Goal: Task Accomplishment & Management: Use online tool/utility

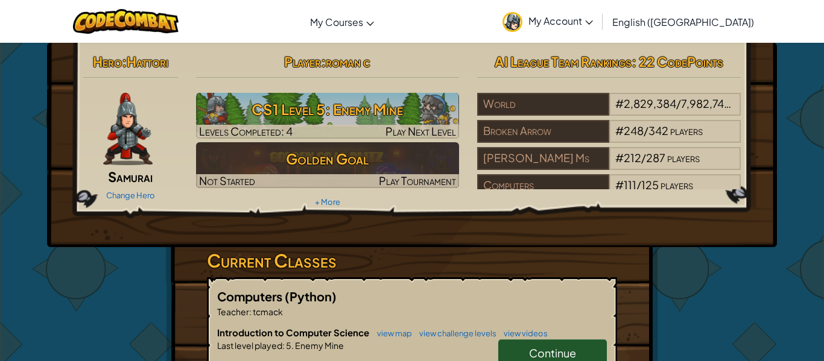
click at [643, 291] on div "Hero : Hattori Samurai Change Hero Player : roman c CS1 Level 5: Enemy Mine Lev…" at bounding box center [412, 316] width 492 height 546
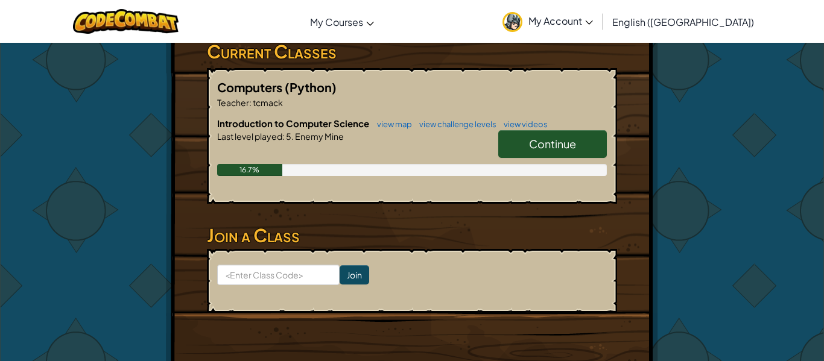
scroll to position [268, 0]
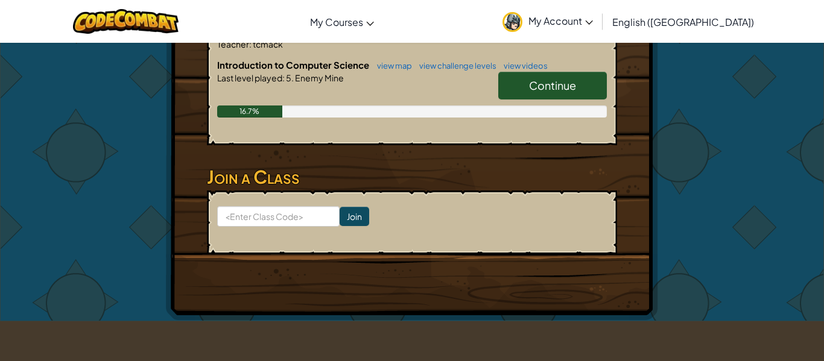
click at [544, 86] on span "Continue" at bounding box center [552, 85] width 47 height 14
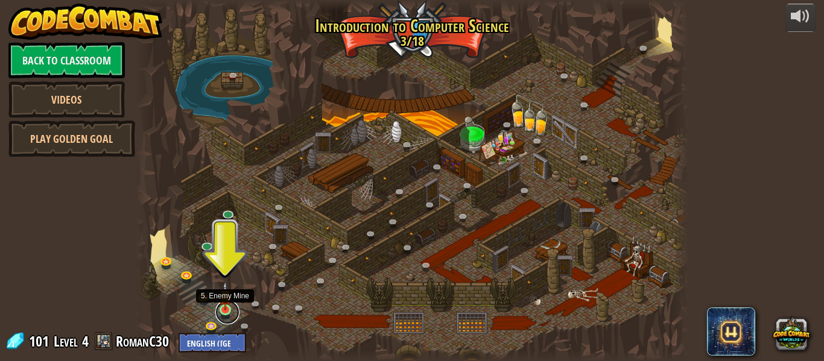
click at [226, 311] on link at bounding box center [227, 312] width 24 height 24
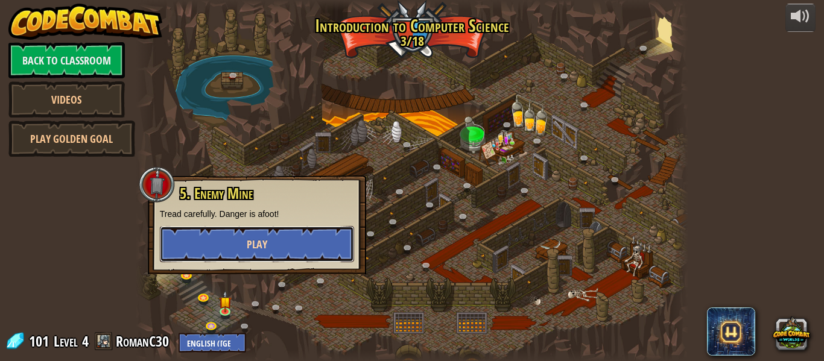
click at [249, 255] on button "Play" at bounding box center [257, 244] width 194 height 36
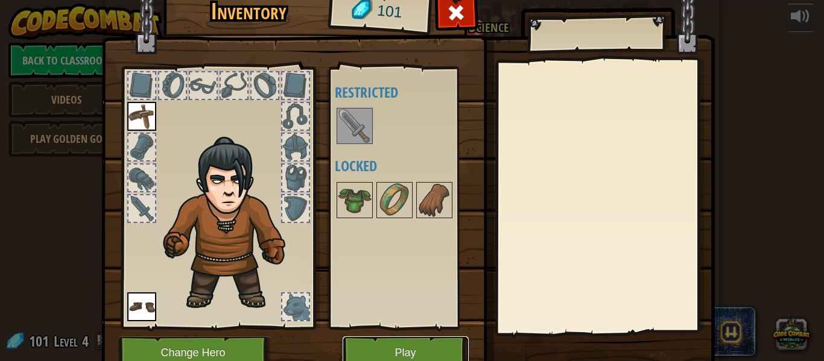
click at [402, 352] on button "Play" at bounding box center [406, 353] width 126 height 33
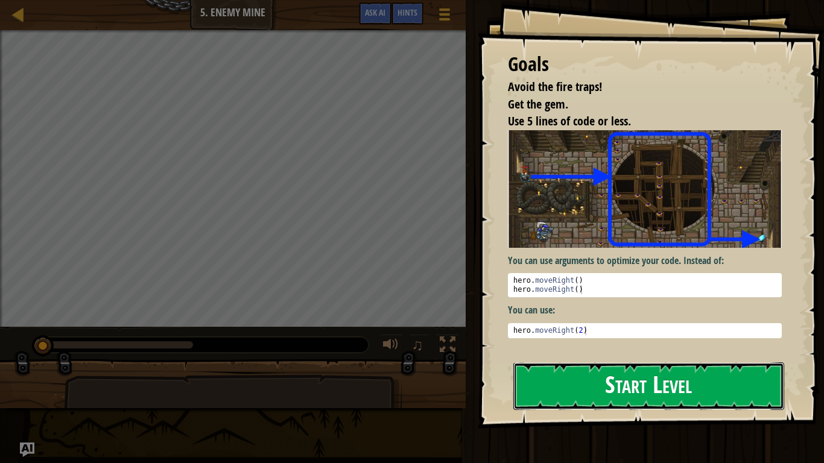
click at [659, 361] on button "Start Level" at bounding box center [648, 387] width 271 height 48
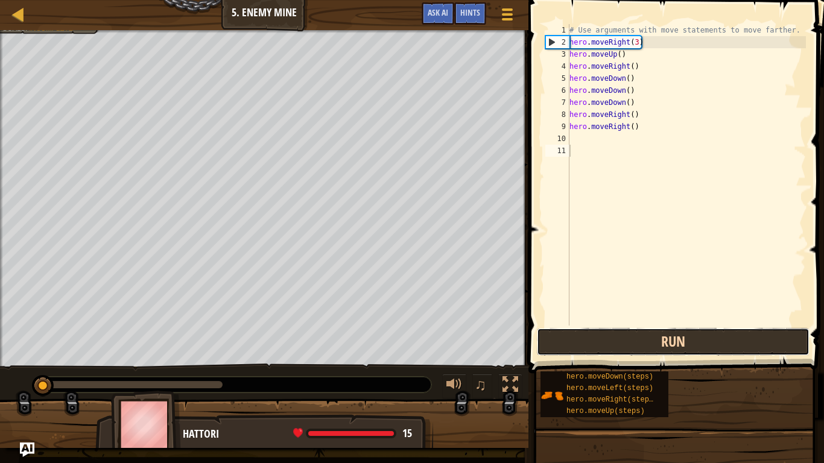
click at [632, 338] on button "Run" at bounding box center [673, 342] width 273 height 28
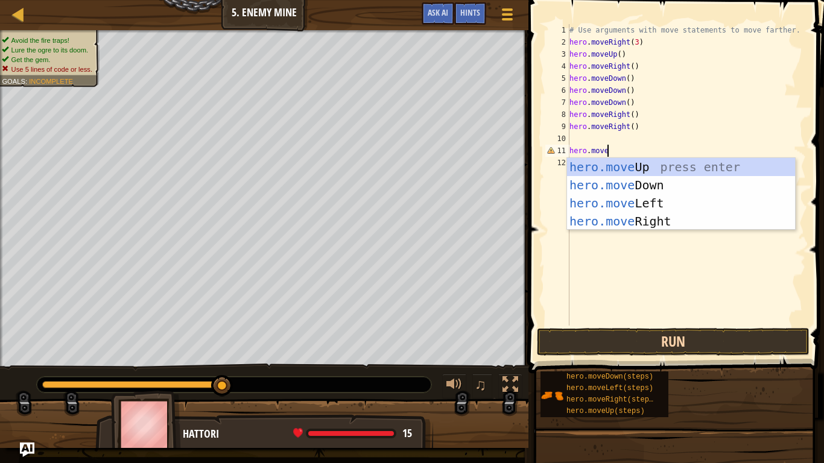
scroll to position [5, 5]
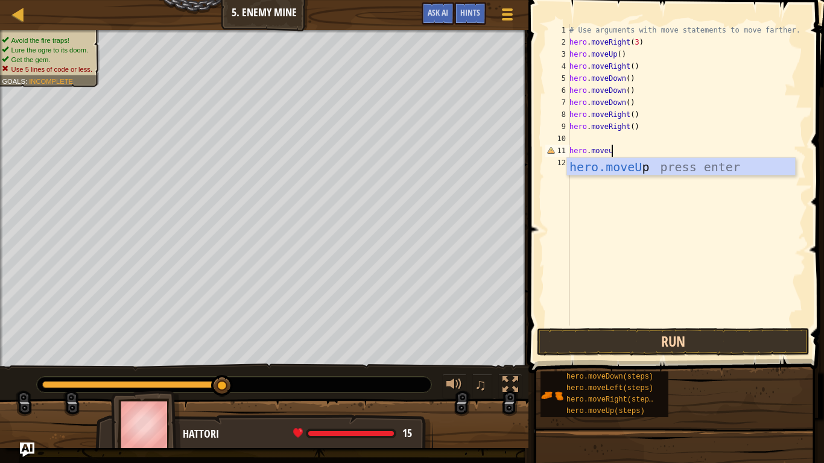
type textarea "hero.moveup"
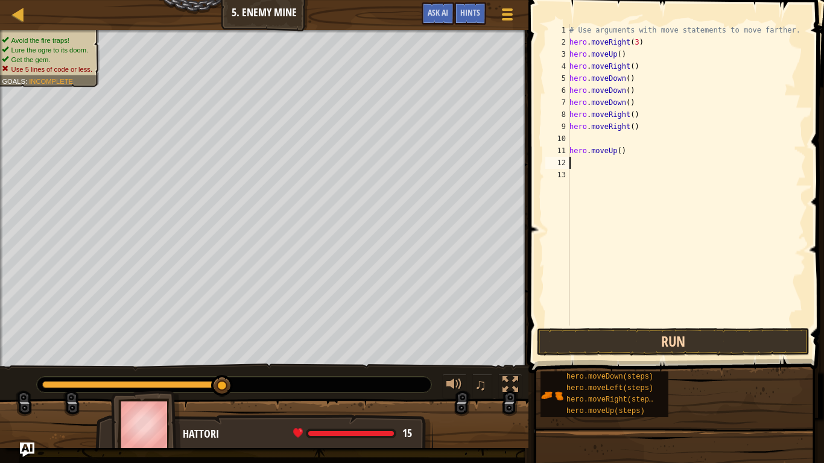
type textarea "up"
type textarea "move rih=ght"
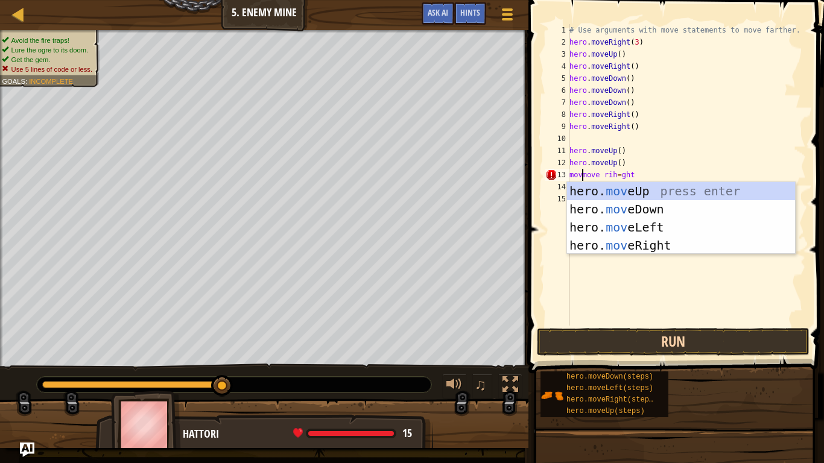
scroll to position [5, 3]
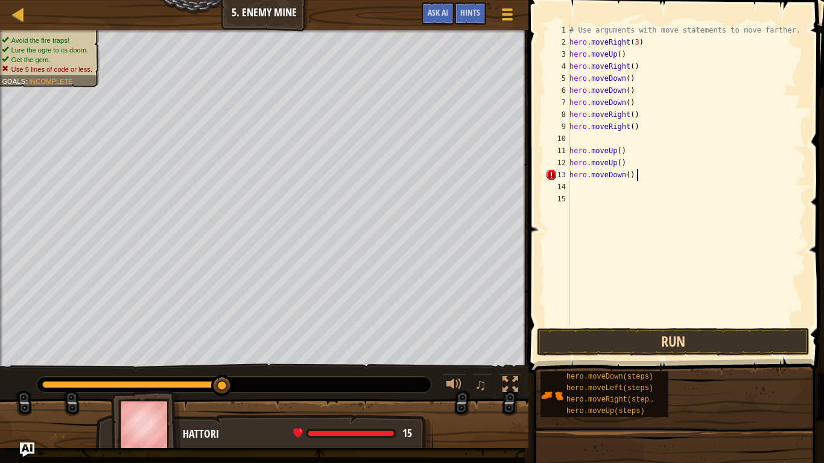
type textarea "hero.moveDown()"
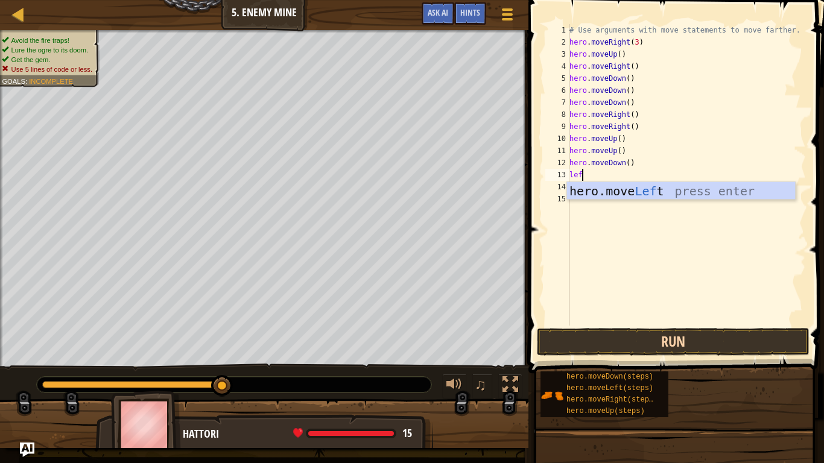
type textarea "left"
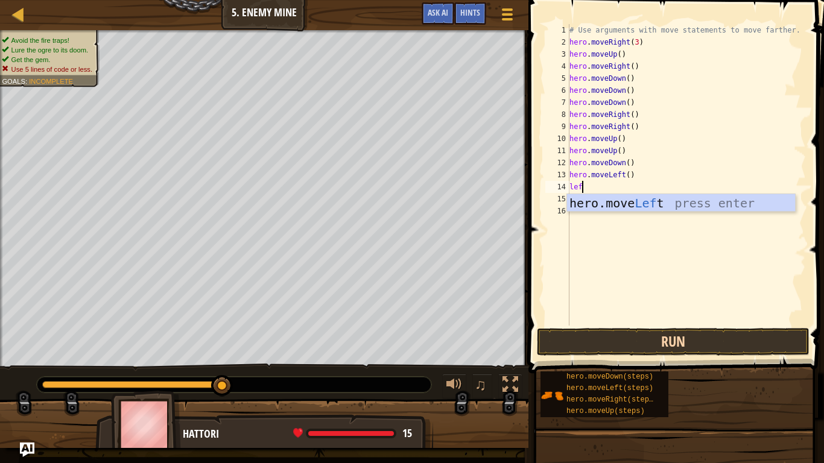
type textarea "left"
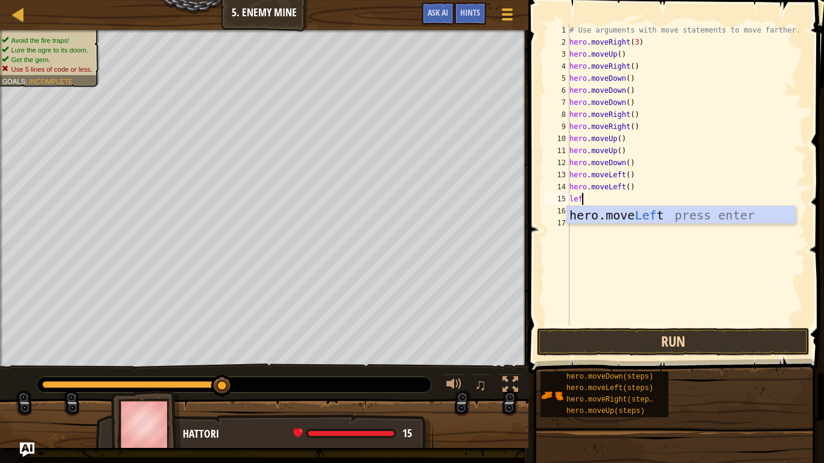
type textarea "left"
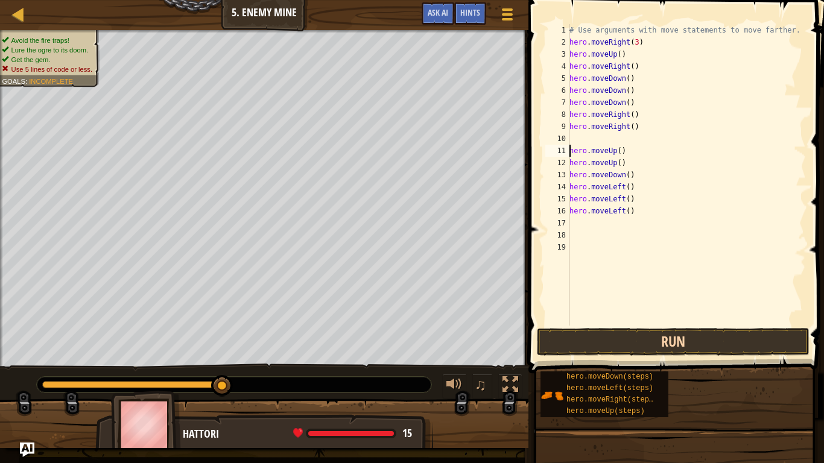
type textarea "hero.moveUp()"
click at [726, 334] on button "Run" at bounding box center [673, 342] width 273 height 28
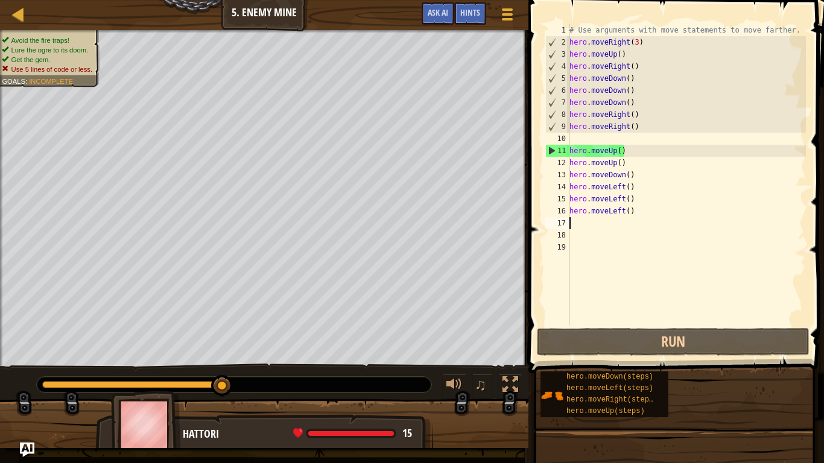
click at [652, 221] on div "# Use arguments with move statements to move farther. hero . moveRight ( 3 ) he…" at bounding box center [686, 187] width 239 height 326
click at [643, 217] on div "# Use arguments with move statements to move farther. hero . moveRight ( 3 ) he…" at bounding box center [686, 187] width 239 height 326
click at [635, 211] on div "# Use arguments with move statements to move farther. hero . moveRight ( 3 ) he…" at bounding box center [686, 187] width 239 height 326
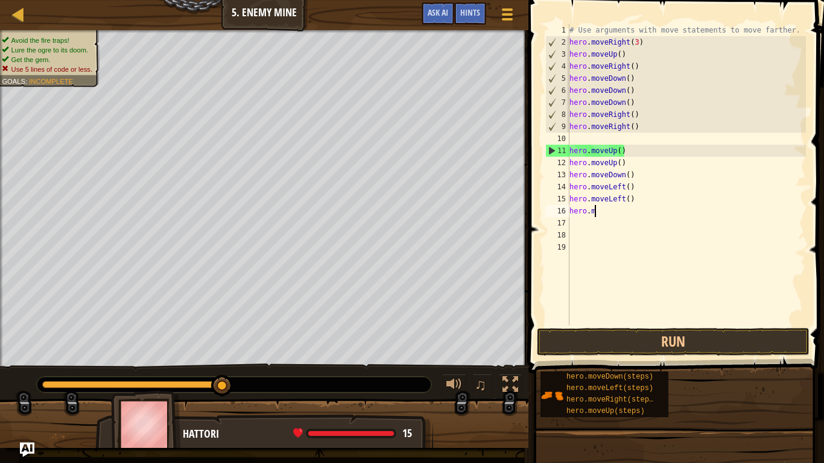
type textarea "h"
type textarea "hero.moveLeft()"
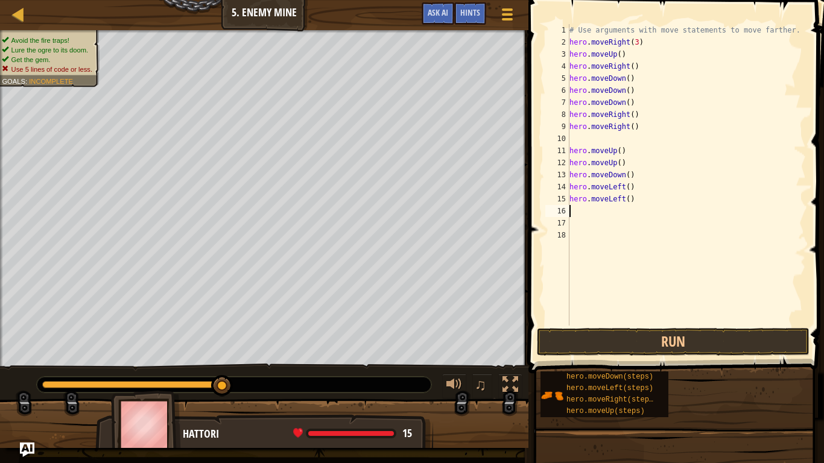
click at [635, 208] on div "# Use arguments with move statements to move farther. hero . moveRight ( 3 ) he…" at bounding box center [686, 187] width 239 height 326
type textarea "h"
click at [635, 208] on div "# Use arguments with move statements to move farther. hero . moveRight ( 3 ) he…" at bounding box center [686, 187] width 239 height 326
click at [639, 187] on div "# Use arguments with move statements to move farther. hero . moveRight ( 3 ) he…" at bounding box center [686, 187] width 239 height 326
type textarea "h"
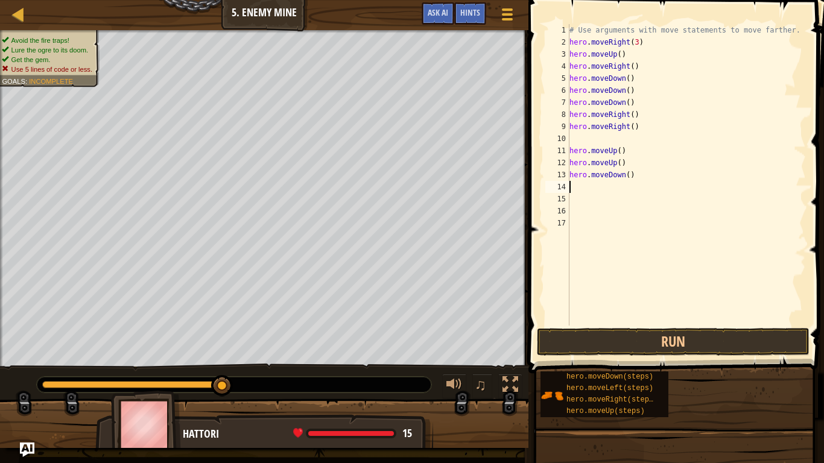
click at [639, 187] on div "# Use arguments with move statements to move farther. hero . moveRight ( 3 ) he…" at bounding box center [686, 187] width 239 height 326
type textarea "h"
click at [639, 187] on div "# Use arguments with move statements to move farther. hero . moveRight ( 3 ) he…" at bounding box center [686, 187] width 239 height 326
click at [638, 171] on div "# Use arguments with move statements to move farther. hero . moveRight ( 3 ) he…" at bounding box center [686, 187] width 239 height 326
type textarea "h"
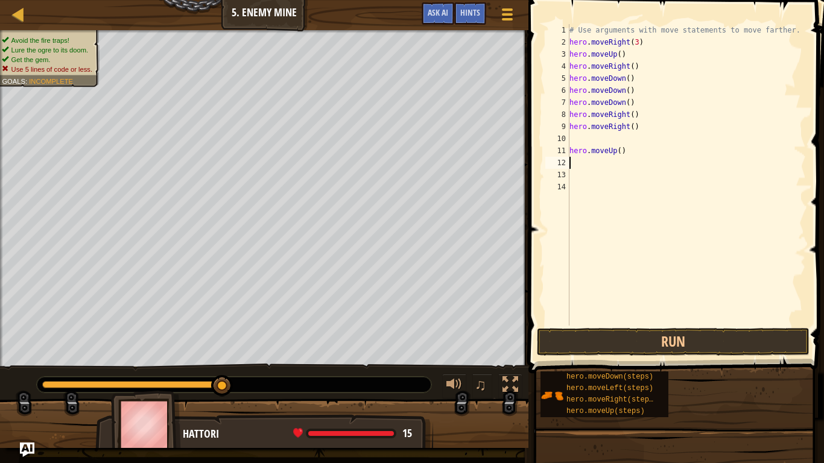
click at [638, 151] on div "# Use arguments with move statements to move farther. hero . moveRight ( 3 ) he…" at bounding box center [686, 187] width 239 height 326
type textarea "h"
click at [613, 331] on button "Run" at bounding box center [673, 342] width 273 height 28
type textarea "s"
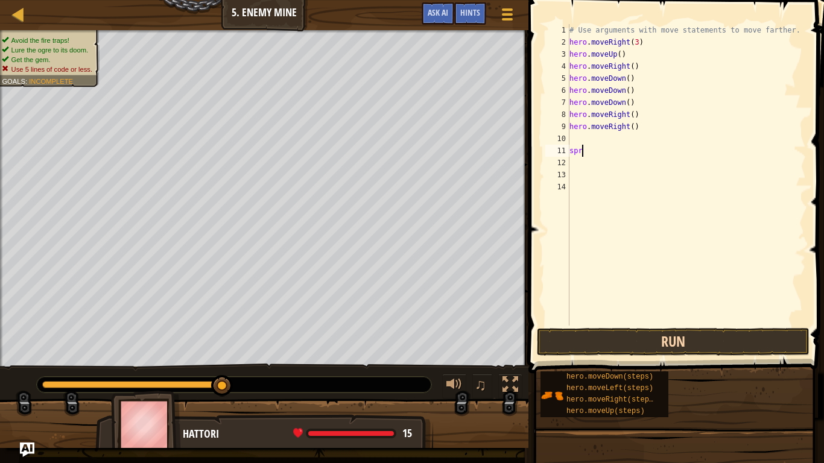
scroll to position [5, 0]
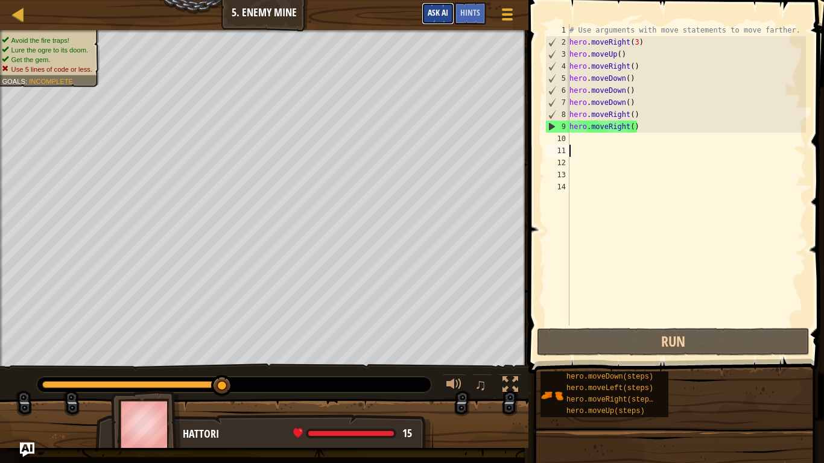
click at [437, 15] on span "Ask AI" at bounding box center [438, 12] width 21 height 11
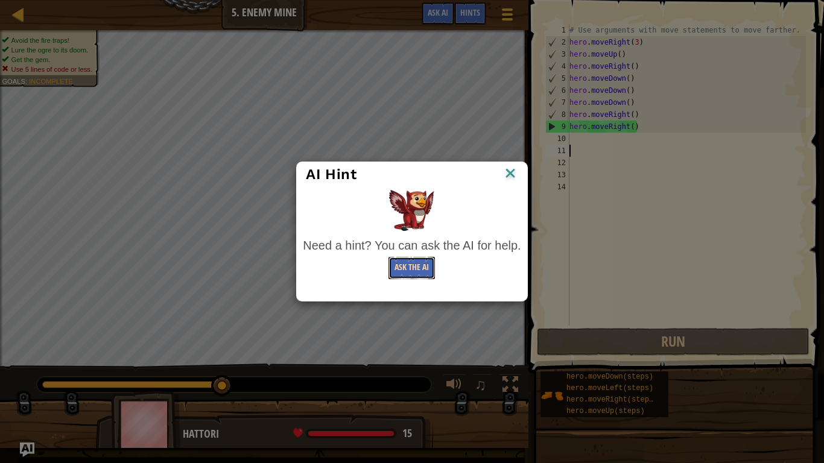
click at [427, 270] on button "Ask the AI" at bounding box center [412, 268] width 46 height 22
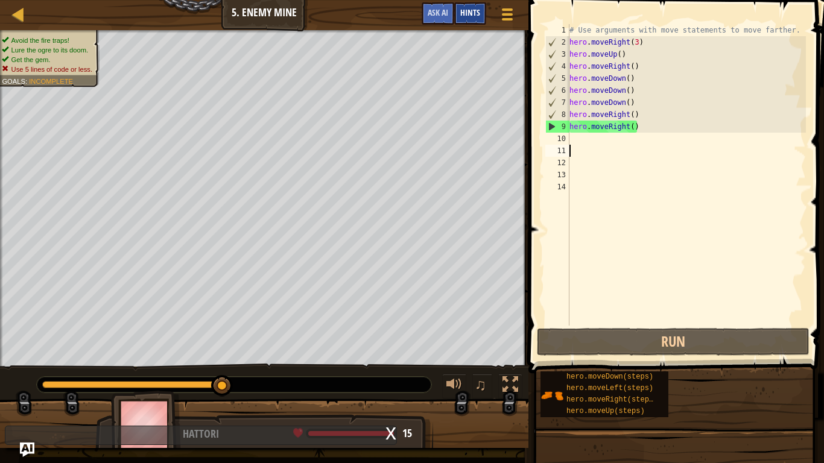
click at [471, 14] on span "Hints" at bounding box center [470, 12] width 20 height 11
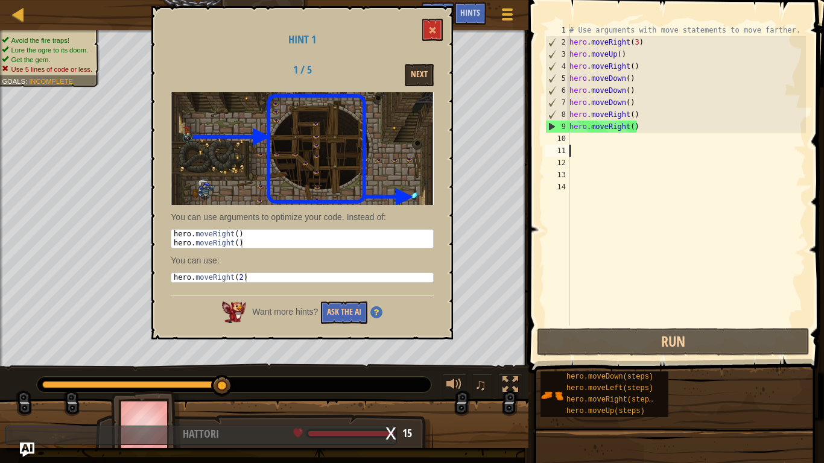
click at [448, 19] on div "Hint 1 1 / 5 Next You can use arguments to optimize your code. Instead of: 1 2 …" at bounding box center [302, 173] width 302 height 334
click at [437, 24] on button at bounding box center [432, 30] width 21 height 22
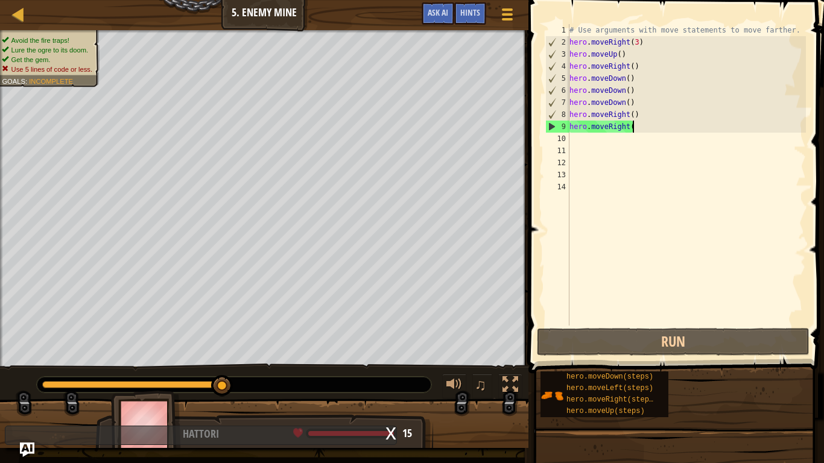
click at [648, 125] on div "# Use arguments with move statements to move farther. hero . moveRight ( 3 ) he…" at bounding box center [686, 187] width 239 height 326
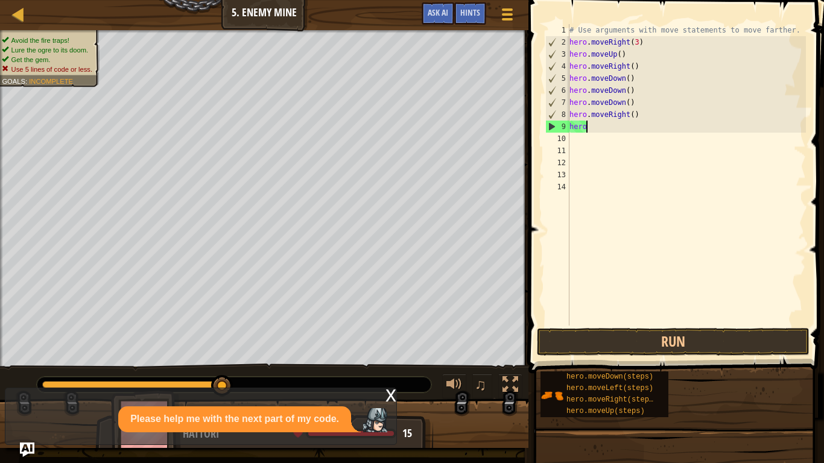
type textarea "h"
type textarea "hero.moveRight()"
click at [648, 126] on div "# Use arguments with move statements to move farther. hero . moveRight ( 3 ) he…" at bounding box center [686, 187] width 239 height 326
type textarea "h"
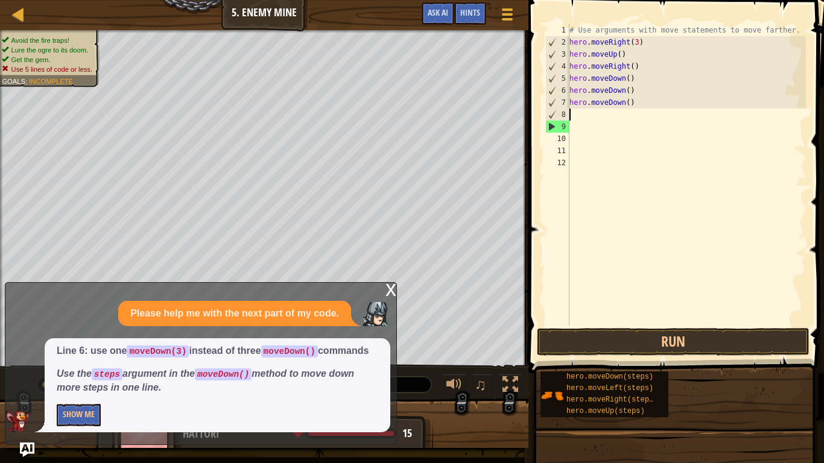
click at [648, 126] on div "# Use arguments with move statements to move farther. hero . moveRight ( 3 ) he…" at bounding box center [686, 187] width 239 height 326
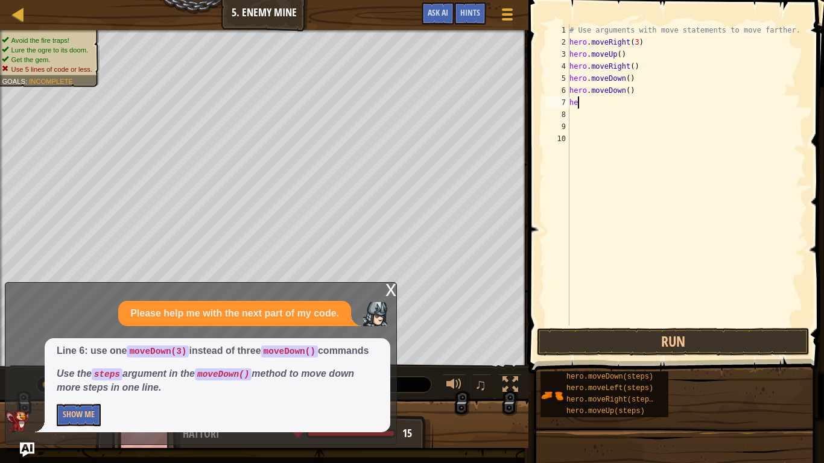
type textarea "h"
click at [648, 126] on div "# Use arguments with move statements to move farther. hero . moveRight ( 3 ) he…" at bounding box center [686, 187] width 239 height 326
type textarea "h"
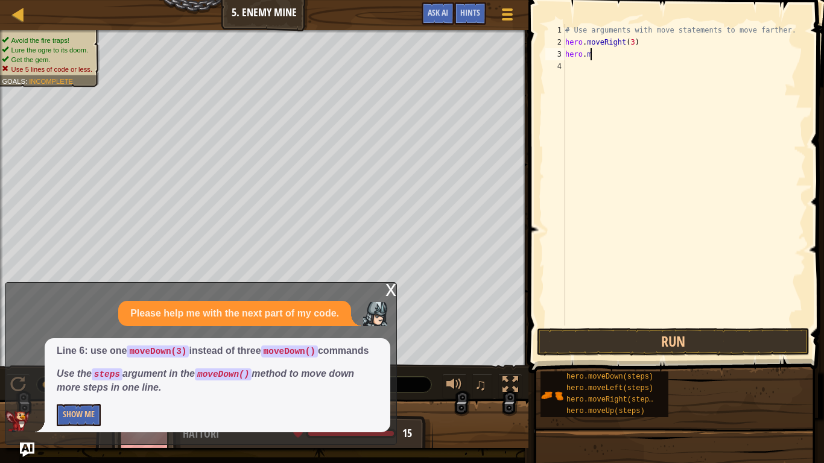
type textarea "h"
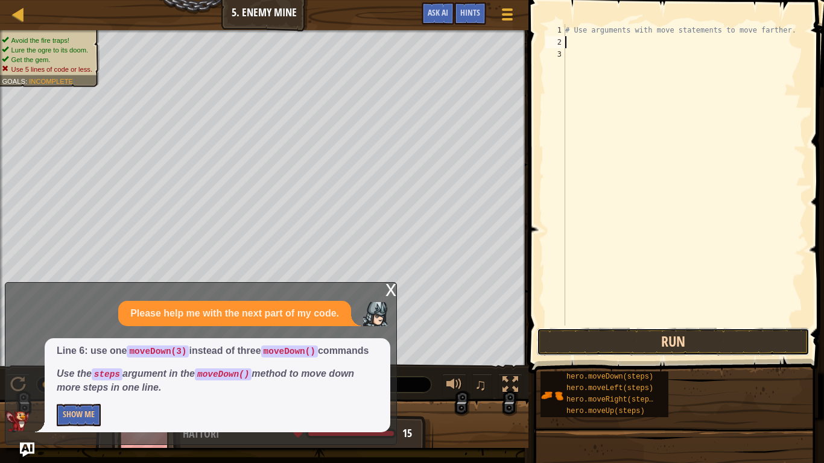
click at [773, 346] on button "Run" at bounding box center [673, 342] width 273 height 28
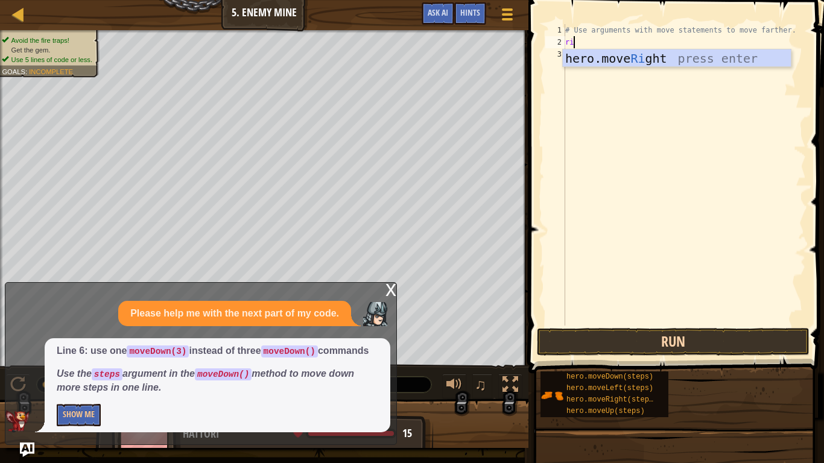
type textarea "righ"
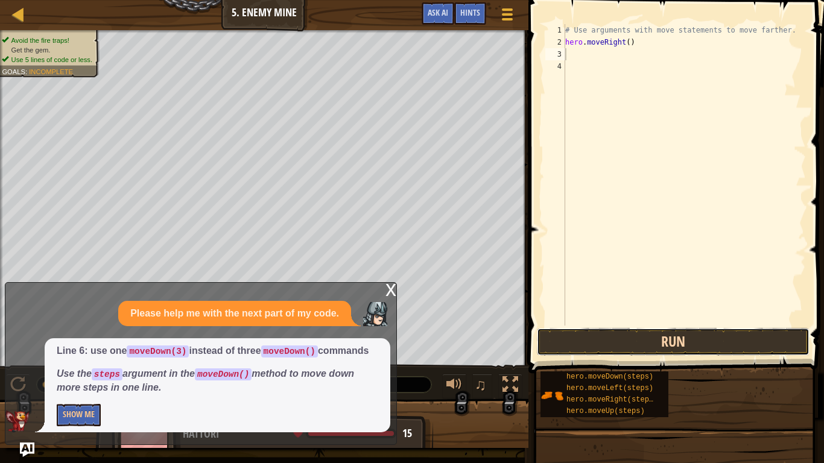
click at [670, 335] on button "Run" at bounding box center [673, 342] width 273 height 28
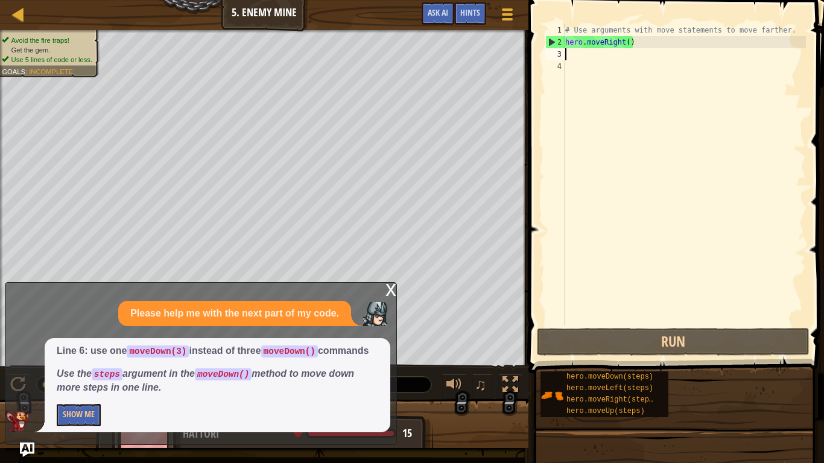
click at [629, 43] on div "# Use arguments with move statements to move farther. hero . moveRight ( )" at bounding box center [684, 187] width 243 height 326
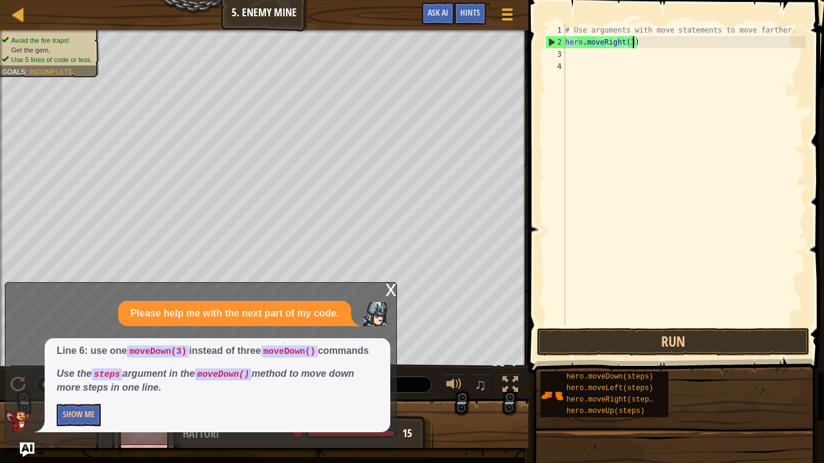
scroll to position [5, 10]
type textarea "hero.moveRight(3)"
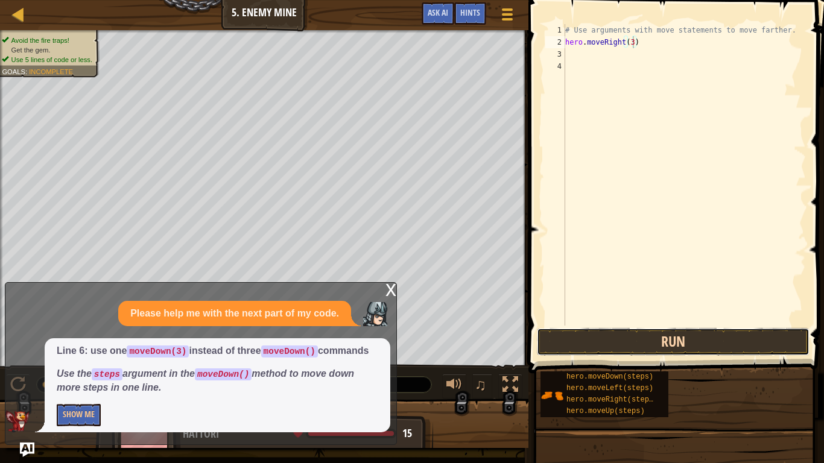
click at [606, 330] on button "Run" at bounding box center [673, 342] width 273 height 28
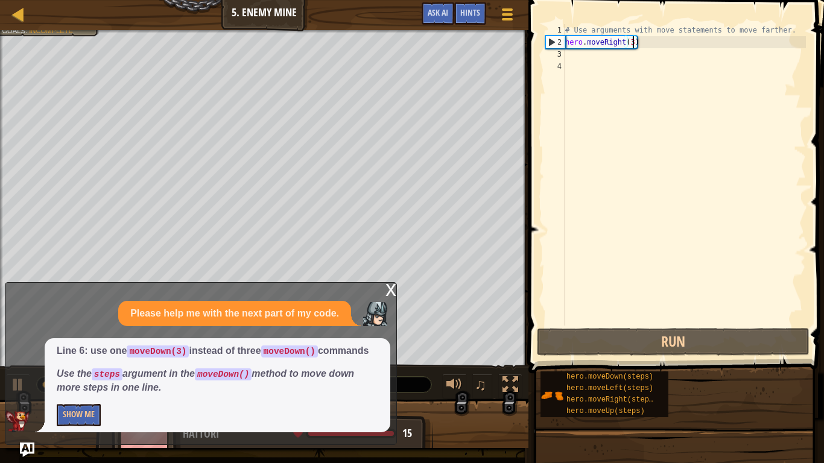
click at [582, 54] on div "# Use arguments with move statements to move farther. hero . moveRight ( 3 )" at bounding box center [684, 187] width 243 height 326
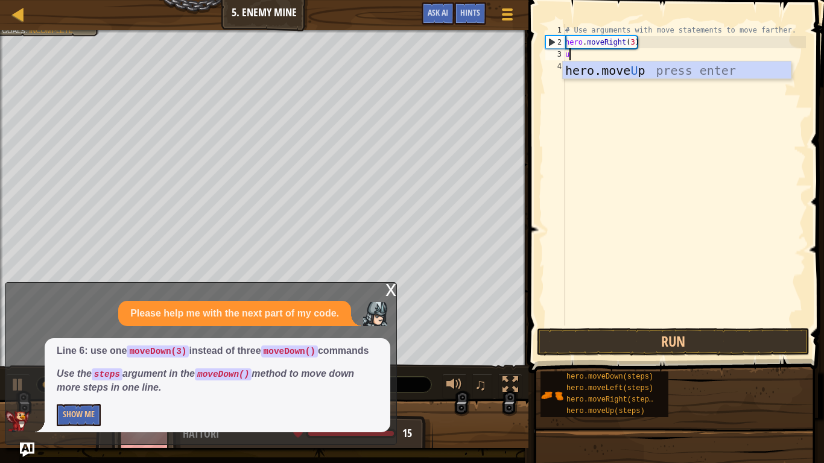
type textarea "up"
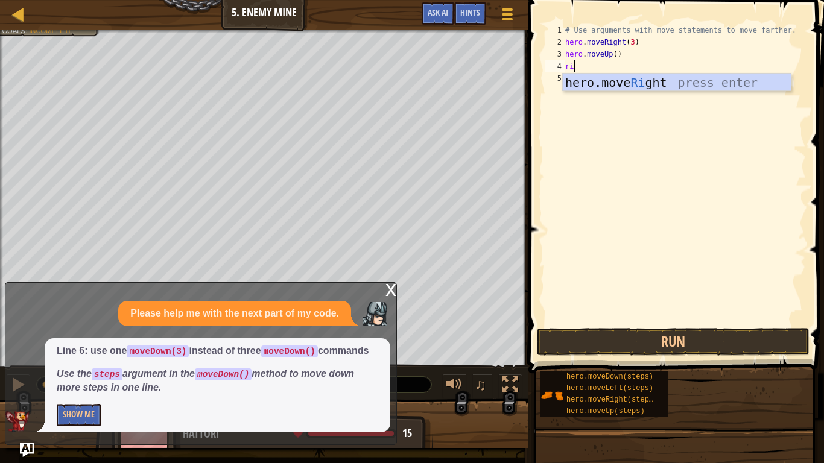
type textarea "righ"
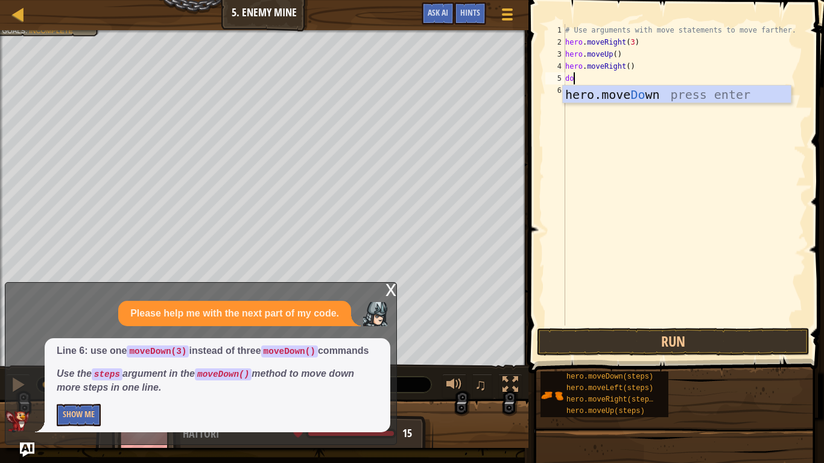
type textarea "down"
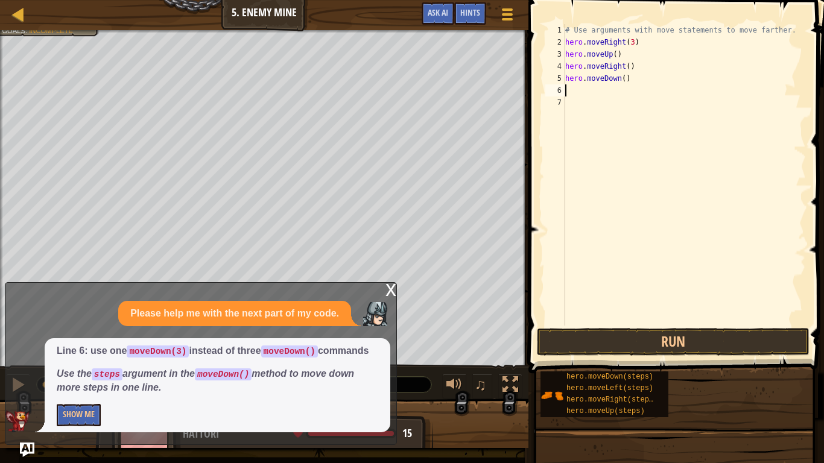
click at [623, 79] on div "# Use arguments with move statements to move farther. hero . moveRight ( 3 ) he…" at bounding box center [684, 187] width 243 height 326
type textarea "hero.moveDown(3)"
click at [674, 341] on button "Run" at bounding box center [673, 342] width 273 height 28
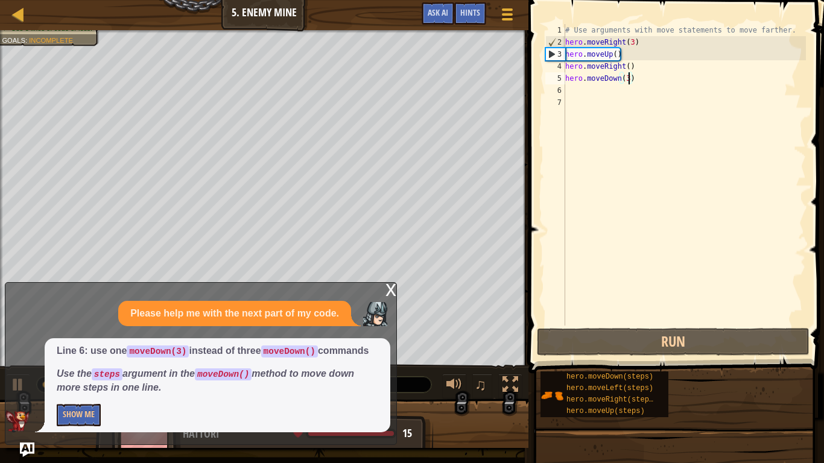
click at [387, 283] on div "x" at bounding box center [391, 289] width 11 height 12
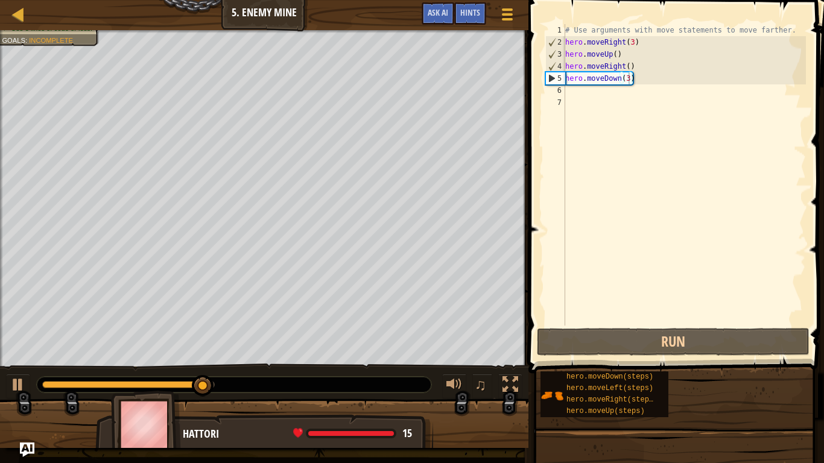
click at [583, 94] on div "# Use arguments with move statements to move farther. hero . moveRight ( 3 ) he…" at bounding box center [684, 187] width 243 height 326
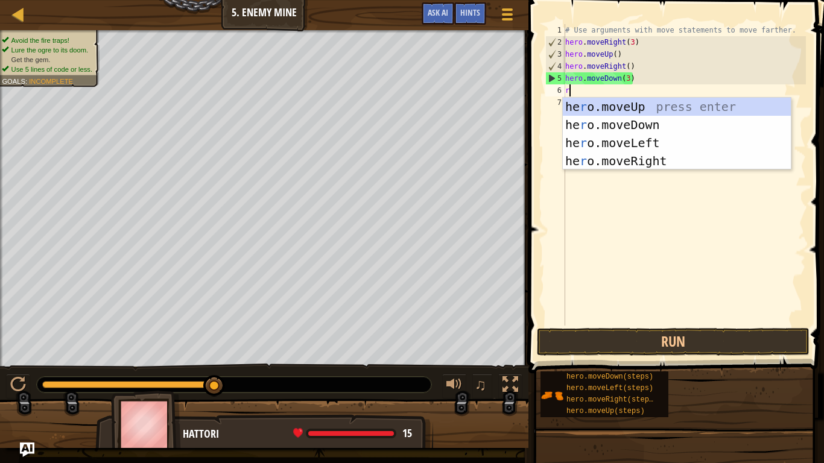
scroll to position [5, 1]
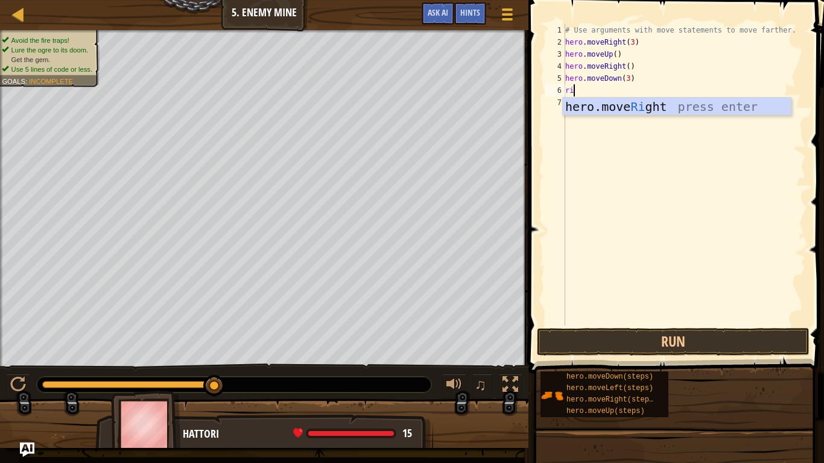
type textarea "rig"
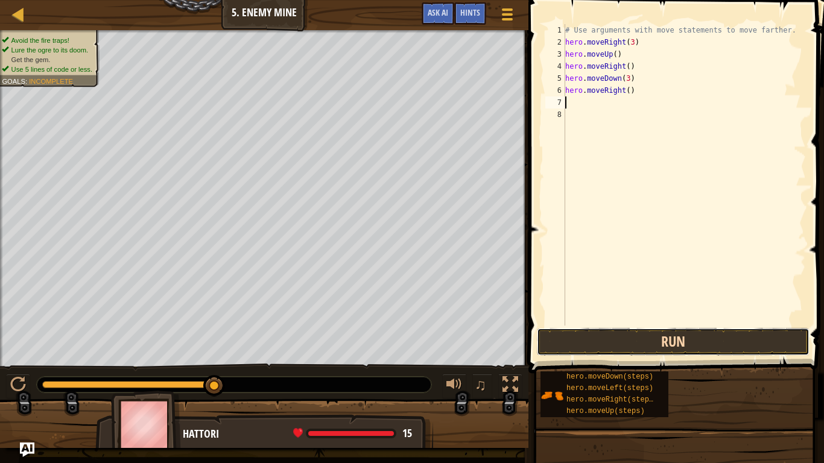
click at [738, 347] on button "Run" at bounding box center [673, 342] width 273 height 28
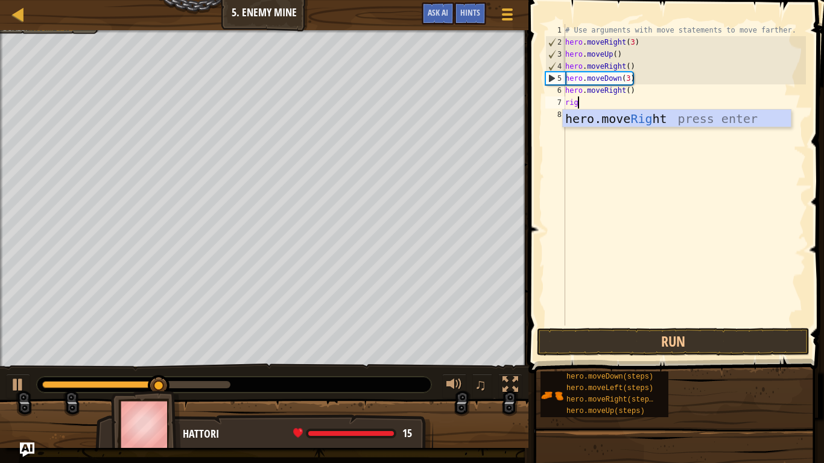
type textarea "righ"
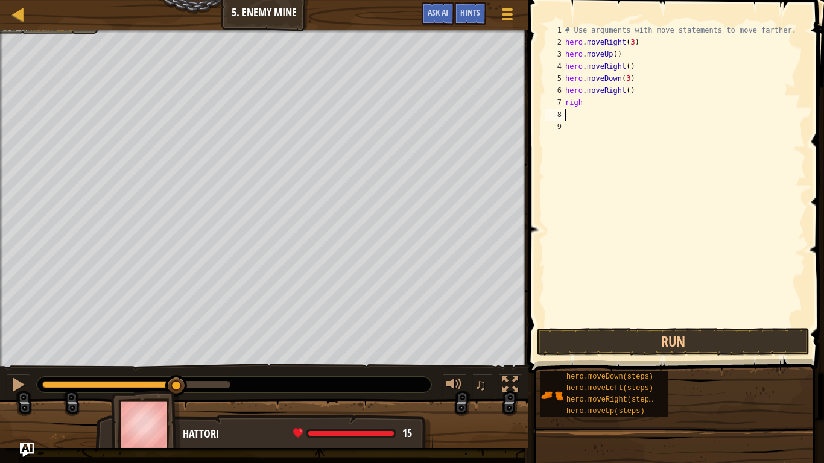
click at [594, 109] on div "# Use arguments with move statements to move farther. hero . moveRight ( 3 ) he…" at bounding box center [684, 187] width 243 height 326
click at [587, 101] on div "# Use arguments with move statements to move farther. hero . moveRight ( 3 ) he…" at bounding box center [684, 187] width 243 height 326
type textarea "righ"
click at [592, 106] on div "# Use arguments with move statements to move farther. hero . moveRight ( 3 ) he…" at bounding box center [686, 187] width 239 height 326
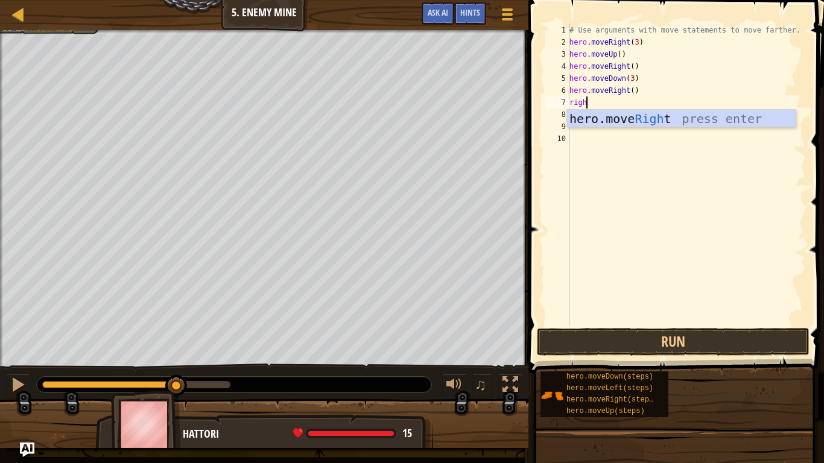
type textarea "right"
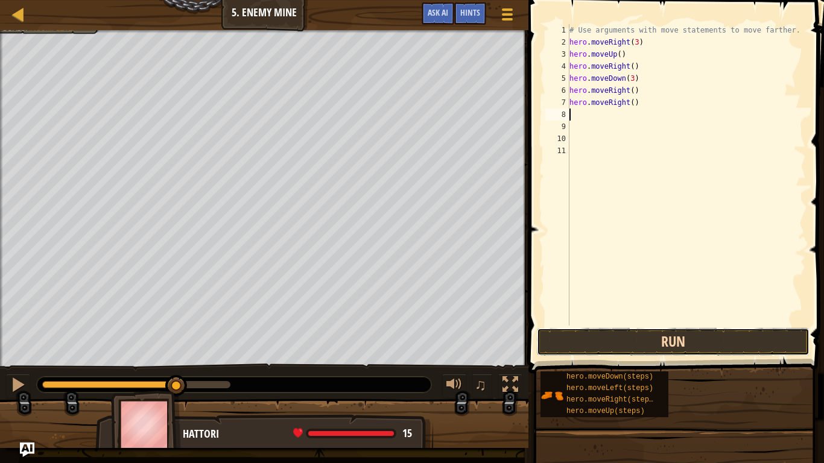
click at [611, 338] on button "Run" at bounding box center [673, 342] width 273 height 28
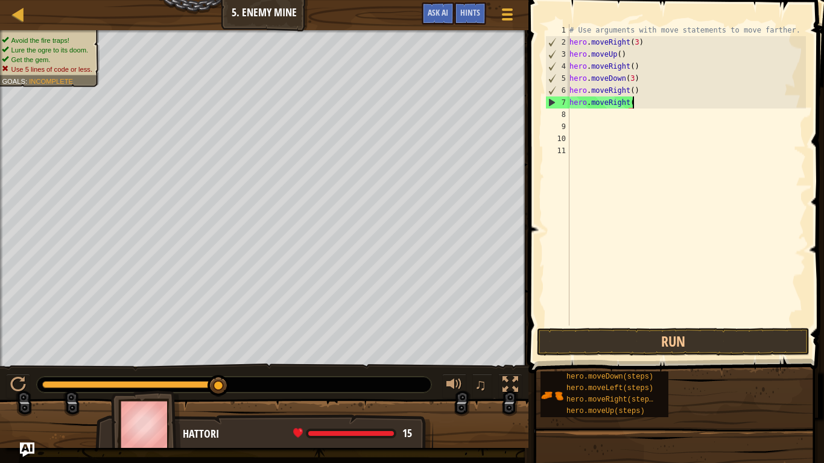
click at [662, 99] on div "# Use arguments with move statements to move farther. hero . moveRight ( 3 ) he…" at bounding box center [686, 187] width 239 height 326
type textarea "h"
click at [663, 98] on div "# Use arguments with move statements to move farther. hero . moveRight ( 3 ) he…" at bounding box center [686, 187] width 239 height 326
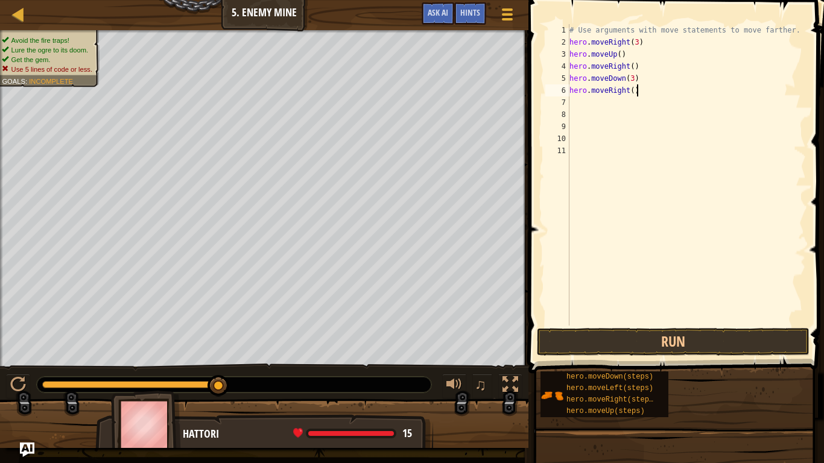
click at [661, 96] on div "# Use arguments with move statements to move farther. hero . moveRight ( 3 ) he…" at bounding box center [686, 187] width 239 height 326
type textarea "h"
click at [661, 96] on div "# Use arguments with move statements to move farther. hero . moveRight ( 3 ) he…" at bounding box center [686, 187] width 239 height 326
click at [656, 90] on div "# Use arguments with move statements to move farther. hero . moveRight ( 3 ) he…" at bounding box center [686, 187] width 239 height 326
type textarea "h"
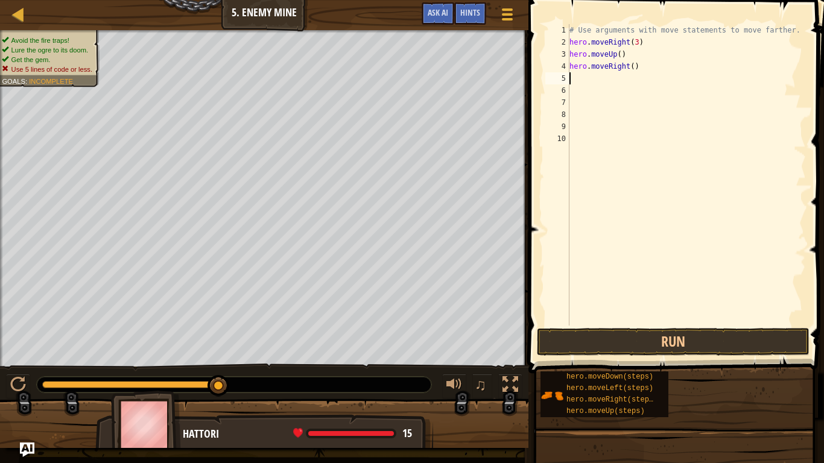
click at [655, 73] on div "# Use arguments with move statements to move farther. hero . moveRight ( 3 ) he…" at bounding box center [686, 187] width 239 height 326
type textarea "h"
click at [655, 74] on div "# Use arguments with move statements to move farther. hero . moveRight ( 3 ) he…" at bounding box center [684, 187] width 243 height 326
click at [647, 58] on div "# Use arguments with move statements to move farther. hero . moveRight ( 3 ) he…" at bounding box center [684, 187] width 243 height 326
type textarea "h"
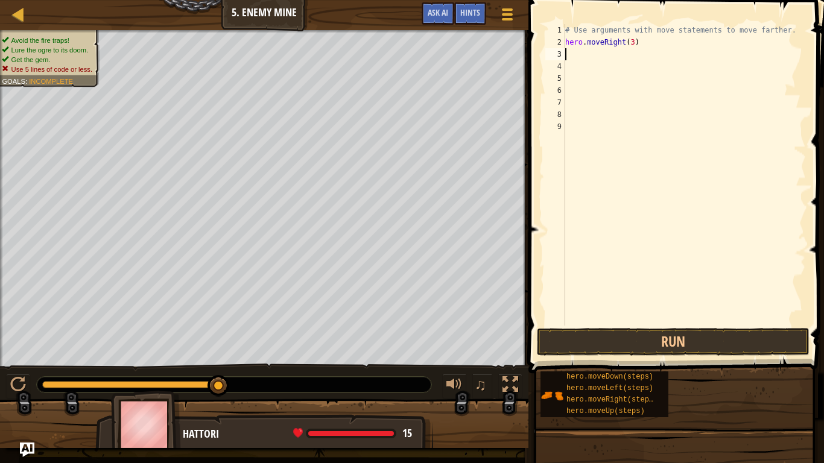
type textarea "up"
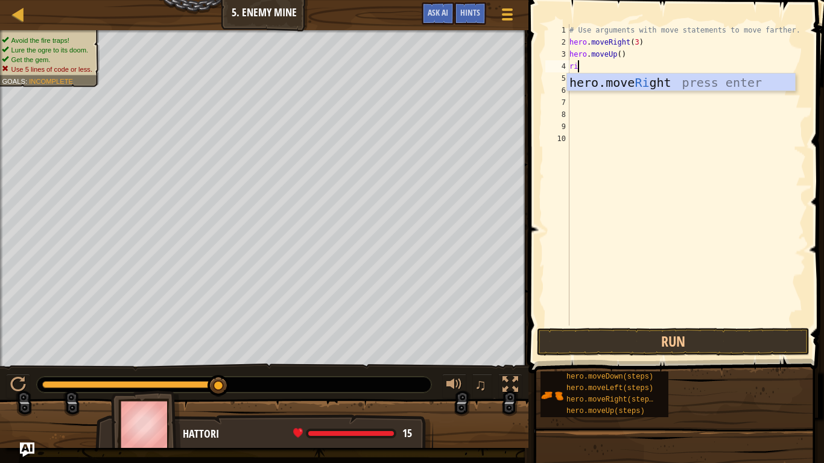
type textarea "rig"
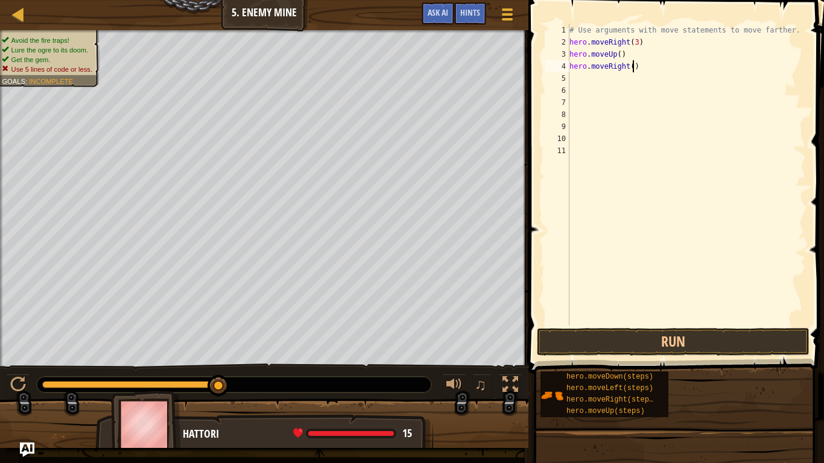
click at [633, 68] on div "# Use arguments with move statements to move farther. hero . moveRight ( 3 ) he…" at bounding box center [686, 187] width 239 height 326
type textarea "hero.moveRight(2)"
click at [576, 83] on div "# Use arguments with move statements to move farther. hero . moveRight ( 3 ) he…" at bounding box center [686, 187] width 239 height 326
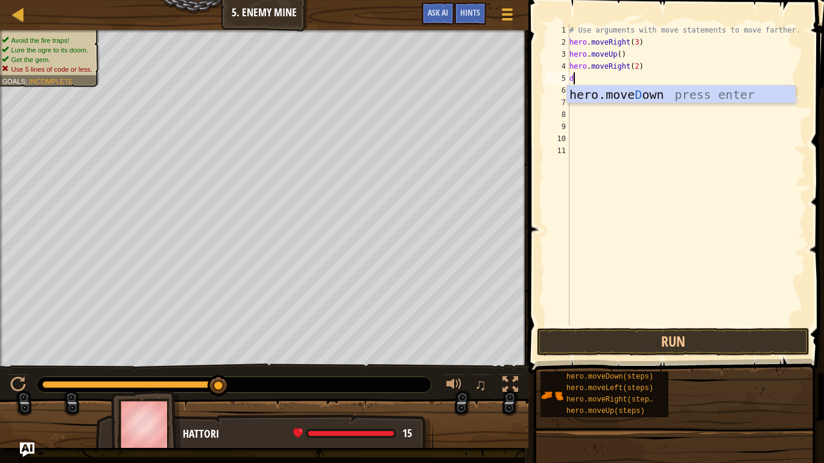
type textarea "do"
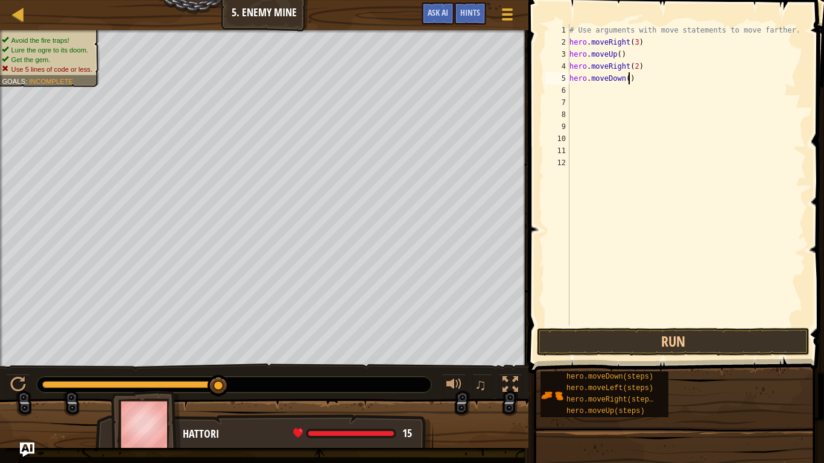
click at [630, 80] on div "# Use arguments with move statements to move farther. hero . moveRight ( 3 ) he…" at bounding box center [686, 187] width 239 height 326
type textarea "hero.moveDown(3)"
click at [658, 341] on button "Run" at bounding box center [673, 342] width 273 height 28
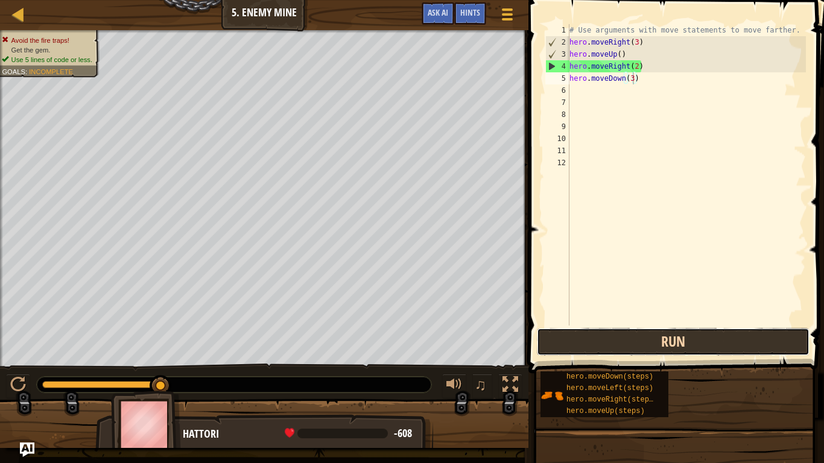
click at [639, 332] on button "Run" at bounding box center [673, 342] width 273 height 28
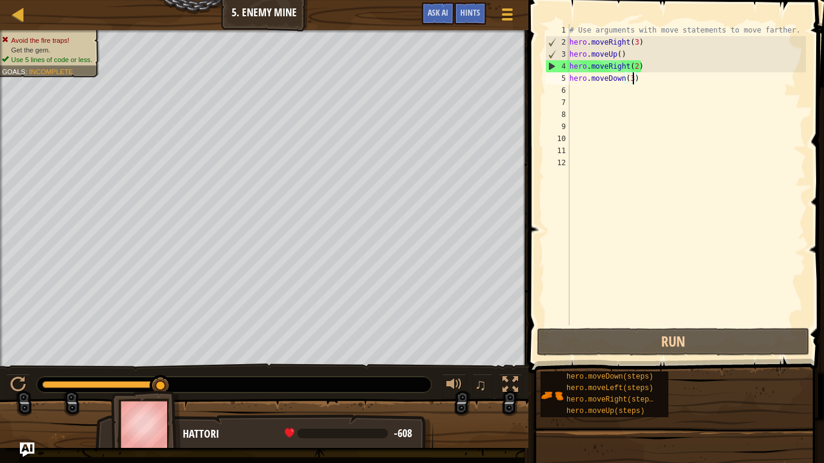
click at [574, 91] on div "# Use arguments with move statements to move farther. hero . moveRight ( 3 ) he…" at bounding box center [686, 187] width 239 height 326
type textarea "r"
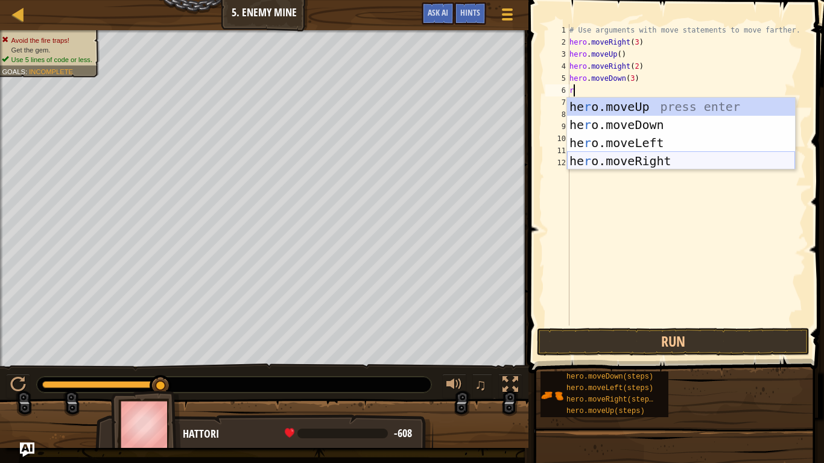
click at [650, 154] on div "he r o.moveUp press enter he r o.moveDown press enter he r o.moveLeft press ent…" at bounding box center [681, 152] width 228 height 109
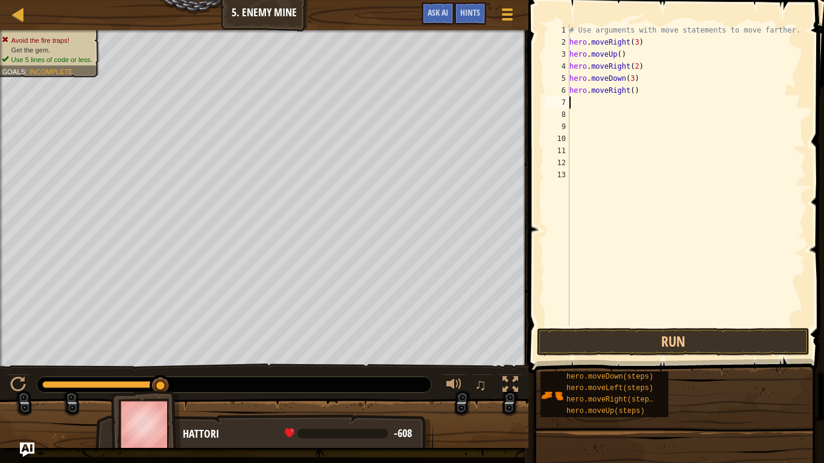
click at [633, 90] on div "# Use arguments with move statements to move farther. hero . moveRight ( 3 ) he…" at bounding box center [686, 187] width 239 height 326
type textarea "hero.moveRight(3)"
click at [633, 324] on div "# Use arguments with move statements to move farther. hero . moveRight ( 3 ) he…" at bounding box center [686, 187] width 239 height 326
click at [638, 66] on div "# Use arguments with move statements to move farther. hero . moveRight ( 3 ) he…" at bounding box center [686, 187] width 239 height 326
type textarea "hero.moveRight()"
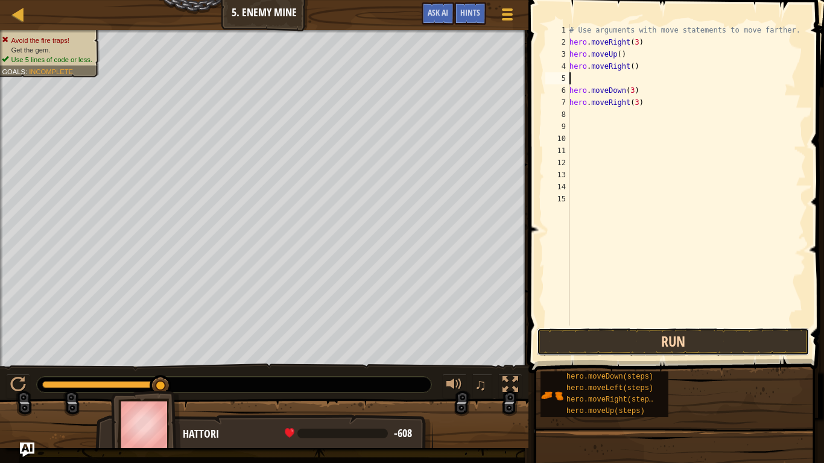
click at [598, 331] on button "Run" at bounding box center [673, 342] width 273 height 28
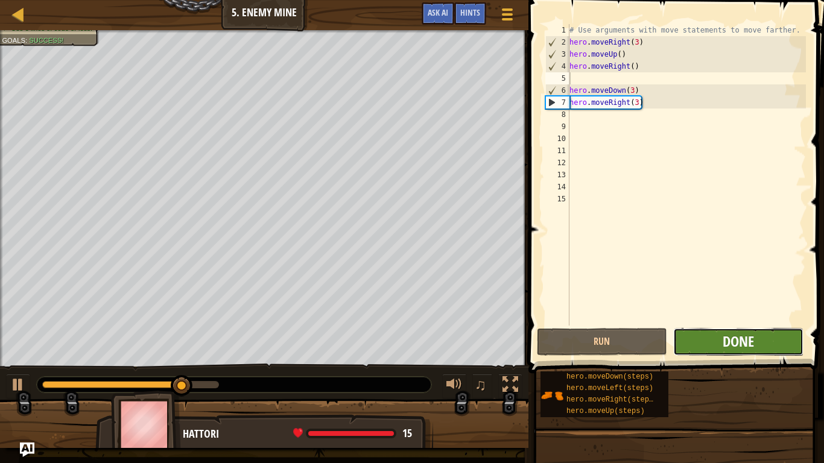
click at [729, 344] on span "Done" at bounding box center [738, 341] width 31 height 19
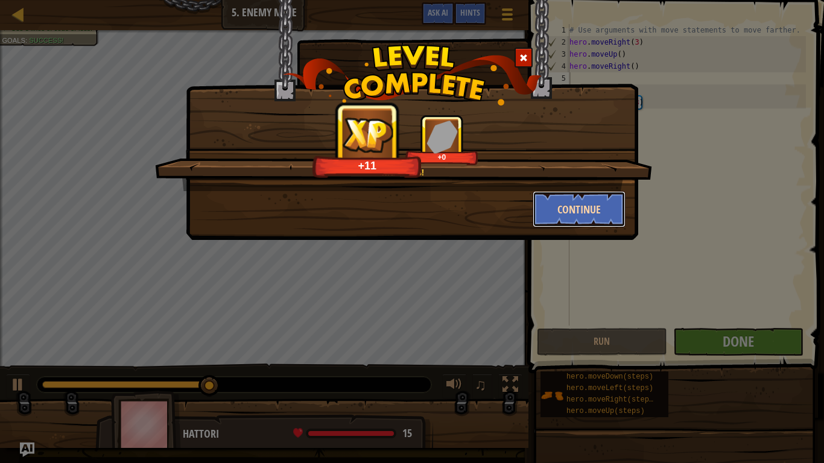
click at [594, 210] on button "Continue" at bounding box center [580, 209] width 94 height 36
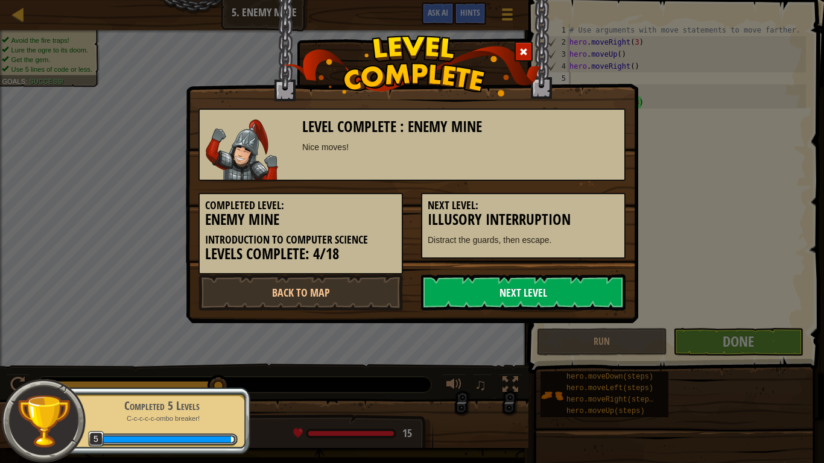
click at [510, 305] on link "Next Level" at bounding box center [523, 293] width 205 height 36
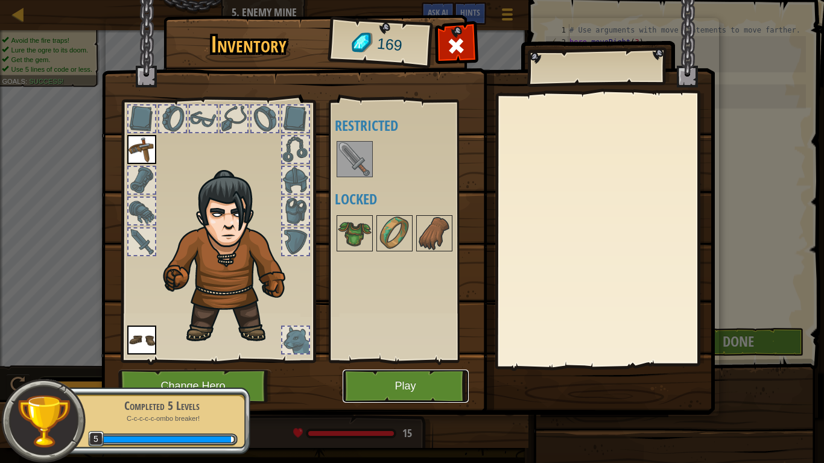
click at [393, 361] on button "Play" at bounding box center [406, 386] width 126 height 33
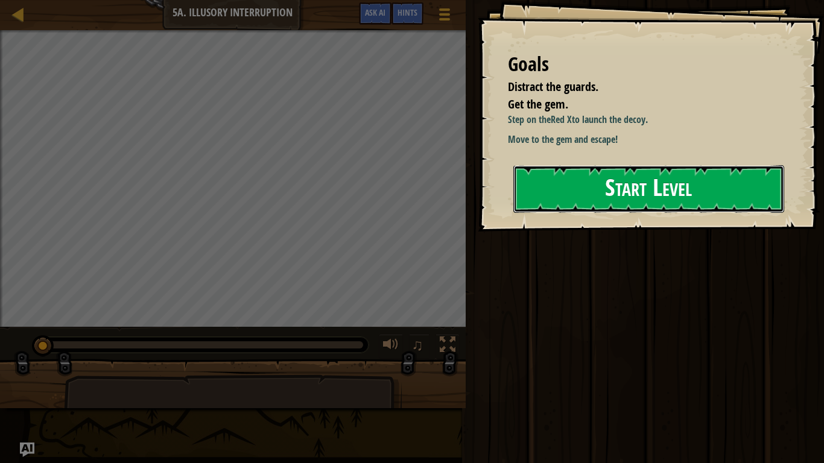
click at [621, 199] on button "Start Level" at bounding box center [648, 189] width 271 height 48
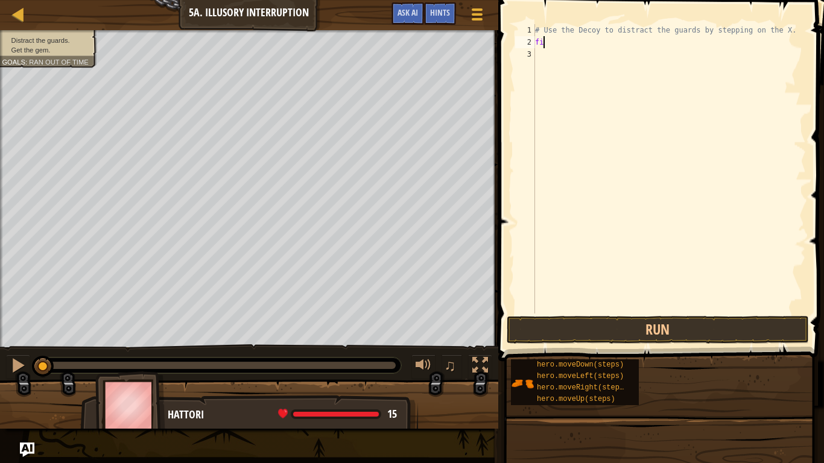
scroll to position [5, 1]
type textarea "f"
type textarea "p"
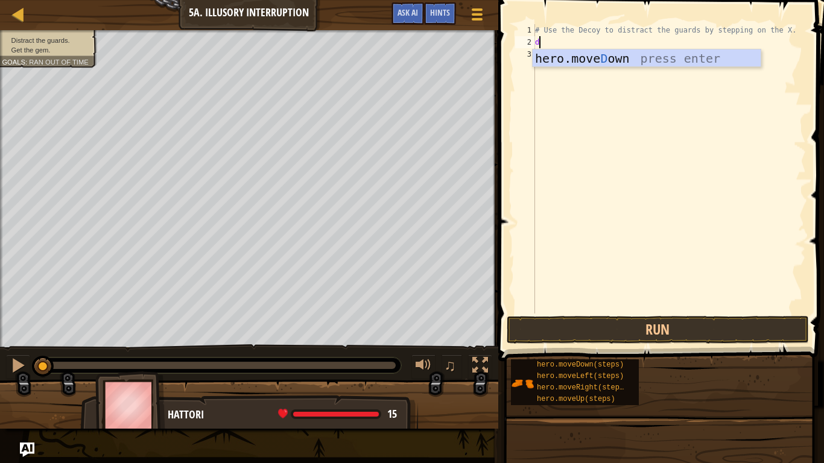
type textarea "do"
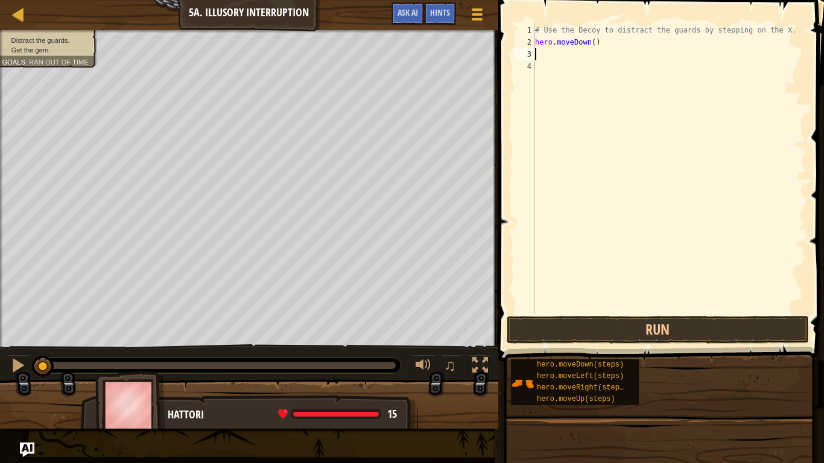
click at [594, 42] on div "# Use the Decoy to distract the guards by stepping on the X. hero . moveDown ( )" at bounding box center [669, 181] width 273 height 314
type textarea "hero.moveDown(3)"
click at [563, 56] on div "# Use the Decoy to distract the guards by stepping on the X. hero . moveDown ( …" at bounding box center [669, 181] width 273 height 314
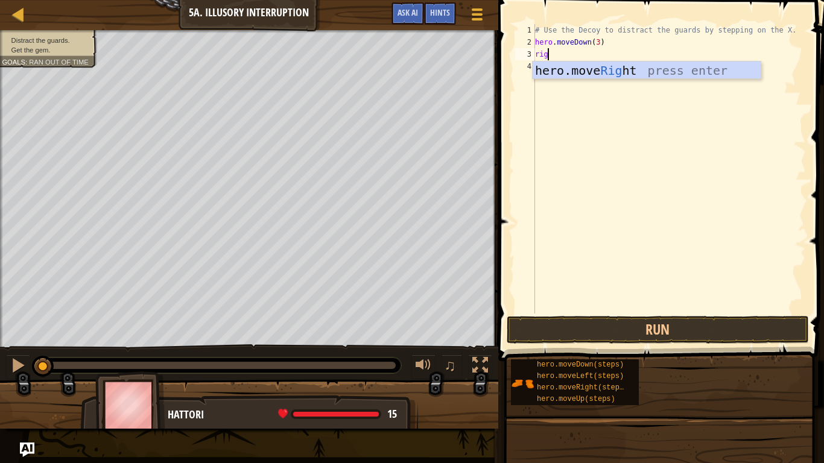
type textarea "righ"
click at [600, 74] on div "hero.move Righ t press enter" at bounding box center [647, 89] width 228 height 54
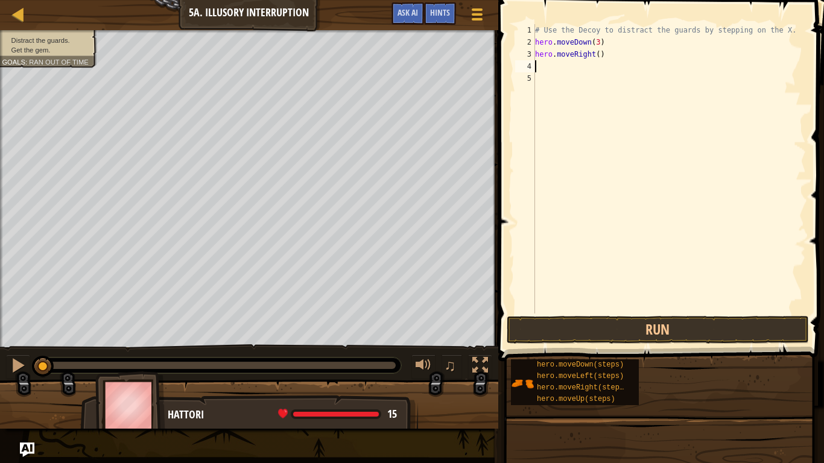
scroll to position [5, 0]
click at [598, 53] on div "# Use the Decoy to distract the guards by stepping on the X. hero . moveDown ( …" at bounding box center [669, 181] width 273 height 314
type textarea "hero.moveRight(2)"
click at [565, 68] on div "# Use the Decoy to distract the guards by stepping on the X. hero . moveDown ( …" at bounding box center [669, 181] width 273 height 314
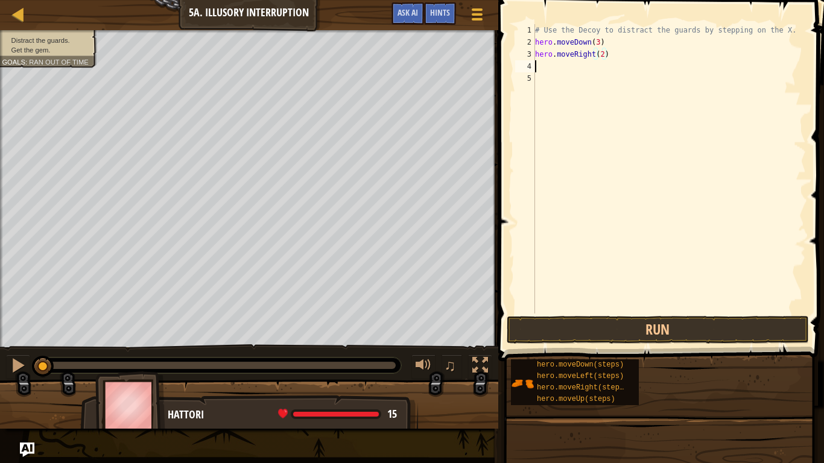
scroll to position [5, 0]
type textarea "up"
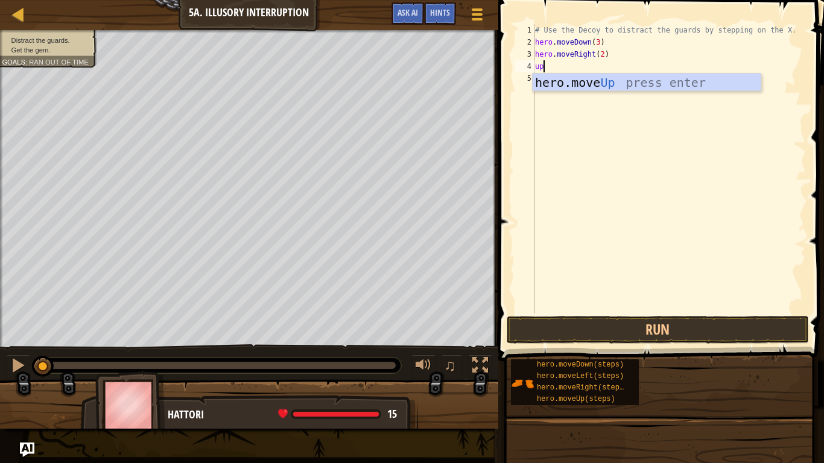
scroll to position [5, 1]
click at [589, 79] on div "hero.move Up press enter" at bounding box center [647, 101] width 228 height 54
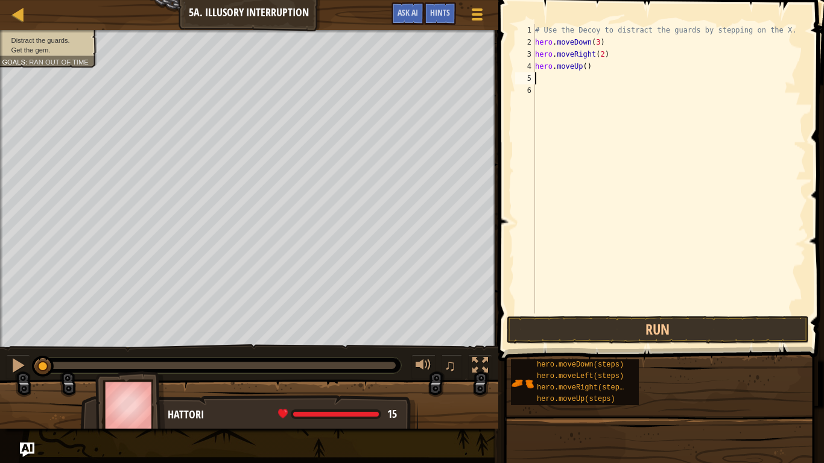
click at [585, 67] on div "# Use the Decoy to distract the guards by stepping on the X. hero . moveDown ( …" at bounding box center [669, 181] width 273 height 314
type textarea "hero.moveUp(2)"
click at [617, 335] on button "Run" at bounding box center [658, 330] width 302 height 28
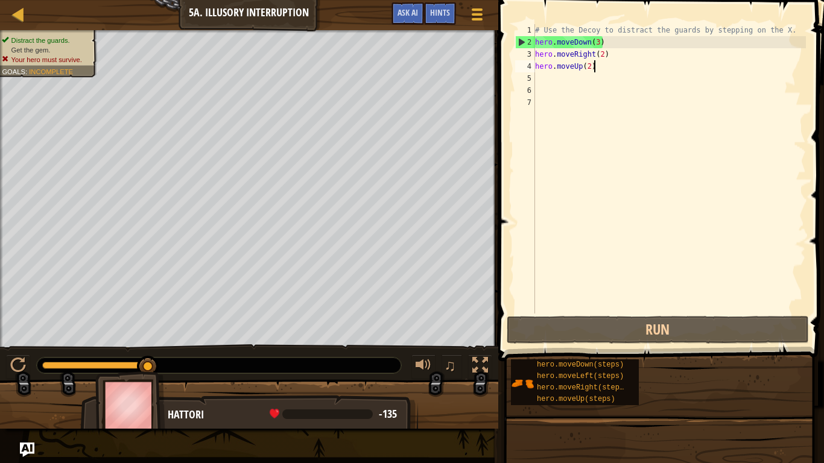
click at [598, 66] on div "# Use the Decoy to distract the guards by stepping on the X. hero . moveDown ( …" at bounding box center [669, 181] width 273 height 314
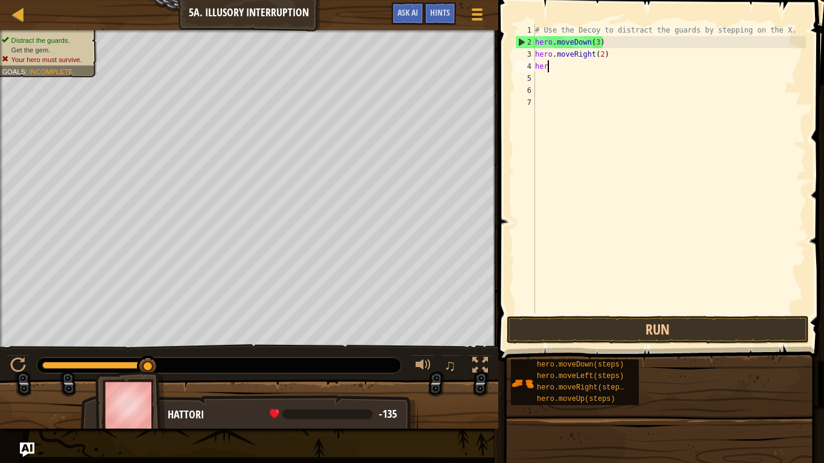
type textarea "h"
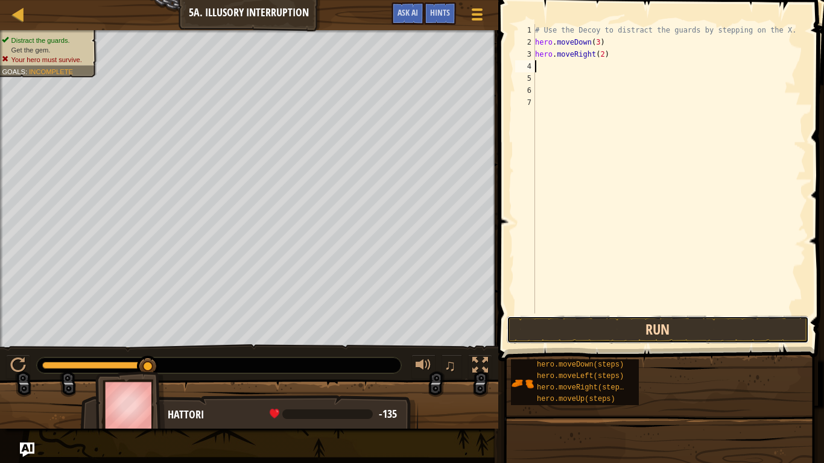
click at [559, 336] on button "Run" at bounding box center [658, 330] width 302 height 28
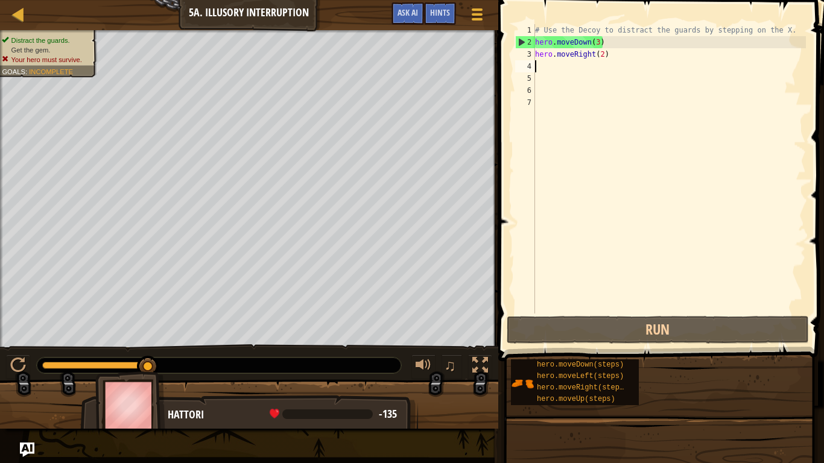
click at [624, 65] on div "# Use the Decoy to distract the guards by stepping on the X. hero . moveDown ( …" at bounding box center [669, 181] width 273 height 314
click at [615, 59] on div "# Use the Decoy to distract the guards by stepping on the X. hero . moveDown ( …" at bounding box center [669, 181] width 273 height 314
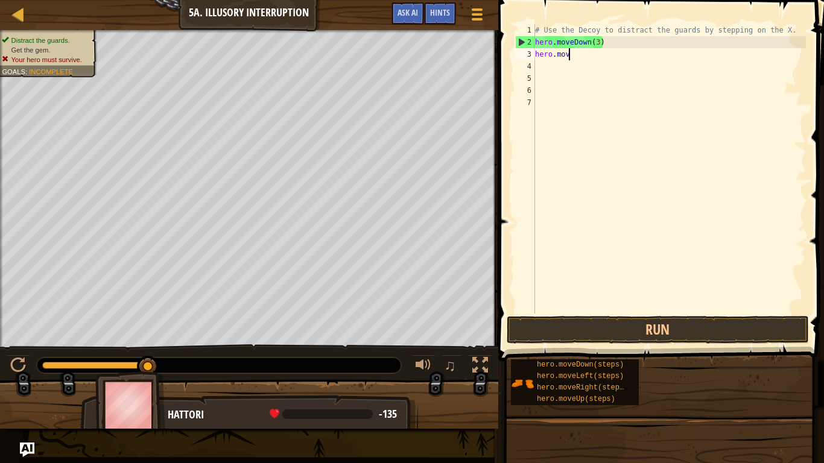
scroll to position [5, 2]
type textarea "h"
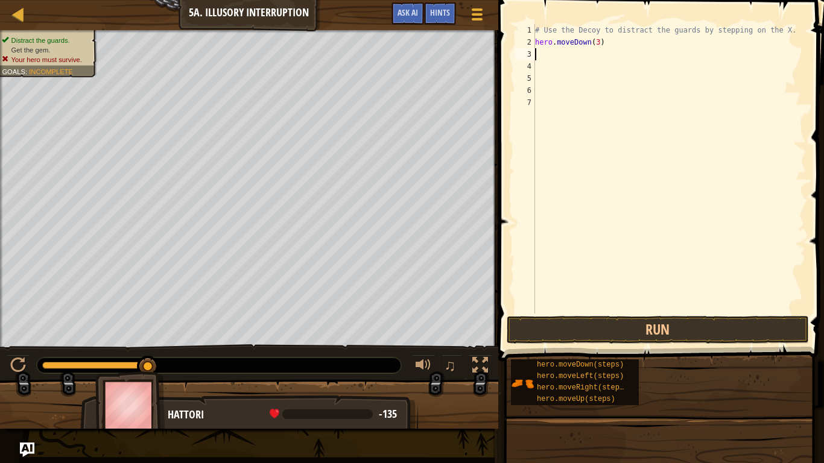
click at [621, 36] on div "# Use the Decoy to distract the guards by stepping on the X. hero . moveDown ( …" at bounding box center [669, 181] width 273 height 314
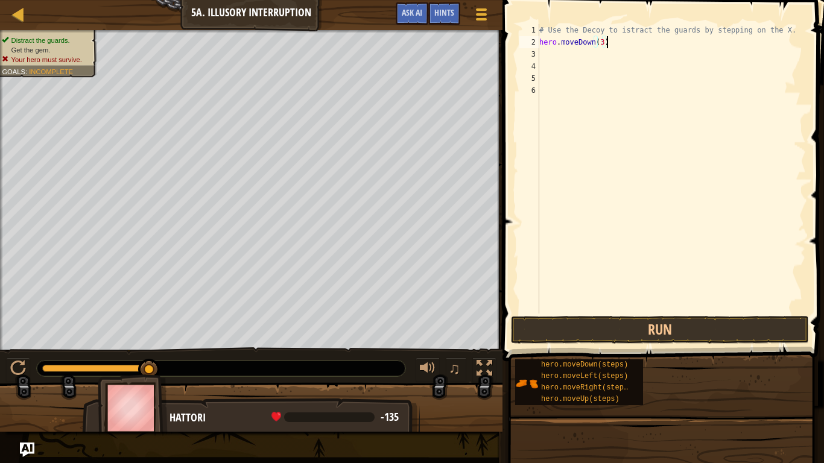
click at [618, 51] on div "# Use the Decoy to istract the guards by stepping on the X. hero . moveDown ( 3…" at bounding box center [673, 181] width 273 height 314
type textarea "h"
type textarea "do"
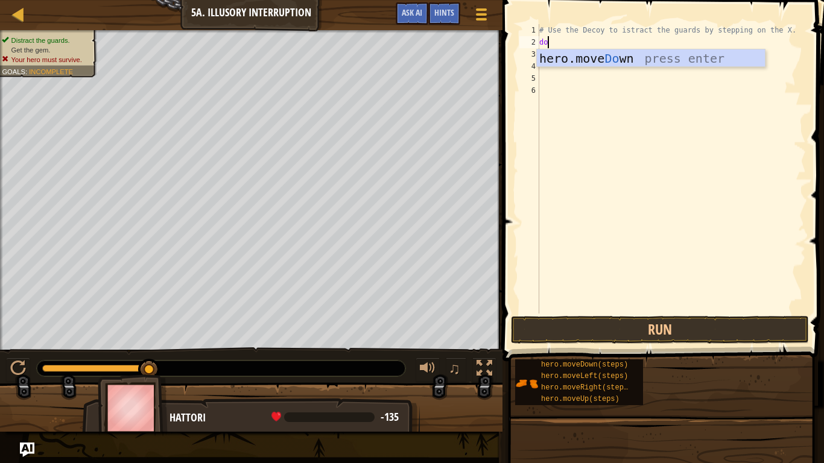
scroll to position [5, 1]
click at [656, 56] on div "hero.move Do wn press enter" at bounding box center [651, 76] width 228 height 54
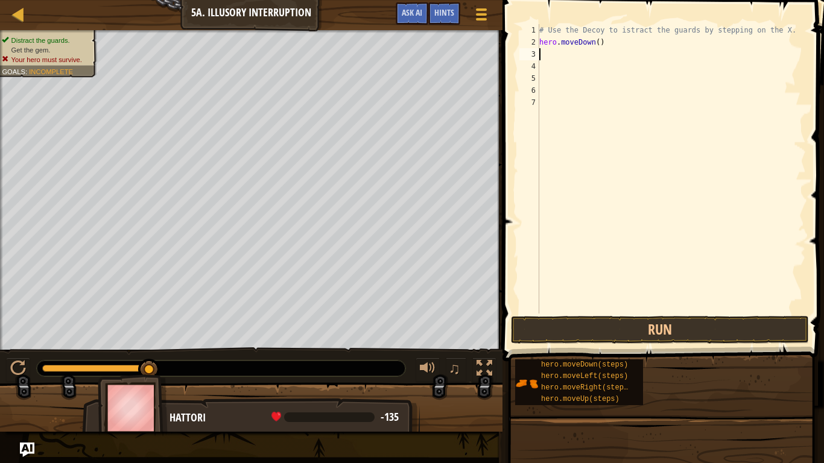
scroll to position [5, 0]
click at [600, 42] on div "# Use the Decoy to istract the guards by stepping on the X. hero . moveDown ( )" at bounding box center [671, 181] width 269 height 314
type textarea "hero.moveDown(2)"
click at [571, 60] on div "# Use the Decoy to istract the guards by stepping on the X. hero . moveDown ( 2…" at bounding box center [671, 181] width 269 height 314
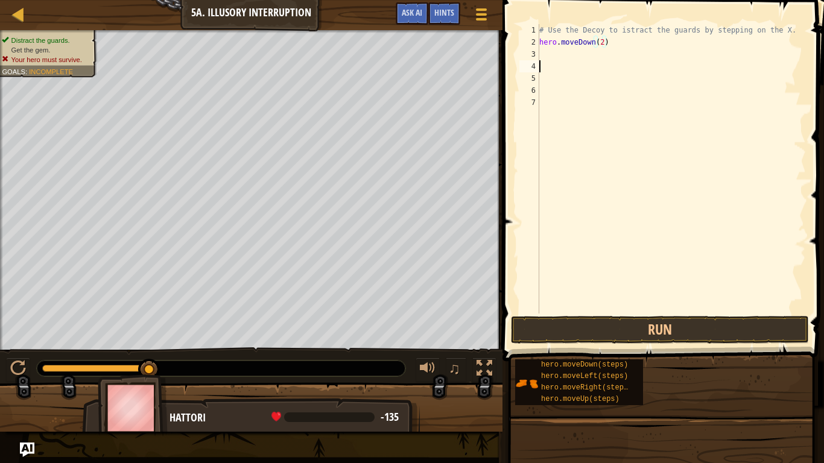
scroll to position [5, 0]
click at [560, 54] on div "# Use the Decoy to istract the guards by stepping on the X. hero . moveDown ( 2…" at bounding box center [671, 181] width 269 height 314
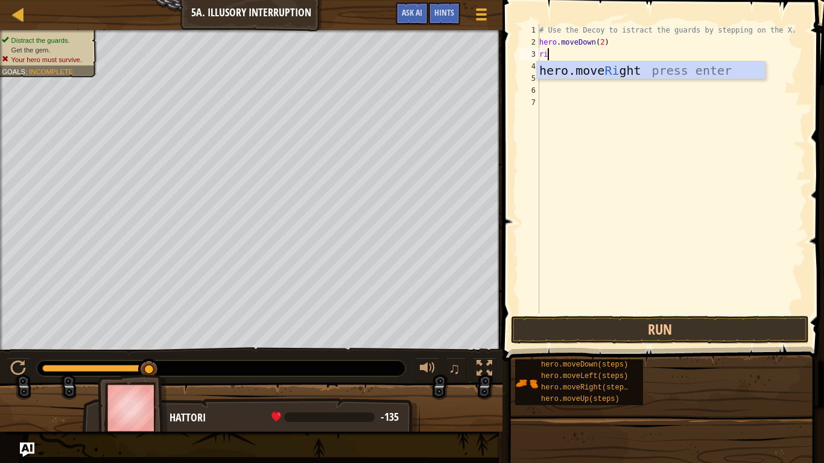
type textarea "righ"
click at [595, 64] on div "hero.move Righ t press enter" at bounding box center [651, 89] width 228 height 54
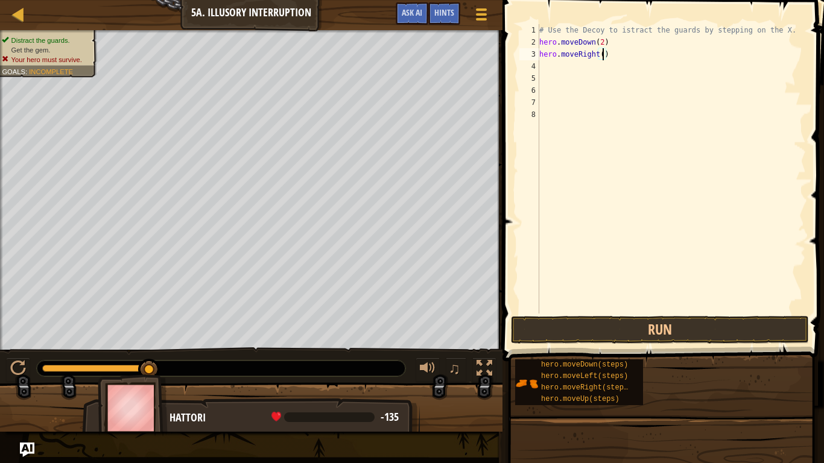
click at [603, 56] on div "# Use the Decoy to istract the guards by stepping on the X. hero . moveDown ( 2…" at bounding box center [671, 181] width 269 height 314
type textarea "hero.moveRight(2)"
click at [584, 68] on div "# Use the Decoy to istract the guards by stepping on the X. hero . moveDown ( 2…" at bounding box center [671, 181] width 269 height 314
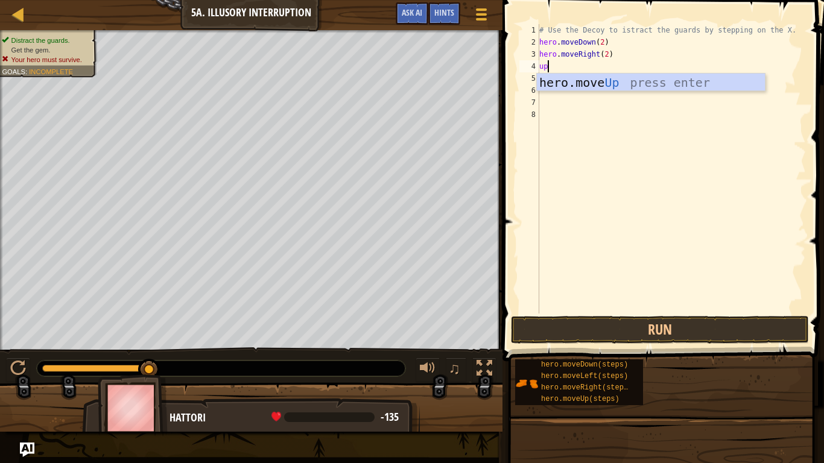
type textarea "up"
click at [588, 81] on div "hero.move Up press enter" at bounding box center [651, 101] width 228 height 54
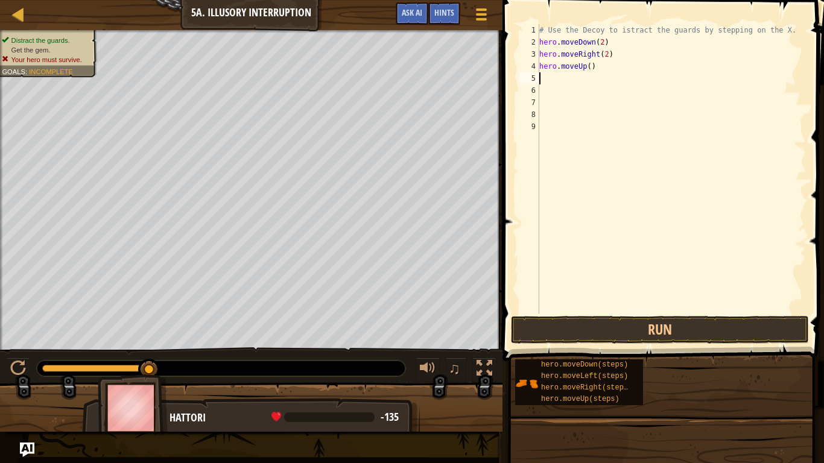
click at [588, 66] on div "# Use the Decoy to istract the guards by stepping on the X. hero . moveDown ( 2…" at bounding box center [671, 181] width 269 height 314
type textarea "hero.moveUp(2)"
click at [547, 325] on button "Run" at bounding box center [660, 330] width 298 height 28
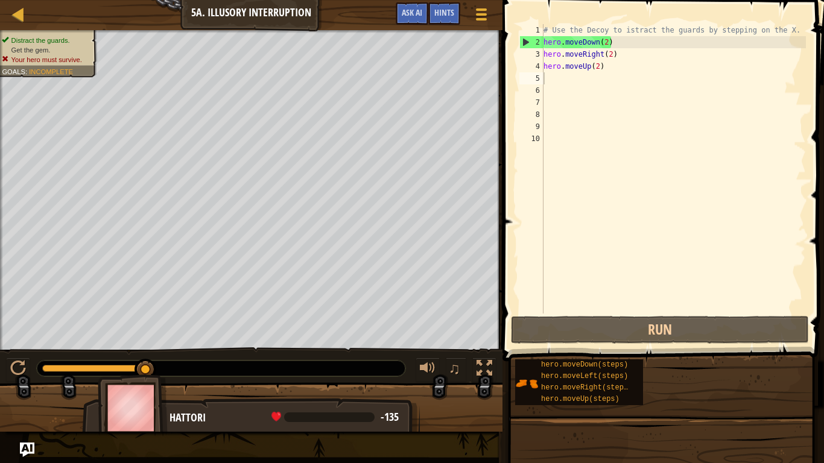
click at [685, 314] on span at bounding box center [664, 163] width 331 height 397
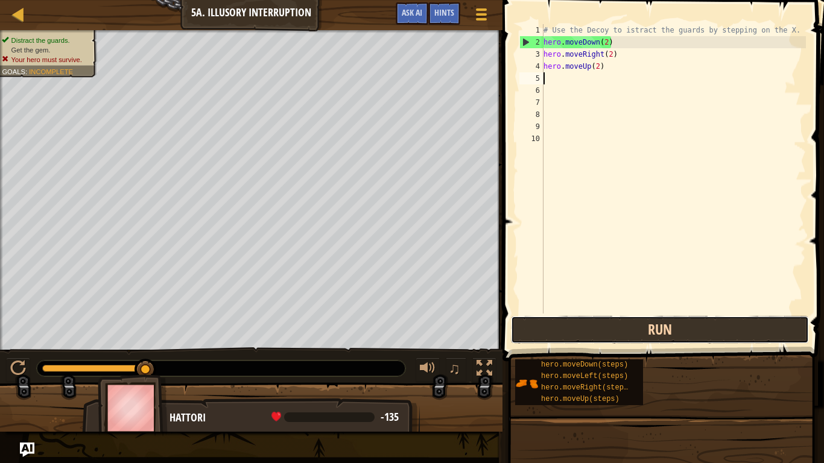
click at [684, 326] on button "Run" at bounding box center [660, 330] width 298 height 28
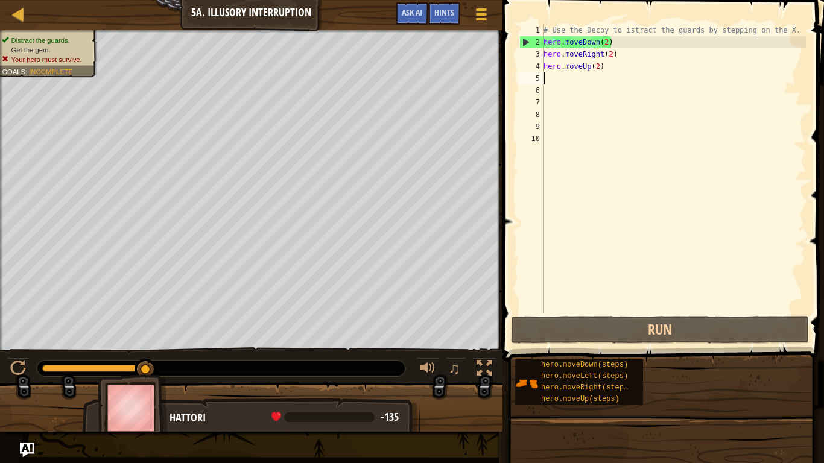
click at [633, 54] on div "# Use the Decoy to istract the guards by stepping on the X. hero . moveDown ( 2…" at bounding box center [673, 181] width 265 height 314
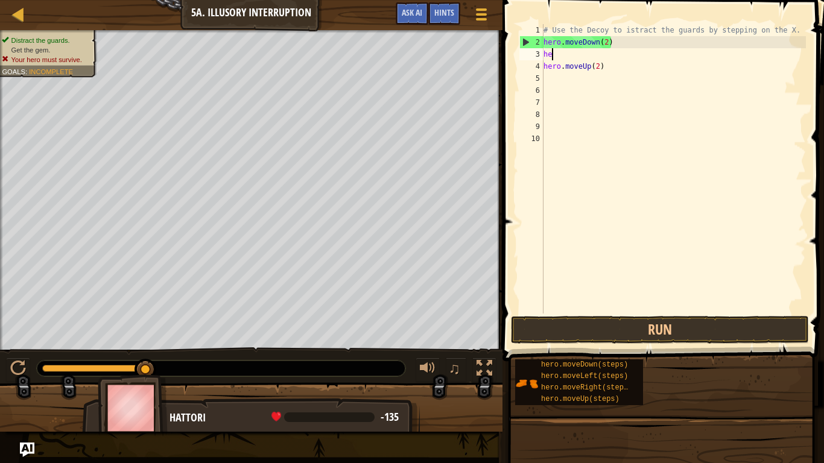
type textarea "h"
click at [618, 72] on div "# Use the Decoy to istract the guards by stepping on the X. hero . moveDown ( 2…" at bounding box center [673, 181] width 265 height 314
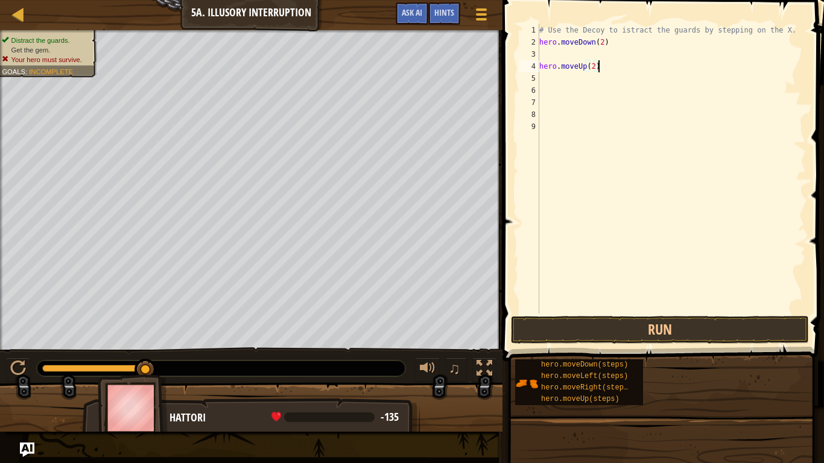
click at [618, 70] on div "# Use the Decoy to istract the guards by stepping on the X. hero . moveDown ( 2…" at bounding box center [671, 181] width 269 height 314
type textarea "h"
click at [589, 322] on button "Run" at bounding box center [660, 330] width 298 height 28
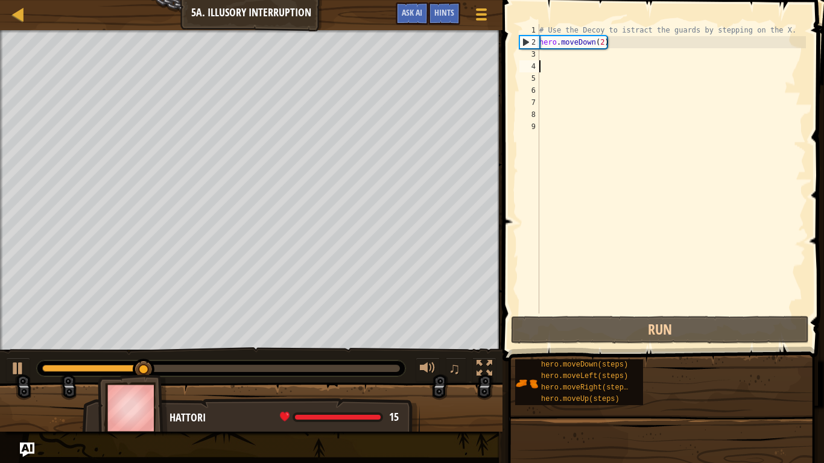
click at [547, 52] on div "# Use the Decoy to istract the guards by stepping on the X. hero . moveDown ( 2…" at bounding box center [671, 181] width 269 height 314
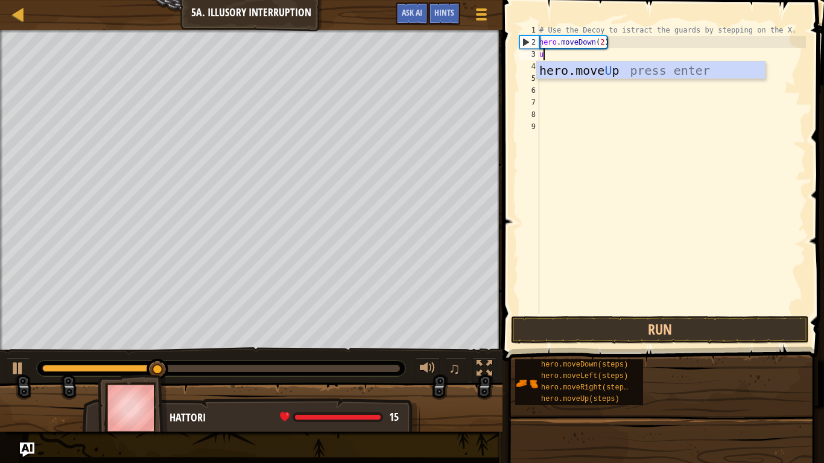
type textarea "up"
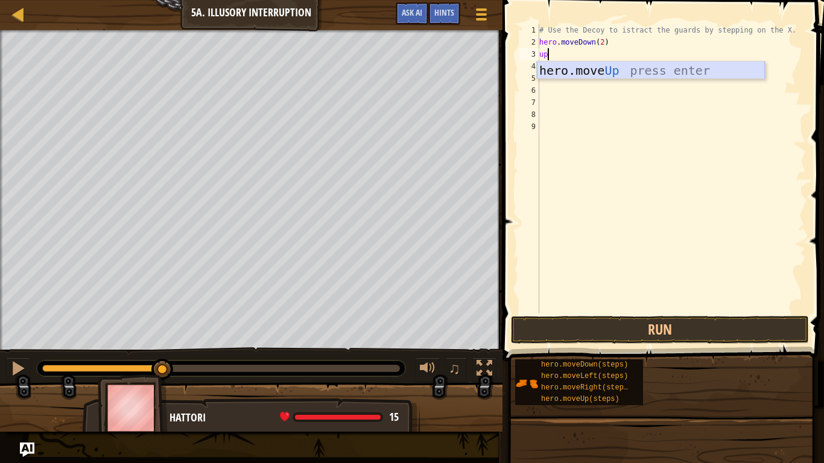
click at [591, 74] on div "hero.move Up press enter" at bounding box center [651, 89] width 228 height 54
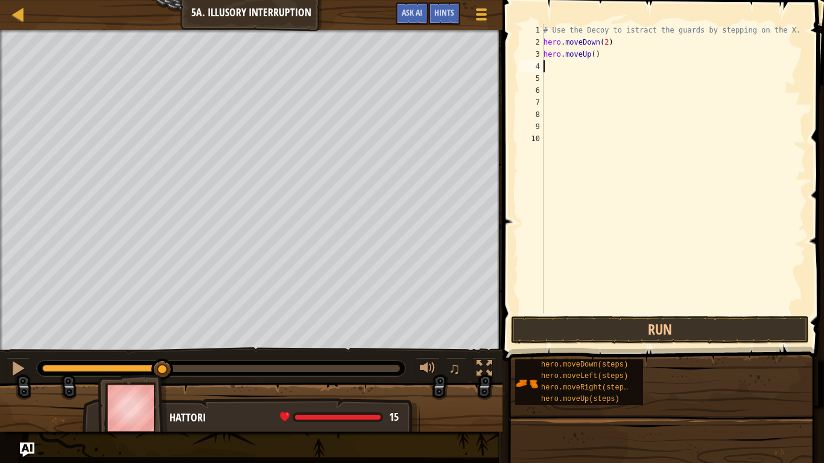
scroll to position [5, 0]
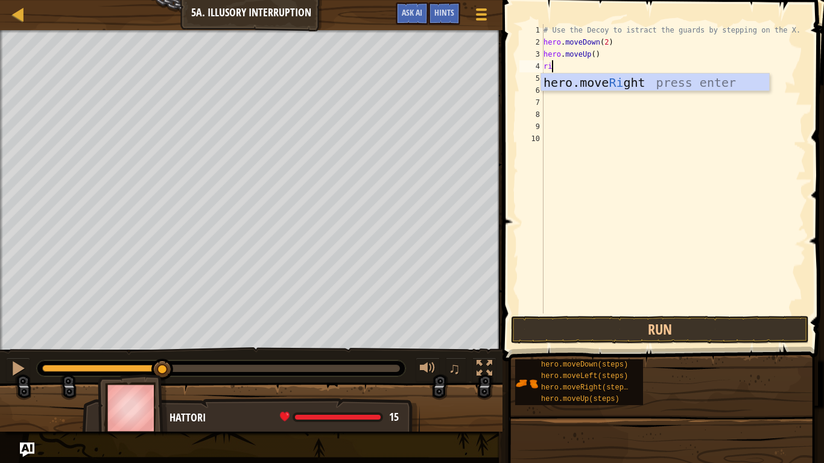
type textarea "righ"
click at [606, 87] on div "hero.move Righ t press enter" at bounding box center [655, 101] width 228 height 54
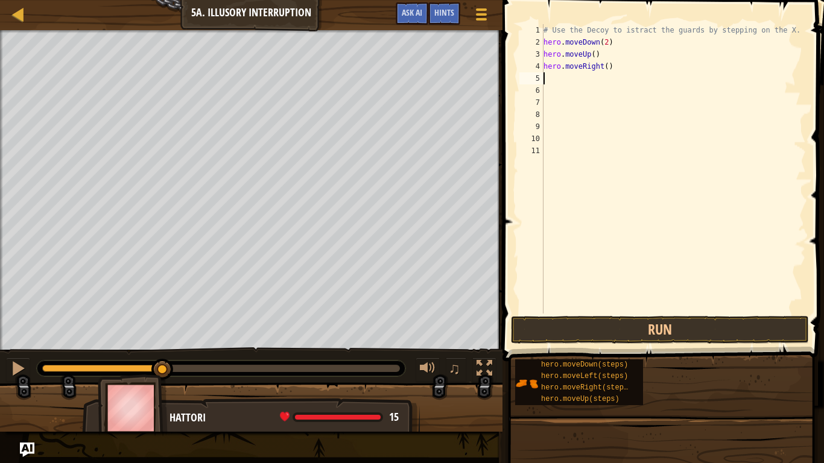
click at [608, 67] on div "# Use the Decoy to istract the guards by stepping on the X. hero . moveDown ( 2…" at bounding box center [673, 181] width 265 height 314
click at [648, 341] on button "Run" at bounding box center [660, 330] width 298 height 28
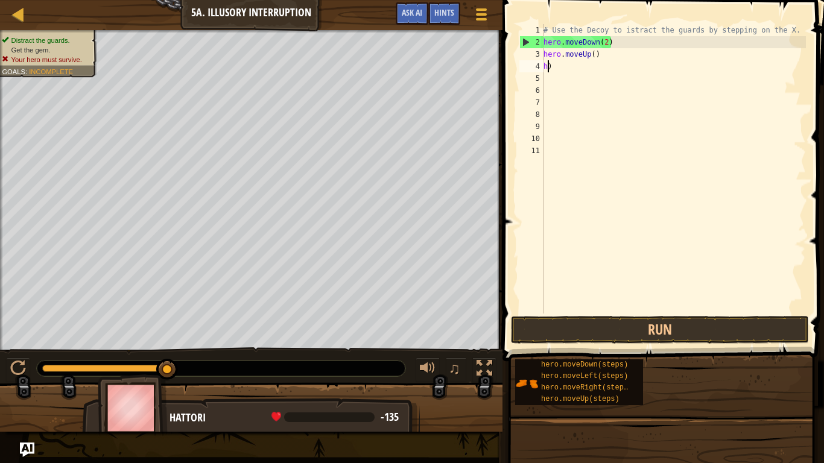
scroll to position [5, 0]
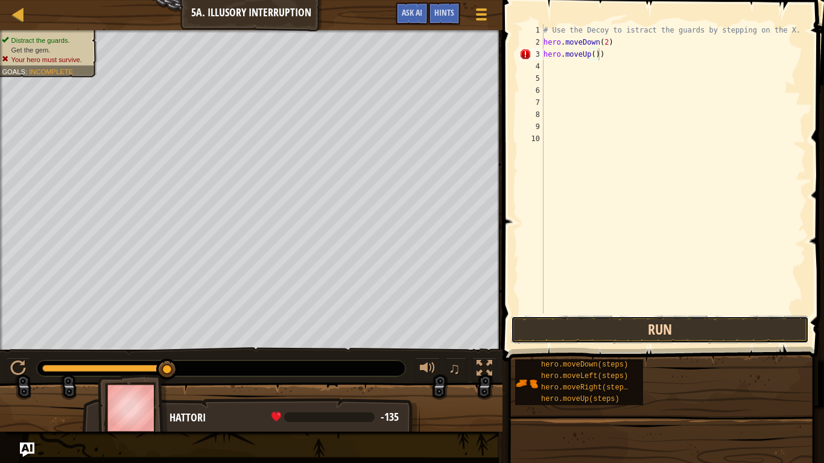
click at [587, 321] on button "Run" at bounding box center [660, 330] width 298 height 28
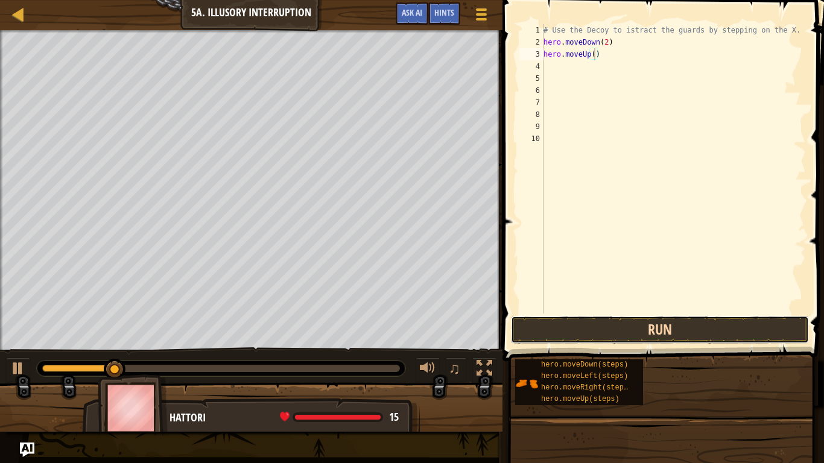
click at [605, 320] on button "Run" at bounding box center [660, 330] width 298 height 28
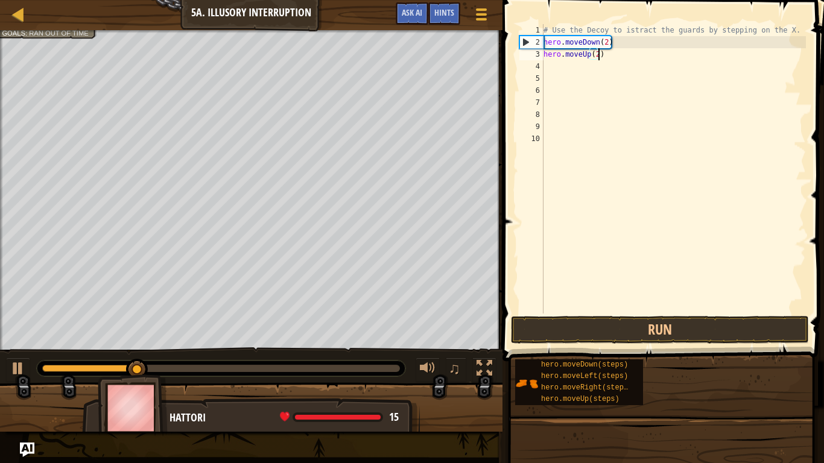
scroll to position [5, 8]
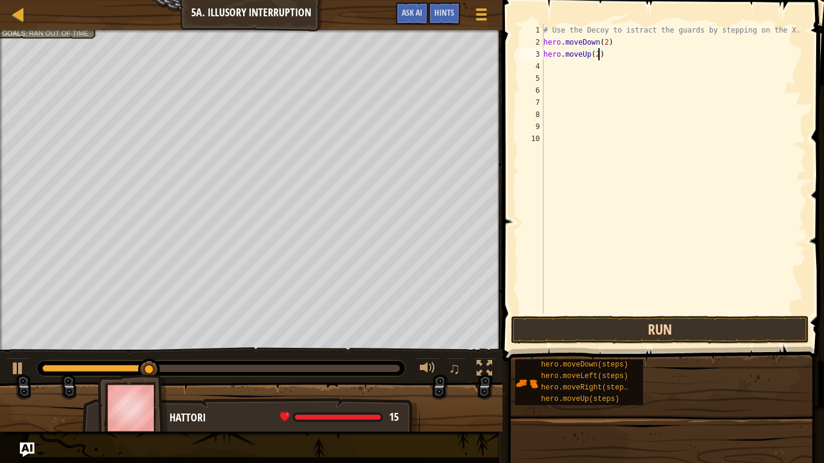
type textarea "hero.moveUp(2)"
click at [557, 334] on button "Run" at bounding box center [660, 330] width 298 height 28
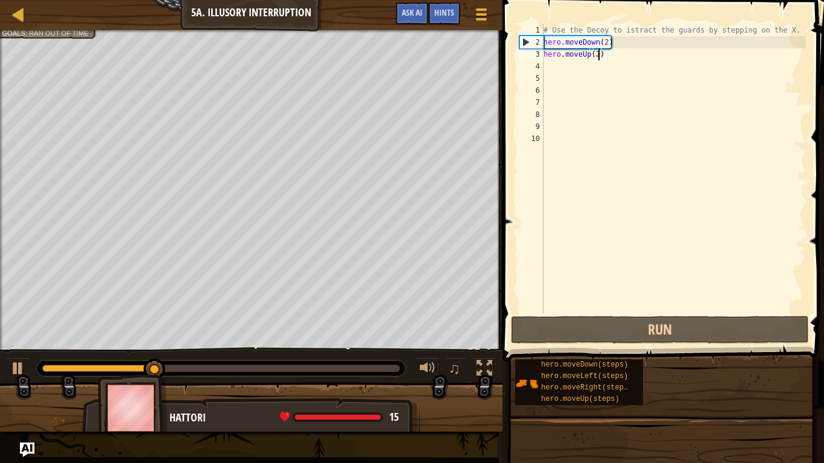
click at [552, 60] on div "# Use the Decoy to istract the guards by stepping on the X. hero . moveDown ( 2…" at bounding box center [673, 181] width 265 height 314
click at [549, 65] on div "# Use the Decoy to istract the guards by stepping on the X. hero . moveDown ( 2…" at bounding box center [673, 181] width 265 height 314
type textarea "ri"
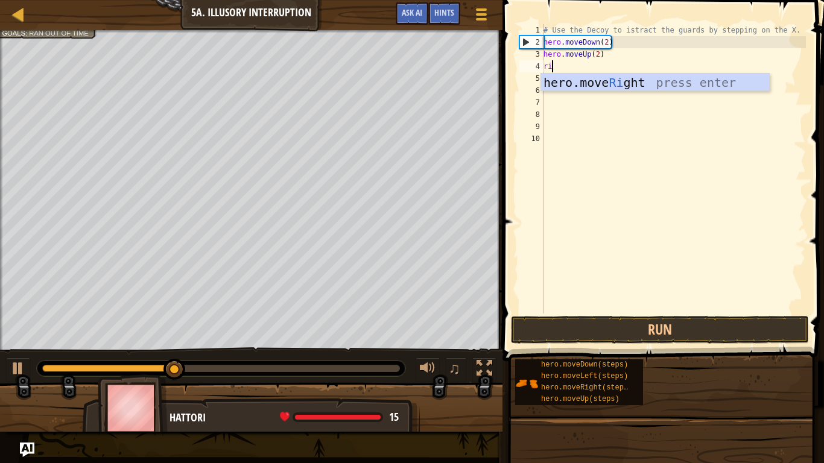
scroll to position [5, 1]
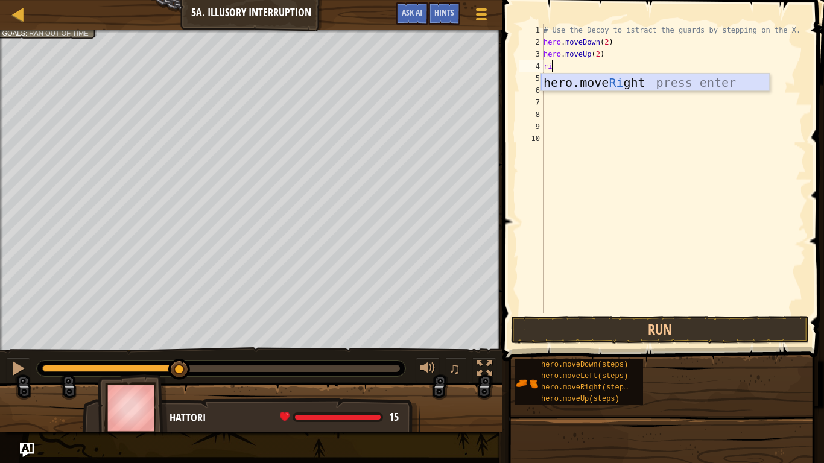
click at [575, 78] on div "hero.move Ri ght press enter" at bounding box center [655, 101] width 228 height 54
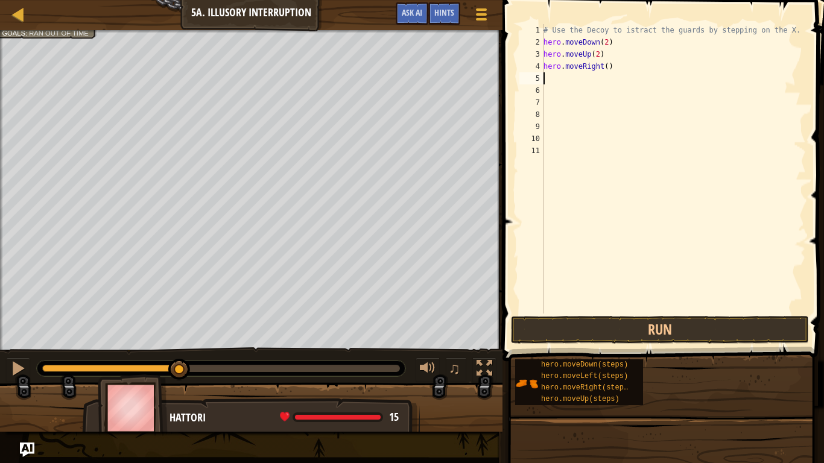
scroll to position [5, 0]
click at [606, 76] on div "# Use the Decoy to istract the guards by stepping on the X. hero . moveDown ( 2…" at bounding box center [673, 181] width 265 height 314
type textarea "3"
click at [608, 65] on div "# Use the Decoy to istract the guards by stepping on the X. hero . moveDown ( 2…" at bounding box center [673, 181] width 265 height 314
click at [633, 320] on button "Run" at bounding box center [660, 330] width 298 height 28
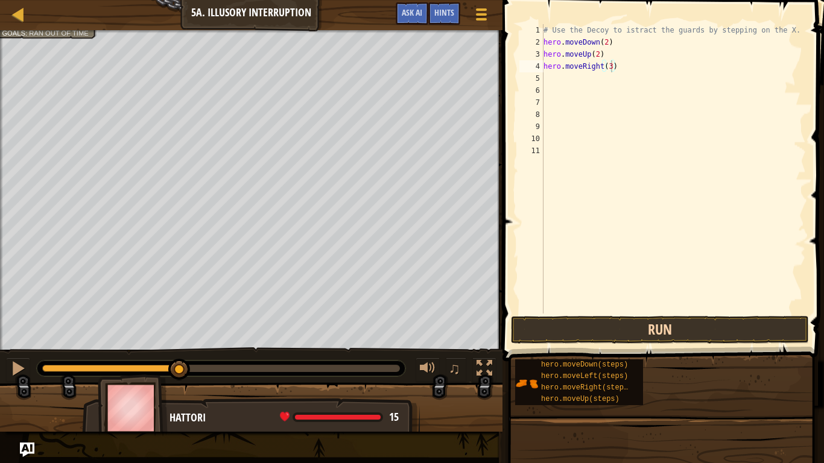
type textarea "hero.moveRight(3)"
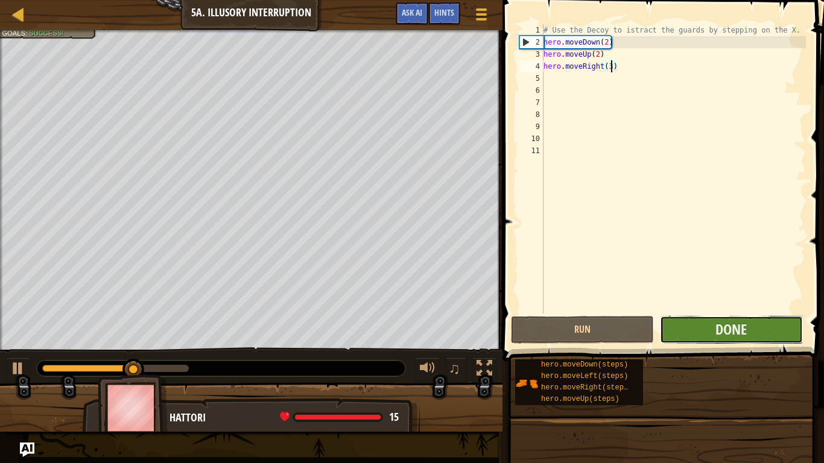
click at [672, 322] on button "Done" at bounding box center [731, 330] width 143 height 28
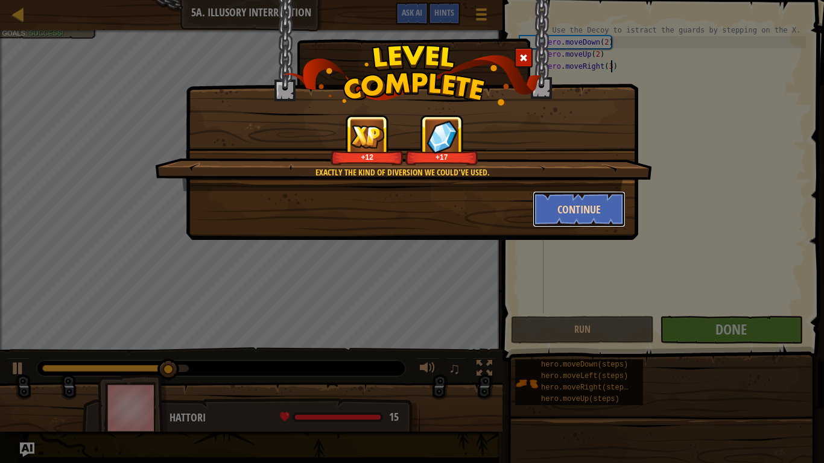
click at [586, 195] on button "Continue" at bounding box center [580, 209] width 94 height 36
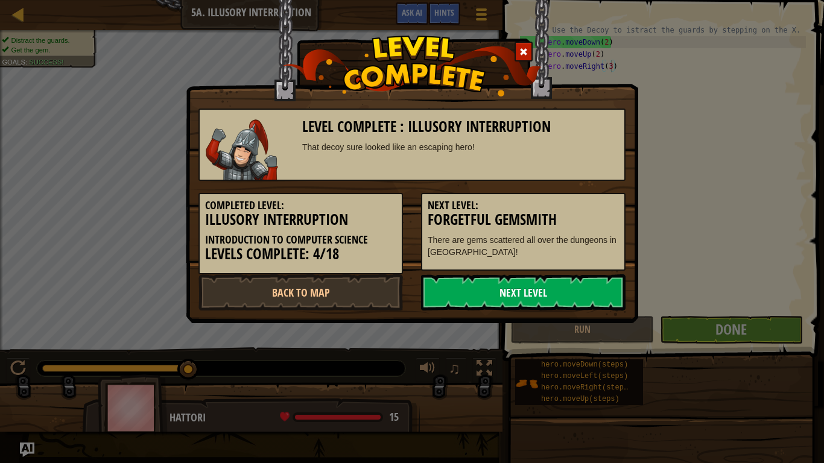
click at [512, 289] on link "Next Level" at bounding box center [523, 293] width 205 height 36
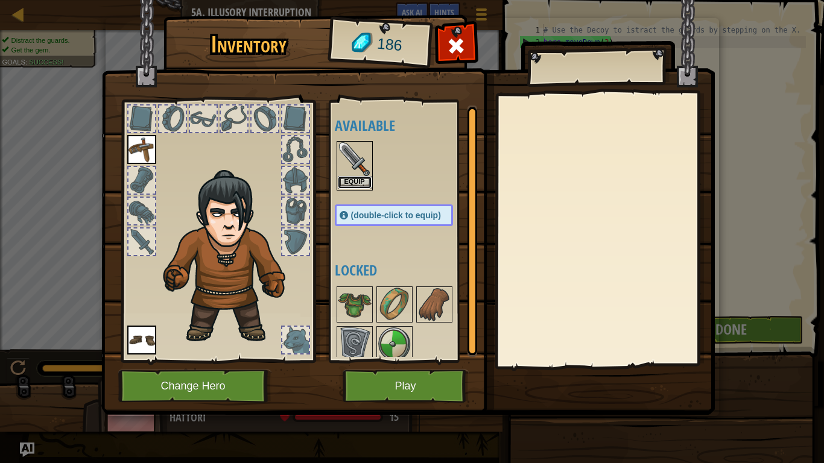
click at [366, 180] on button "Equip" at bounding box center [355, 182] width 34 height 13
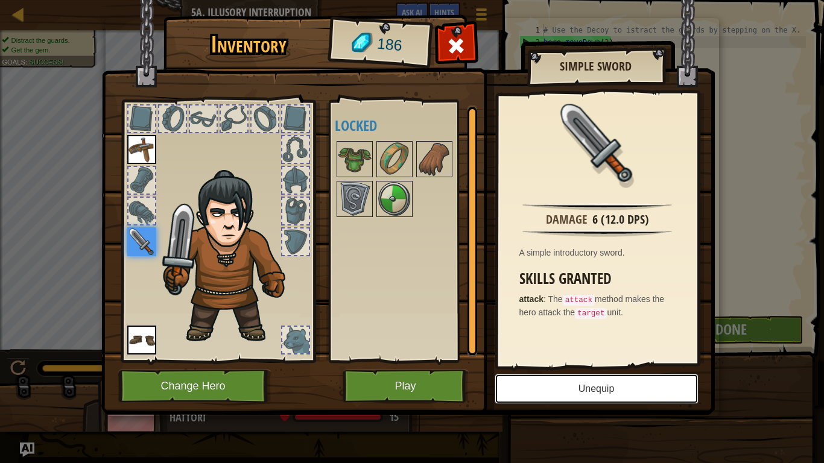
click at [574, 361] on button "Unequip" at bounding box center [597, 389] width 204 height 30
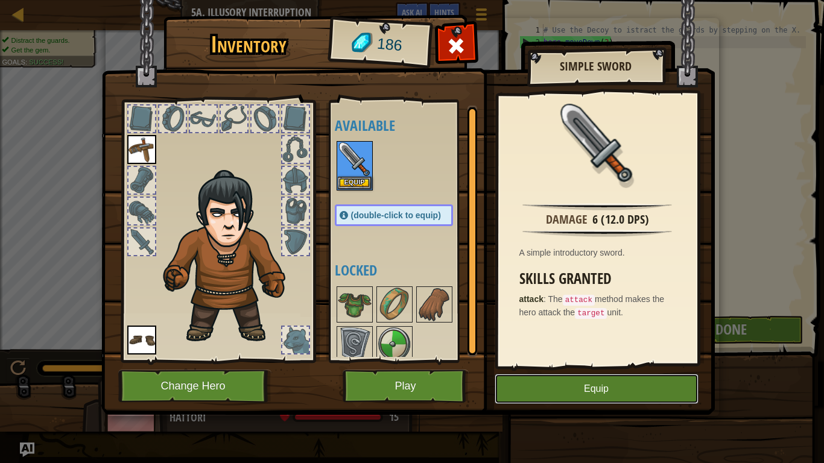
click at [524, 361] on button "Equip" at bounding box center [597, 389] width 204 height 30
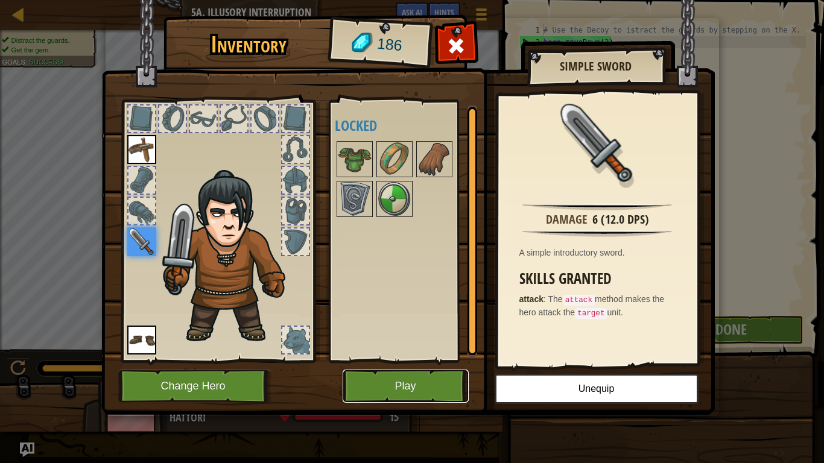
click at [411, 361] on button "Play" at bounding box center [406, 386] width 126 height 33
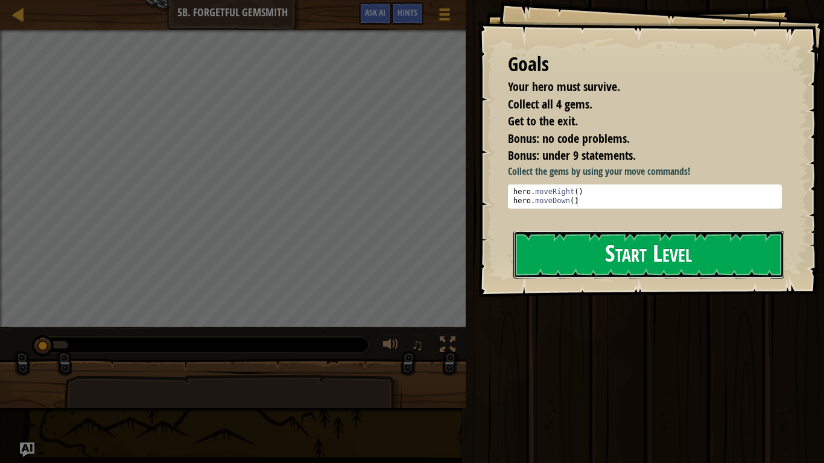
click at [712, 249] on button "Start Level" at bounding box center [648, 255] width 271 height 48
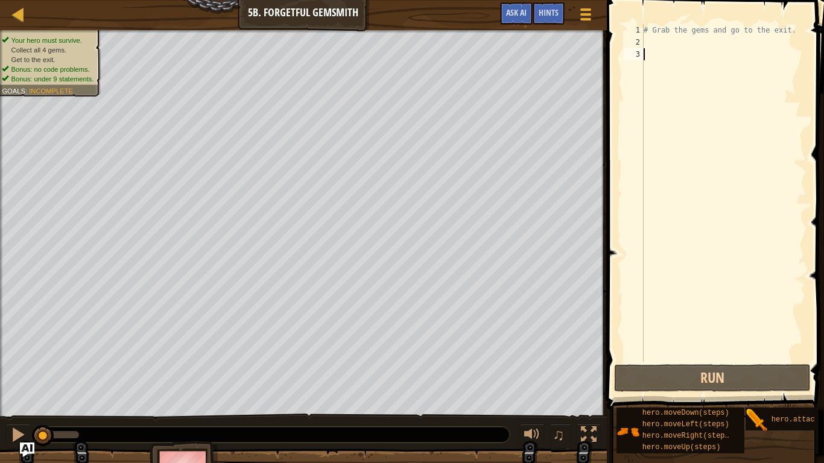
click at [685, 43] on div "# Grab the gems and go to the exit." at bounding box center [723, 205] width 165 height 362
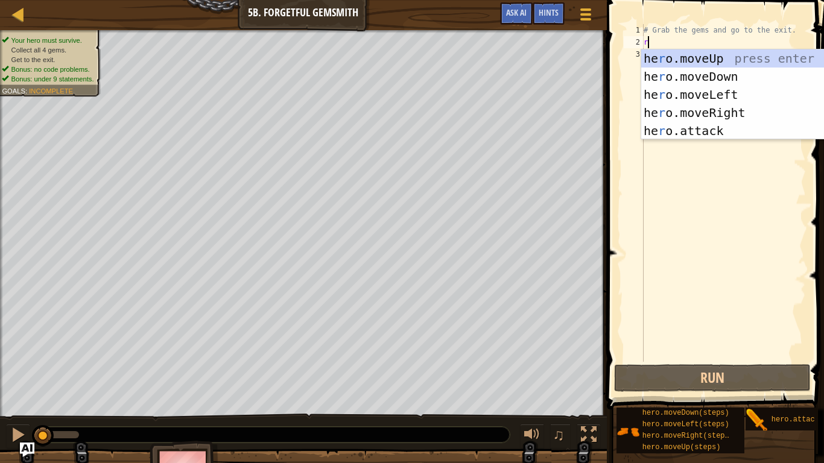
scroll to position [5, 0]
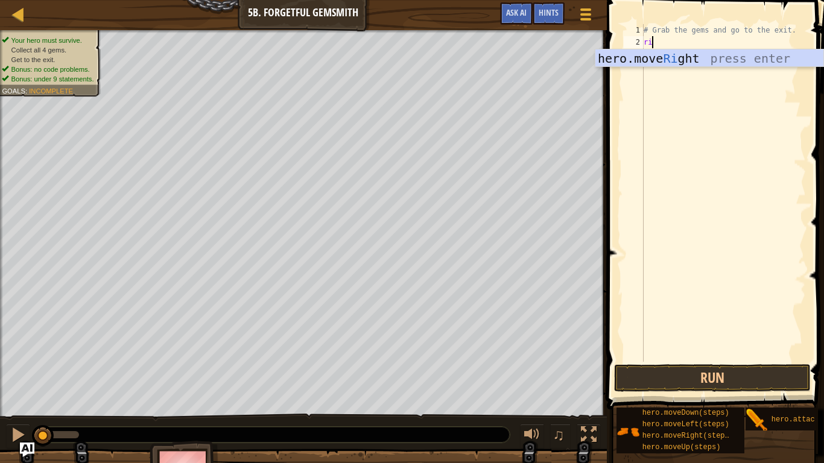
type textarea "rig"
click at [662, 64] on div "hero.move Rig ht press enter" at bounding box center [709, 76] width 228 height 54
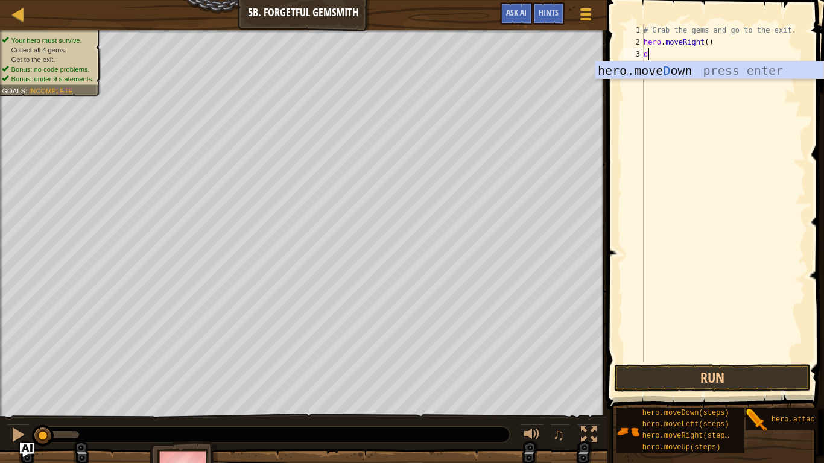
type textarea "do"
click at [676, 65] on div "hero.move Do wn press enter" at bounding box center [709, 89] width 228 height 54
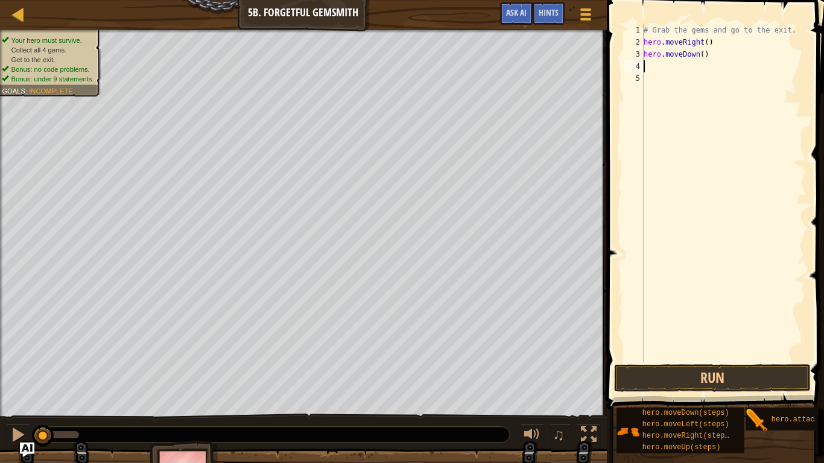
scroll to position [5, 0]
click at [667, 73] on div "# Grab the gems and go to the exit. hero . moveRight ( ) hero . moveDown ( )" at bounding box center [723, 205] width 165 height 362
click at [668, 68] on div "# Grab the gems and go to the exit. hero . moveRight ( ) hero . moveDown ( )" at bounding box center [723, 205] width 165 height 362
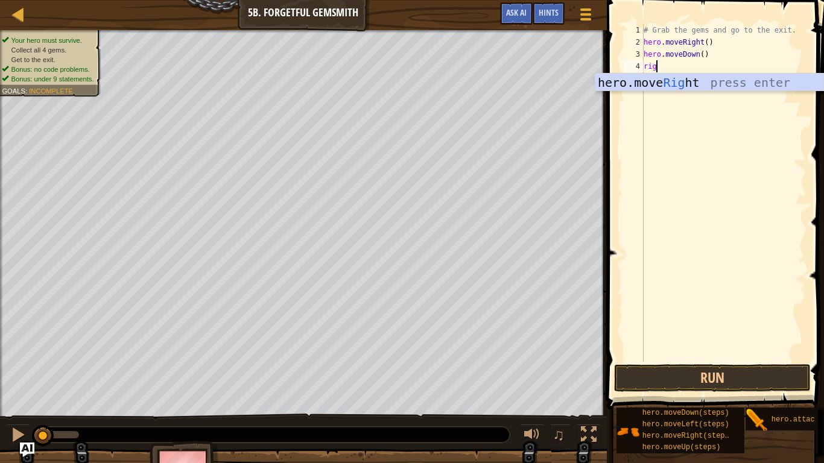
type textarea "righ"
click at [679, 78] on div "hero.move Righ t press enter" at bounding box center [709, 101] width 228 height 54
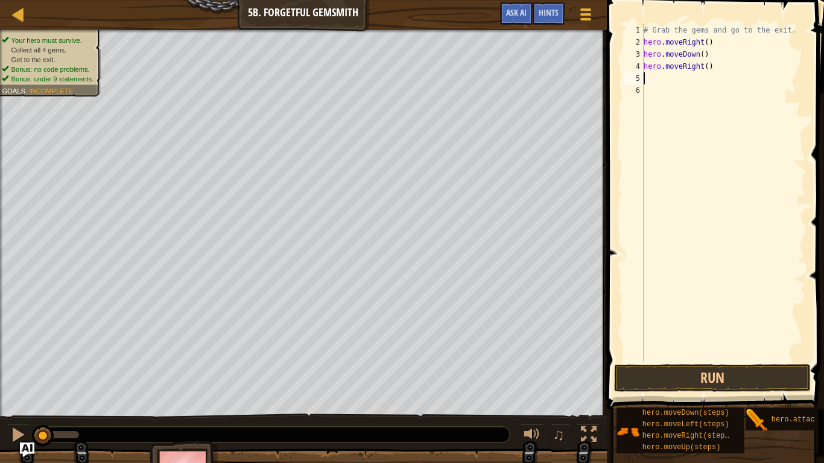
click at [707, 68] on div "# Grab the gems and go to the exit. hero . moveRight ( ) hero . moveDown ( ) he…" at bounding box center [723, 205] width 165 height 362
type textarea "hero.moveRight(2)"
click at [692, 361] on button "Run" at bounding box center [712, 378] width 197 height 28
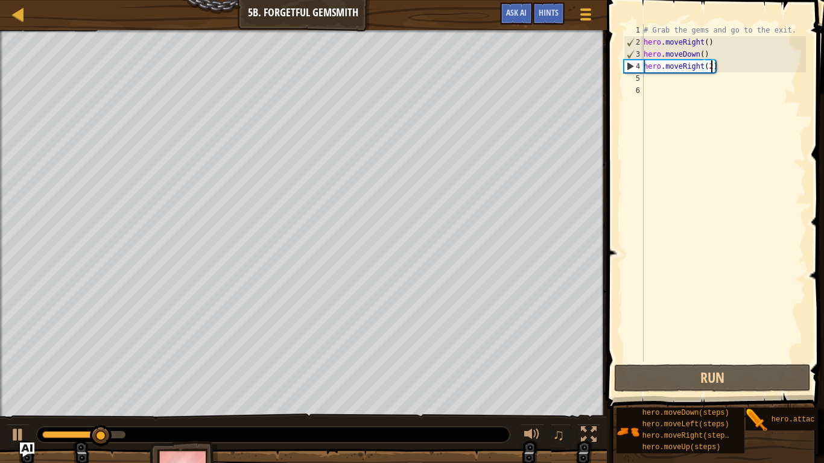
click at [650, 78] on div "# Grab the gems and go to the exit. hero . moveRight ( ) hero . moveDown ( ) he…" at bounding box center [723, 205] width 165 height 362
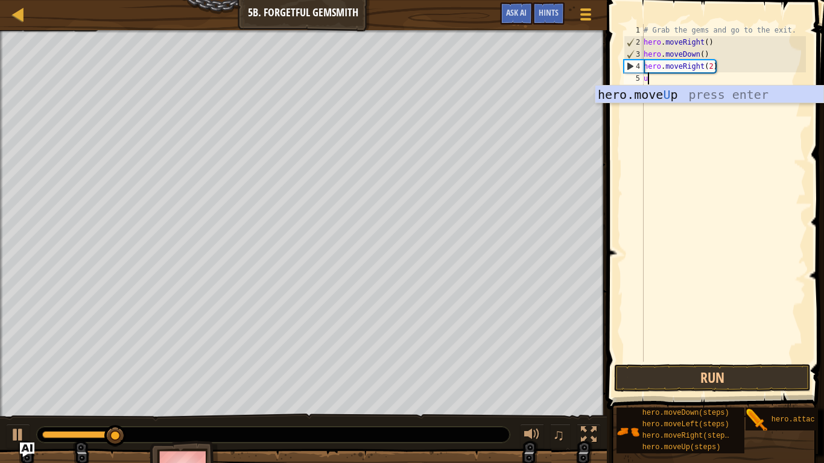
type textarea "up"
click at [654, 98] on div "hero.move Up press enter" at bounding box center [709, 113] width 228 height 54
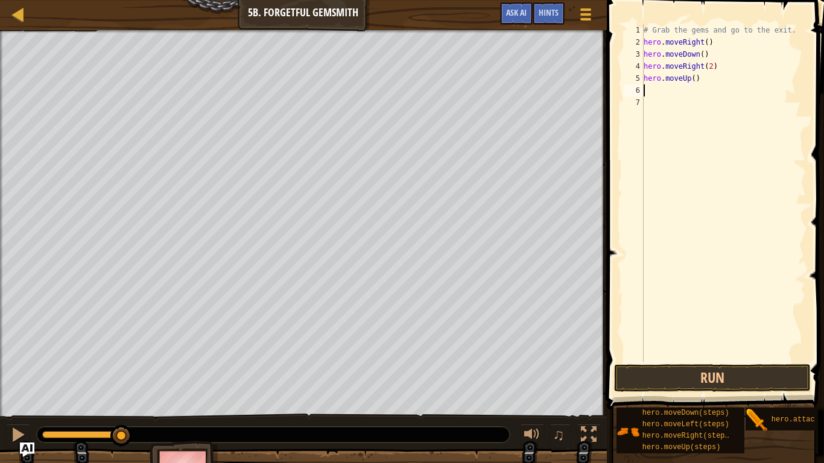
scroll to position [5, 0]
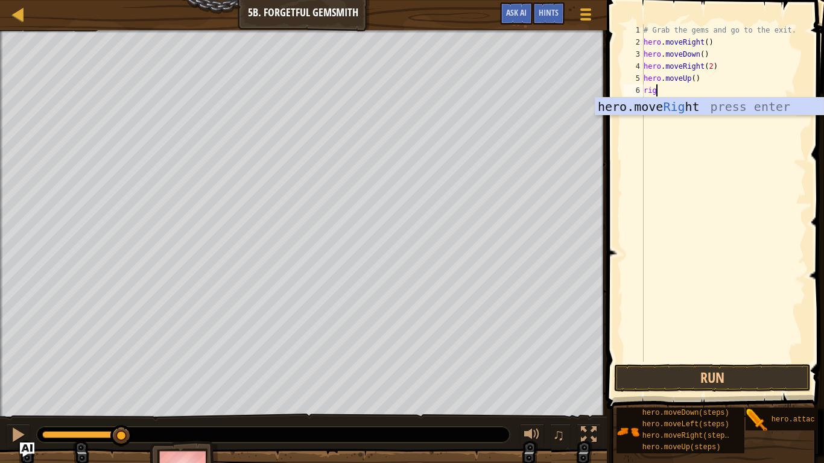
type textarea "righ"
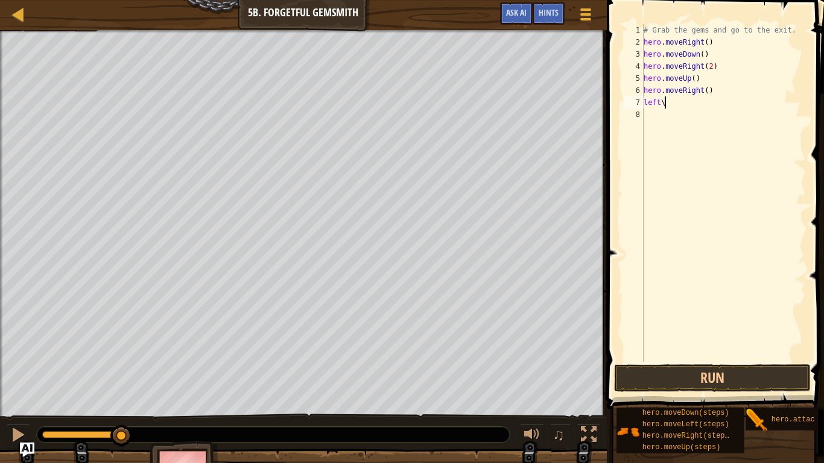
scroll to position [5, 2]
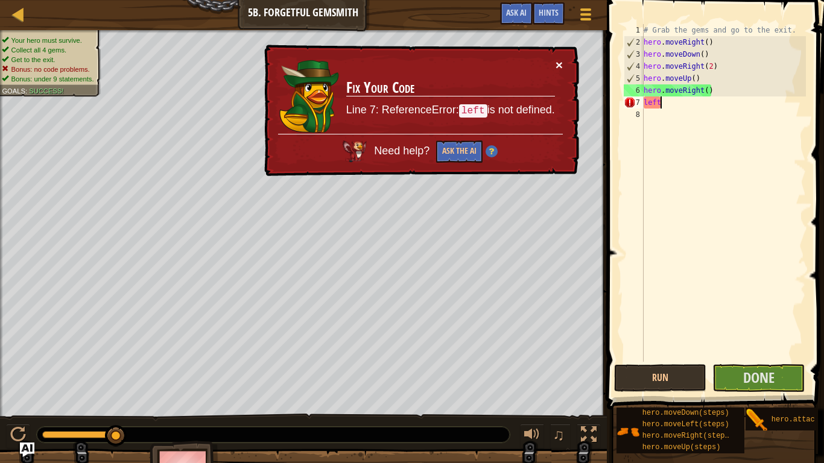
type textarea "left"
click at [556, 62] on button "×" at bounding box center [559, 65] width 7 height 13
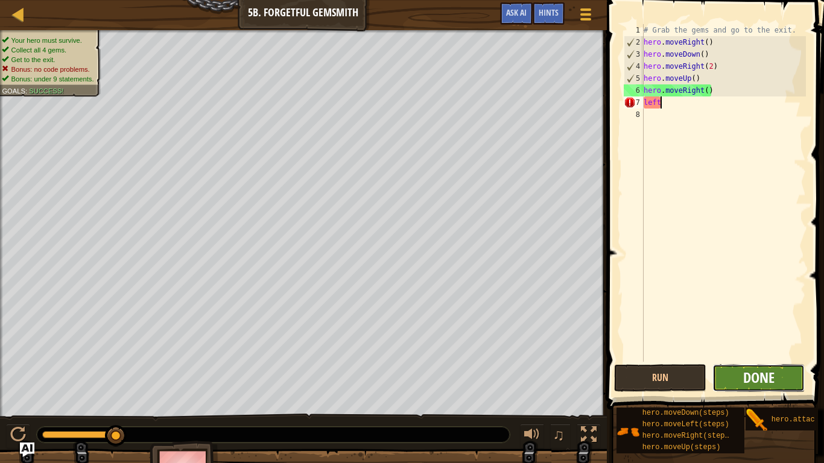
click at [769, 361] on span "Done" at bounding box center [758, 377] width 31 height 19
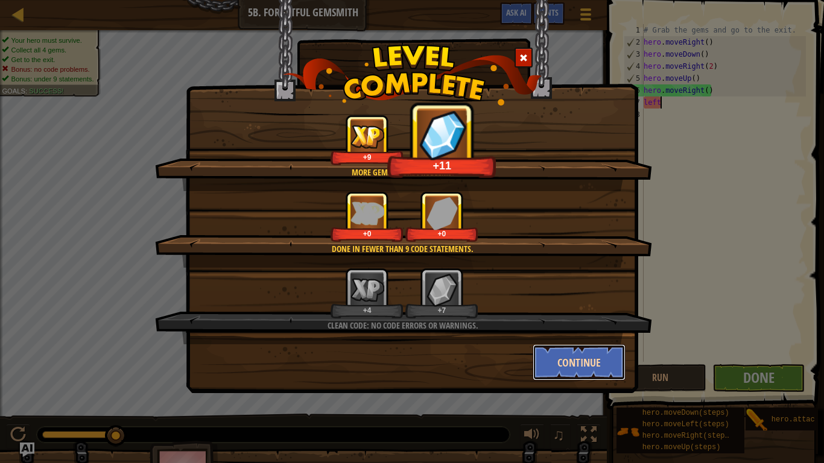
click at [601, 354] on button "Continue" at bounding box center [580, 362] width 94 height 36
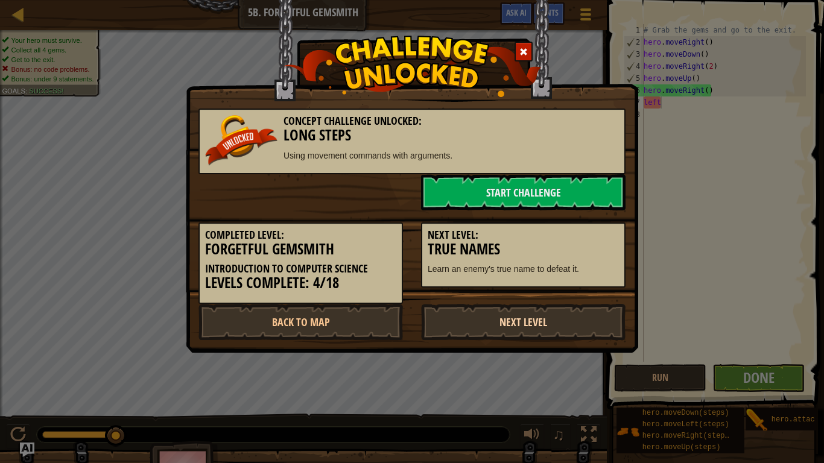
click at [449, 326] on link "Next Level" at bounding box center [523, 322] width 205 height 36
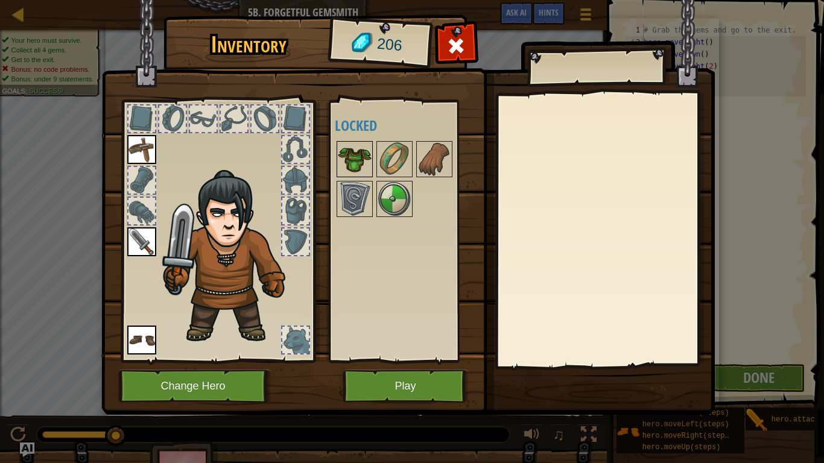
click at [353, 153] on img at bounding box center [355, 159] width 34 height 34
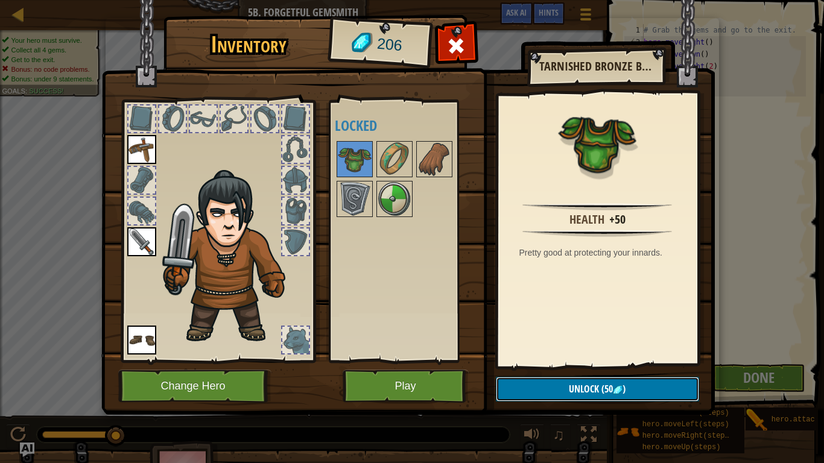
click at [534, 361] on button "Unlock (50 )" at bounding box center [597, 389] width 203 height 25
click at [581, 361] on button "Confirm" at bounding box center [597, 389] width 203 height 25
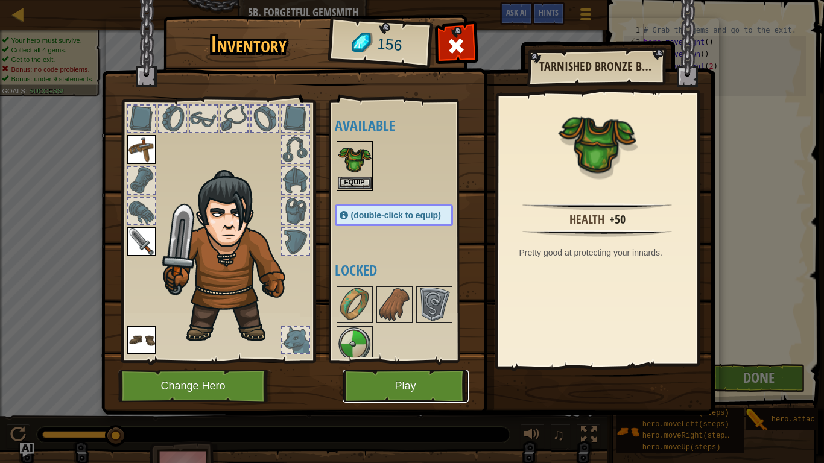
click at [407, 361] on button "Play" at bounding box center [406, 386] width 126 height 33
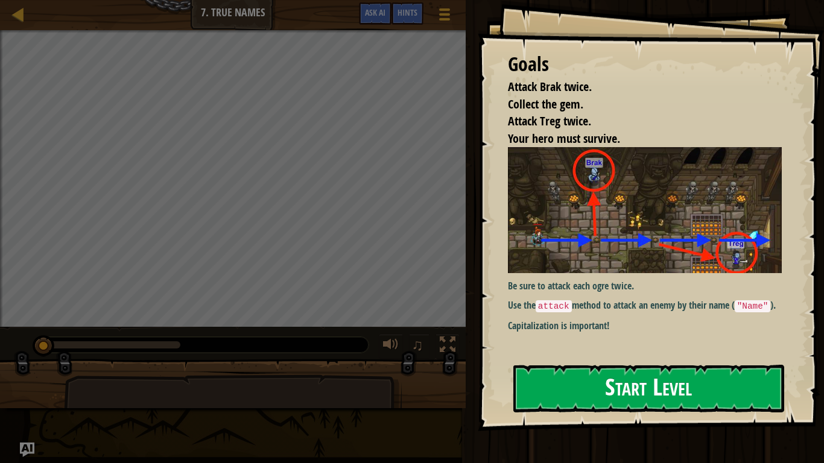
click at [640, 256] on img at bounding box center [645, 209] width 274 height 125
click at [576, 361] on div "Goals Attack Brak twice. Collect the gem. Attack Treg twice. Your hero must sur…" at bounding box center [651, 215] width 346 height 431
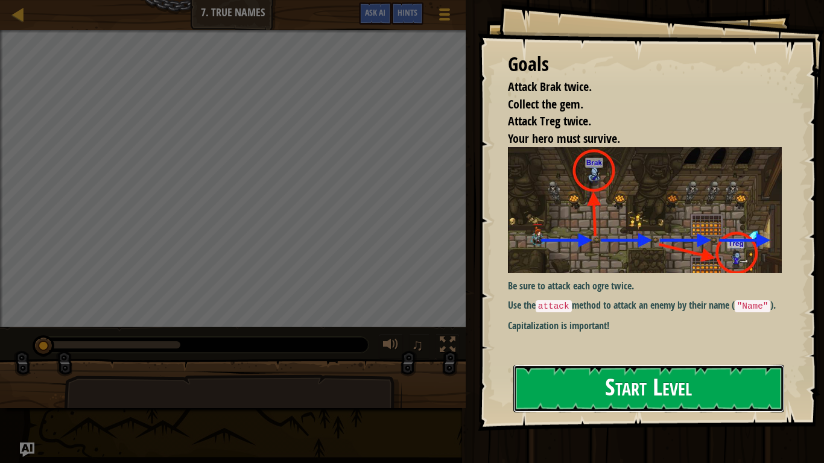
click at [562, 361] on button "Start Level" at bounding box center [648, 389] width 271 height 48
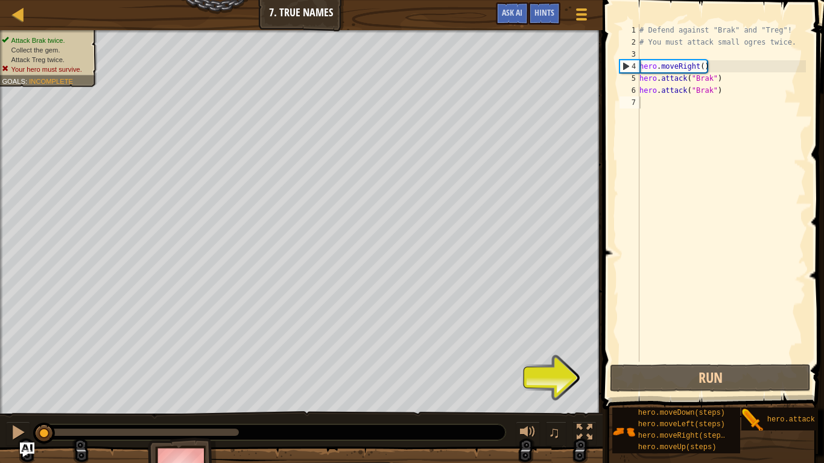
click at [659, 361] on span at bounding box center [714, 187] width 231 height 445
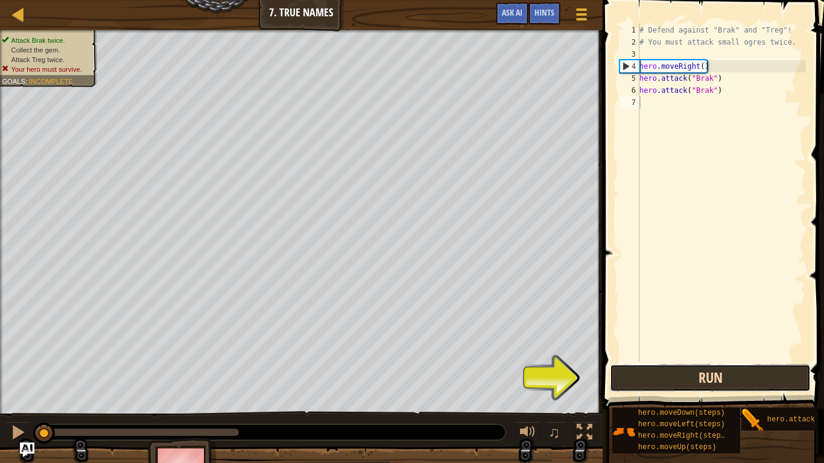
click at [667, 361] on button "Run" at bounding box center [710, 378] width 201 height 28
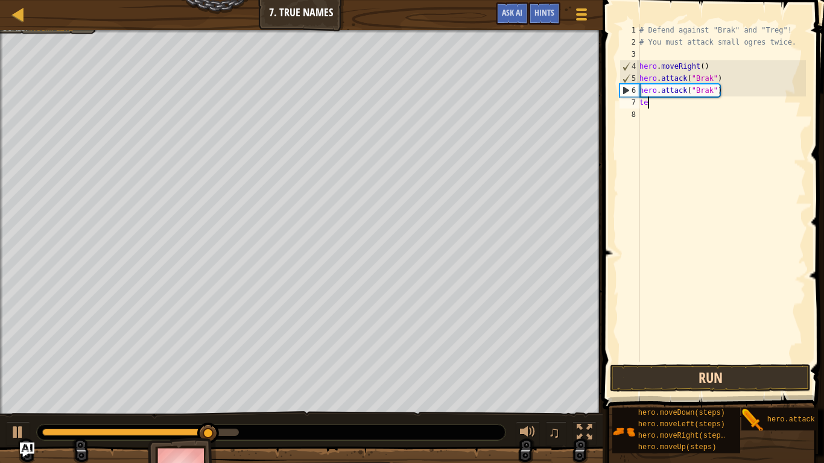
scroll to position [5, 1]
type textarea "t"
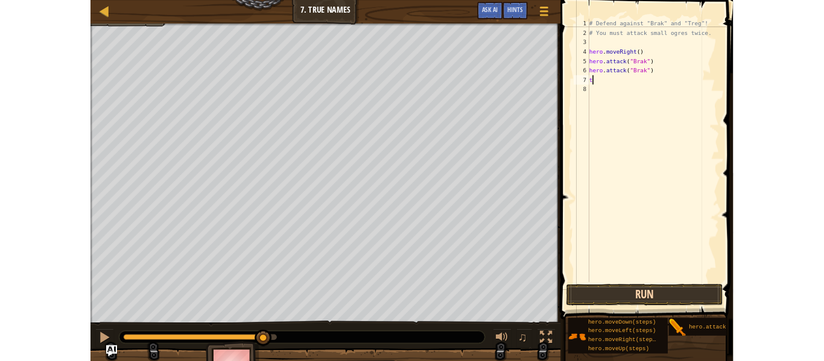
scroll to position [5, 0]
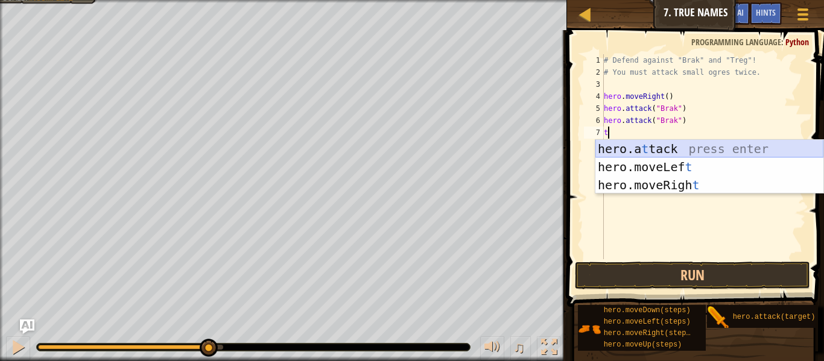
click at [686, 149] on div "hero.a t tack press enter hero.moveLef t press enter hero.moveRigh t press enter" at bounding box center [709, 185] width 228 height 90
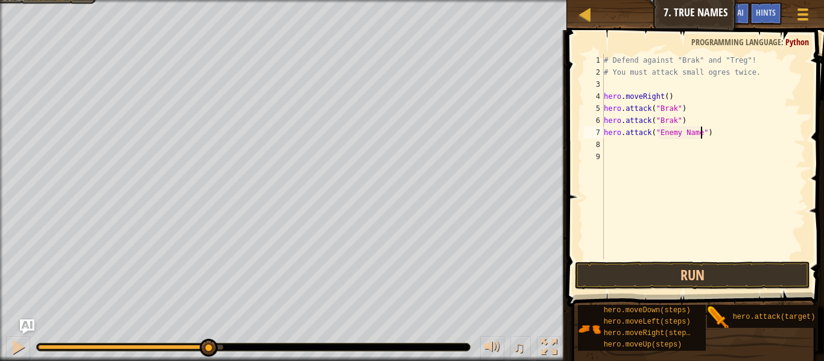
click at [699, 136] on div "# Defend against "Brak" and "Treg"! # You must attack small ogres twice. hero .…" at bounding box center [703, 168] width 205 height 229
type textarea "hero.attack("treg")"
click at [708, 257] on div "# Defend against "Brak" and "Treg"! # You must attack small ogres twice. hero .…" at bounding box center [703, 168] width 205 height 229
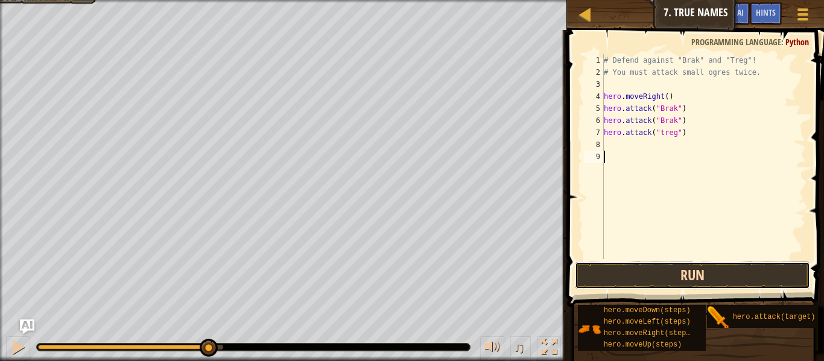
click at [704, 262] on button "Run" at bounding box center [692, 276] width 235 height 28
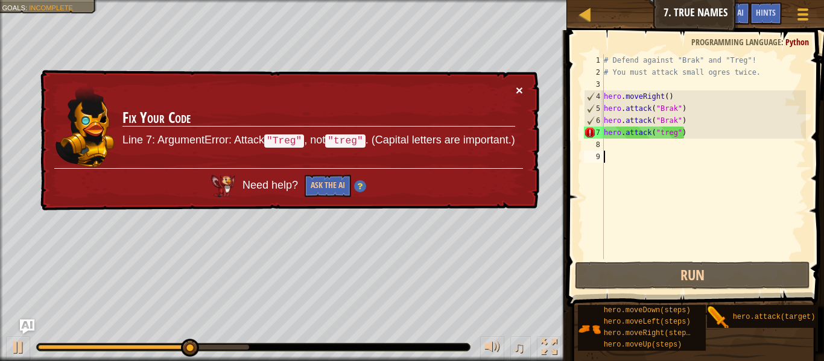
click at [521, 87] on button "×" at bounding box center [519, 90] width 7 height 13
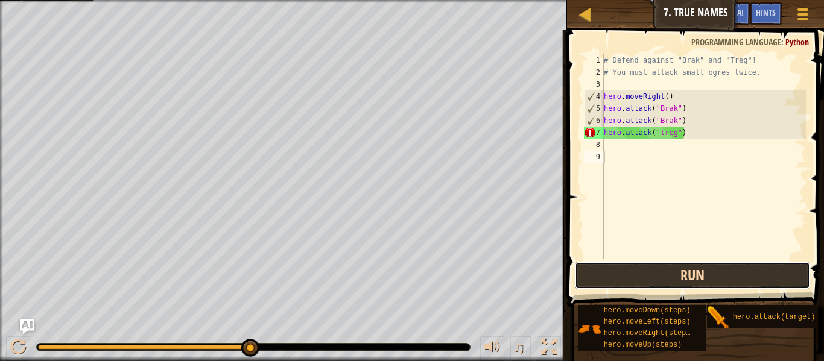
click at [691, 273] on button "Run" at bounding box center [692, 276] width 235 height 28
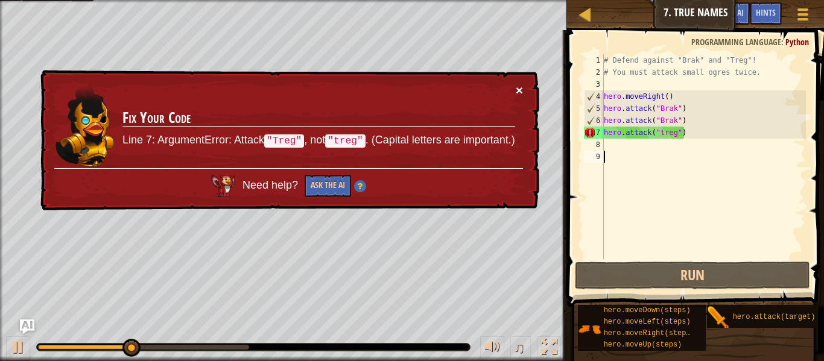
click at [521, 90] on button "×" at bounding box center [519, 90] width 7 height 13
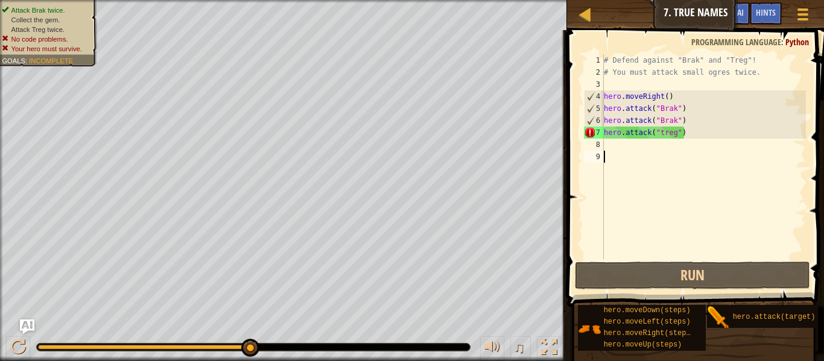
click at [752, 148] on div "# Defend against "Brak" and "Treg"! # You must attack small ogres twice. hero .…" at bounding box center [703, 168] width 205 height 229
click at [722, 133] on div "# Defend against "Brak" and "Treg"! # You must attack small ogres twice. hero .…" at bounding box center [703, 168] width 205 height 229
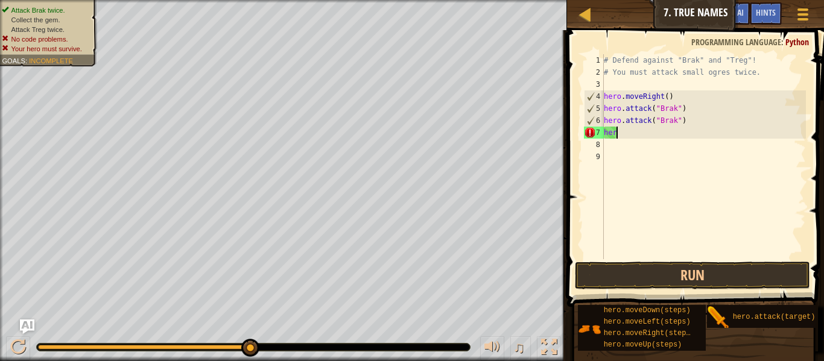
type textarea "h"
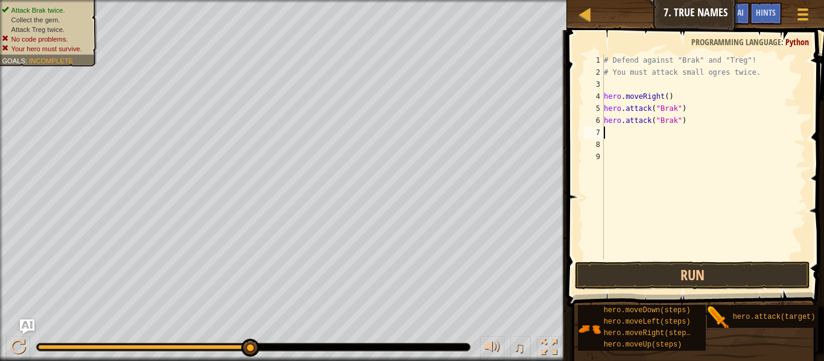
click at [717, 124] on div "# Defend against "Brak" and "Treg"! # You must attack small ogres twice. hero .…" at bounding box center [703, 168] width 205 height 229
type textarea "h"
type textarea "hero.attack("Brak")"
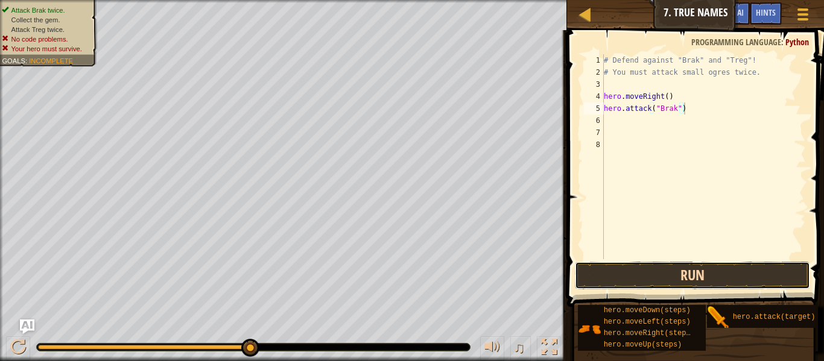
click at [624, 270] on button "Run" at bounding box center [692, 276] width 235 height 28
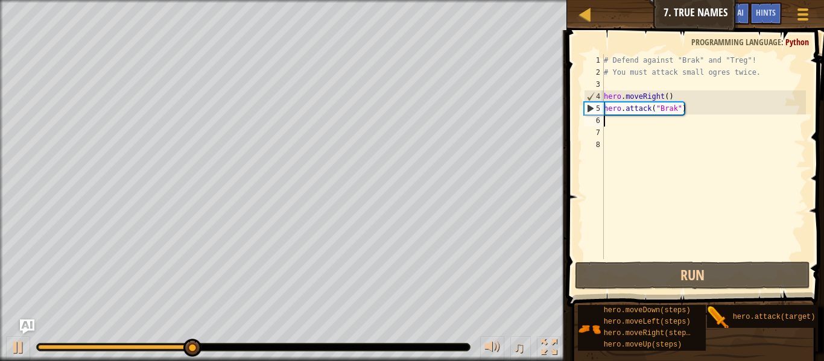
click at [612, 117] on div "# Defend against "Brak" and "Treg"! # You must attack small ogres twice. hero .…" at bounding box center [703, 168] width 205 height 229
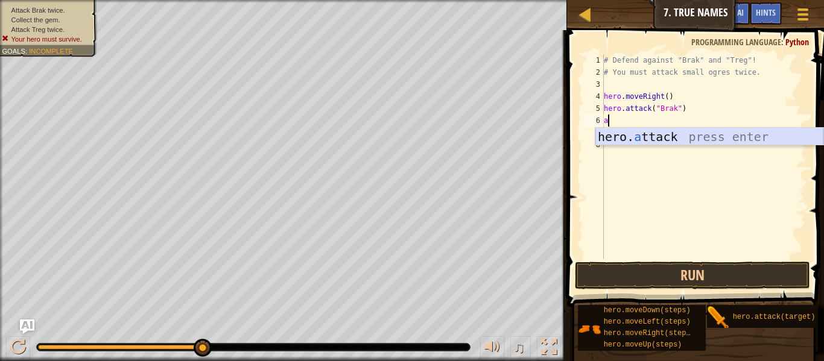
click at [632, 132] on div "hero. a ttack press enter" at bounding box center [709, 155] width 228 height 54
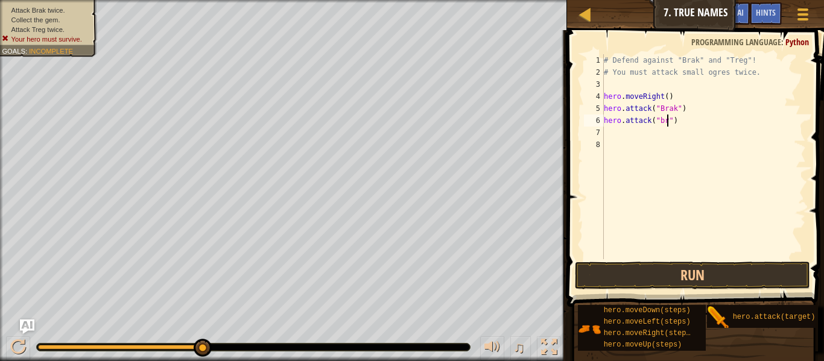
scroll to position [5, 9]
type textarea "hero.attack("brak")"
click at [688, 138] on div "# Defend against "Brak" and "Treg"! # You must attack small ogres twice. hero .…" at bounding box center [703, 168] width 205 height 229
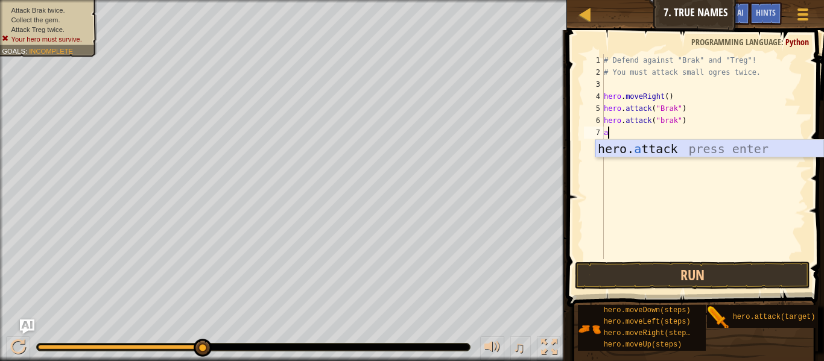
click at [686, 143] on div "hero. a ttack press enter" at bounding box center [709, 167] width 228 height 54
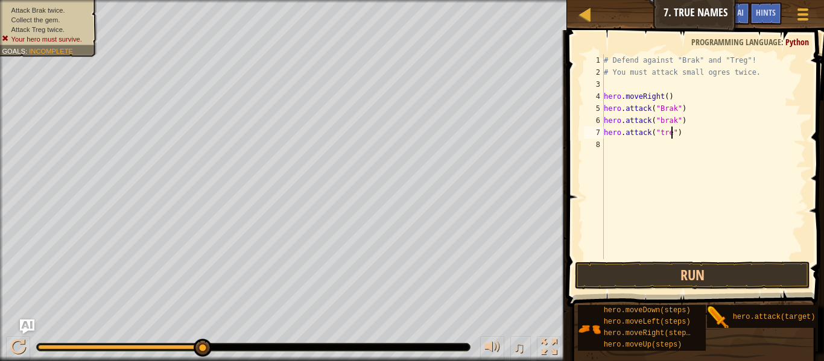
type textarea "hero.attack("treg")"
click at [670, 147] on div "# Defend against "Brak" and "Treg"! # You must attack small ogres twice. hero .…" at bounding box center [703, 168] width 205 height 229
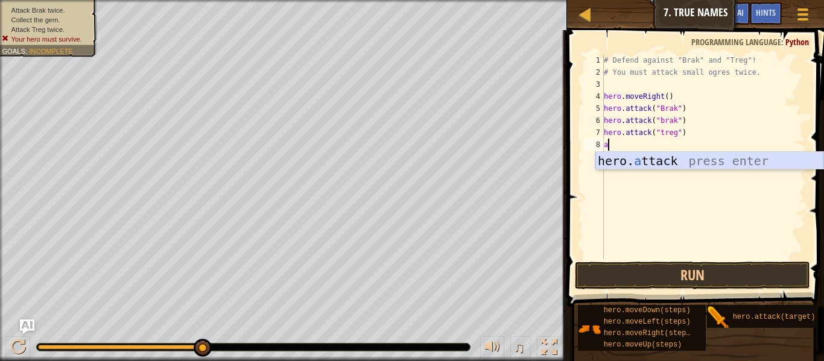
click at [682, 156] on div "hero. a ttack press enter" at bounding box center [709, 179] width 228 height 54
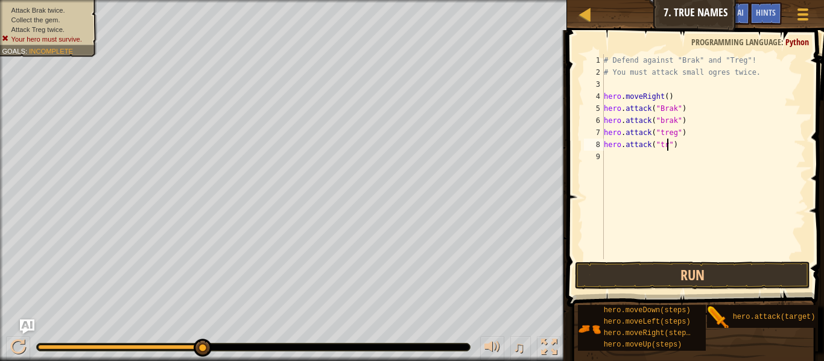
scroll to position [5, 10]
type textarea "hero.attack("treg")"
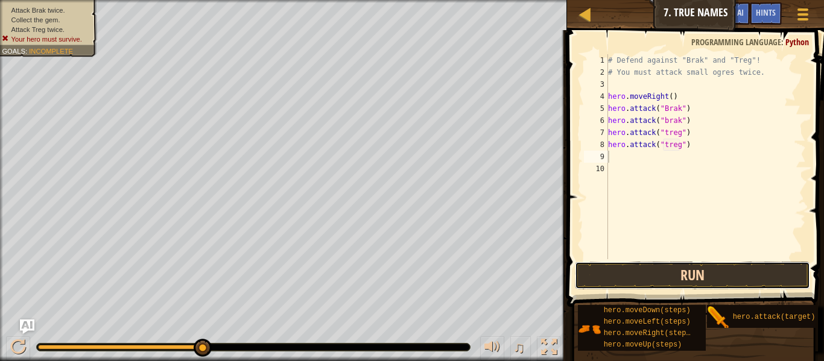
click at [727, 270] on button "Run" at bounding box center [692, 276] width 235 height 28
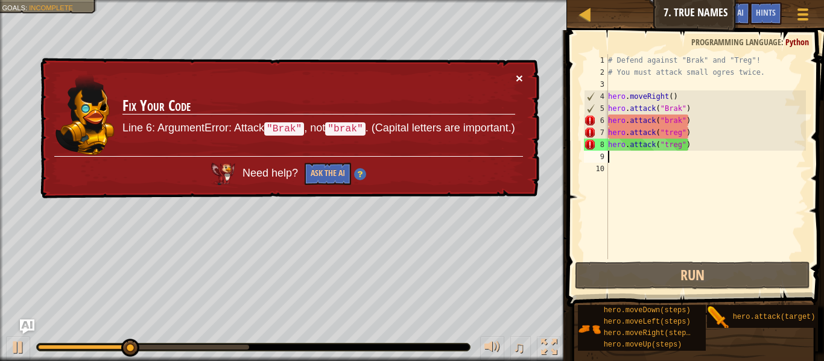
click at [518, 73] on button "×" at bounding box center [519, 78] width 7 height 13
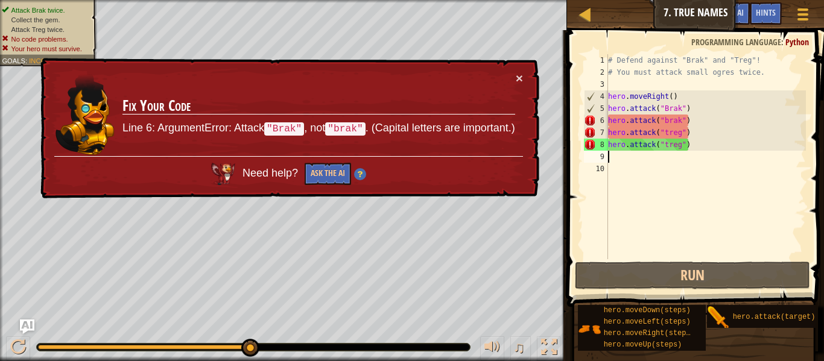
click at [667, 122] on div "# Defend against "Brak" and "Treg"! # You must attack small ogres twice. hero .…" at bounding box center [706, 168] width 200 height 229
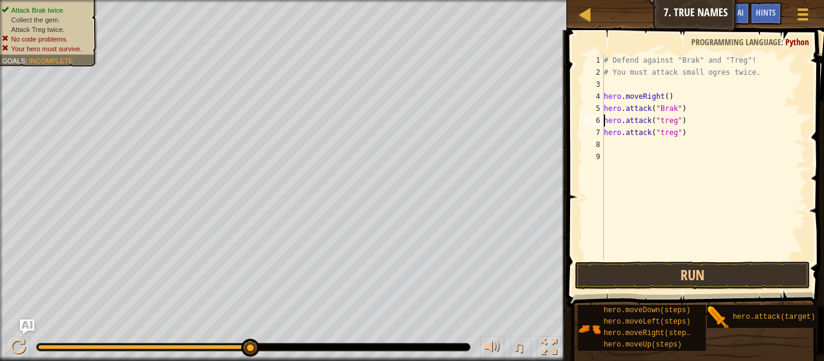
click at [663, 259] on span at bounding box center [696, 151] width 267 height 313
click at [662, 260] on span at bounding box center [696, 151] width 267 height 313
click at [657, 266] on button "Run" at bounding box center [692, 276] width 235 height 28
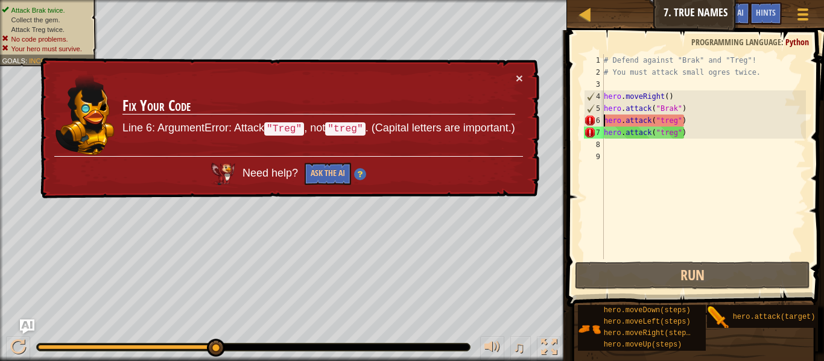
click at [661, 133] on div "# Defend against "Brak" and "Treg"! # You must attack small ogres twice. hero .…" at bounding box center [703, 168] width 205 height 229
drag, startPoint x: 662, startPoint y: 131, endPoint x: 675, endPoint y: 144, distance: 18.8
click at [675, 144] on div "# Defend against "Brak" and "Treg"! # You must attack small ogres twice. hero .…" at bounding box center [703, 168] width 205 height 229
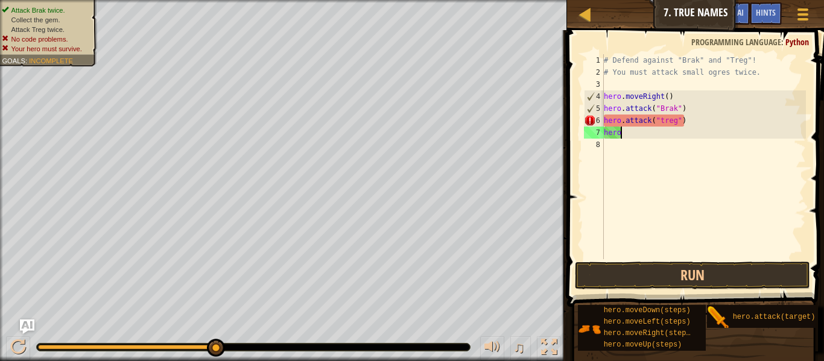
scroll to position [5, 1]
type textarea "h"
click at [703, 123] on div "# Defend against "Brak" and "Treg"! # You must attack small ogres twice. hero .…" at bounding box center [703, 168] width 205 height 229
type textarea "h"
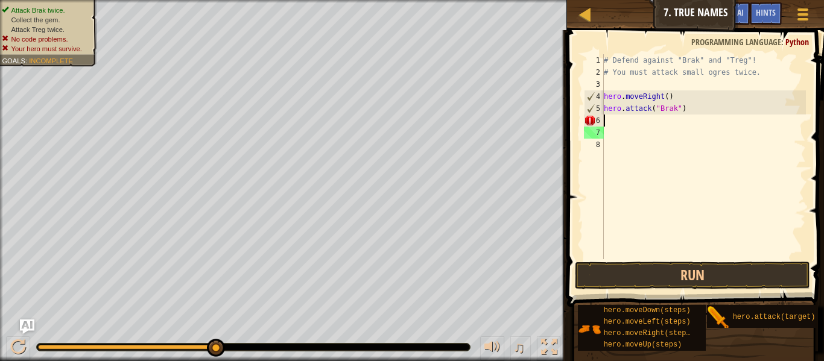
click at [703, 123] on div "# Defend against "Brak" and "Treg"! # You must attack small ogres twice. hero .…" at bounding box center [703, 168] width 205 height 229
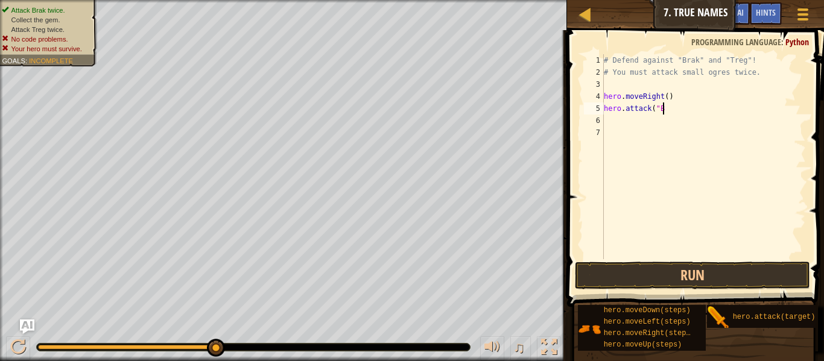
type textarea "hero.attack("
click at [700, 119] on div "# Defend against "Brak" and "Treg"! # You must attack small ogres twice. hero .…" at bounding box center [703, 168] width 205 height 229
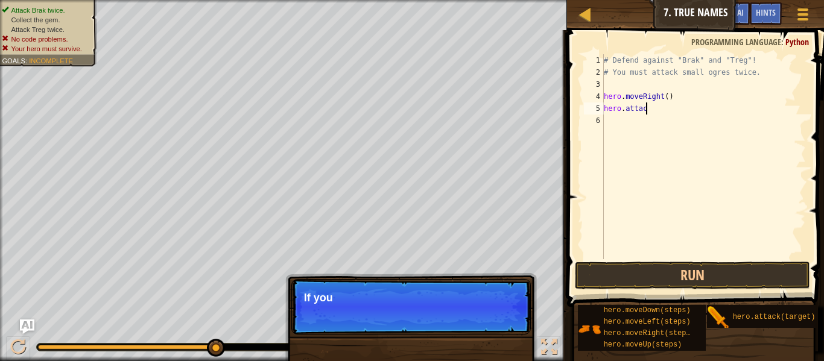
type textarea "hero.atta"
click at [700, 119] on div "# Defend against "Brak" and "Treg"! # You must attack small ogres twice. hero .…" at bounding box center [703, 168] width 205 height 229
click at [700, 0] on body "Map Introduction to Computer Science 7. True Names Game Menu Done Hints Ask AI …" at bounding box center [412, 0] width 824 height 0
type textarea "h"
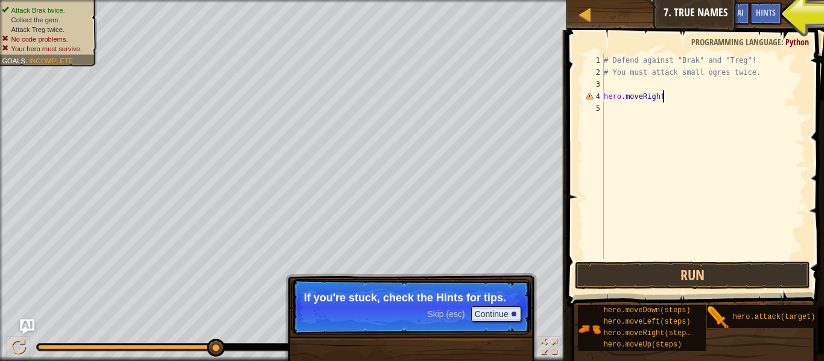
click at [714, 94] on div "# Defend against "Brak" and "Treg"! # You must attack small ogres twice. hero .…" at bounding box center [703, 168] width 205 height 229
type textarea "h"
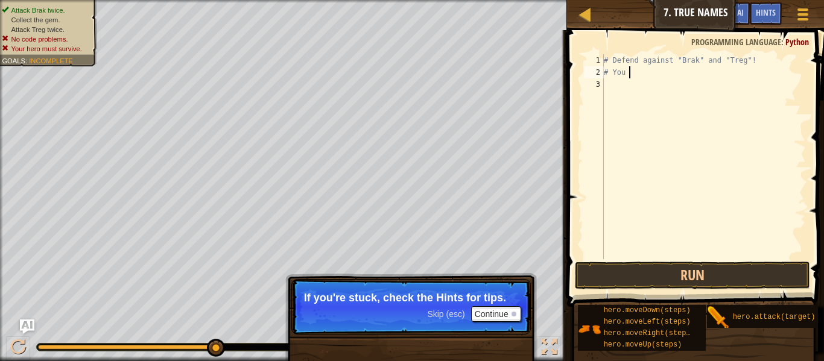
type textarea "#"
type textarea "# Defend against "Brak" and "Treg"!"
click at [635, 83] on div "# Defend against "Brak" and "Treg"!" at bounding box center [703, 168] width 205 height 229
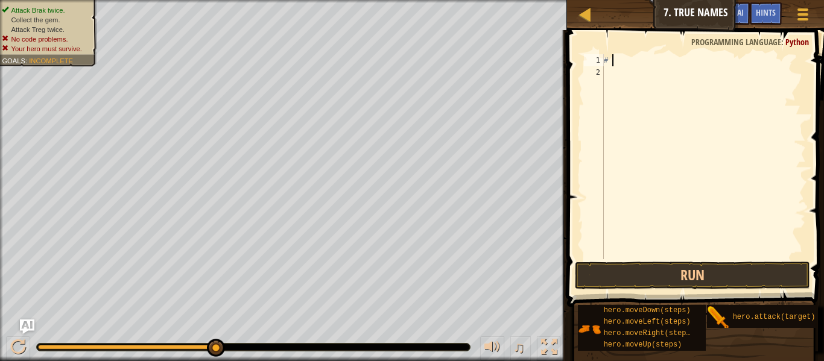
type textarea "#"
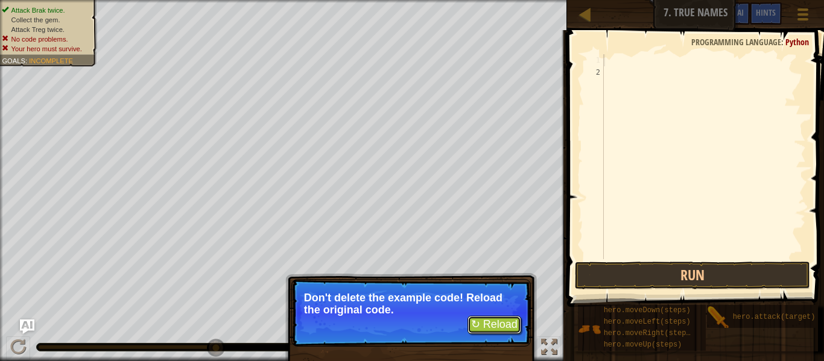
click at [511, 320] on button "↻ Reload" at bounding box center [495, 325] width 54 height 18
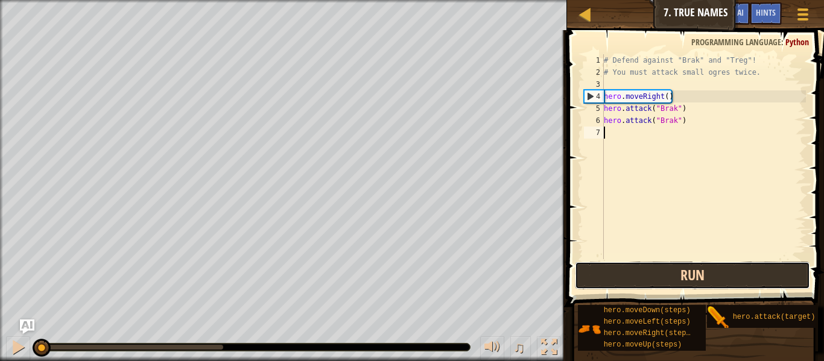
click at [642, 278] on button "Run" at bounding box center [692, 276] width 235 height 28
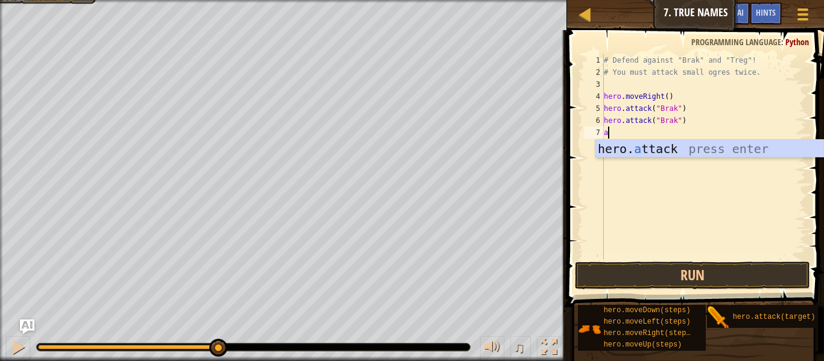
click at [711, 154] on div "hero. a ttack press enter" at bounding box center [709, 167] width 228 height 54
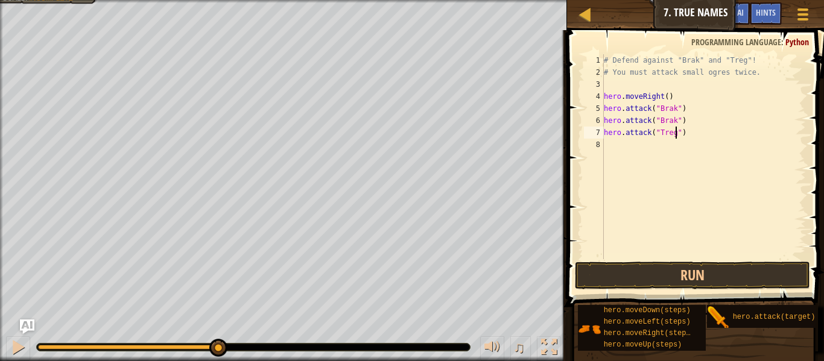
scroll to position [5, 10]
type textarea "hero.attack("Treg")"
click at [688, 265] on button "Run" at bounding box center [692, 276] width 235 height 28
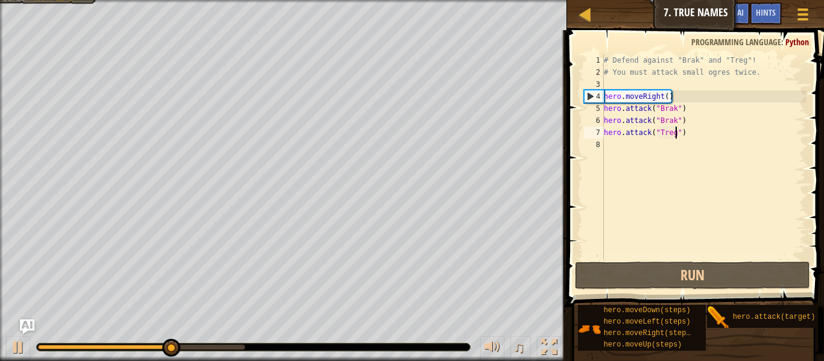
click at [615, 142] on div "# Defend against "Brak" and "Treg"! # You must attack small ogres twice. hero .…" at bounding box center [703, 168] width 205 height 229
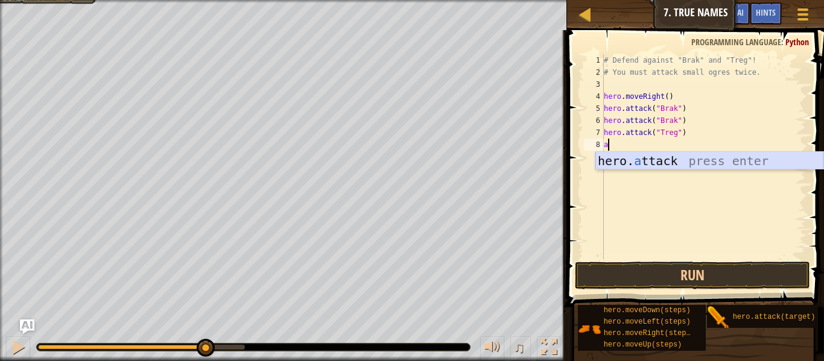
click at [626, 160] on div "hero. a ttack press enter" at bounding box center [709, 179] width 228 height 54
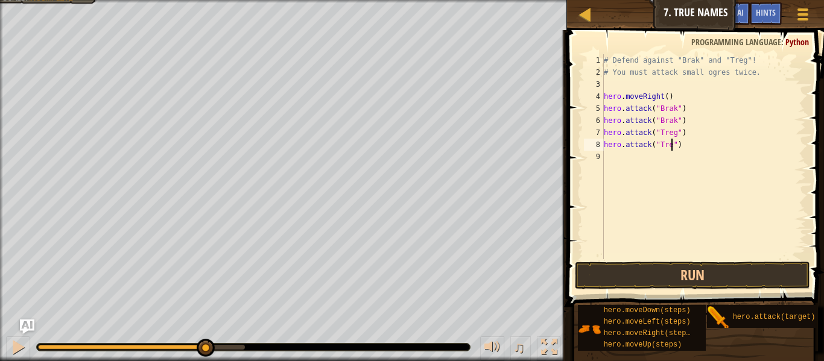
scroll to position [5, 10]
type textarea "hero.attack("Treg")"
click at [681, 270] on button "Run" at bounding box center [692, 276] width 235 height 28
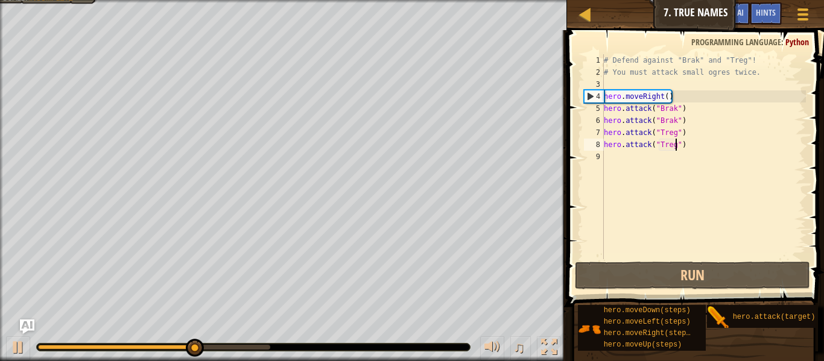
click at [608, 158] on div "# Defend against "Brak" and "Treg"! # You must attack small ogres twice. hero .…" at bounding box center [703, 168] width 205 height 229
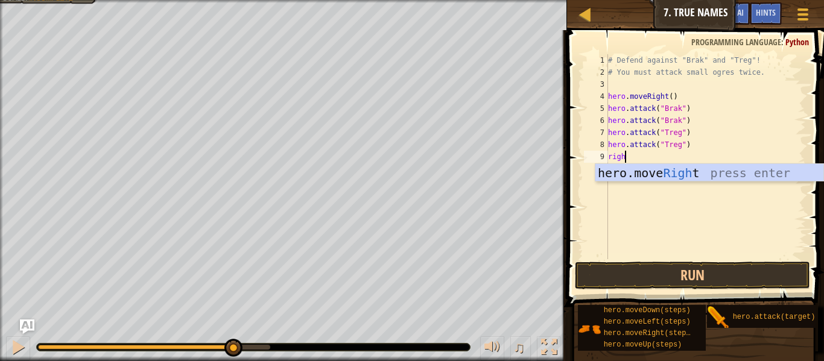
type textarea "right"
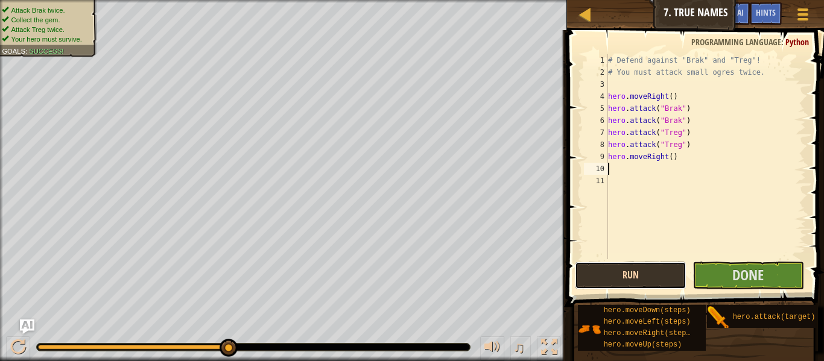
click at [598, 262] on button "Run" at bounding box center [631, 276] width 112 height 28
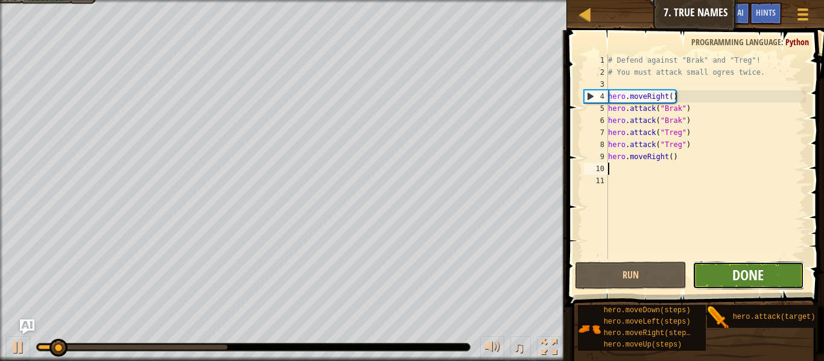
click at [732, 271] on span "Done" at bounding box center [747, 274] width 31 height 19
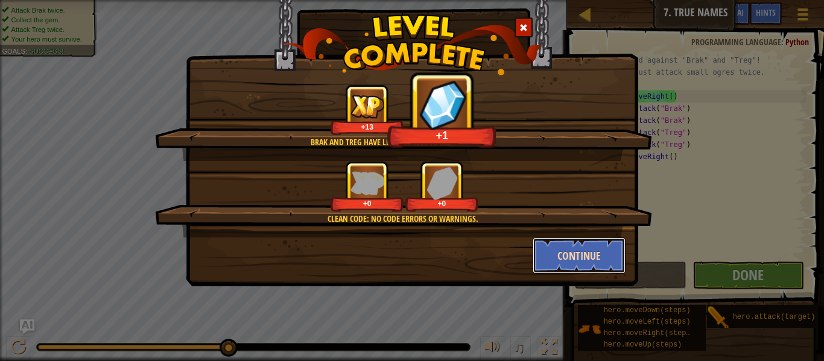
click at [610, 249] on button "Continue" at bounding box center [580, 256] width 94 height 36
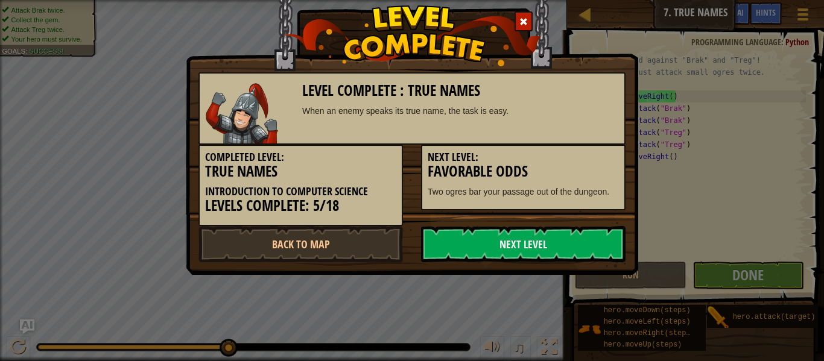
click at [610, 249] on link "Next Level" at bounding box center [523, 244] width 205 height 36
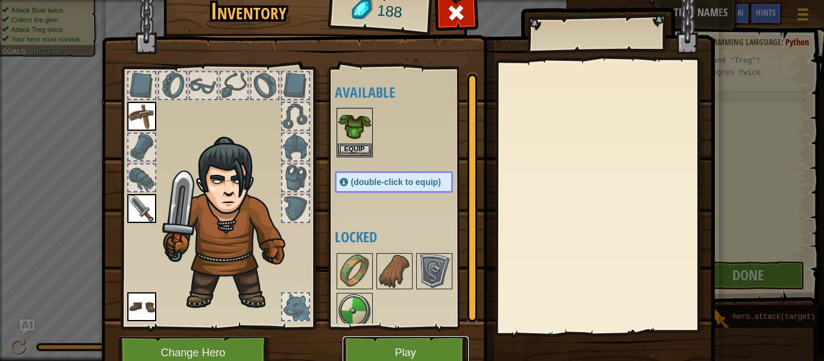
click at [399, 349] on button "Play" at bounding box center [406, 353] width 126 height 33
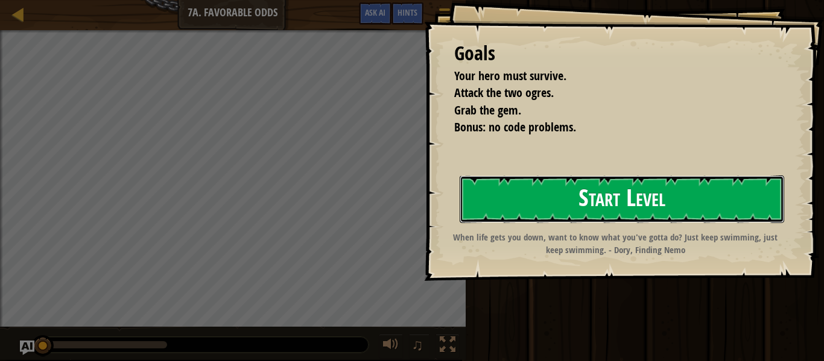
click at [478, 209] on button "Start Level" at bounding box center [622, 200] width 325 height 48
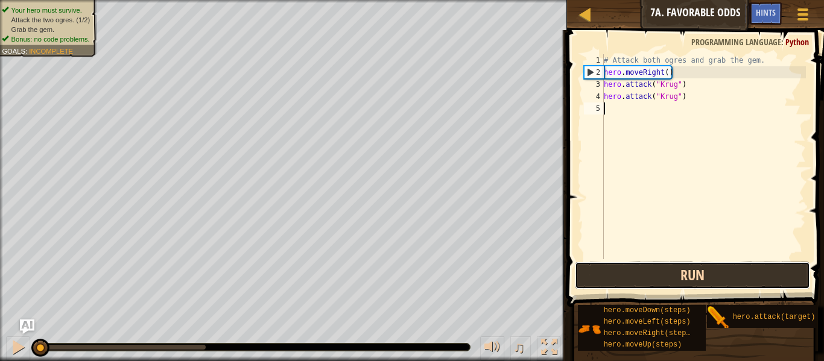
click at [658, 266] on button "Run" at bounding box center [692, 276] width 235 height 28
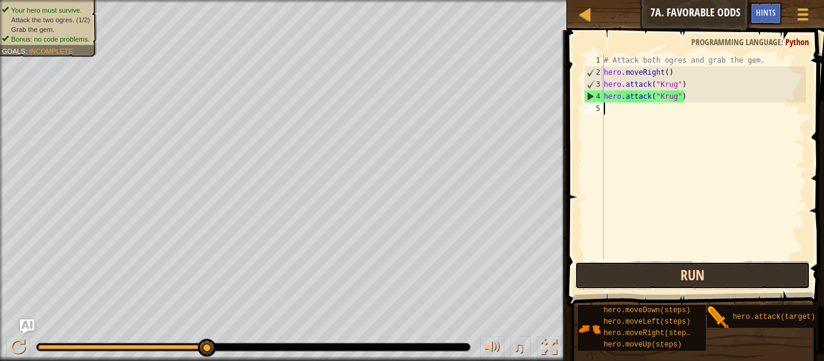
click at [700, 271] on button "Run" at bounding box center [692, 276] width 235 height 28
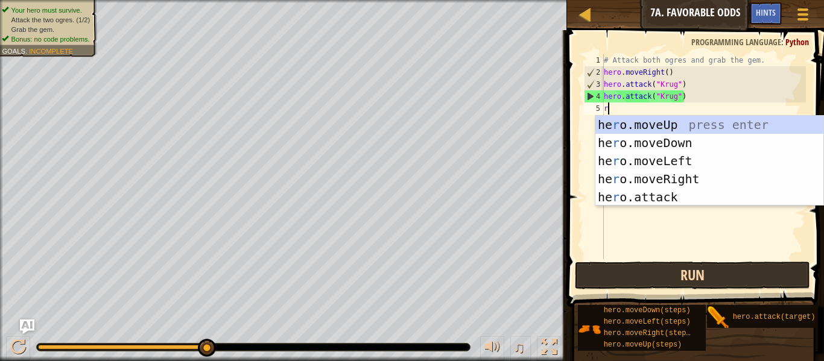
scroll to position [5, 0]
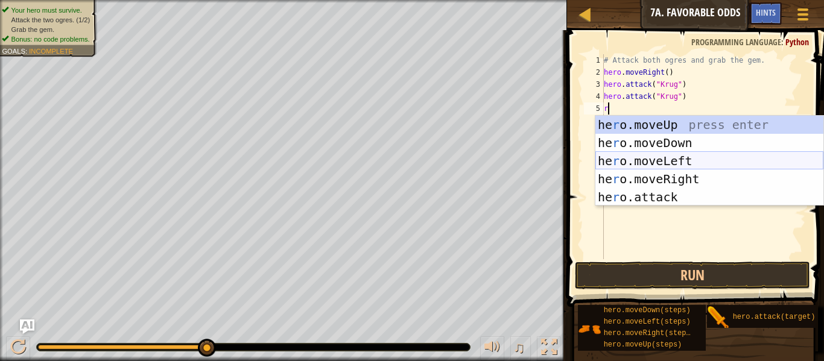
type textarea "ri"
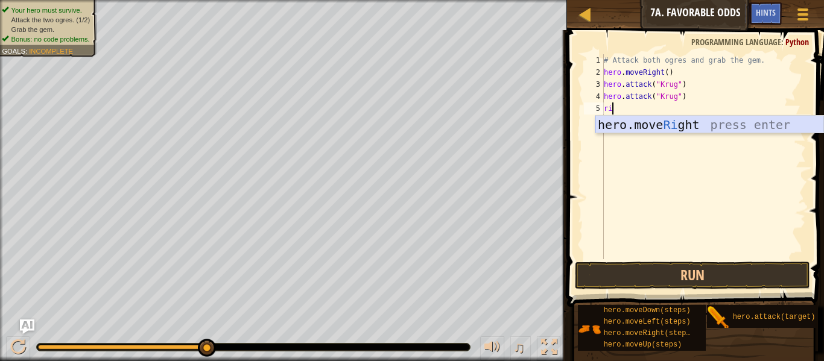
click at [685, 126] on div "hero.move Ri ght press enter" at bounding box center [709, 143] width 228 height 54
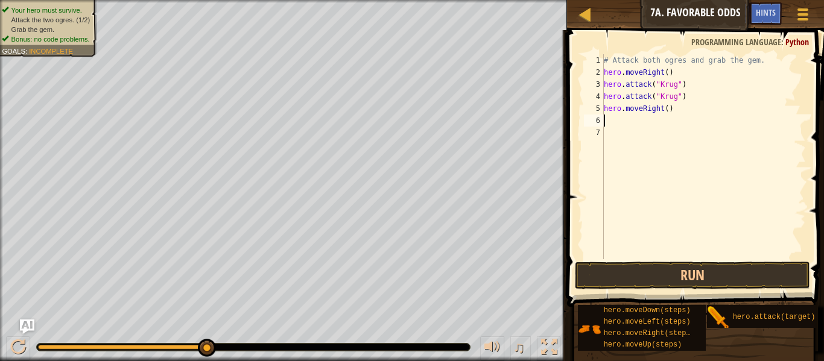
scroll to position [5, 0]
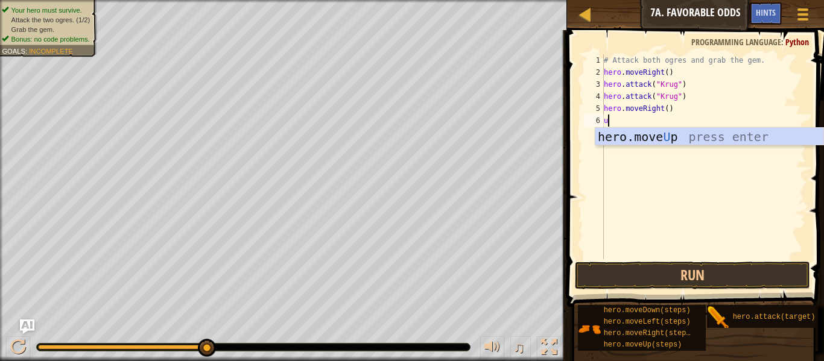
type textarea "up"
click at [649, 141] on div "hero.move Up press enter" at bounding box center [709, 155] width 228 height 54
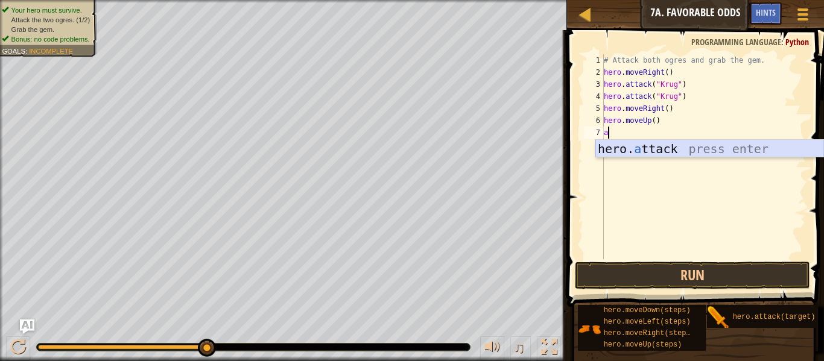
click at [660, 148] on div "hero. a ttack press enter" at bounding box center [709, 167] width 228 height 54
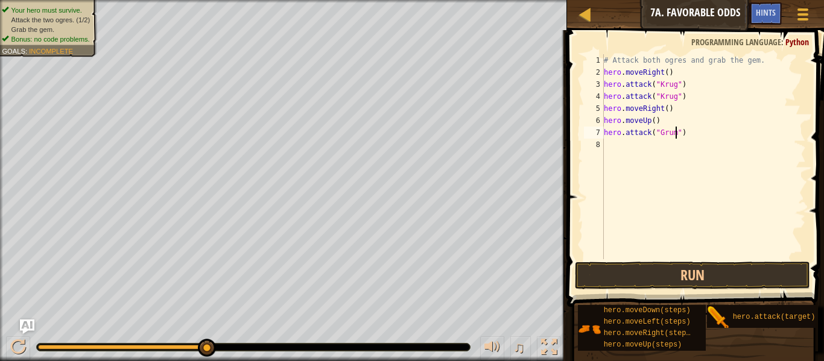
scroll to position [5, 11]
type textarea "hero.attack("Grump")"
click at [677, 276] on button "Run" at bounding box center [692, 276] width 235 height 28
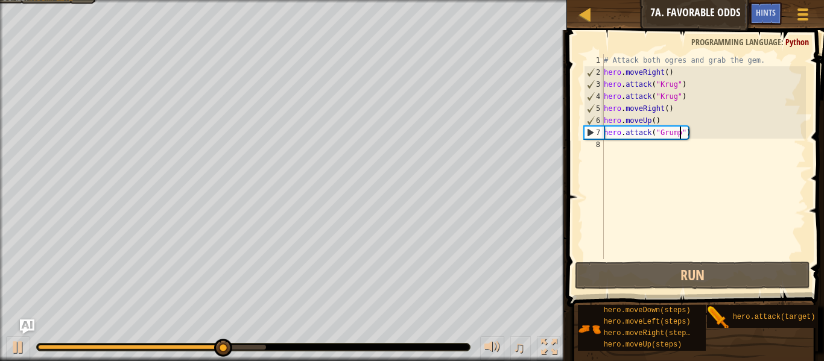
click at [604, 150] on div "# Attack both ogres and grab the gem. hero . moveRight ( ) hero . attack ( "[PE…" at bounding box center [703, 168] width 205 height 229
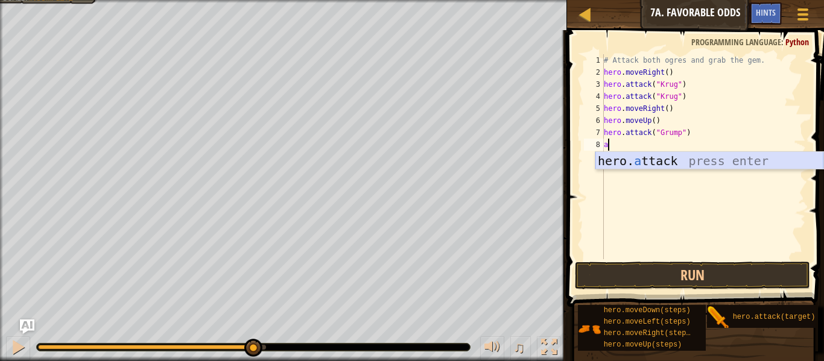
click at [678, 165] on div "hero. a ttack press enter" at bounding box center [709, 179] width 228 height 54
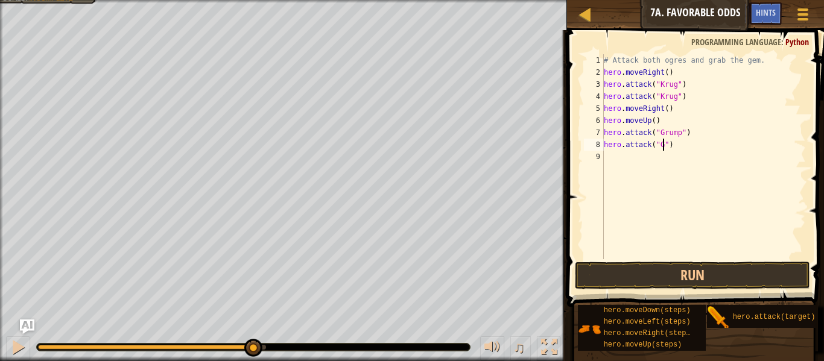
scroll to position [5, 9]
type textarea "hero.attack("Grump")"
click at [630, 158] on div "# Attack both ogres and grab the gem. hero . moveRight ( ) hero . attack ( "[PE…" at bounding box center [703, 168] width 205 height 229
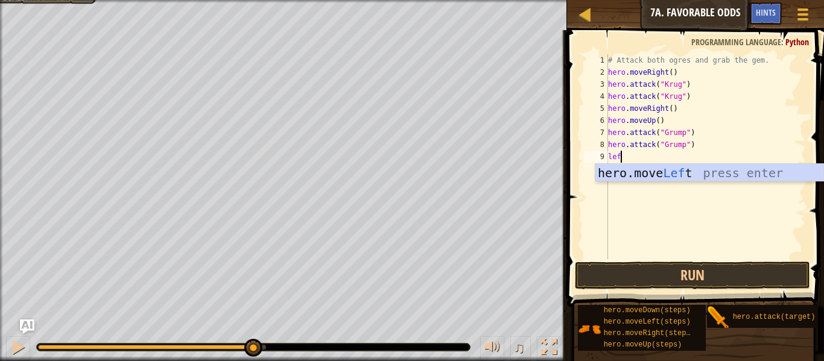
type textarea "left"
click at [641, 170] on div "hero.move Left press enter" at bounding box center [709, 191] width 228 height 54
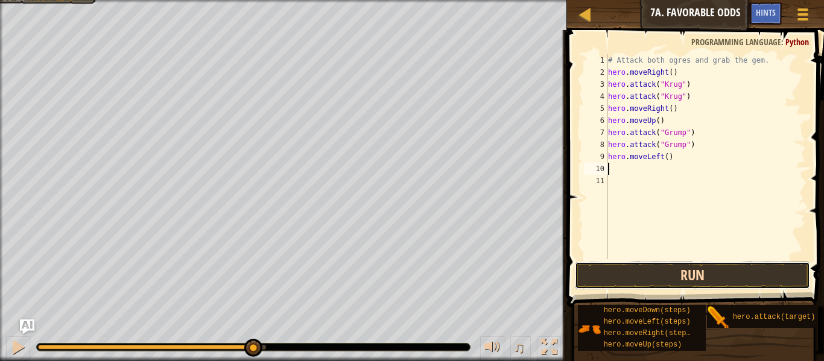
click at [734, 268] on button "Run" at bounding box center [692, 276] width 235 height 28
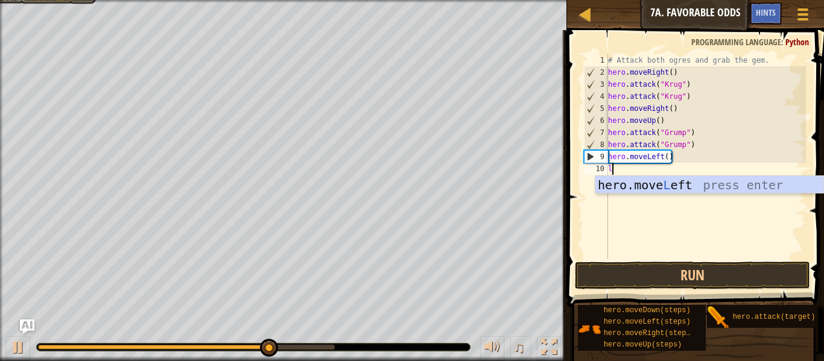
type textarea "le"
click at [632, 182] on div "hero.move Le ft press enter" at bounding box center [709, 203] width 228 height 54
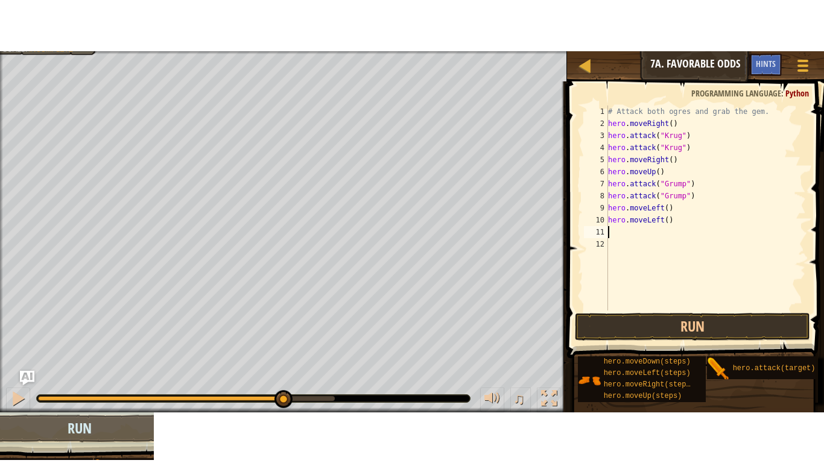
scroll to position [5, 0]
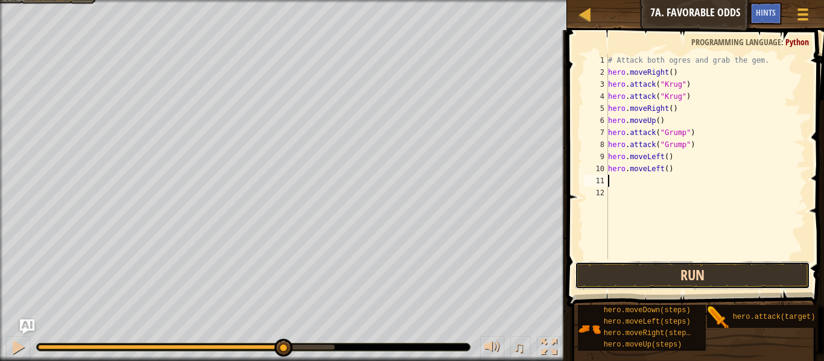
click at [630, 280] on button "Run" at bounding box center [692, 276] width 235 height 28
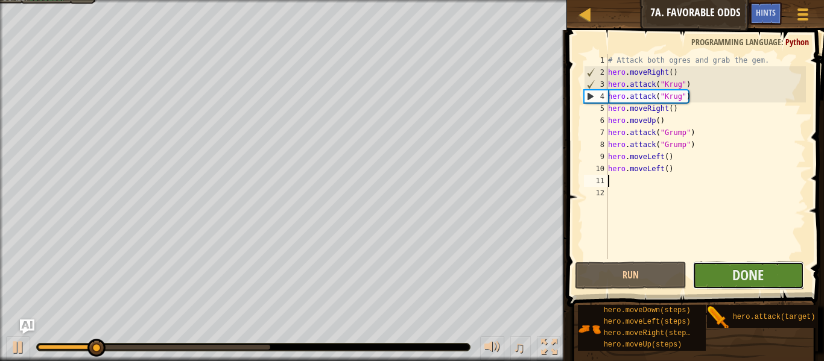
click at [720, 274] on button "Done" at bounding box center [749, 276] width 112 height 28
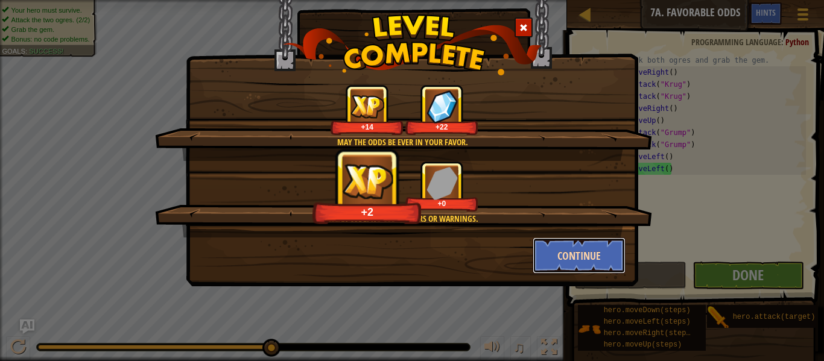
click at [570, 252] on button "Continue" at bounding box center [580, 256] width 94 height 36
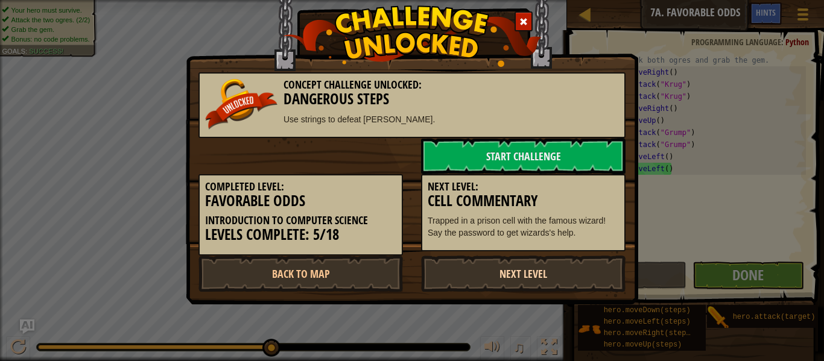
click at [509, 282] on link "Next Level" at bounding box center [523, 274] width 205 height 36
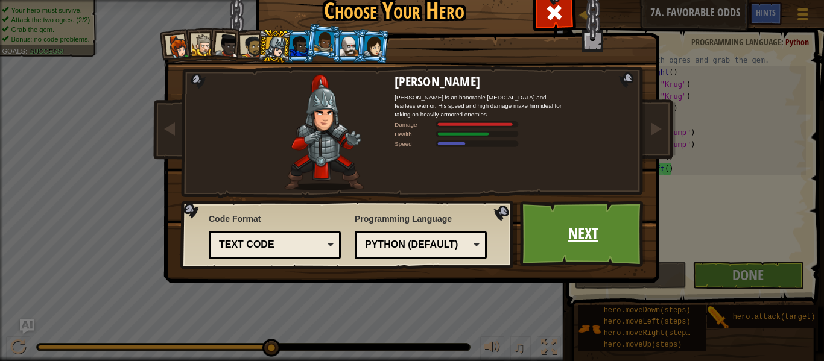
click at [595, 229] on link "Next" at bounding box center [583, 234] width 126 height 66
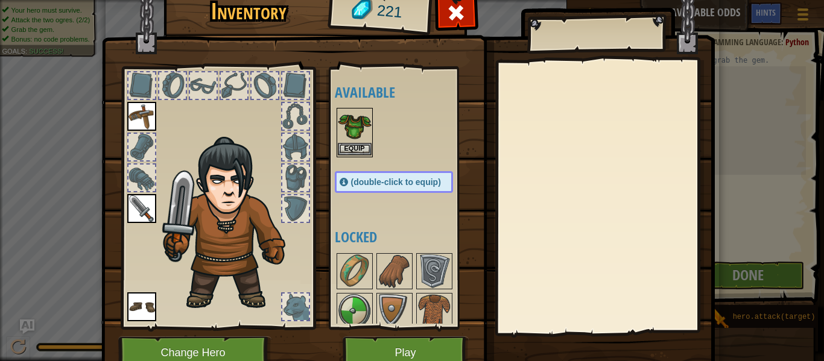
click at [360, 138] on img at bounding box center [355, 126] width 34 height 34
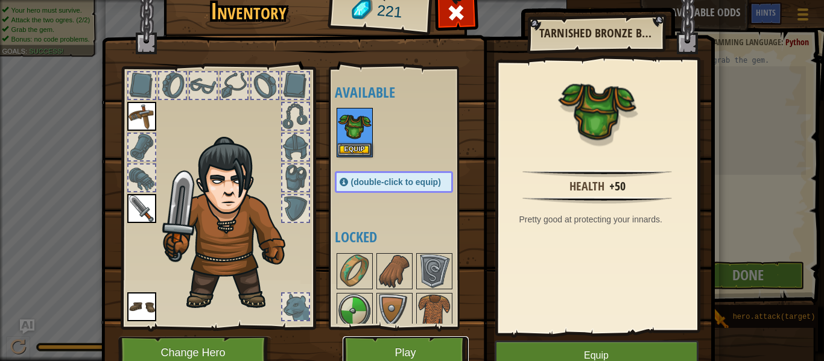
click at [408, 345] on button "Play" at bounding box center [406, 353] width 126 height 33
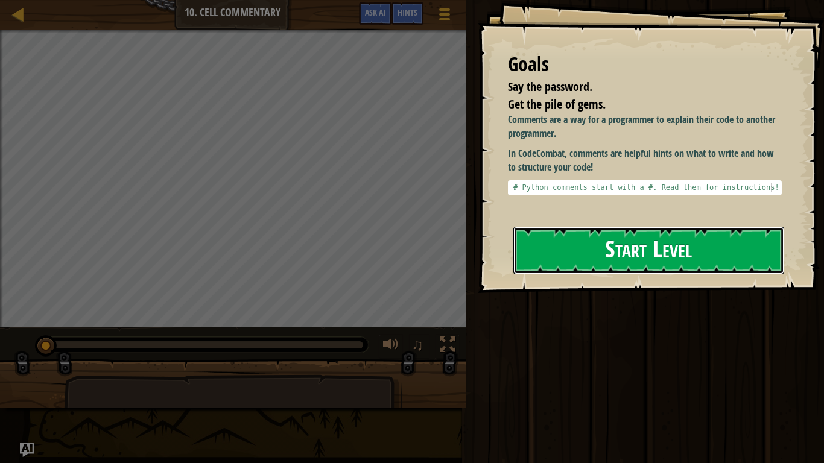
click at [650, 249] on button "Start Level" at bounding box center [648, 251] width 271 height 48
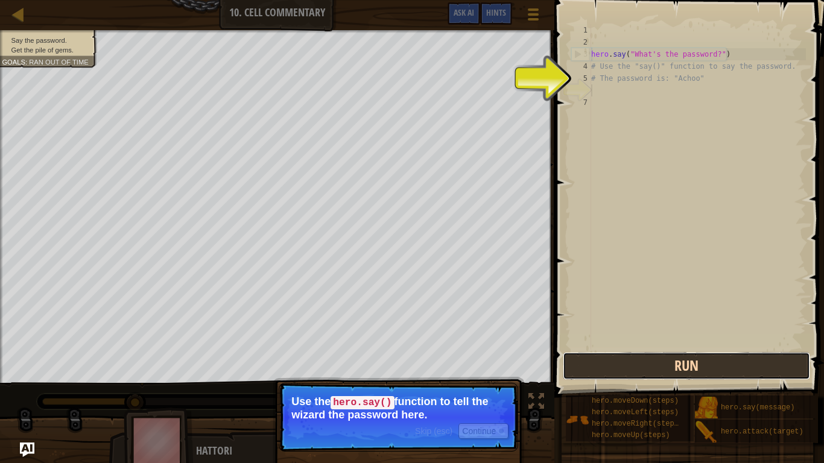
click at [625, 361] on button "Run" at bounding box center [686, 366] width 247 height 28
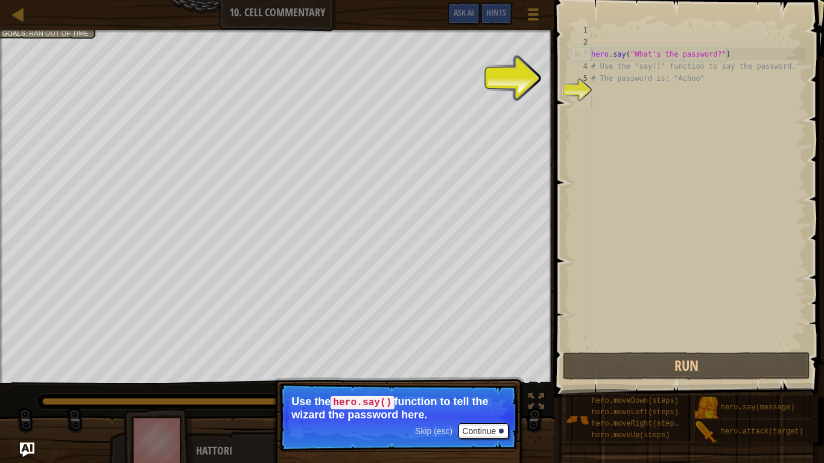
click at [597, 97] on div "hero . say ( "What's the password?" ) # Use the "say()" function to say the pas…" at bounding box center [697, 199] width 217 height 350
click at [706, 74] on div "hero . say ( "What's the password?" ) # Use the "say()" function to say the pas…" at bounding box center [697, 199] width 217 height 350
type textarea "# The password is: "Achoo""
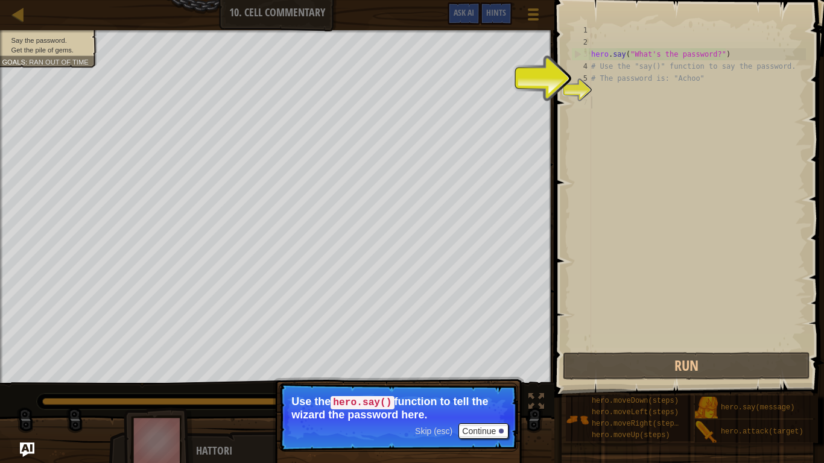
click at [605, 100] on div "hero . say ( "What's the password?" ) # Use the "say()" function to say the pas…" at bounding box center [697, 199] width 217 height 350
click at [577, 90] on div "6" at bounding box center [581, 90] width 20 height 12
click at [705, 76] on div "hero . say ( "What's the password?" ) # Use the "say()" function to say the pas…" at bounding box center [697, 199] width 217 height 350
click at [482, 361] on p "Use the hero.say() function to tell the wizard the password here." at bounding box center [398, 408] width 214 height 25
click at [479, 361] on button "Continue" at bounding box center [484, 432] width 50 height 16
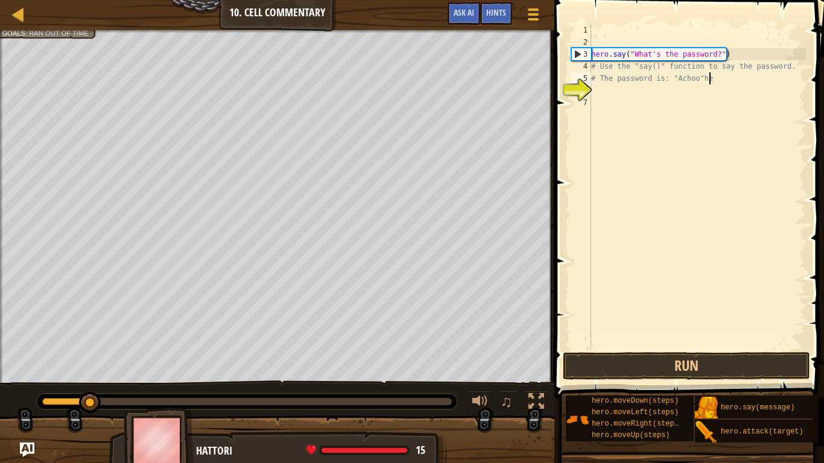
scroll to position [5, 16]
click at [715, 57] on div "hero . say ( "What's the password?" ) # Use the "say()" function to say the pas…" at bounding box center [697, 199] width 217 height 350
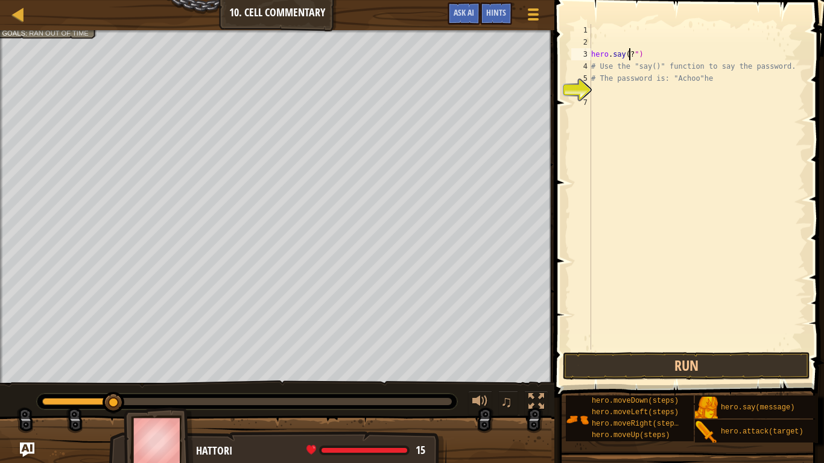
scroll to position [5, 7]
click at [744, 79] on div "hero . say ( ? ") # Use the "say()" function to say the password. # The passwor…" at bounding box center [697, 199] width 217 height 350
type textarea "#"
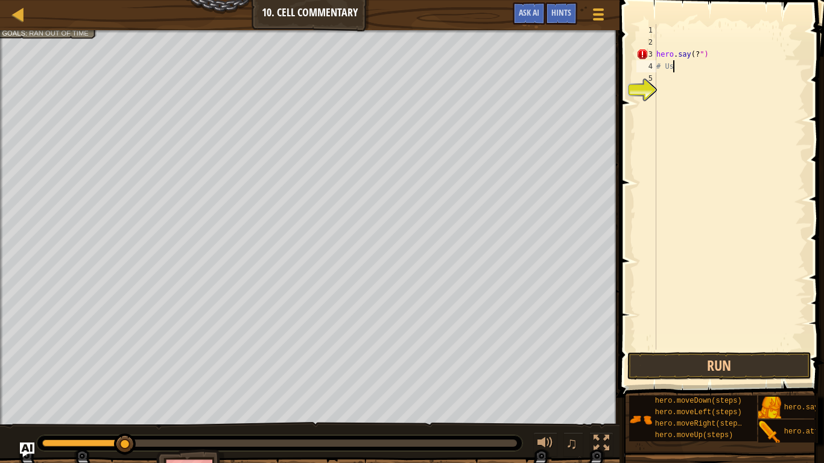
type textarea "#"
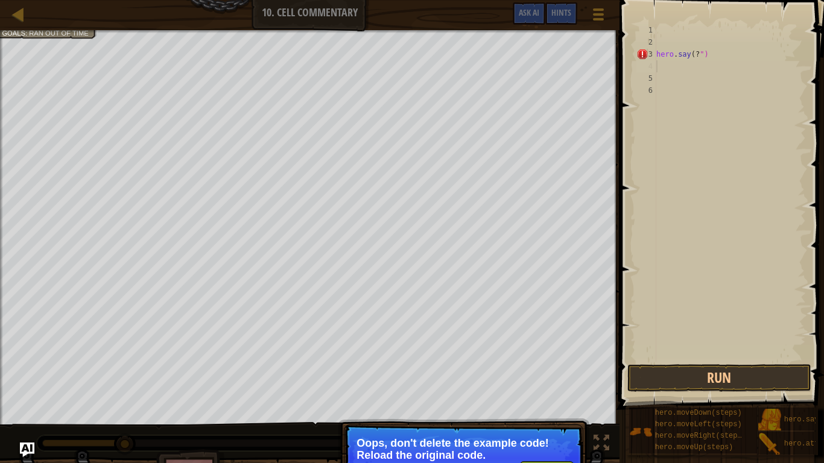
click at [652, 361] on button "Run" at bounding box center [719, 378] width 184 height 28
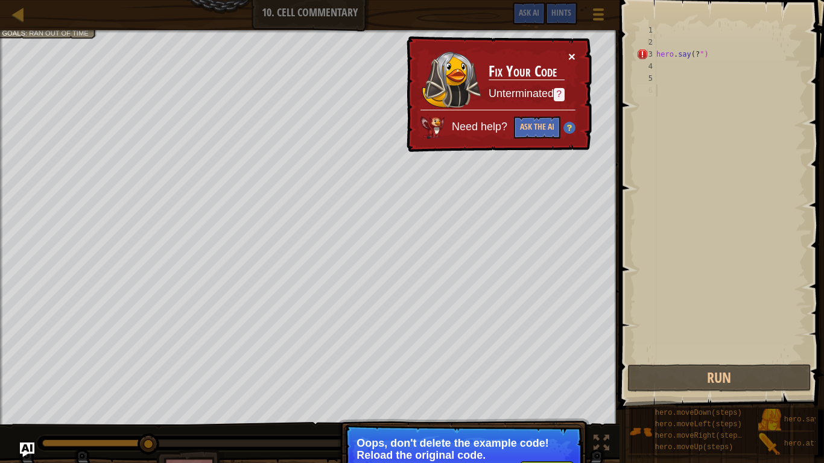
click at [574, 57] on button "×" at bounding box center [571, 56] width 7 height 13
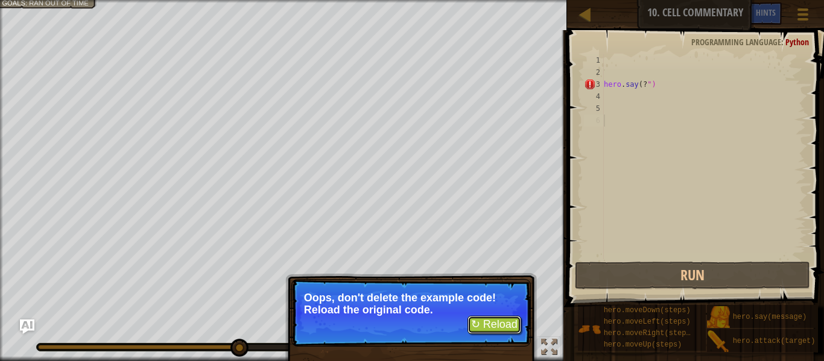
click at [490, 326] on button "↻ Reload" at bounding box center [495, 325] width 54 height 18
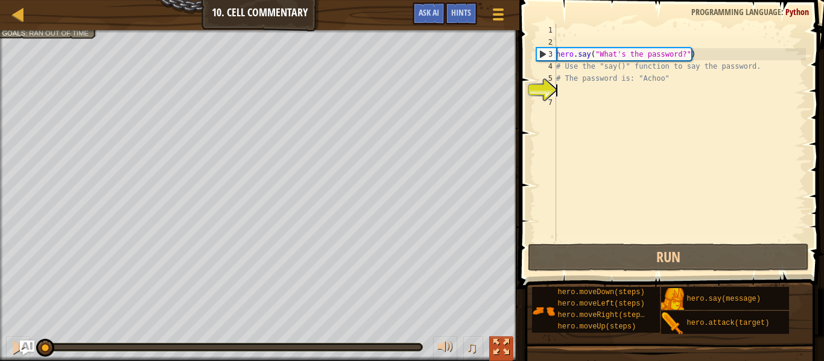
click at [492, 345] on button at bounding box center [501, 349] width 24 height 25
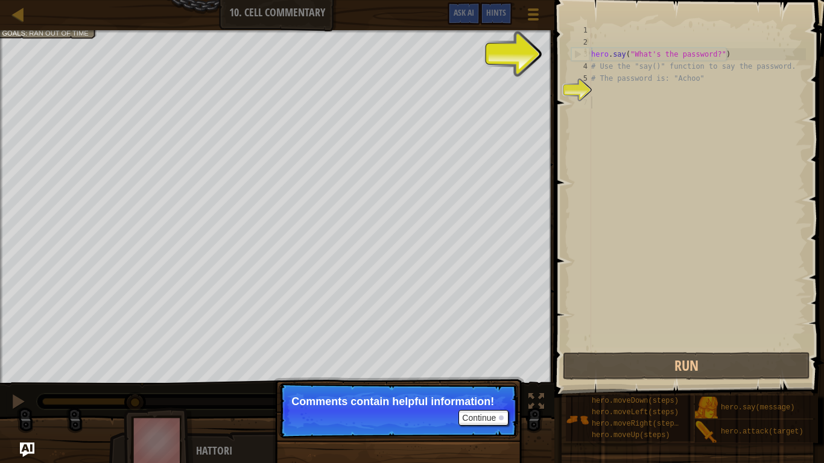
click at [605, 102] on div "hero . say ( "What's the password?" ) # Use the "say()" function to say the pas…" at bounding box center [697, 199] width 217 height 350
click at [594, 92] on div "hero . say ( "What's the password?" ) # Use the "say()" function to say the pas…" at bounding box center [697, 199] width 217 height 350
click at [484, 361] on button "Continue" at bounding box center [484, 418] width 50 height 16
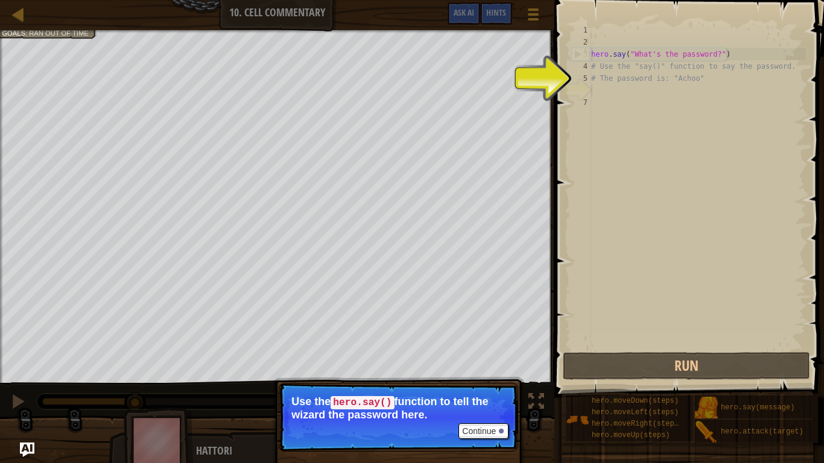
click at [597, 90] on div "hero . say ( "What's the password?" ) # Use the "say()" function to say the pas…" at bounding box center [697, 199] width 217 height 350
click at [476, 361] on button "Continue" at bounding box center [484, 432] width 50 height 16
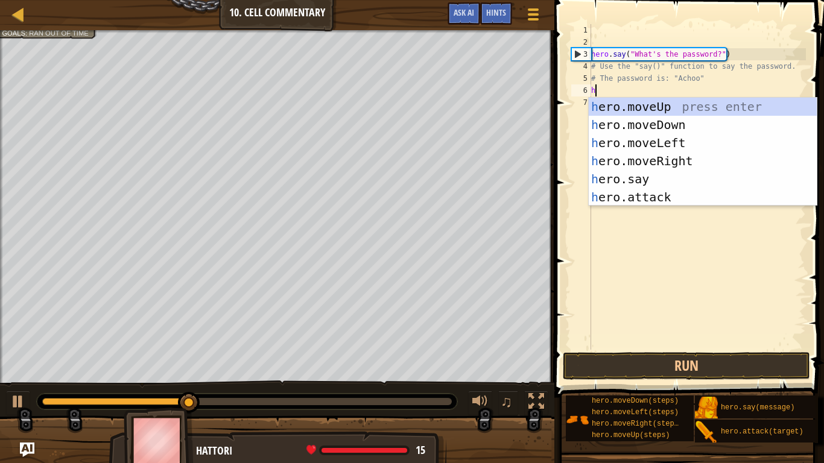
scroll to position [5, 1]
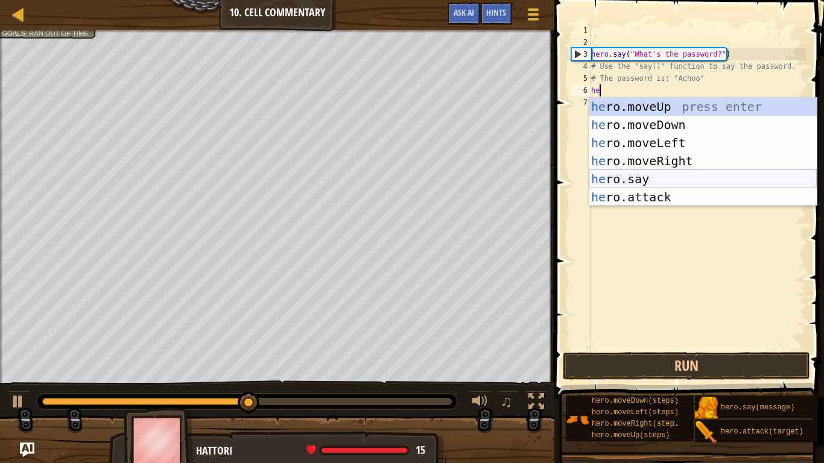
click at [694, 179] on div "he ro.moveUp press enter he ro.moveDown press enter he ro.moveLeft press enter …" at bounding box center [703, 170] width 228 height 145
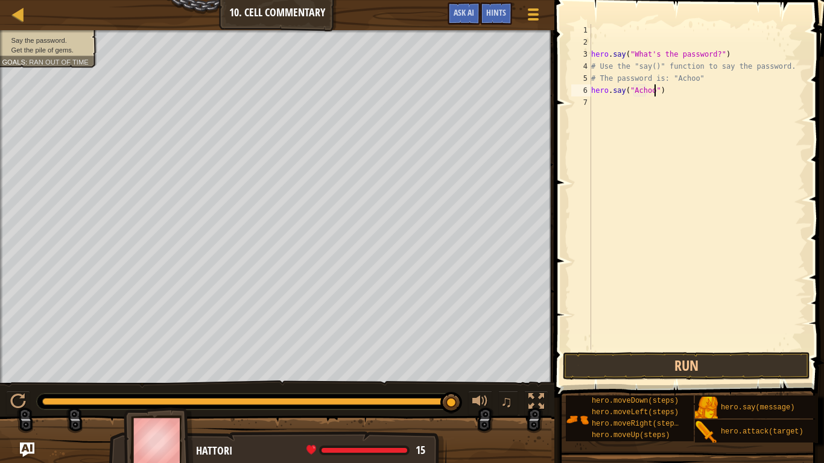
scroll to position [5, 10]
type textarea "hero.say("Achoo")"
click at [684, 361] on button "Run" at bounding box center [686, 366] width 247 height 28
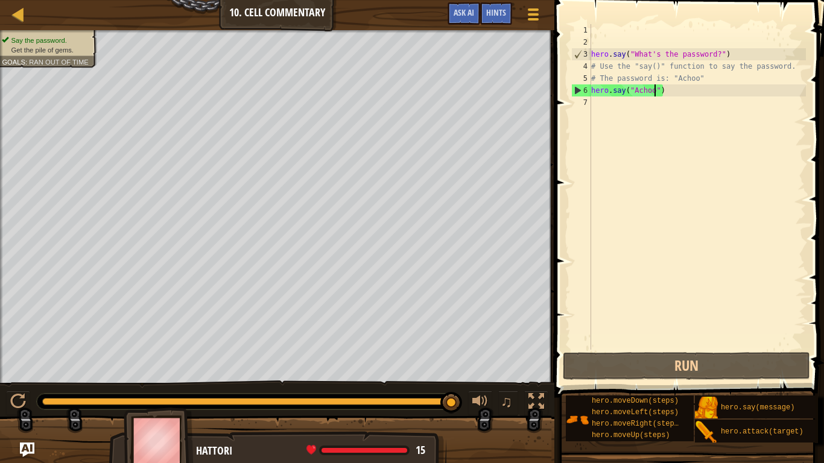
click at [595, 117] on div "hero . say ( "What's the password?" ) # Use the "say()" function to say the pas…" at bounding box center [697, 199] width 217 height 350
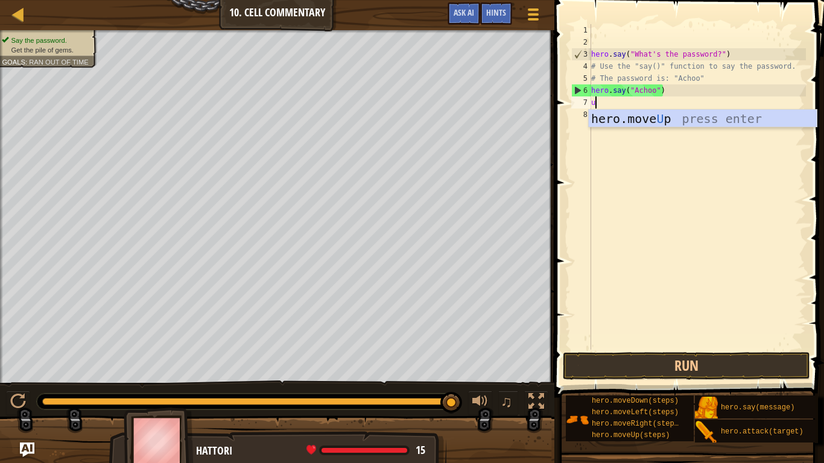
type textarea "up"
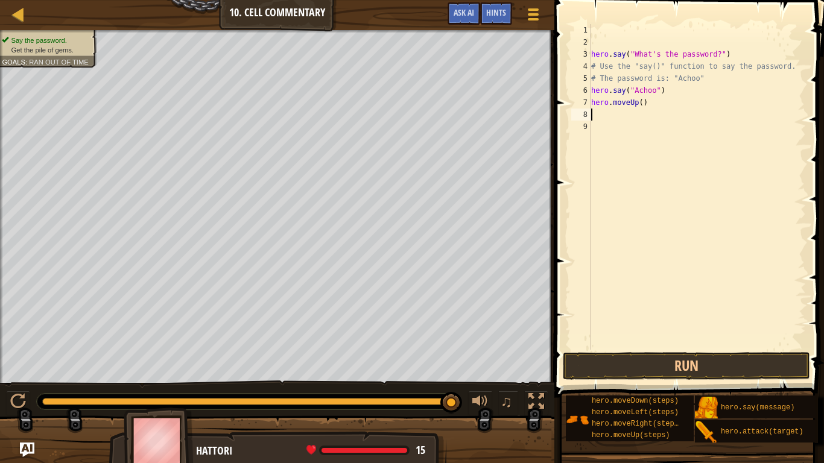
click at [648, 348] on div "hero . say ( "What's the password?" ) # Use the "say()" function to say the pas…" at bounding box center [697, 199] width 217 height 350
click at [643, 355] on button "Run" at bounding box center [686, 366] width 247 height 28
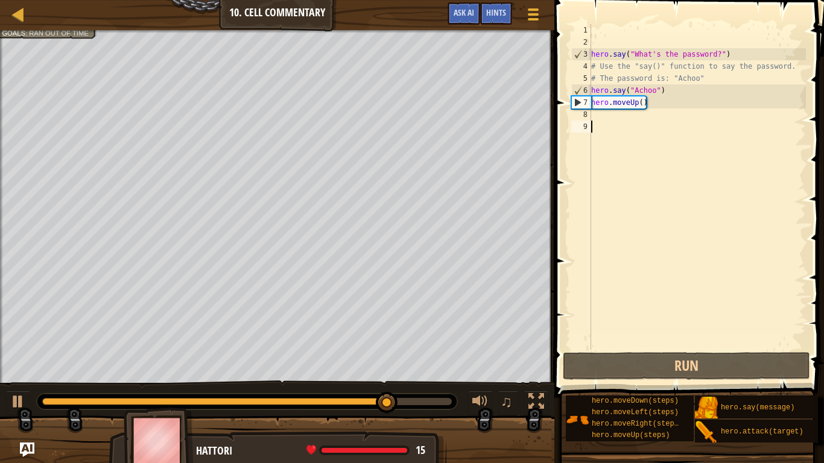
click at [616, 222] on div "hero . say ( "What's the password?" ) # Use the "say()" function to say the pas…" at bounding box center [697, 199] width 217 height 350
click at [592, 115] on div "hero . say ( "What's the password?" ) # Use the "say()" function to say the pas…" at bounding box center [697, 199] width 217 height 350
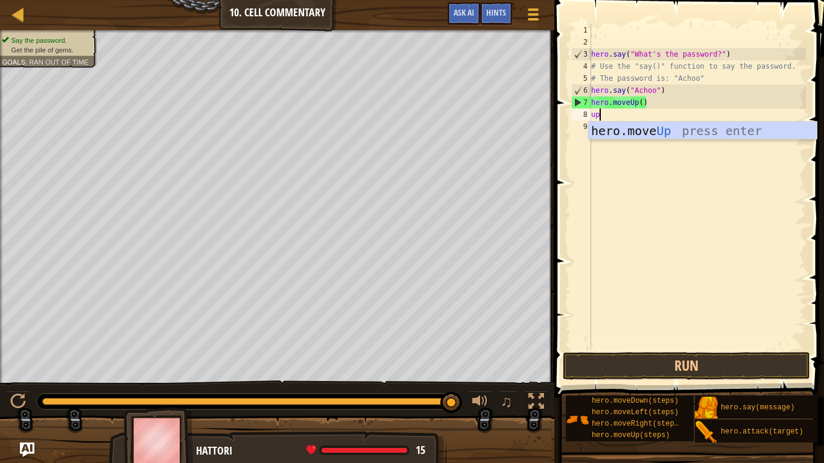
scroll to position [5, 1]
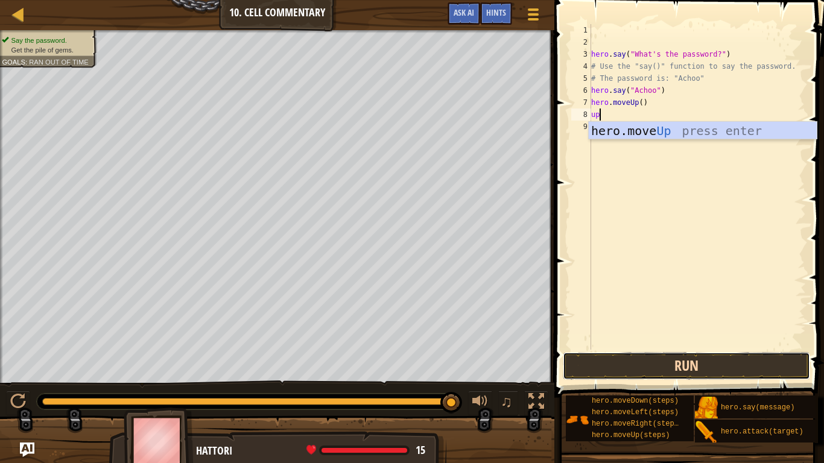
click at [603, 355] on button "Run" at bounding box center [686, 366] width 247 height 28
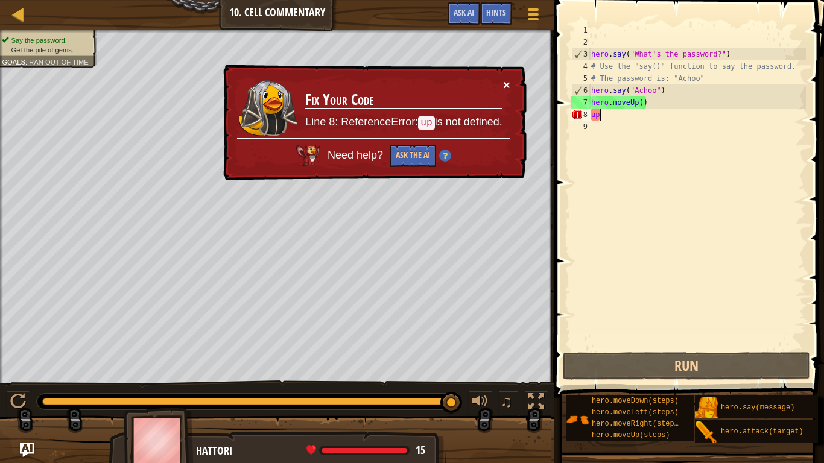
click at [509, 80] on button "×" at bounding box center [506, 84] width 7 height 13
click at [503, 86] on button "×" at bounding box center [506, 84] width 7 height 13
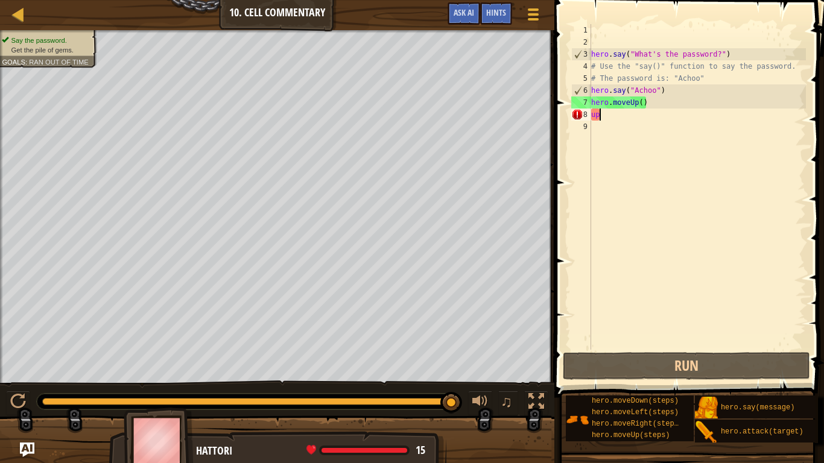
type textarea "u"
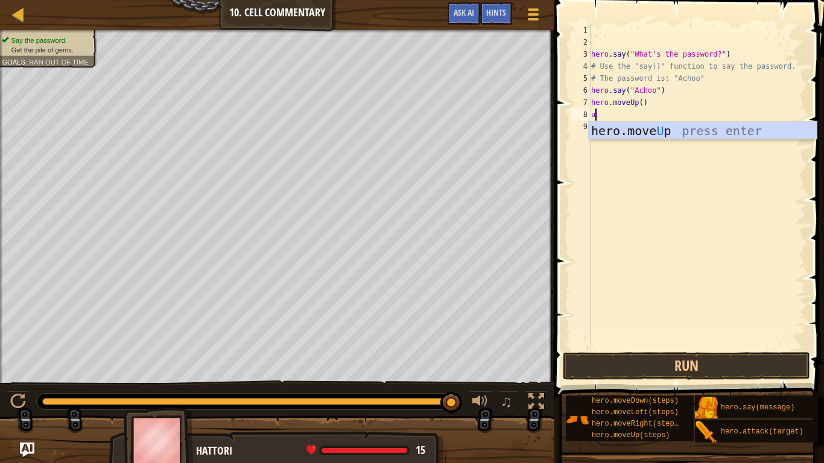
click at [640, 102] on div "hero . say ( "What's the password?" ) # Use the "say()" function to say the pas…" at bounding box center [697, 199] width 217 height 350
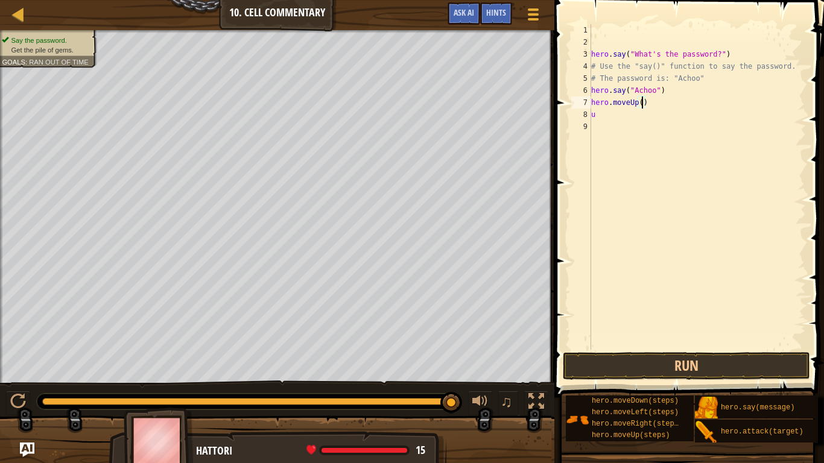
type textarea "hero.moveUp(2)"
click at [614, 121] on div "hero . say ( "What's the password?" ) # Use the "say()" function to say the pas…" at bounding box center [697, 199] width 217 height 350
click at [598, 112] on div "hero . say ( "What's the password?" ) # Use the "say()" function to say the pas…" at bounding box center [697, 199] width 217 height 350
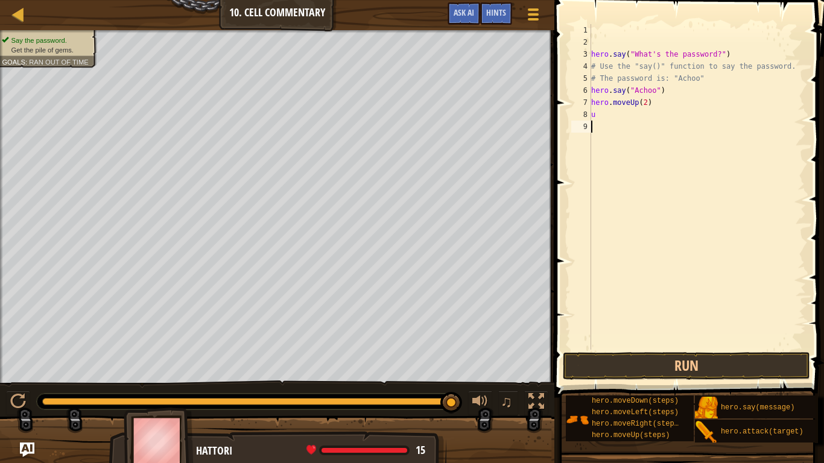
type textarea "u"
click at [616, 361] on button "Run" at bounding box center [686, 366] width 247 height 28
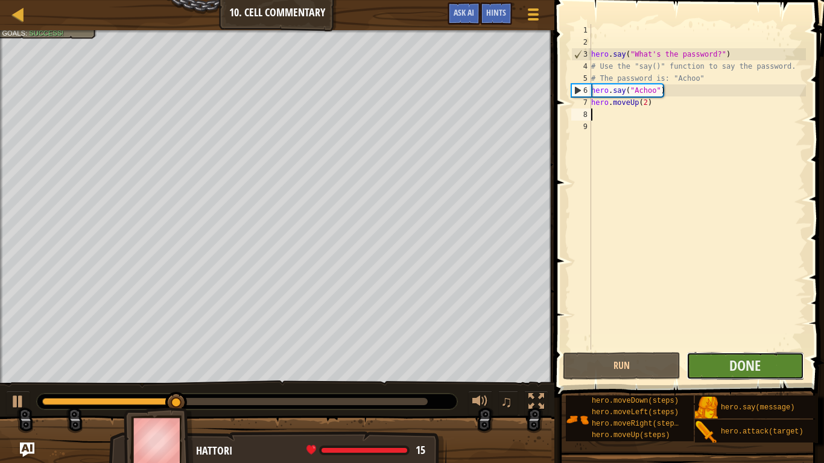
click at [722, 361] on button "Done" at bounding box center [746, 366] width 118 height 28
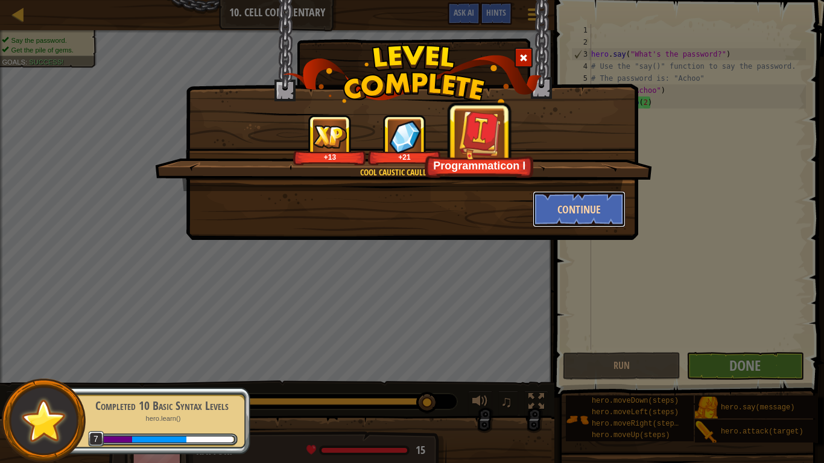
click at [600, 196] on button "Continue" at bounding box center [580, 209] width 94 height 36
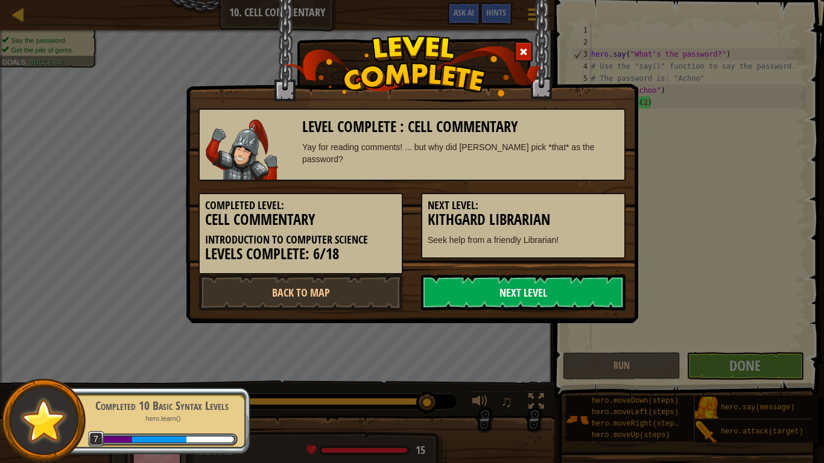
click at [490, 293] on link "Next Level" at bounding box center [523, 293] width 205 height 36
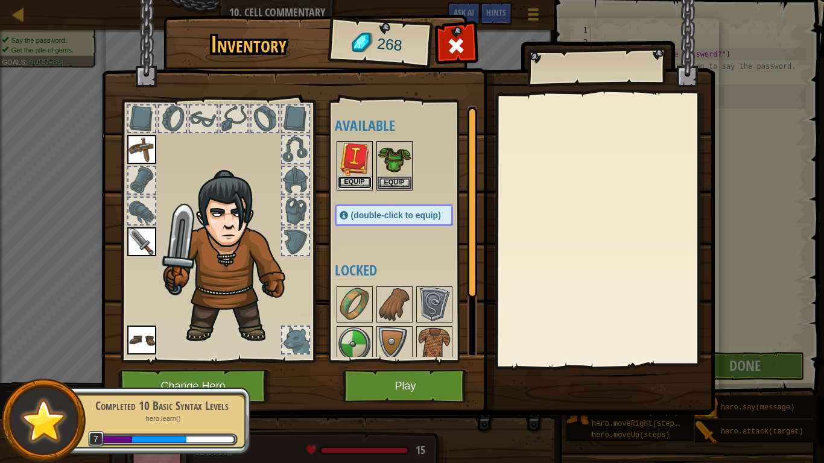
click at [351, 187] on button "Equip" at bounding box center [355, 182] width 34 height 13
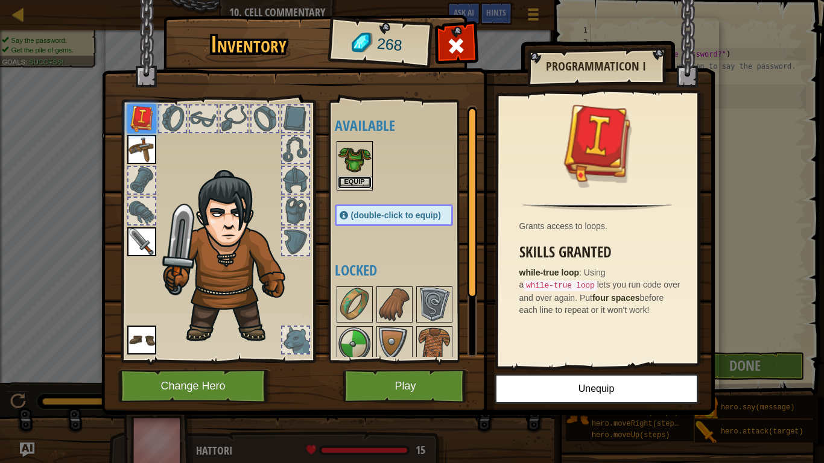
click at [349, 181] on button "Equip" at bounding box center [355, 182] width 34 height 13
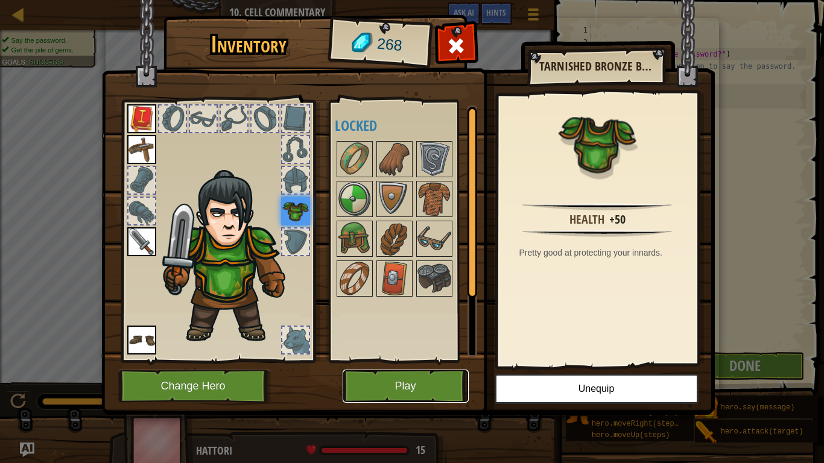
click at [417, 361] on button "Play" at bounding box center [406, 386] width 126 height 33
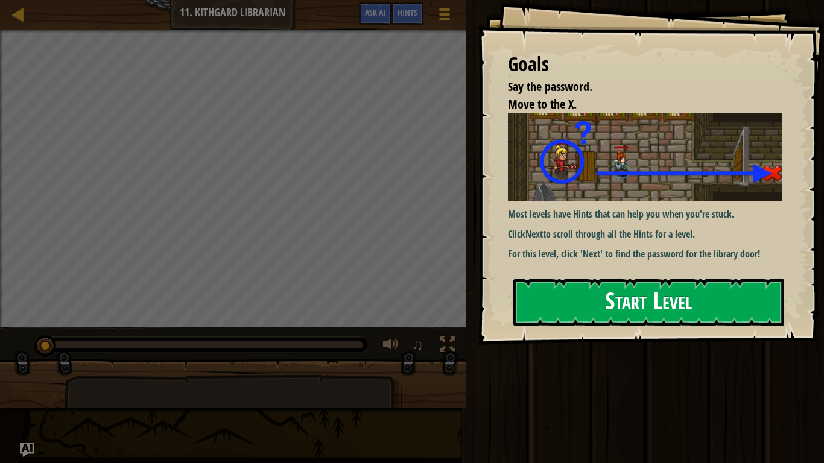
click at [611, 325] on button "Start Level" at bounding box center [648, 303] width 271 height 48
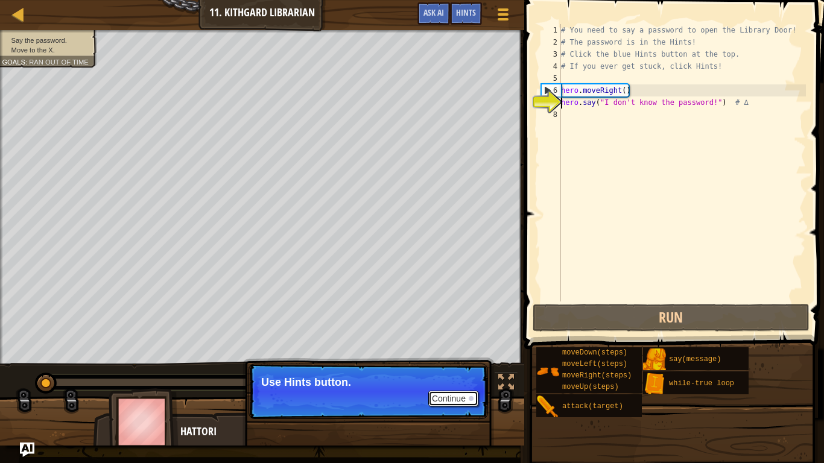
click at [471, 361] on div at bounding box center [471, 398] width 5 height 5
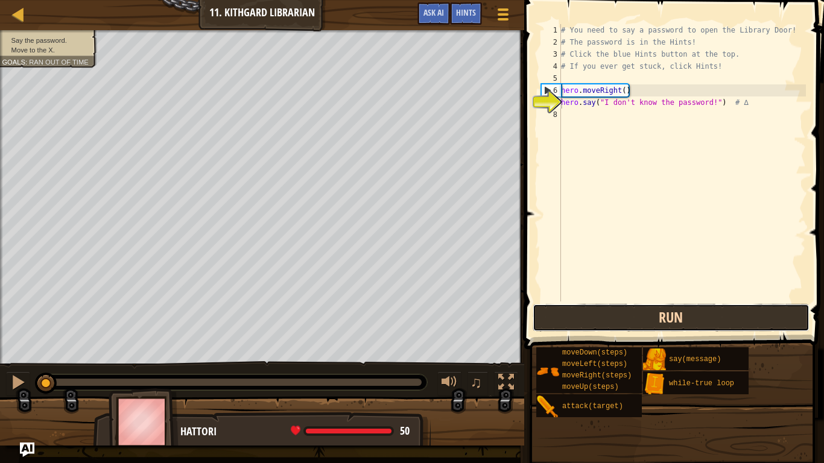
click at [589, 319] on button "Run" at bounding box center [671, 318] width 277 height 28
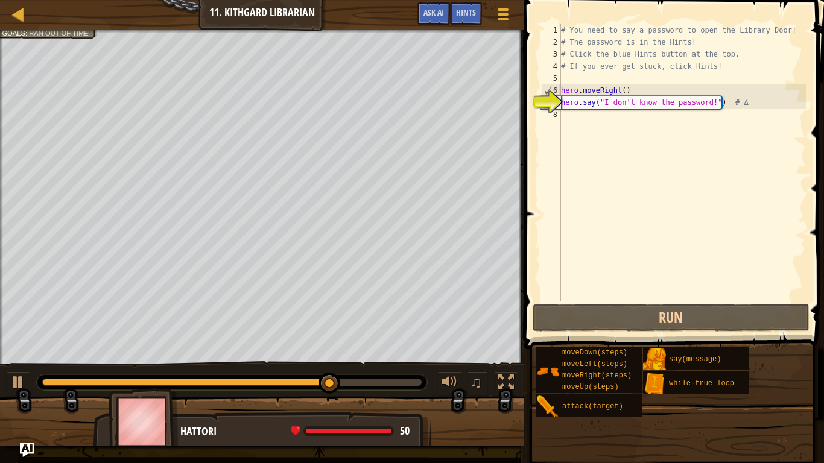
click at [585, 119] on div "# You need to say a password to open the Library Door! # The password is in the…" at bounding box center [682, 175] width 247 height 302
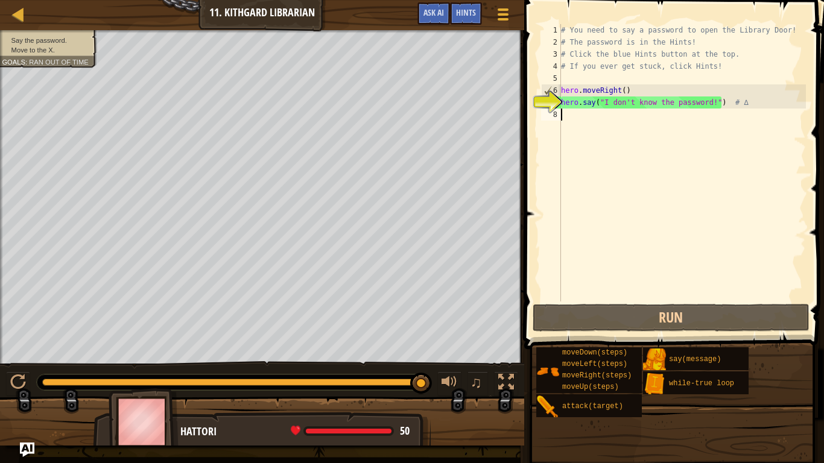
click at [710, 106] on div "# You need to say a password to open the Library Door! # The password is in the…" at bounding box center [682, 175] width 247 height 302
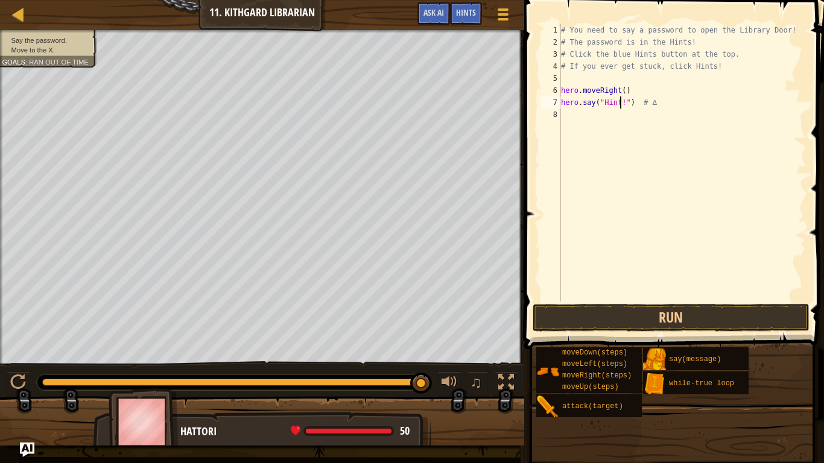
scroll to position [5, 9]
click at [651, 311] on button "Run" at bounding box center [671, 318] width 277 height 28
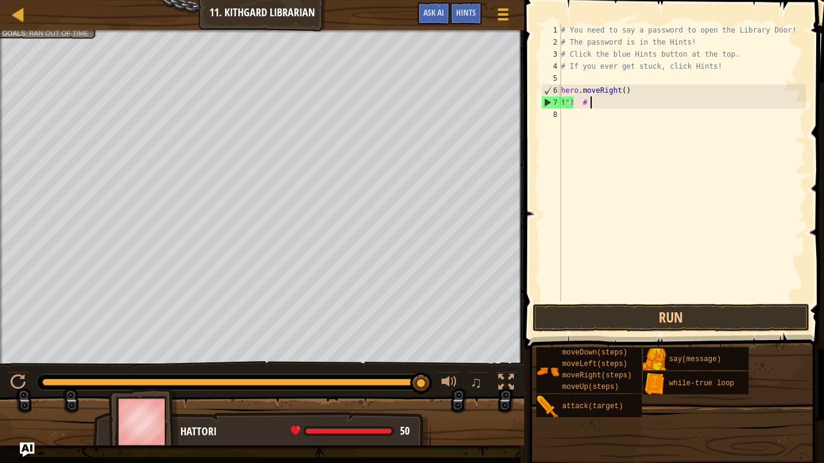
click at [644, 108] on div "# You need to say a password to open the Library Door! # The password is in the…" at bounding box center [682, 175] width 247 height 302
type textarea "!"
click at [644, 108] on div "# You need to say a password to open the Library Door! # The password is in the…" at bounding box center [682, 175] width 247 height 302
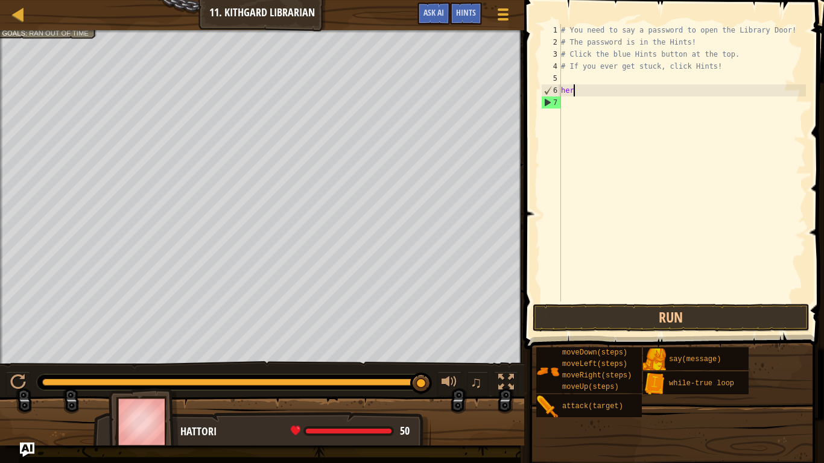
type textarea "h"
click at [644, 108] on div "# You need to say a password to open the Library Door! # The password is in the…" at bounding box center [682, 175] width 247 height 302
type textarea "# If you ever get stuck, cli"
click at [722, 81] on div "# You need to say a password to open the Library Door! # The password is in the…" at bounding box center [682, 175] width 247 height 302
type textarea "#"
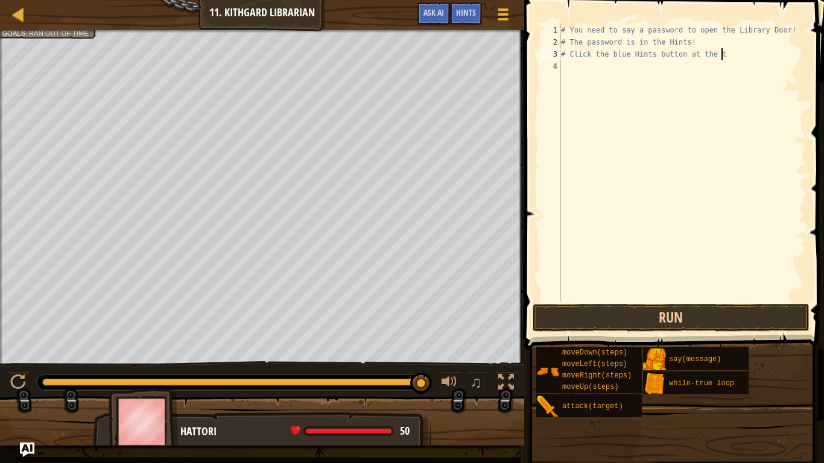
type textarea "# Click the blue Hints button at the"
click at [722, 81] on div "# You need to say a password to open the Library Door! # The password is in the…" at bounding box center [682, 175] width 247 height 302
type textarea "# Click the b"
click at [722, 81] on div "# You need to say a password to open the Library Door! # The password is in the…" at bounding box center [682, 175] width 247 height 302
type textarea "#"
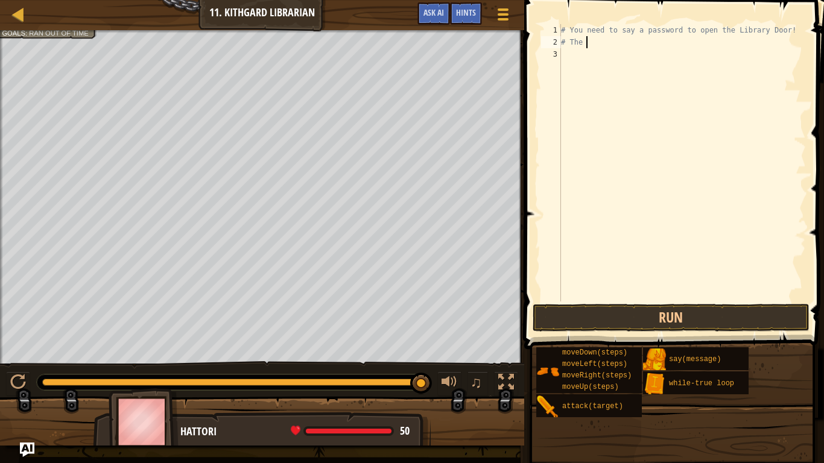
type textarea "#"
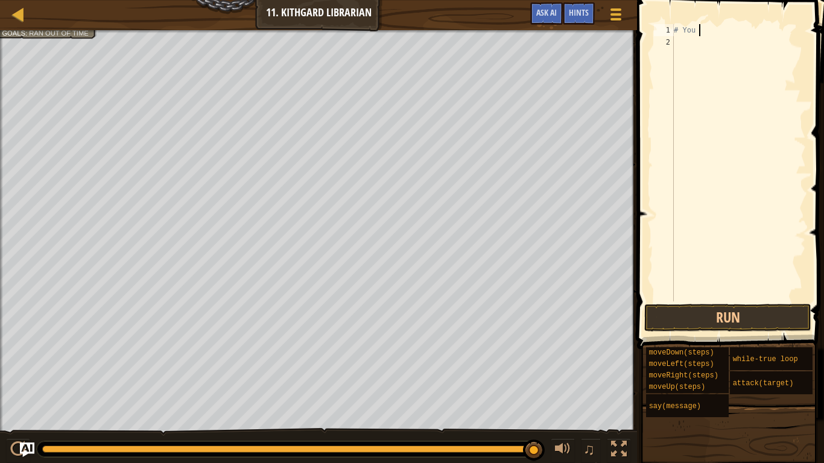
type textarea "#"
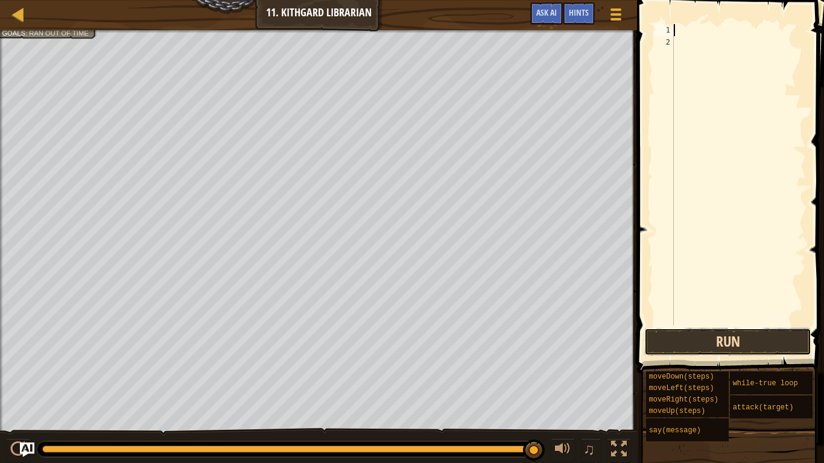
click at [705, 335] on button "Run" at bounding box center [727, 342] width 167 height 28
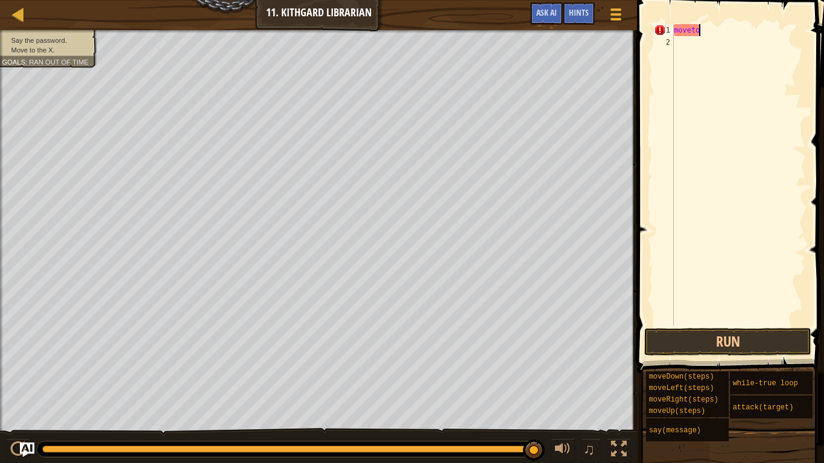
scroll to position [5, 1]
type textarea "m"
click at [735, 336] on button "Run" at bounding box center [727, 342] width 167 height 28
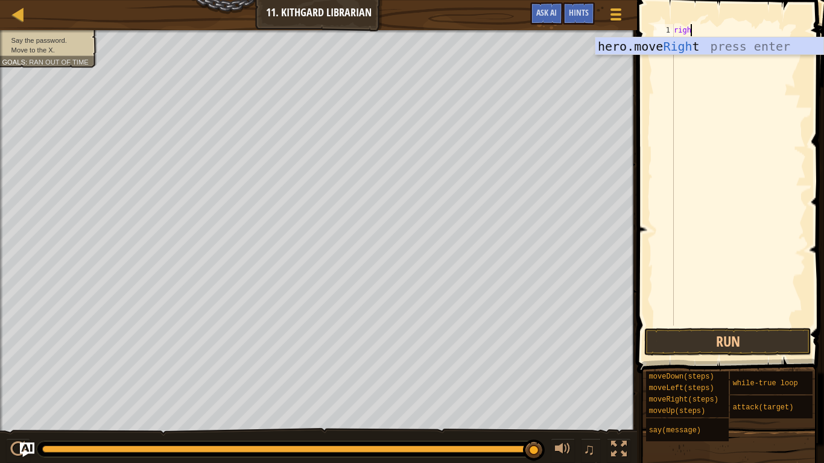
type textarea "rightr"
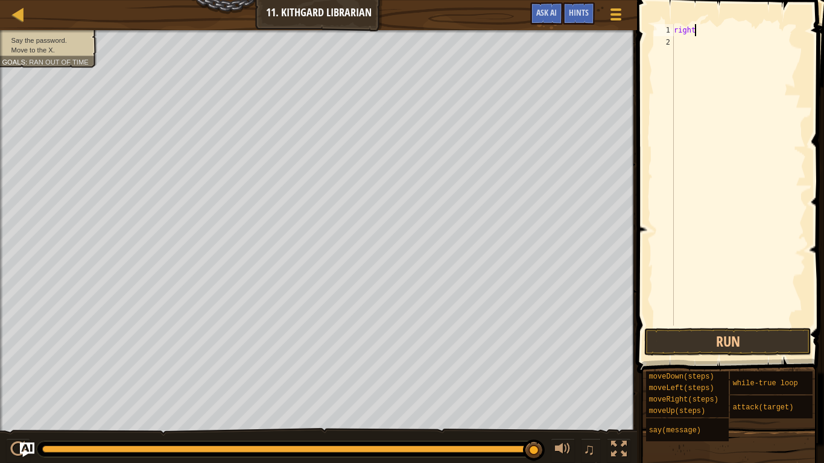
type textarea "r"
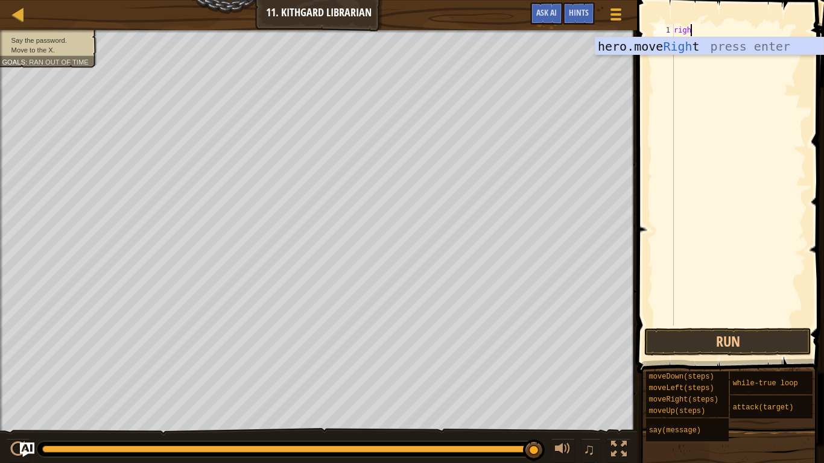
type textarea "right"
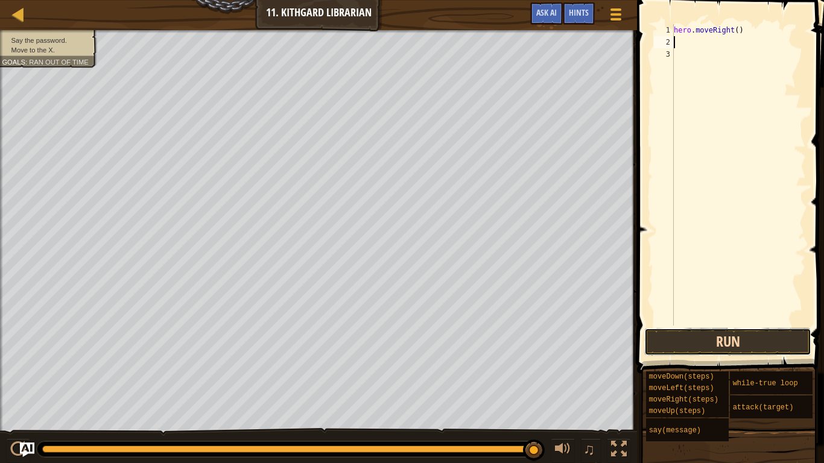
click at [734, 340] on button "Run" at bounding box center [727, 342] width 167 height 28
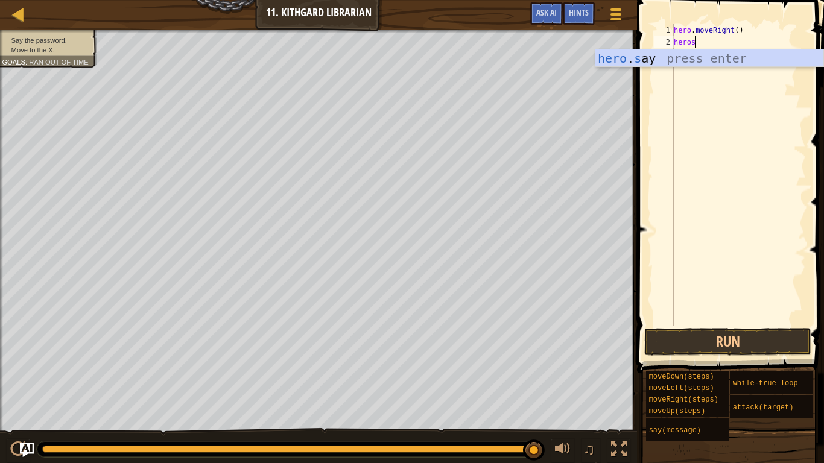
scroll to position [5, 2]
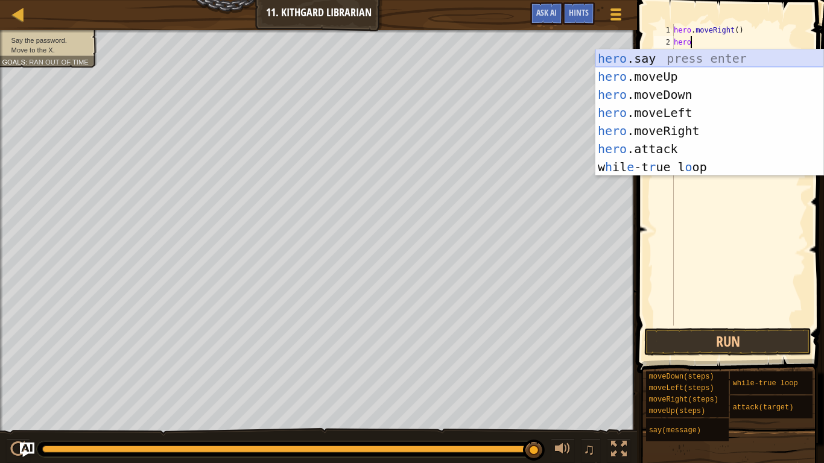
click at [662, 61] on div "hero .say press enter hero .moveUp press enter hero .moveDown press enter hero …" at bounding box center [709, 130] width 228 height 163
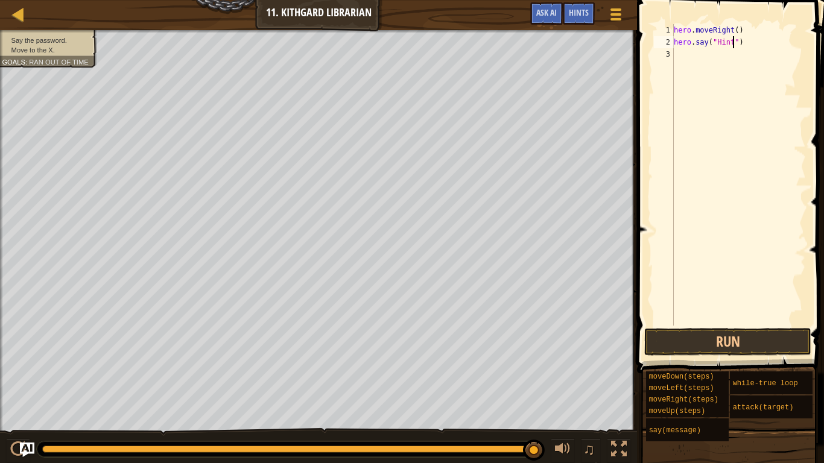
scroll to position [5, 10]
type textarea "hero.say("Hints")"
click at [699, 340] on button "Run" at bounding box center [727, 342] width 167 height 28
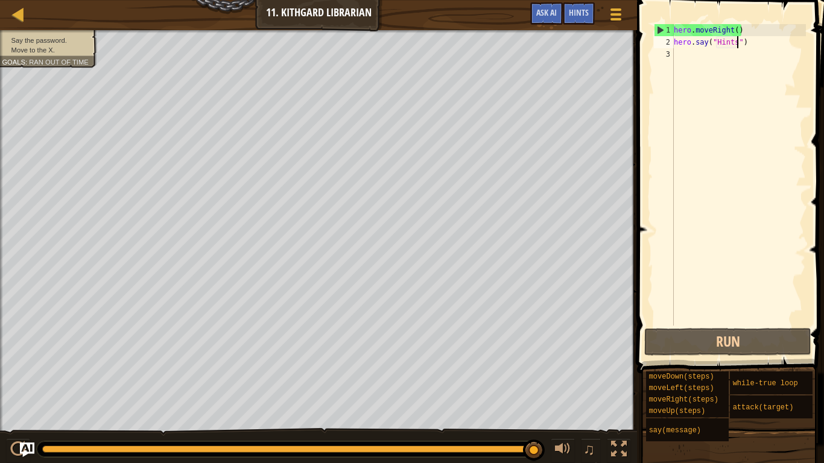
click at [699, 58] on div "hero . moveRight ( ) hero . say ( "Hints" )" at bounding box center [738, 187] width 135 height 326
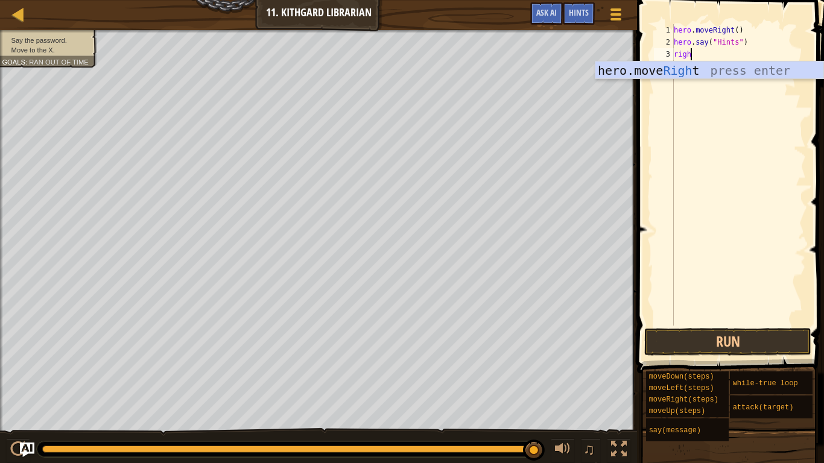
type textarea "right"
click at [780, 68] on div "hero.move Right press enter" at bounding box center [709, 89] width 228 height 54
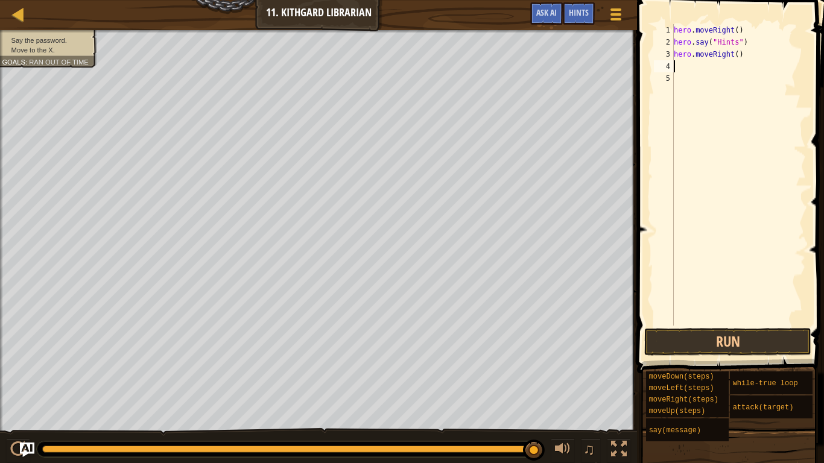
scroll to position [5, 0]
click at [685, 351] on button "Run" at bounding box center [727, 342] width 167 height 28
type textarea "s"
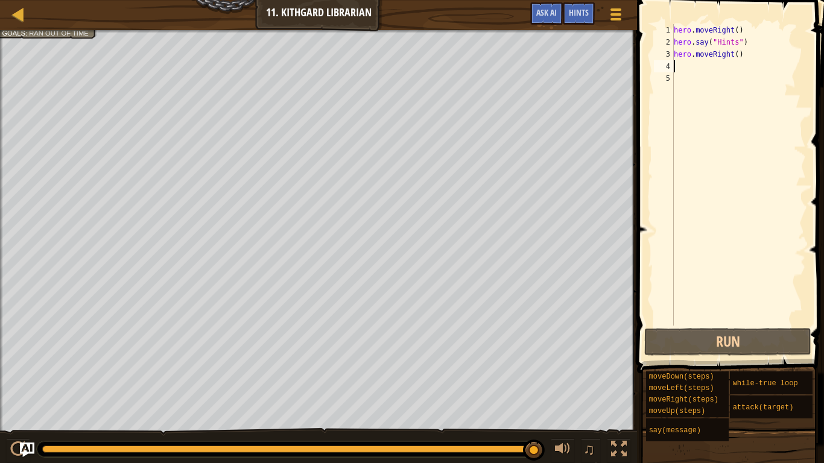
type textarea "s"
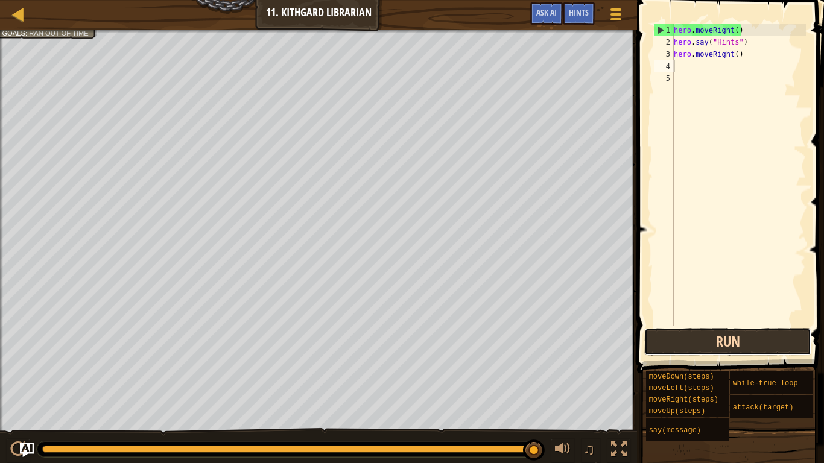
click at [679, 349] on button "Run" at bounding box center [727, 342] width 167 height 28
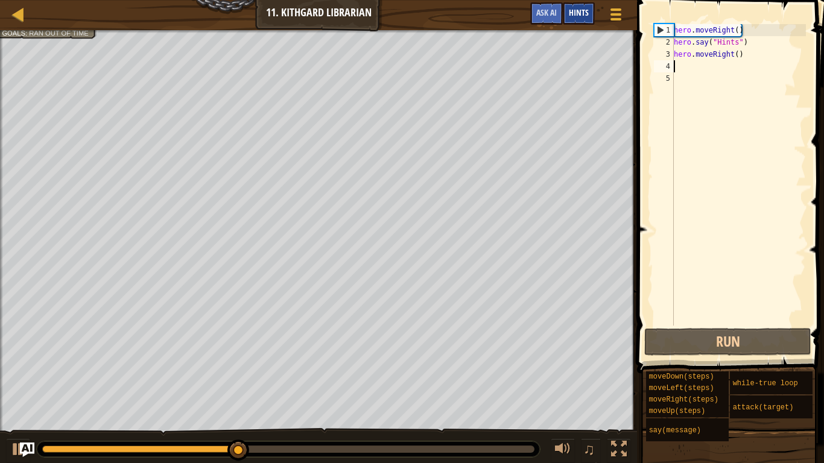
click at [568, 10] on div "Hints" at bounding box center [579, 13] width 32 height 22
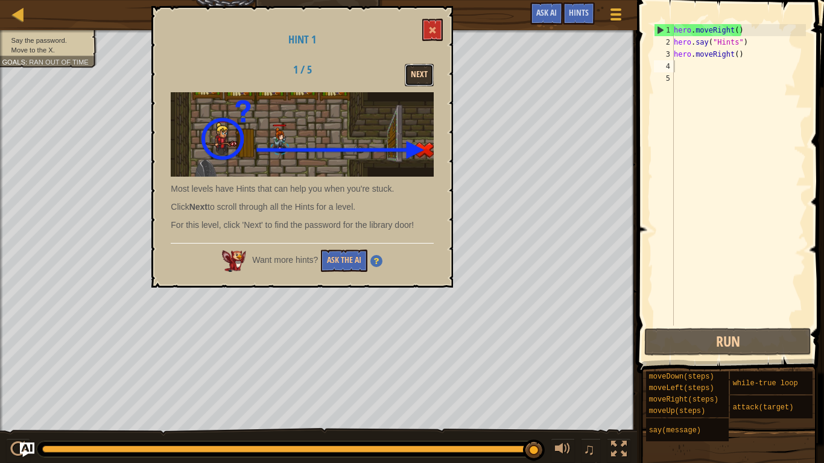
click at [414, 73] on button "Next" at bounding box center [419, 75] width 29 height 22
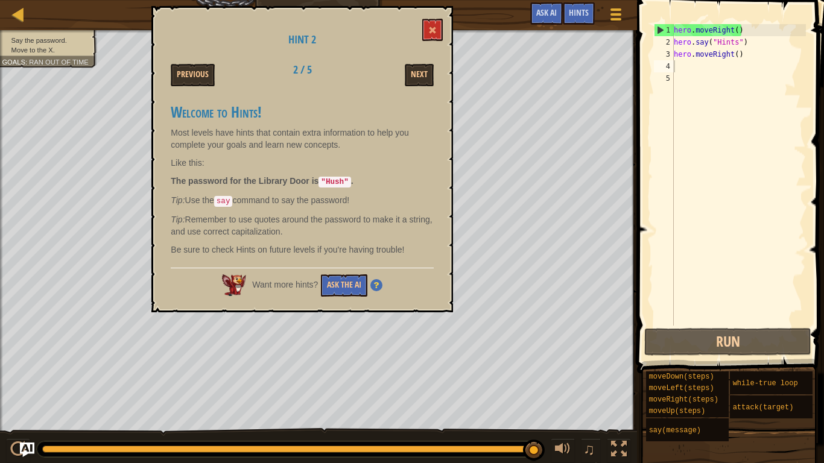
drag, startPoint x: 328, startPoint y: 179, endPoint x: 349, endPoint y: 179, distance: 21.1
click at [349, 179] on code ""Hush"" at bounding box center [335, 182] width 32 height 11
click at [679, 71] on div "hero . moveRight ( ) hero . say ( "Hints" ) hero . moveRight ( )" at bounding box center [738, 187] width 135 height 326
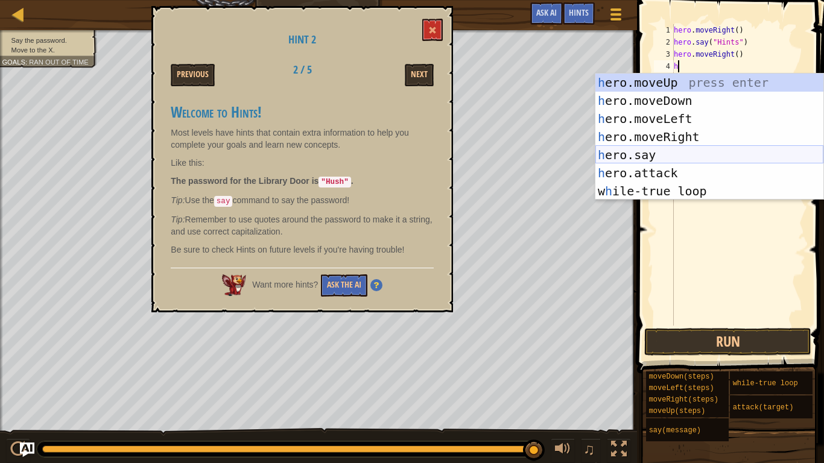
click at [647, 159] on div "h ero.moveUp press enter h ero.moveDown press enter h ero.moveLeft press enter …" at bounding box center [709, 155] width 228 height 163
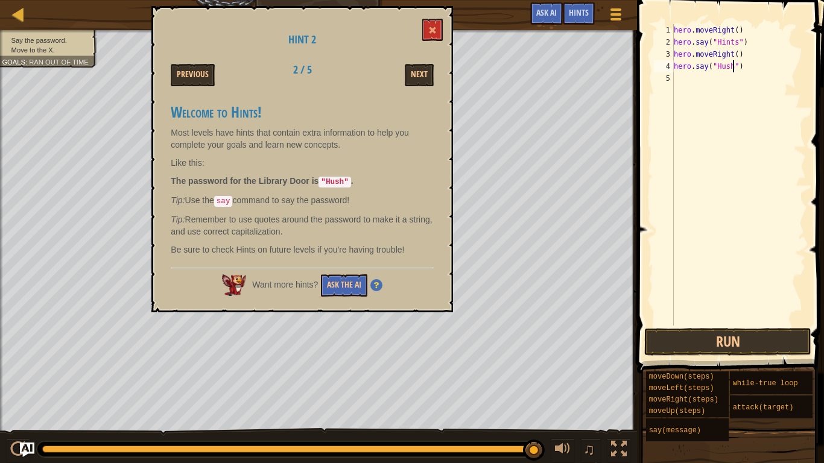
scroll to position [5, 9]
click at [696, 335] on button "Run" at bounding box center [727, 342] width 167 height 28
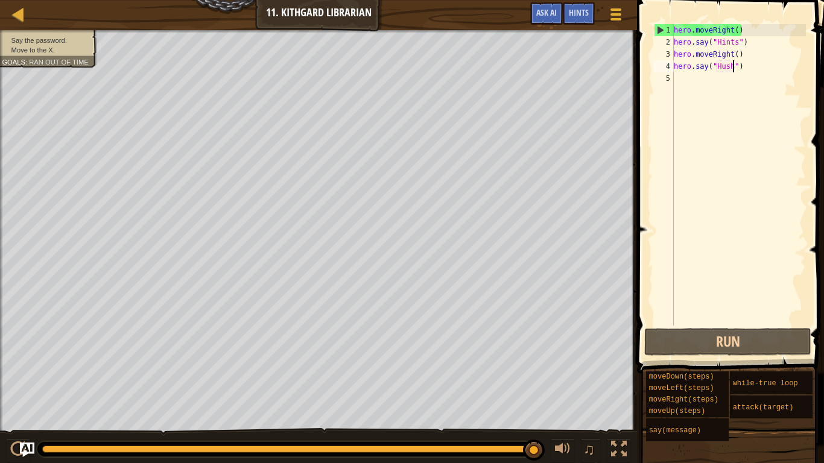
click at [738, 45] on div "hero . moveRight ( ) hero . say ( "Hints" ) hero . moveRight ( ) hero . say ( "…" at bounding box center [738, 187] width 135 height 326
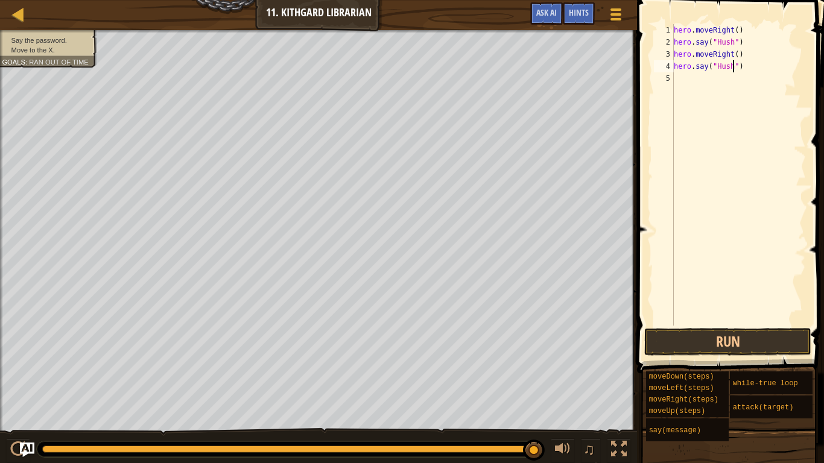
click at [734, 69] on div "hero . moveRight ( ) hero . say ( "Hush" ) hero . moveRight ( ) hero . say ( "H…" at bounding box center [738, 187] width 135 height 326
type textarea "hero.say("Hints")"
click at [705, 347] on button "Run" at bounding box center [727, 342] width 167 height 28
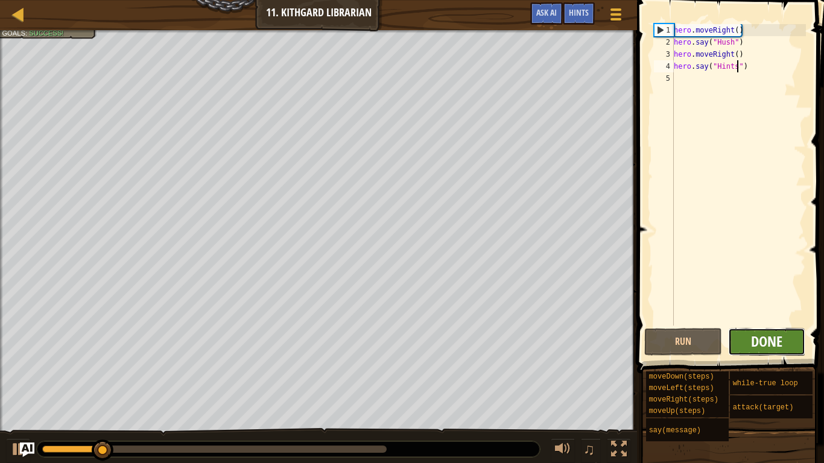
click at [755, 338] on span "Done" at bounding box center [766, 341] width 31 height 19
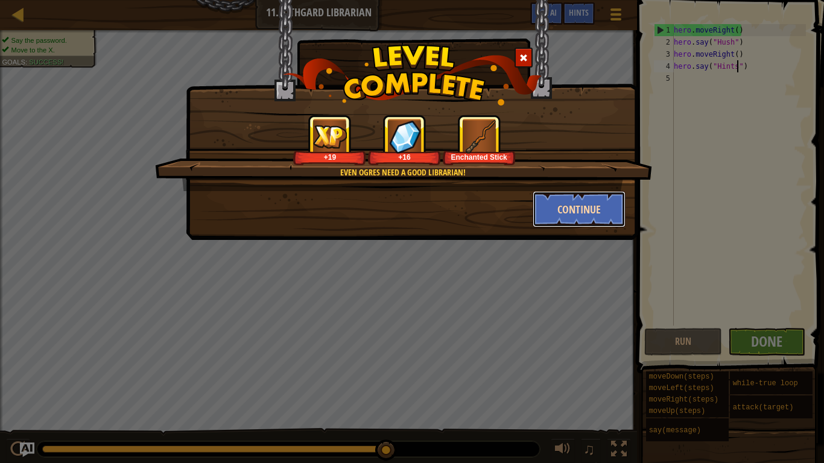
click at [599, 209] on button "Continue" at bounding box center [580, 209] width 94 height 36
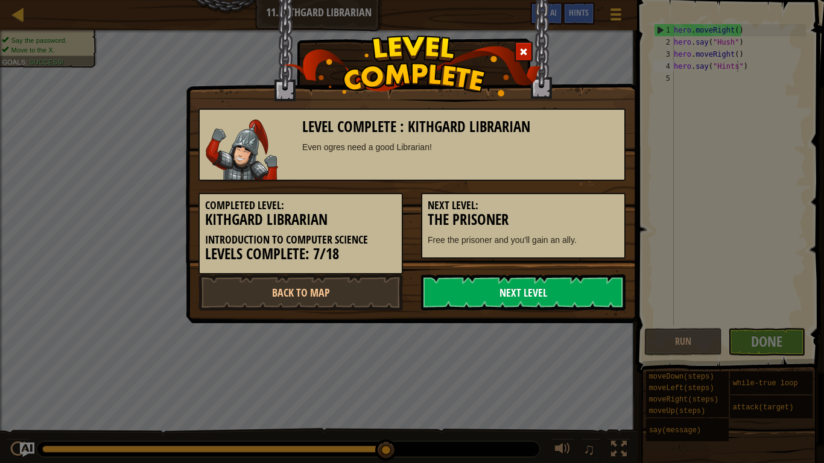
click at [605, 295] on link "Next Level" at bounding box center [523, 293] width 205 height 36
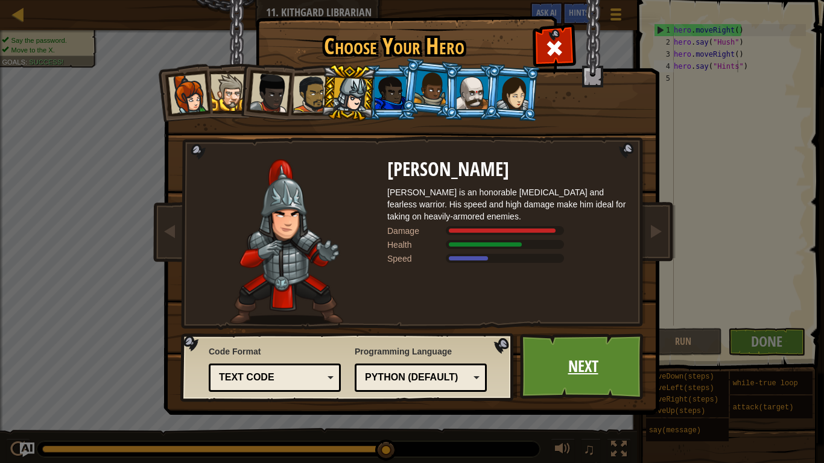
click at [576, 346] on link "Next" at bounding box center [583, 367] width 126 height 66
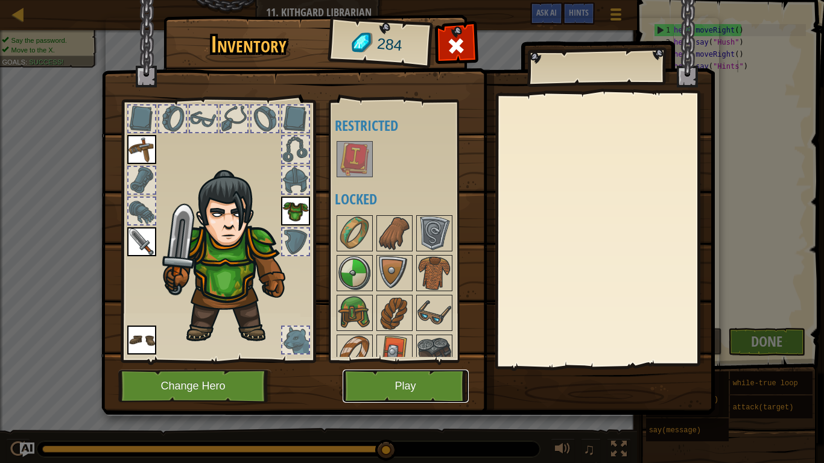
click at [375, 361] on button "Play" at bounding box center [406, 386] width 126 height 33
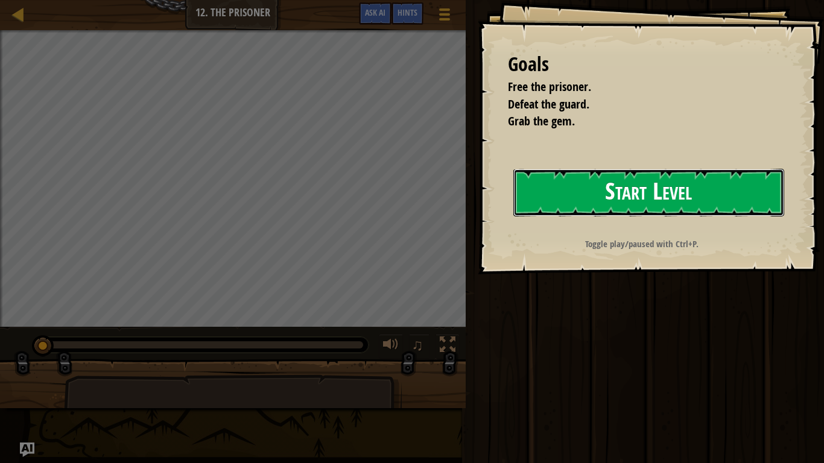
click at [605, 183] on button "Start Level" at bounding box center [648, 193] width 271 height 48
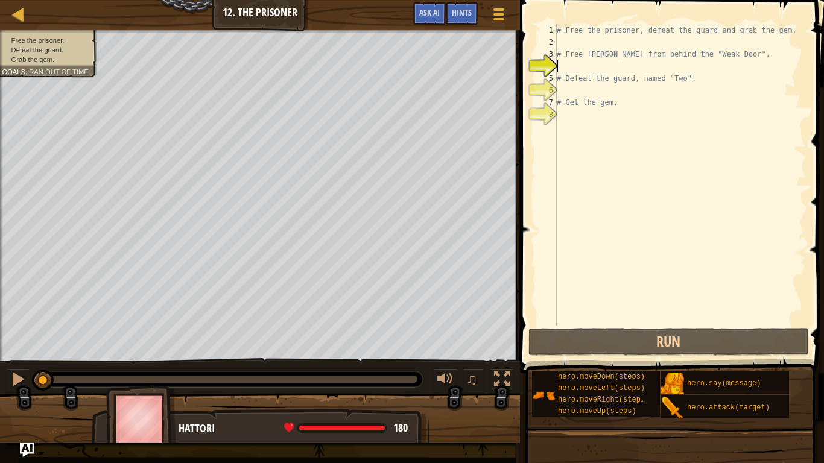
click at [583, 121] on div "# Free the prisoner, defeat the guard and grab the gem. # Free [PERSON_NAME] fr…" at bounding box center [680, 187] width 252 height 326
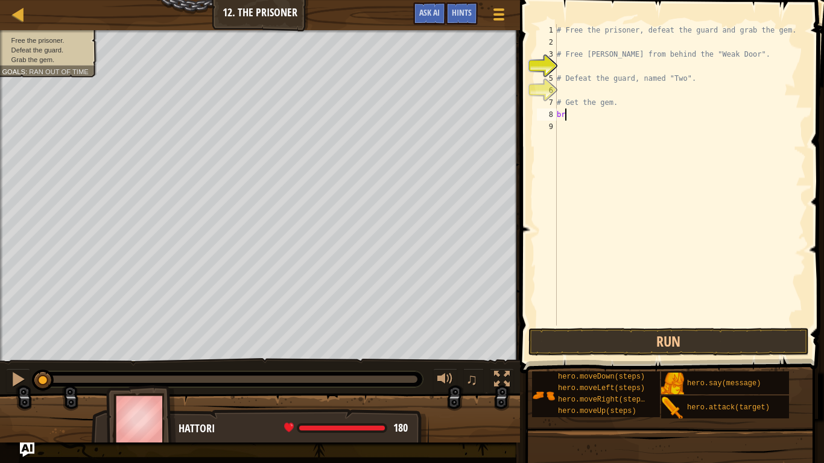
scroll to position [5, 1]
type textarea "b"
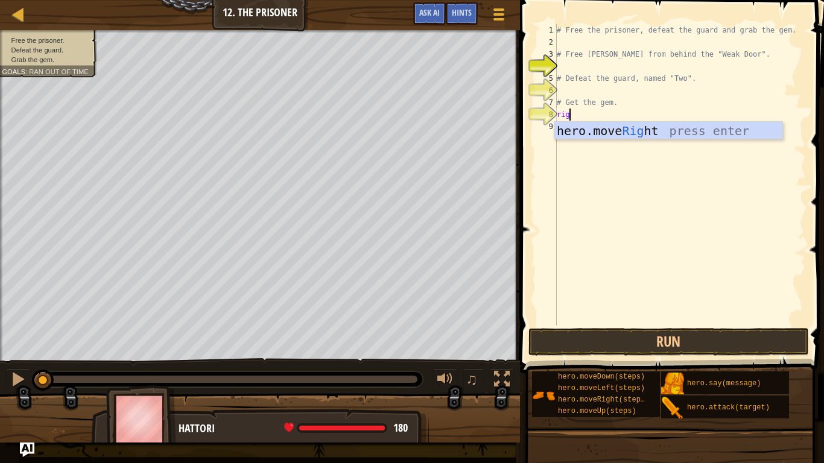
type textarea "rigt"
click at [653, 142] on div "# Free the prisoner, defeat the guard and grab the gem. # Free [PERSON_NAME] fr…" at bounding box center [680, 187] width 252 height 326
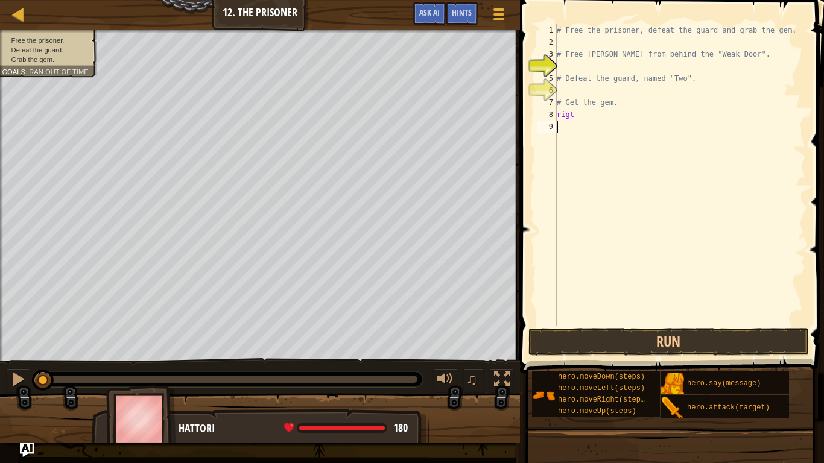
scroll to position [5, 0]
click at [598, 116] on div "# Free the prisoner, defeat the guard and grab the gem. # Free [PERSON_NAME] fr…" at bounding box center [680, 187] width 252 height 326
type textarea "righ"
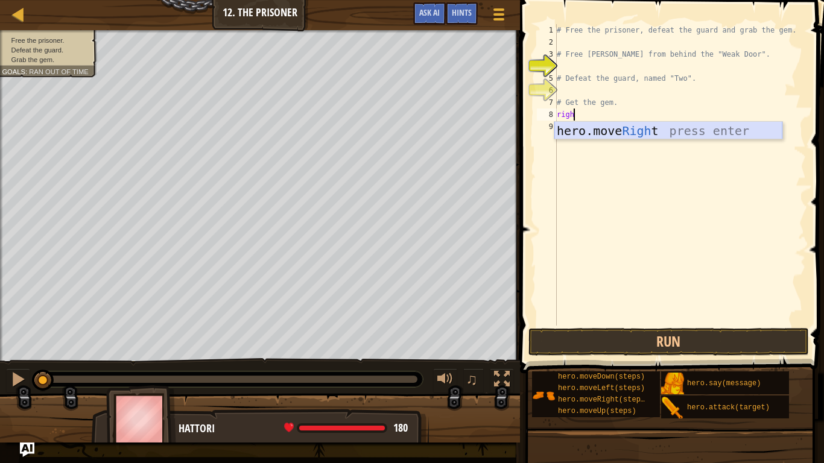
click at [602, 134] on div "hero.move Righ t press enter" at bounding box center [668, 149] width 228 height 54
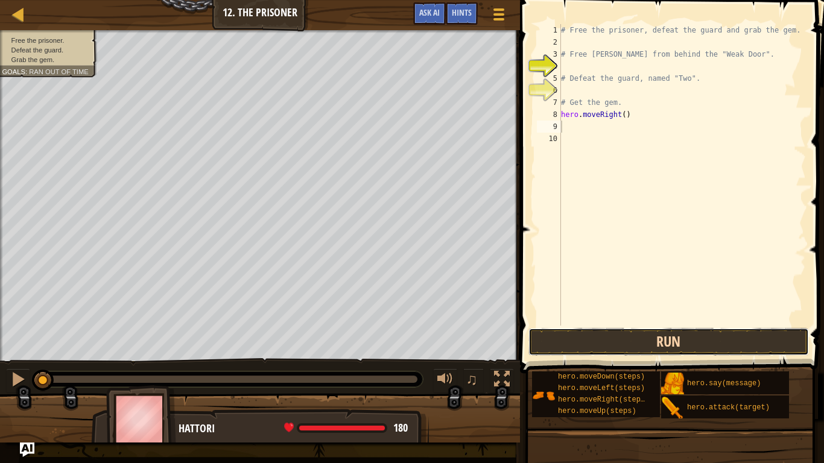
click at [676, 329] on button "Run" at bounding box center [668, 342] width 281 height 28
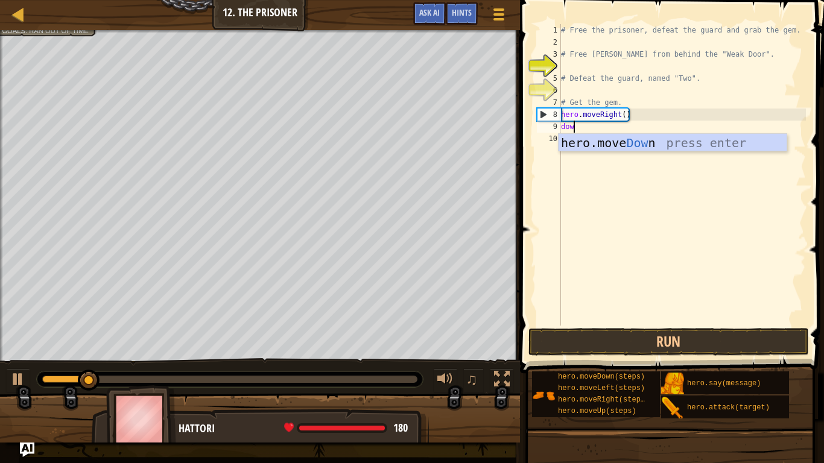
type textarea "down"
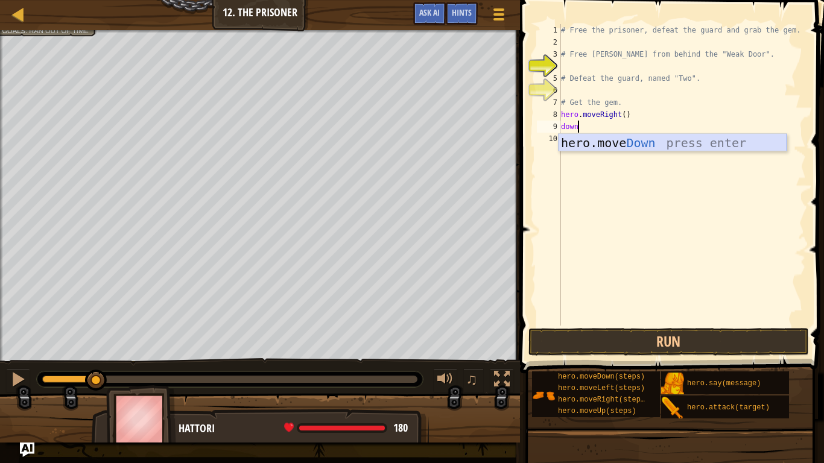
click at [617, 142] on div "hero.move Down press enter" at bounding box center [673, 161] width 228 height 54
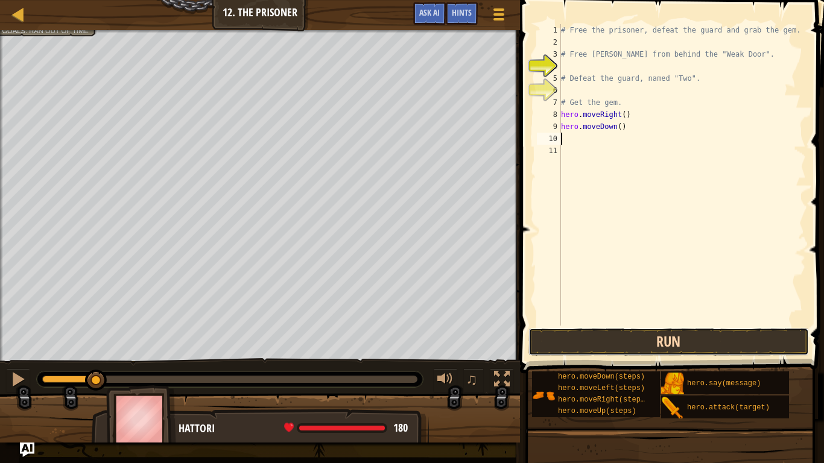
click at [598, 345] on button "Run" at bounding box center [668, 342] width 281 height 28
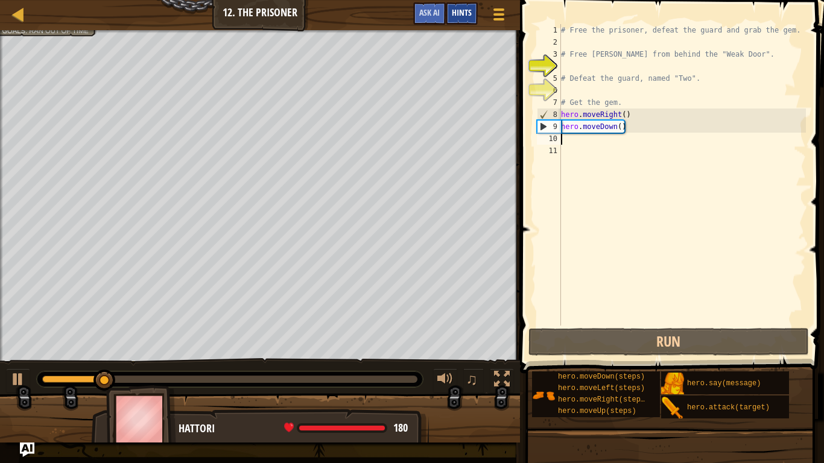
click at [466, 11] on span "Hints" at bounding box center [462, 12] width 20 height 11
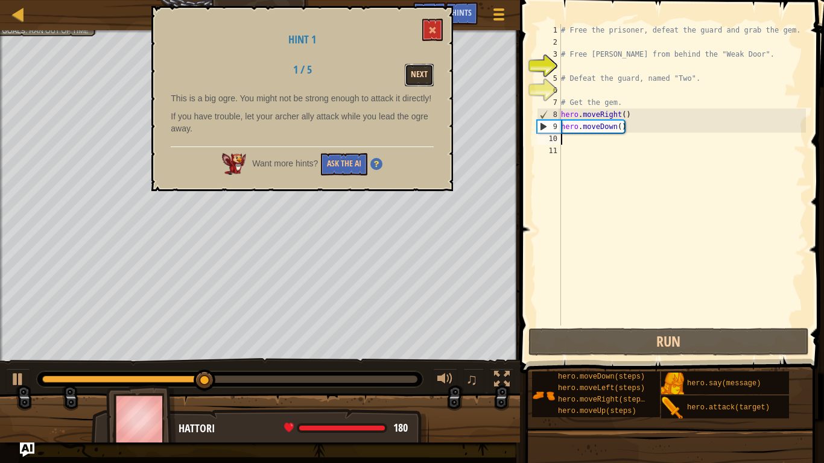
click at [427, 81] on button "Next" at bounding box center [419, 75] width 29 height 22
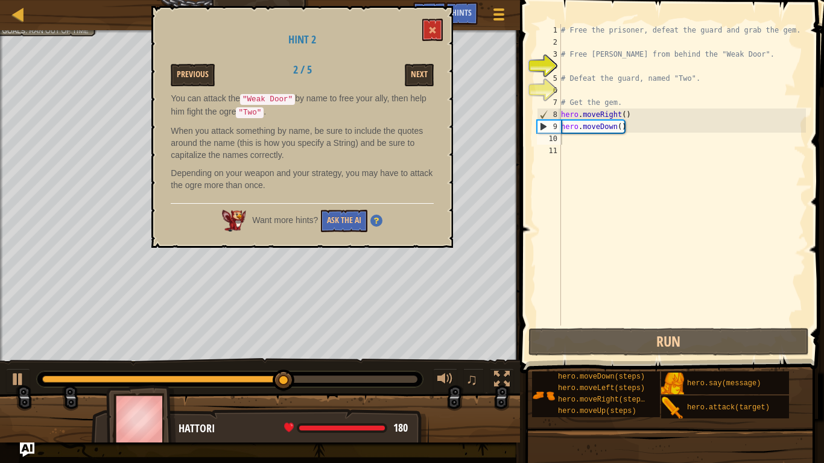
click at [585, 144] on div "# Free the prisoner, defeat the guard and grab the gem. # Free [PERSON_NAME] fr…" at bounding box center [682, 187] width 247 height 326
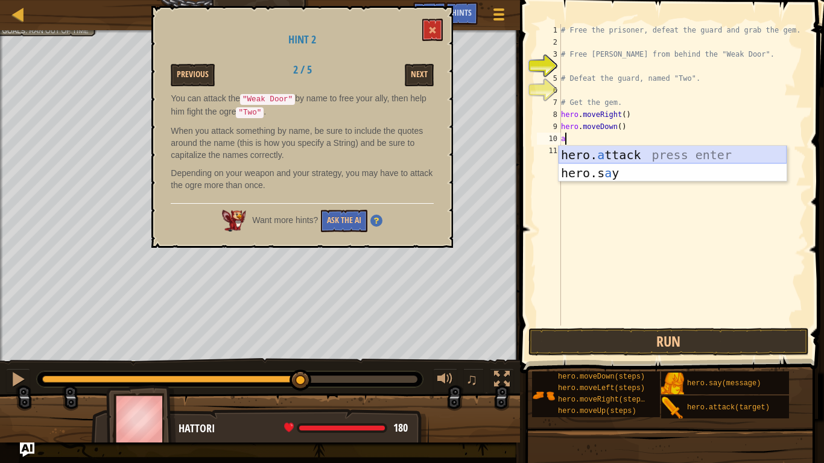
click at [597, 155] on div "hero. a ttack press enter hero.s a y press enter" at bounding box center [673, 182] width 228 height 72
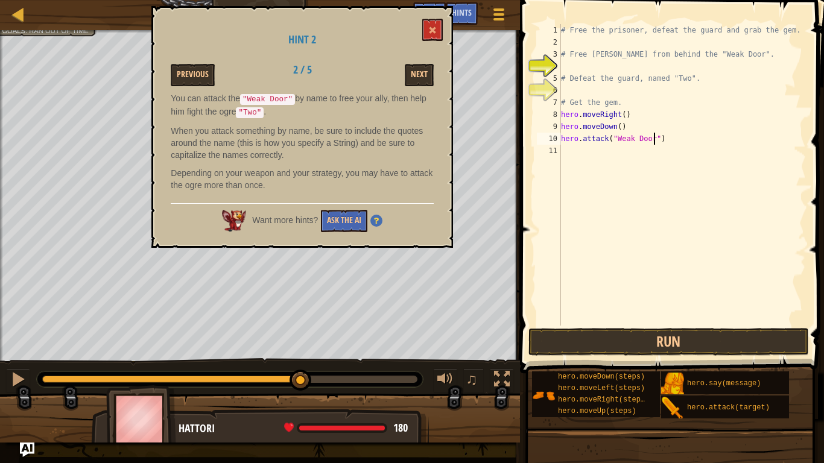
scroll to position [5, 13]
type textarea "hero.attack("Weak Door")"
click at [629, 337] on button "Run" at bounding box center [668, 342] width 281 height 28
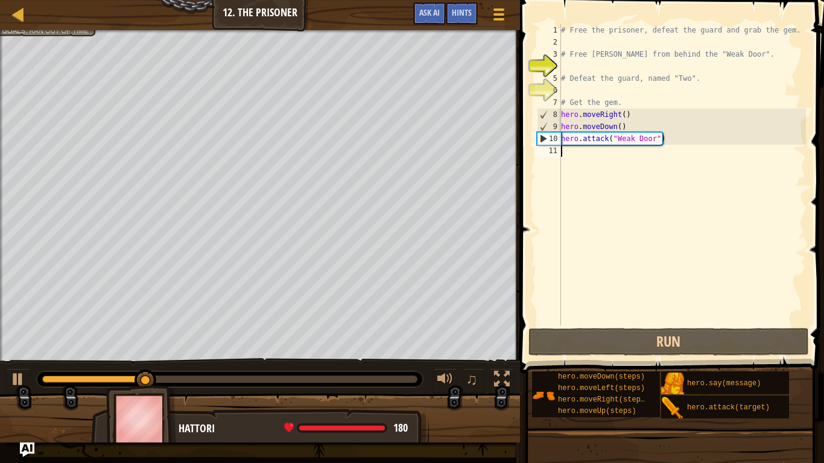
click at [571, 154] on div "# Free the prisoner, defeat the guard and grab the gem. # Free [PERSON_NAME] fr…" at bounding box center [682, 187] width 247 height 326
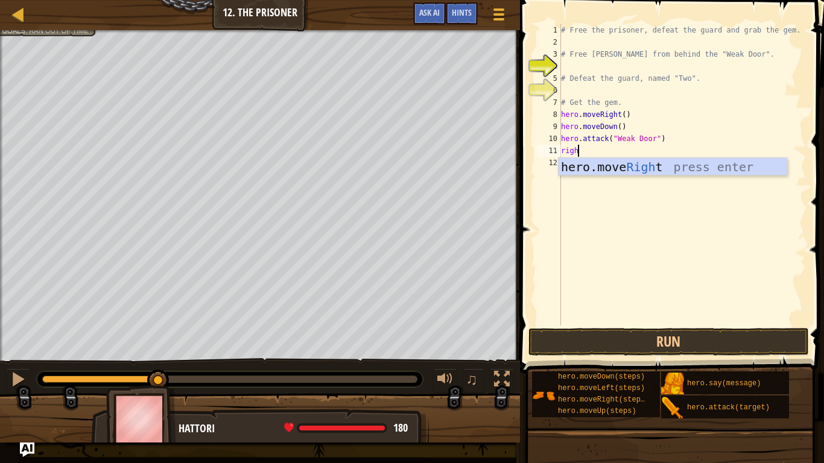
type textarea "right"
click at [599, 163] on div "hero.move Right press enter" at bounding box center [673, 185] width 228 height 54
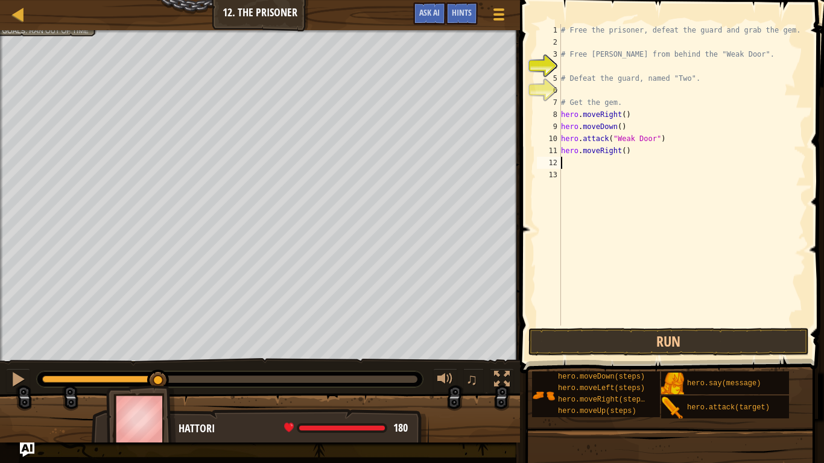
click at [624, 149] on div "# Free the prisoner, defeat the guard and grab the gem. # Free [PERSON_NAME] fr…" at bounding box center [682, 187] width 247 height 326
type textarea "hero.moveRight(3)"
click at [614, 338] on button "Run" at bounding box center [668, 342] width 281 height 28
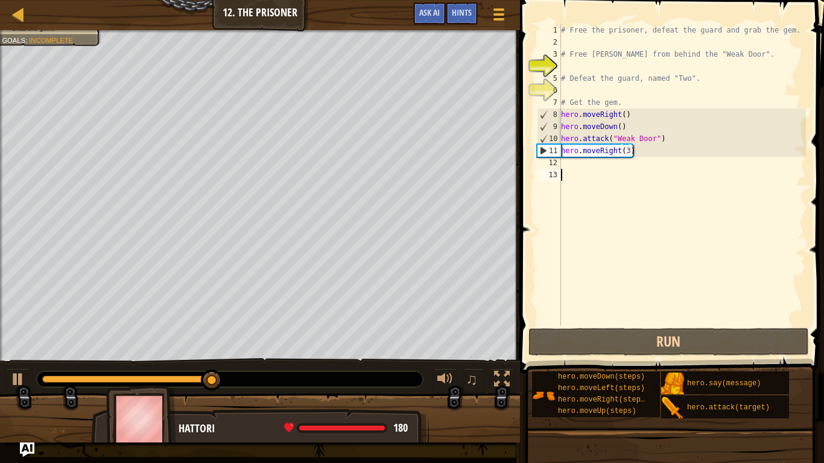
click at [574, 170] on div "# Free the prisoner, defeat the guard and grab the gem. # Free [PERSON_NAME] fr…" at bounding box center [682, 187] width 247 height 326
click at [572, 164] on div "# Free the prisoner, defeat the guard and grab the gem. # Free [PERSON_NAME] fr…" at bounding box center [682, 187] width 247 height 326
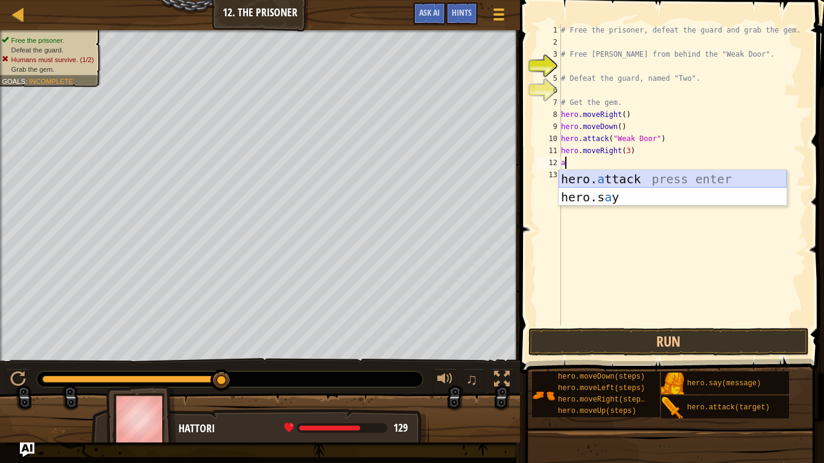
click at [617, 177] on div "hero. a ttack press enter hero.s a y press enter" at bounding box center [673, 206] width 228 height 72
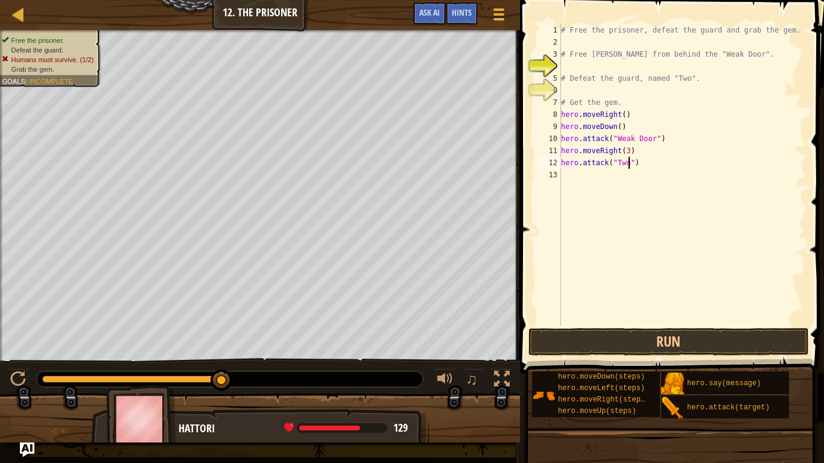
scroll to position [5, 10]
type textarea "hero.attack("Two")"
click at [626, 337] on button "Run" at bounding box center [668, 342] width 281 height 28
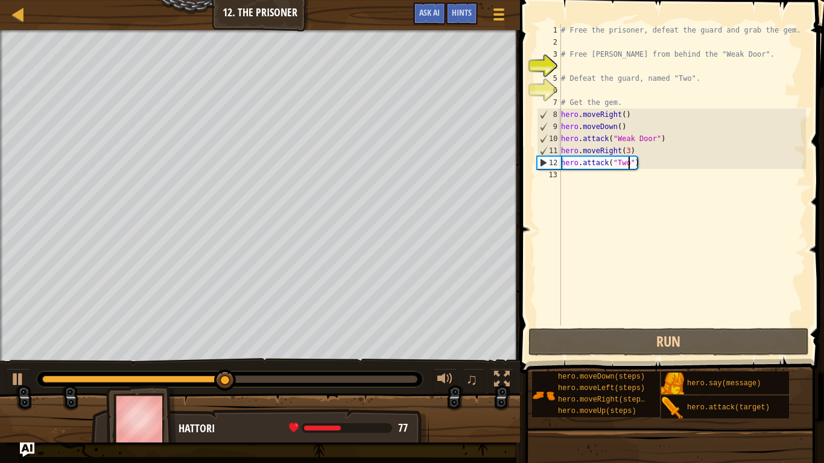
click at [563, 180] on div "# Free the prisoner, defeat the guard and grab the gem. # Free [PERSON_NAME] fr…" at bounding box center [682, 187] width 247 height 326
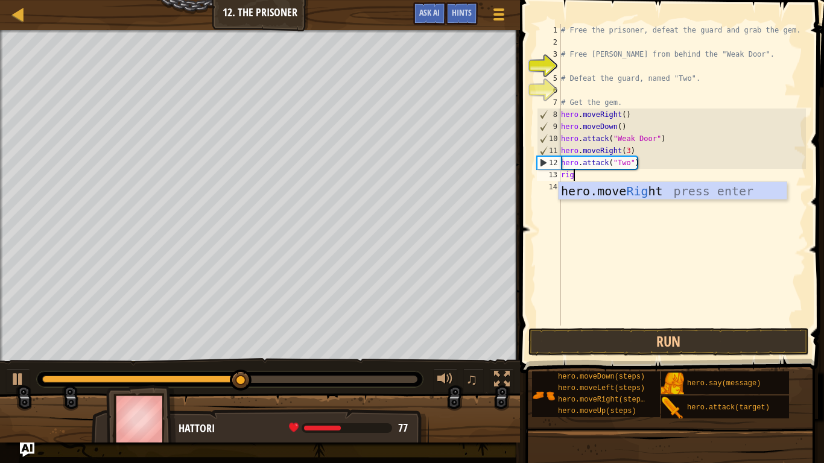
scroll to position [5, 1]
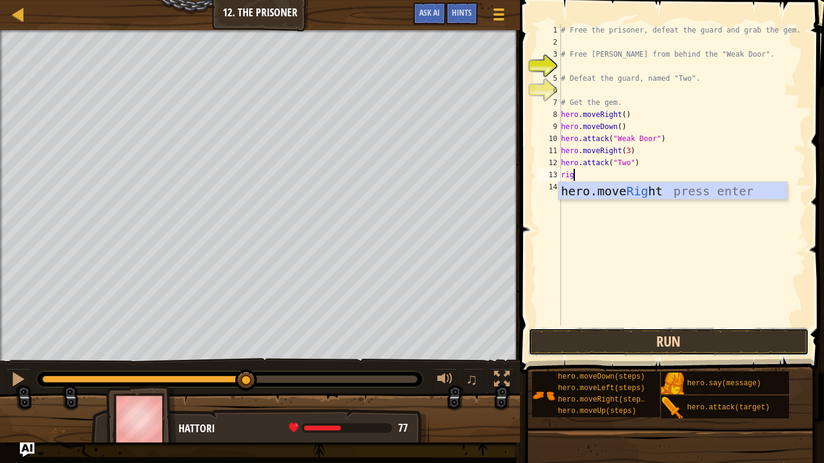
click at [588, 340] on button "Run" at bounding box center [668, 342] width 281 height 28
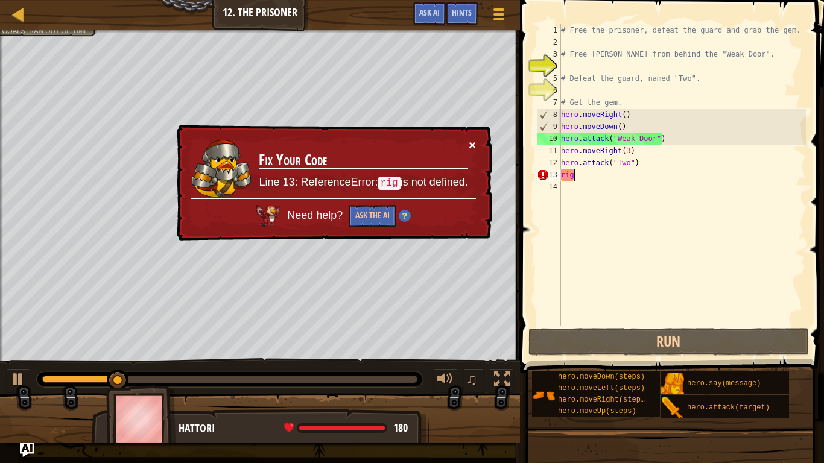
click at [473, 144] on button "×" at bounding box center [472, 145] width 7 height 13
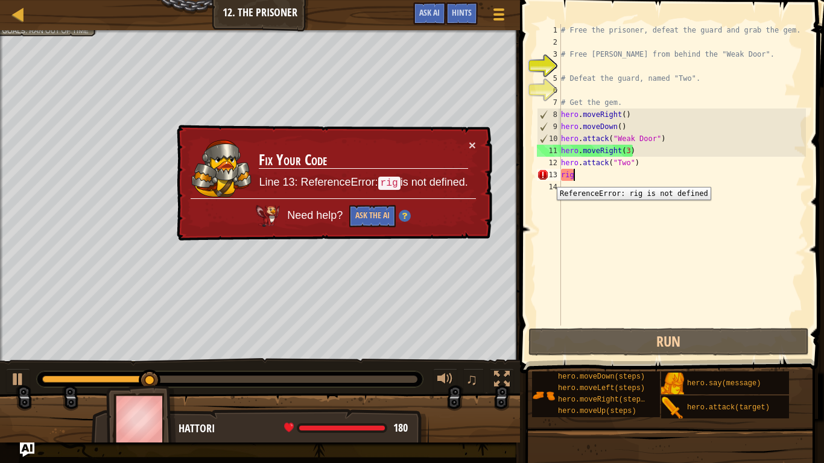
type textarea "righ"
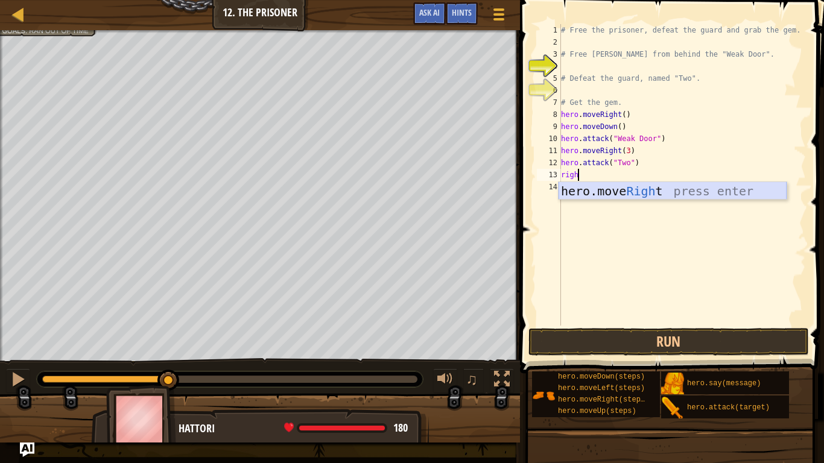
click at [587, 190] on div "hero.move Righ t press enter" at bounding box center [673, 209] width 228 height 54
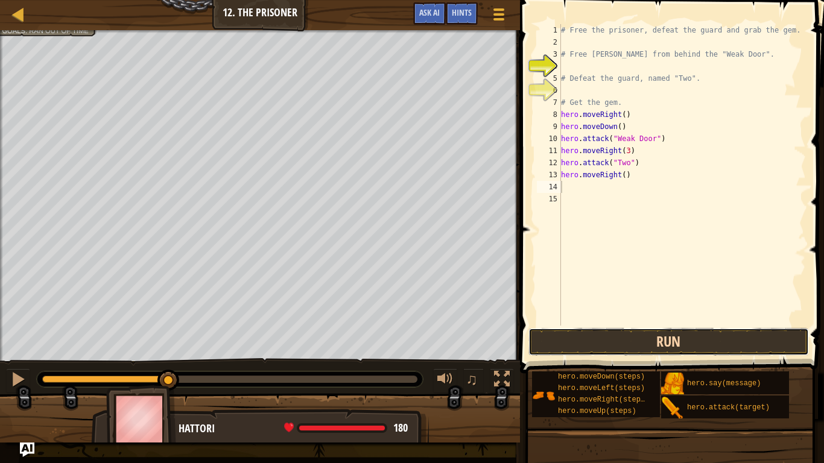
click at [583, 341] on button "Run" at bounding box center [668, 342] width 281 height 28
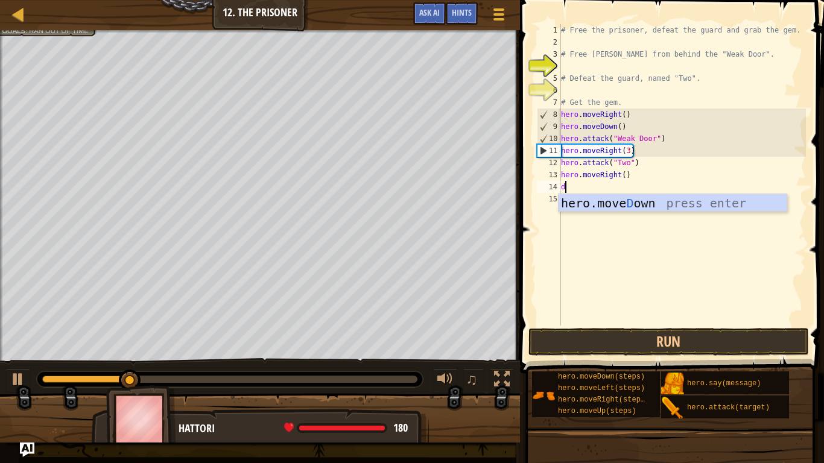
type textarea "do"
click at [602, 202] on div "hero.move Do wn press enter" at bounding box center [673, 221] width 228 height 54
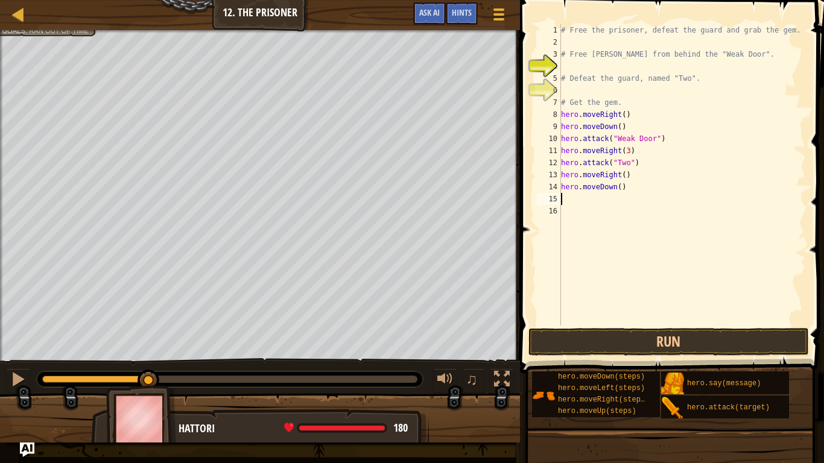
scroll to position [5, 0]
click at [621, 187] on div "# Free the prisoner, defeat the guard and grab the gem. # Free [PERSON_NAME] fr…" at bounding box center [682, 187] width 247 height 326
type textarea "hero.moveDown(2)"
click at [646, 330] on button "Run" at bounding box center [668, 342] width 281 height 28
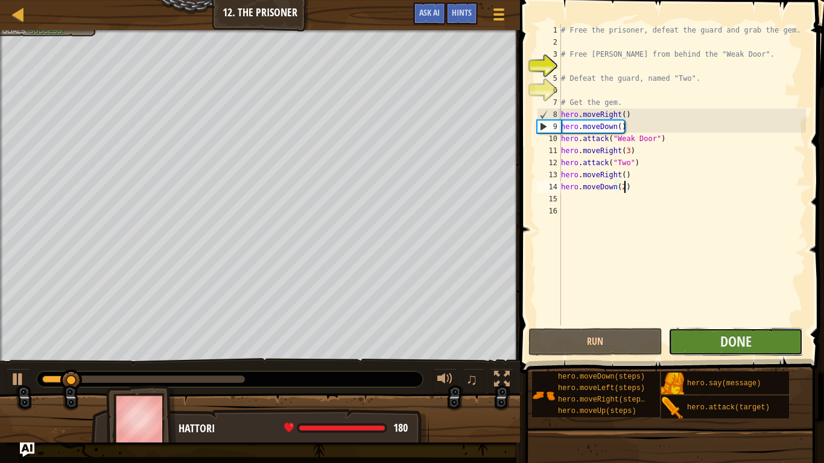
click at [706, 345] on button "Done" at bounding box center [735, 342] width 135 height 28
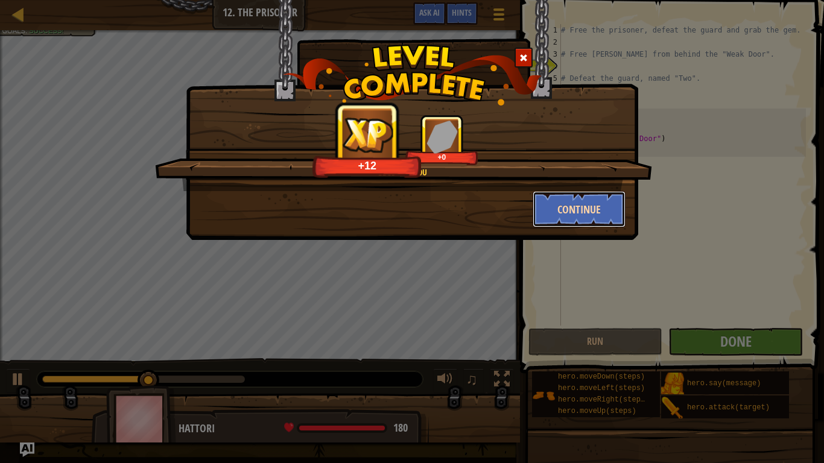
click at [583, 208] on button "Continue" at bounding box center [580, 209] width 94 height 36
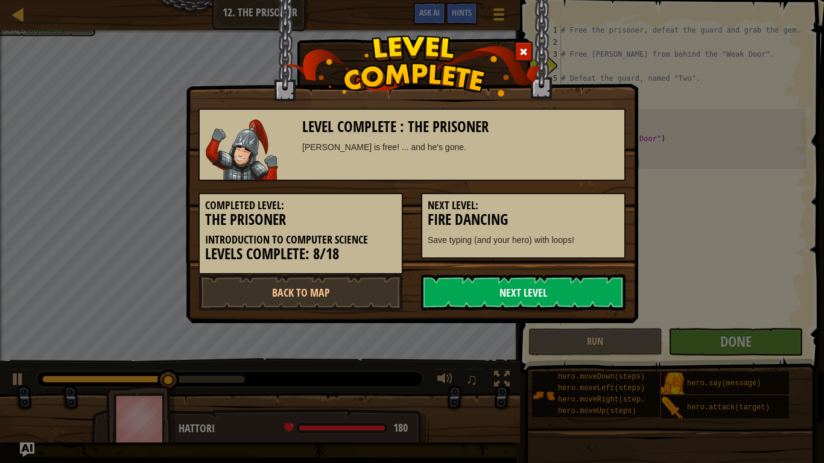
click at [521, 287] on link "Next Level" at bounding box center [523, 293] width 205 height 36
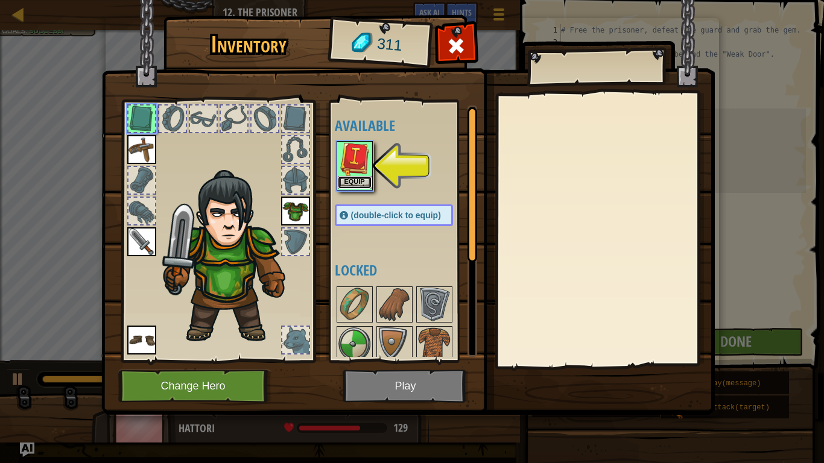
click at [366, 182] on button "Equip" at bounding box center [355, 182] width 34 height 13
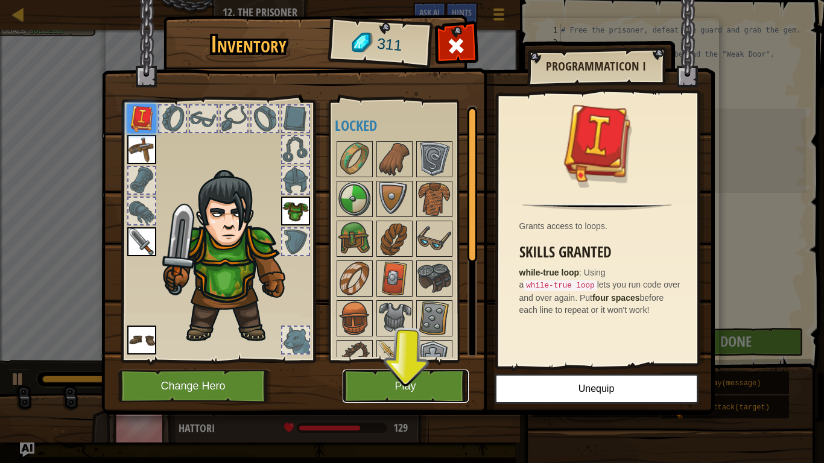
click at [424, 361] on button "Play" at bounding box center [406, 386] width 126 height 33
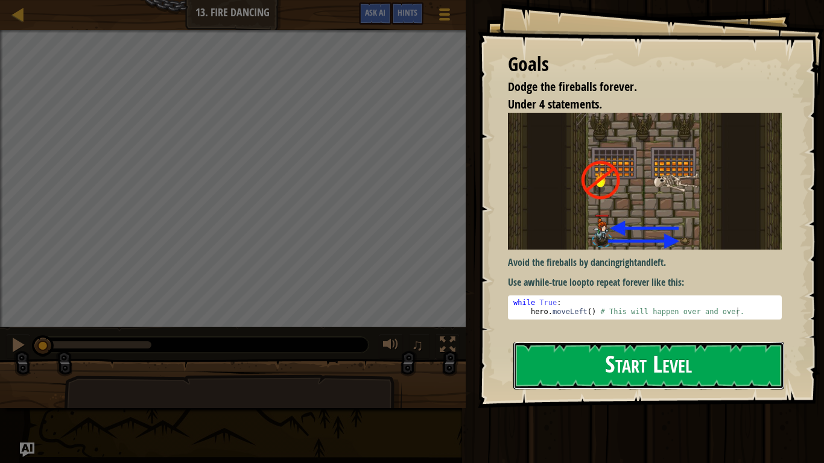
click at [572, 361] on button "Start Level" at bounding box center [648, 366] width 271 height 48
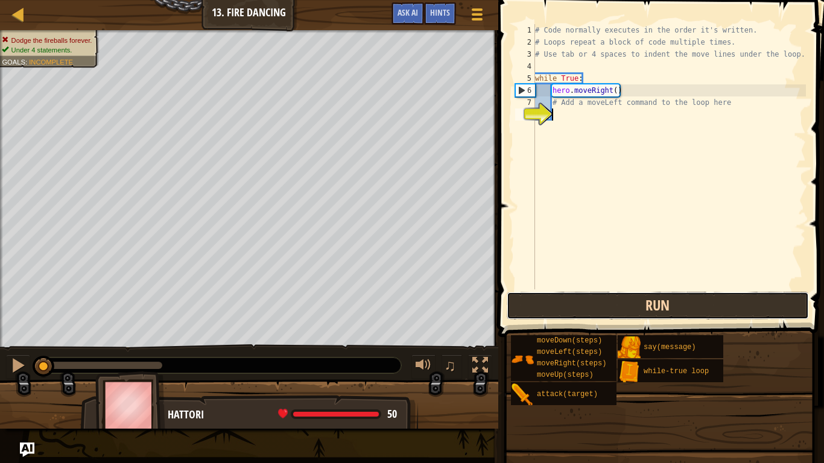
click at [565, 317] on button "Run" at bounding box center [658, 306] width 302 height 28
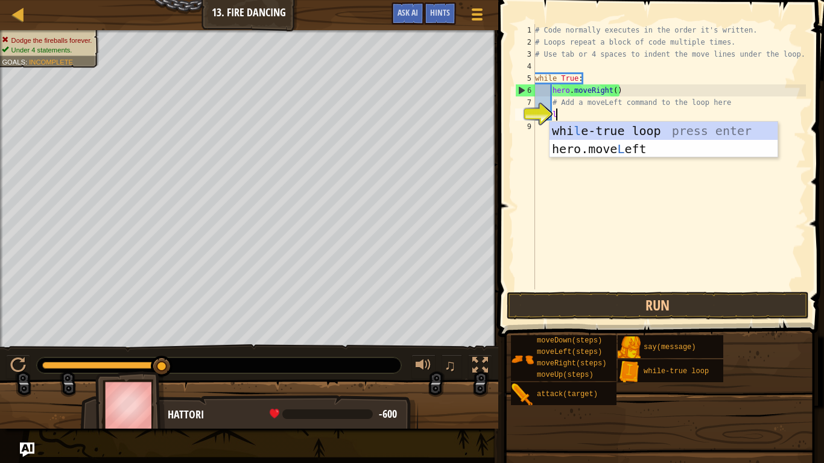
type textarea "le"
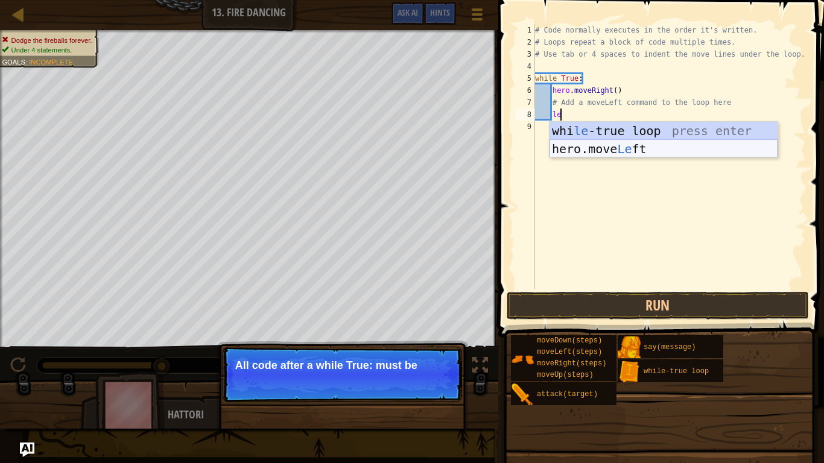
click at [644, 150] on div "whi le -true loop press enter hero.move Le ft press enter" at bounding box center [664, 158] width 228 height 72
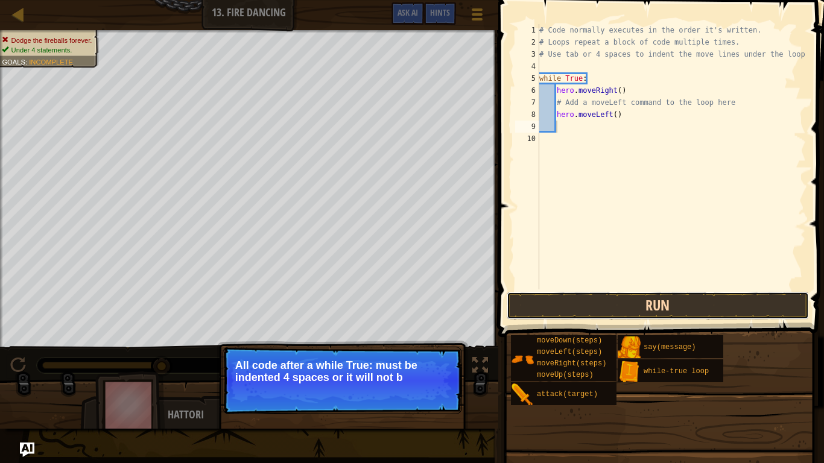
click at [526, 309] on button "Run" at bounding box center [658, 306] width 302 height 28
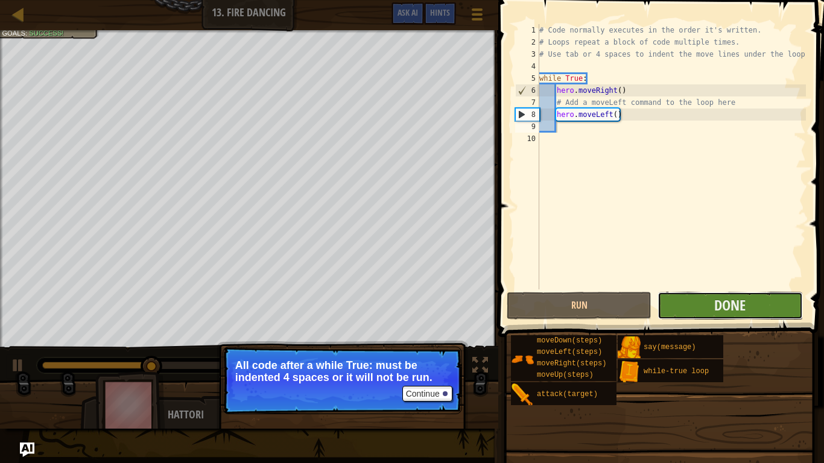
click at [674, 303] on button "Done" at bounding box center [730, 306] width 145 height 28
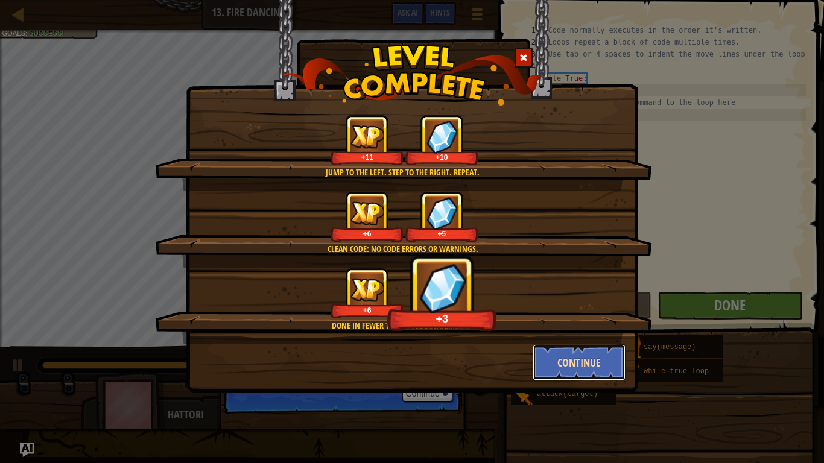
click at [562, 349] on button "Continue" at bounding box center [580, 362] width 94 height 36
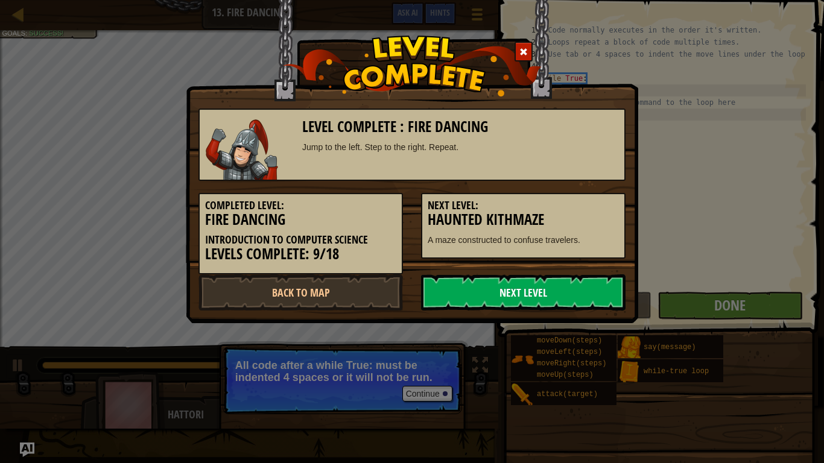
click at [565, 293] on link "Next Level" at bounding box center [523, 293] width 205 height 36
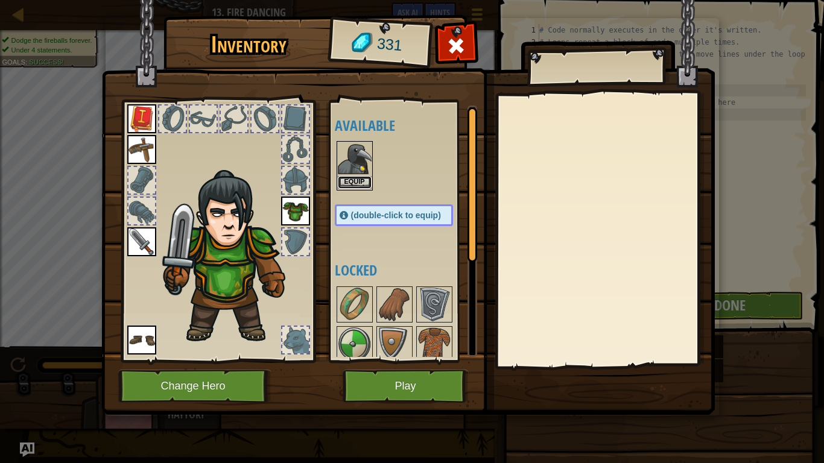
click at [358, 185] on button "Equip" at bounding box center [355, 182] width 34 height 13
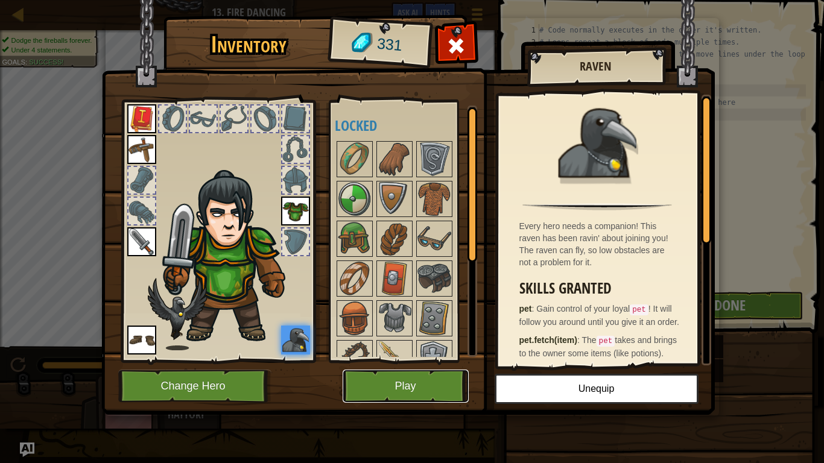
click at [378, 361] on button "Play" at bounding box center [406, 386] width 126 height 33
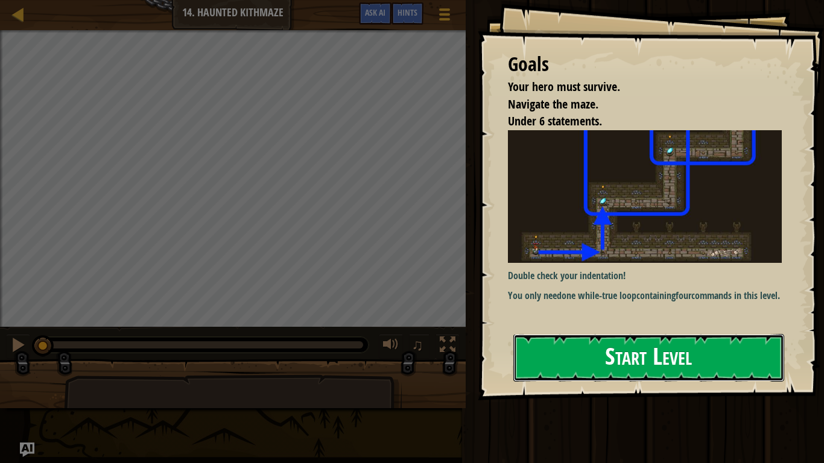
click at [576, 346] on button "Start Level" at bounding box center [648, 358] width 271 height 48
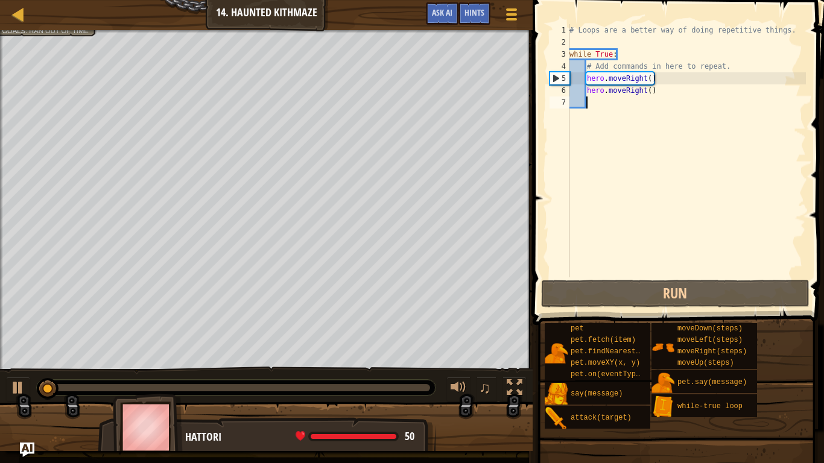
click at [707, 89] on div "# Loops are a better way of doing repetitive things. while True : # Add command…" at bounding box center [686, 163] width 239 height 278
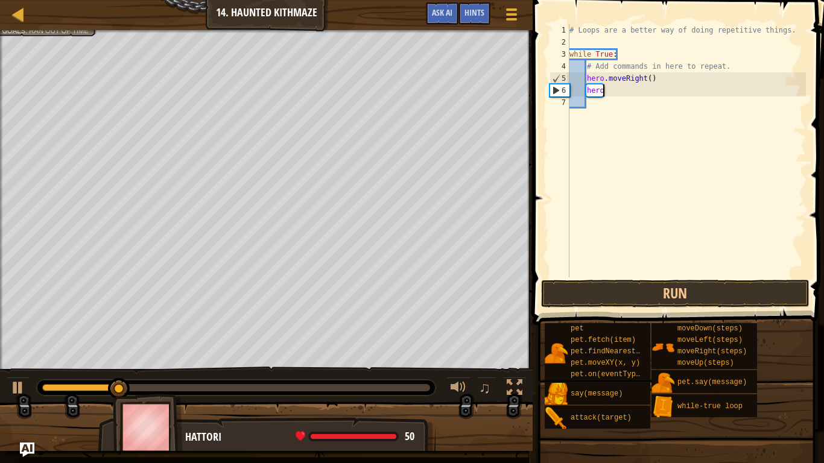
type textarea "h"
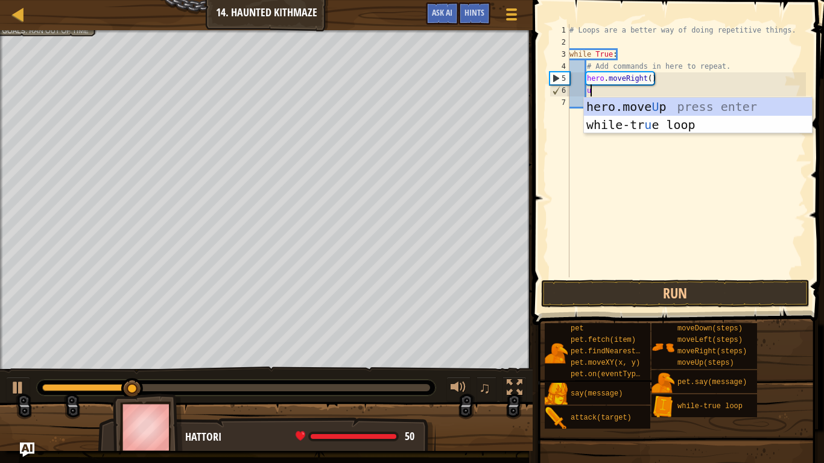
type textarea "up"
click at [706, 106] on div "hero.move Up press enter while-tr u e loo p press enter" at bounding box center [698, 134] width 228 height 72
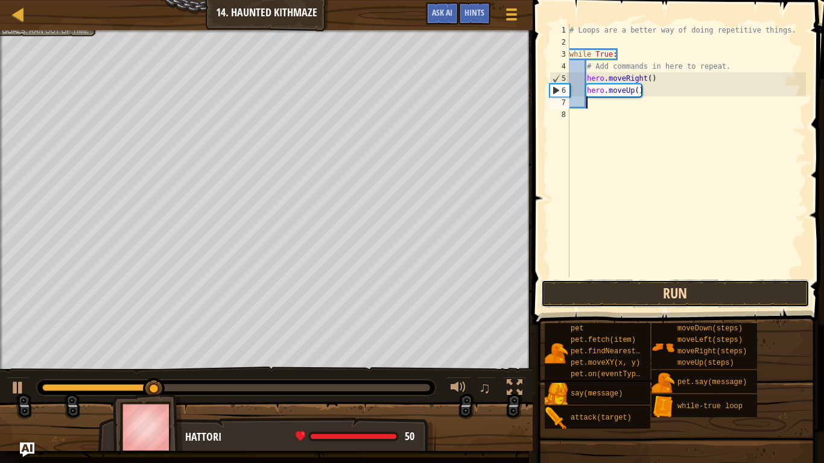
click at [623, 287] on button "Run" at bounding box center [675, 294] width 268 height 28
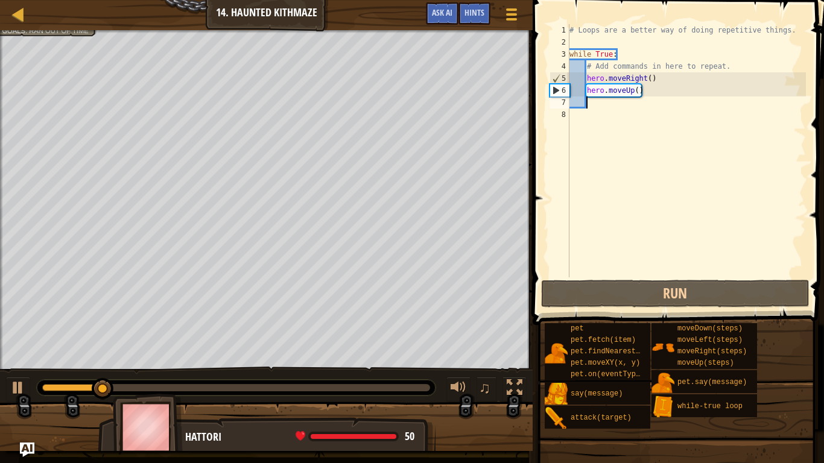
scroll to position [5, 0]
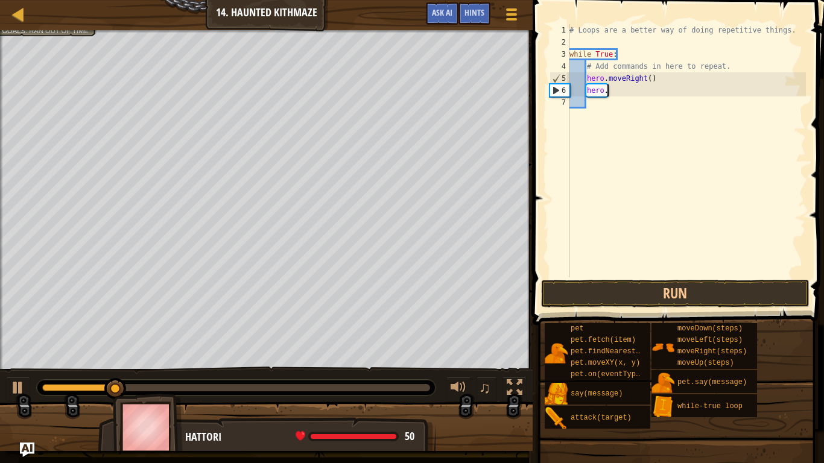
type textarea "h"
click at [649, 94] on div "# Loops are a better way of doing repetitive things. while True : # Add command…" at bounding box center [686, 163] width 239 height 278
type textarea "h"
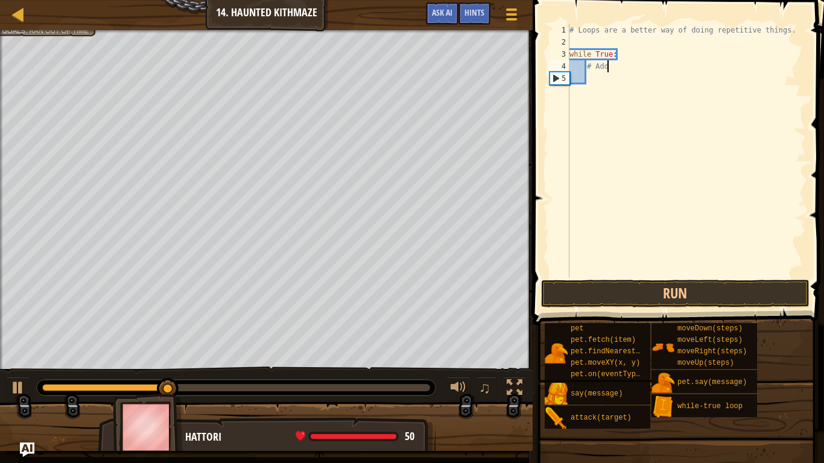
type textarea "#"
type textarea "w"
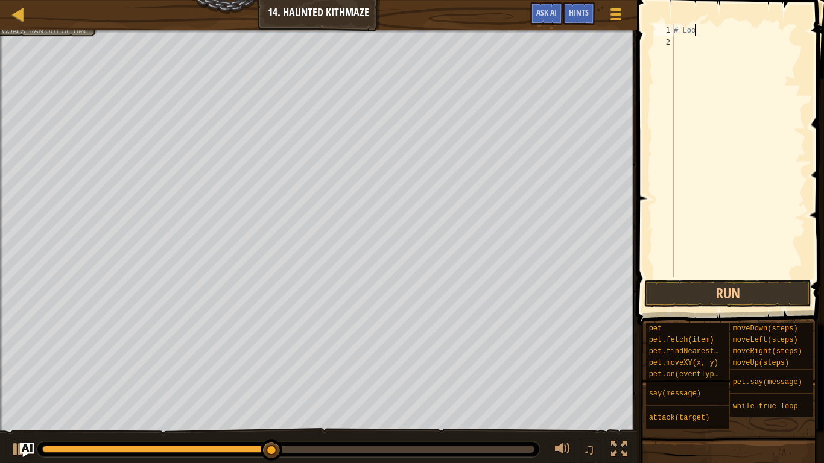
type textarea "#"
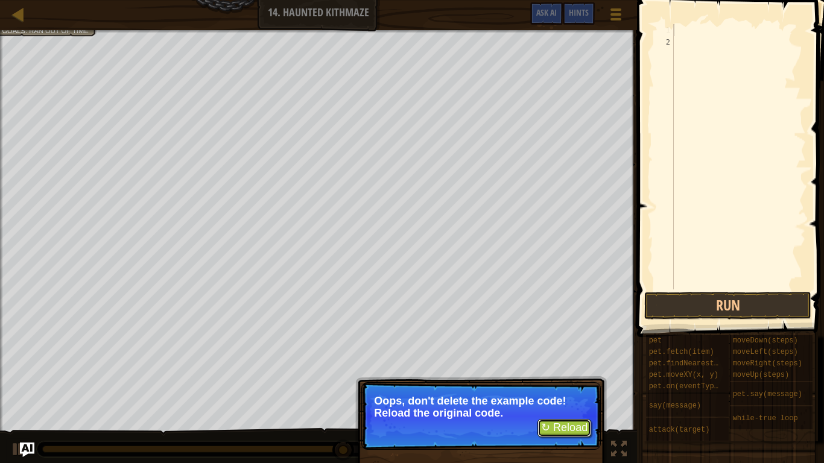
click at [554, 361] on button "↻ Reload" at bounding box center [565, 428] width 54 height 18
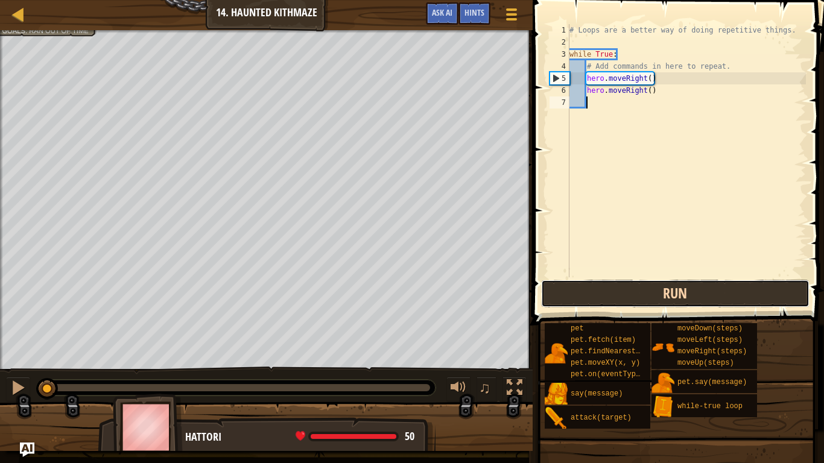
click at [594, 299] on button "Run" at bounding box center [675, 294] width 268 height 28
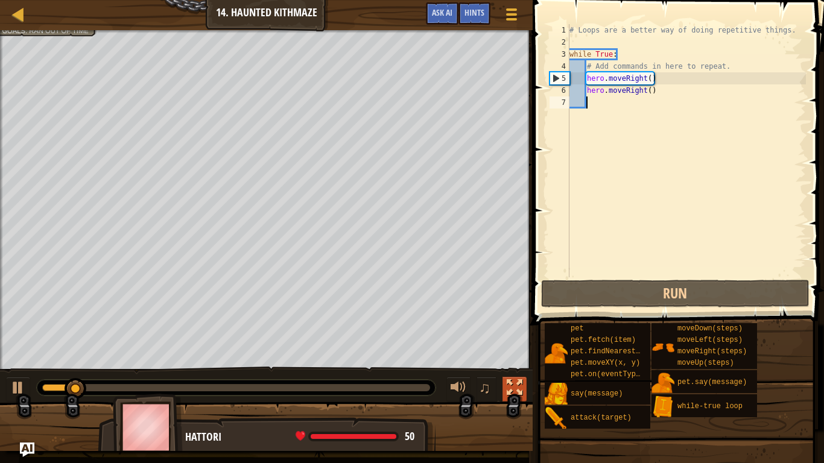
click at [506, 361] on button at bounding box center [515, 389] width 24 height 25
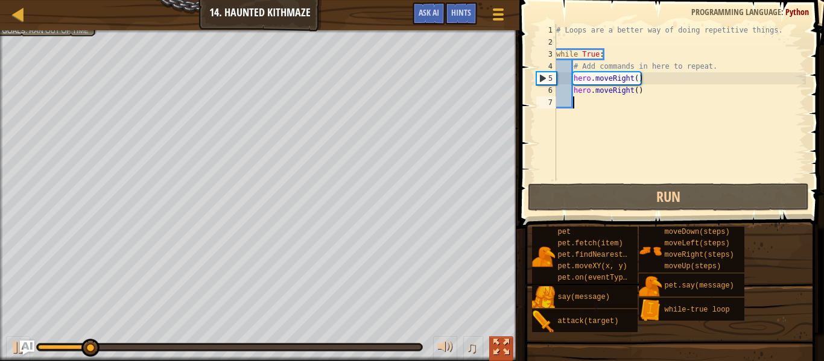
click at [497, 342] on div at bounding box center [501, 348] width 16 height 16
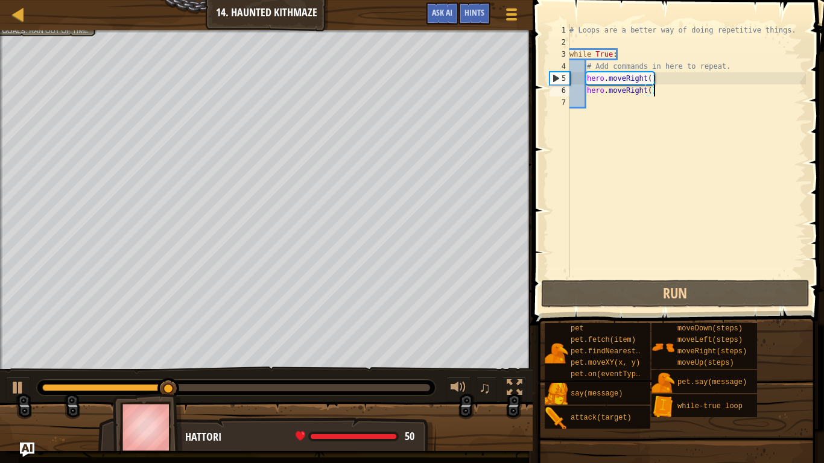
click at [659, 89] on div "# Loops are a better way of doing repetitive things. while True : # Add command…" at bounding box center [686, 163] width 239 height 278
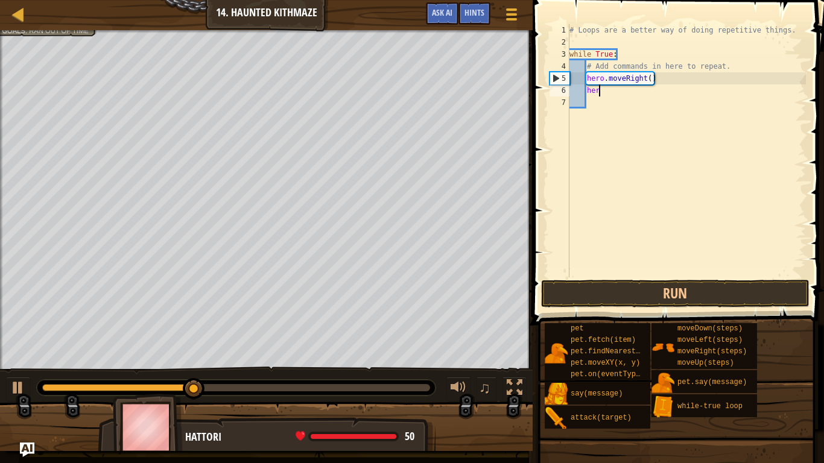
type textarea "h"
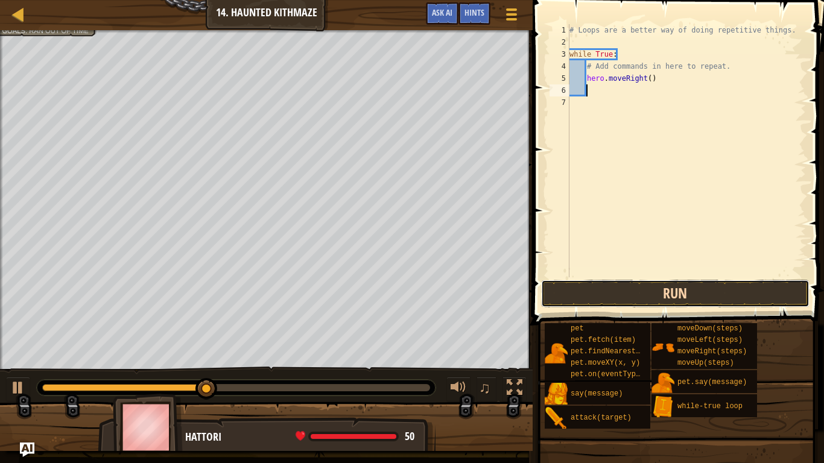
click at [609, 284] on button "Run" at bounding box center [675, 294] width 268 height 28
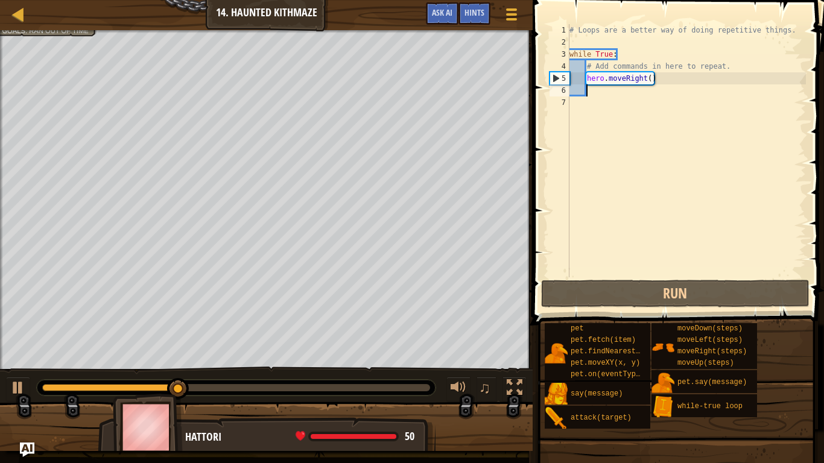
click at [669, 79] on div "# Loops are a better way of doing repetitive things. while True : # Add command…" at bounding box center [686, 163] width 239 height 278
type textarea "hero.moveRight()"
click at [594, 90] on div "# Loops are a better way of doing repetitive things. while True : # Add command…" at bounding box center [686, 163] width 239 height 278
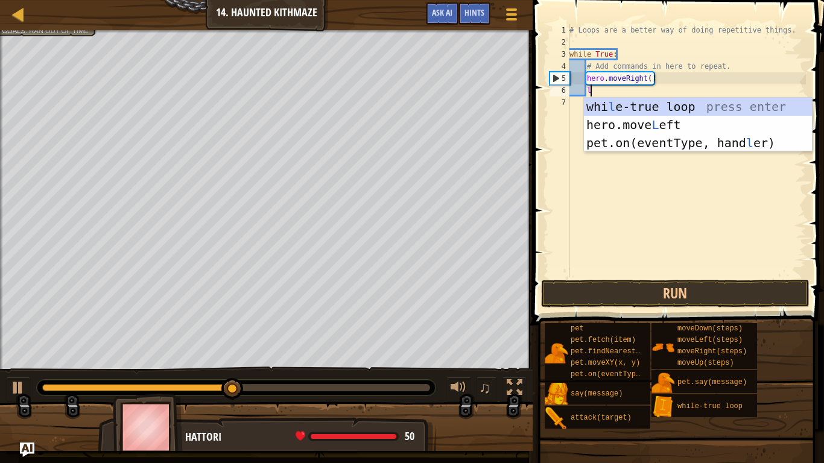
type textarea "le"
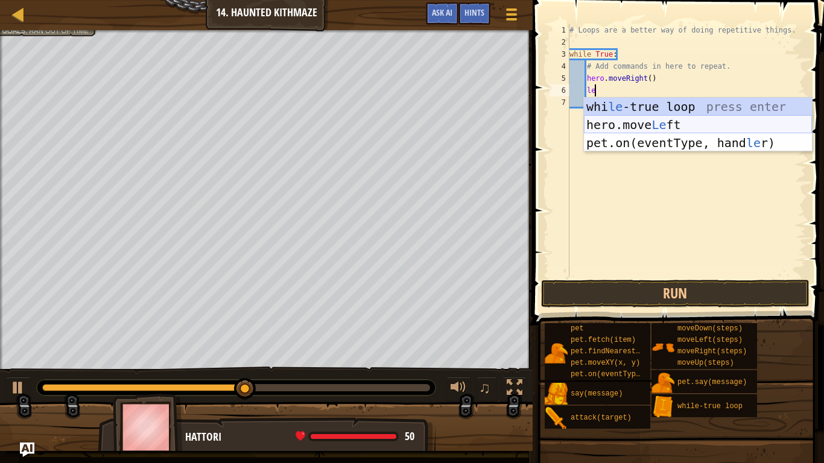
click at [655, 131] on div "whi le -true loop press enter hero.move Le ft press enter pet.on(eventType, han…" at bounding box center [698, 143] width 228 height 90
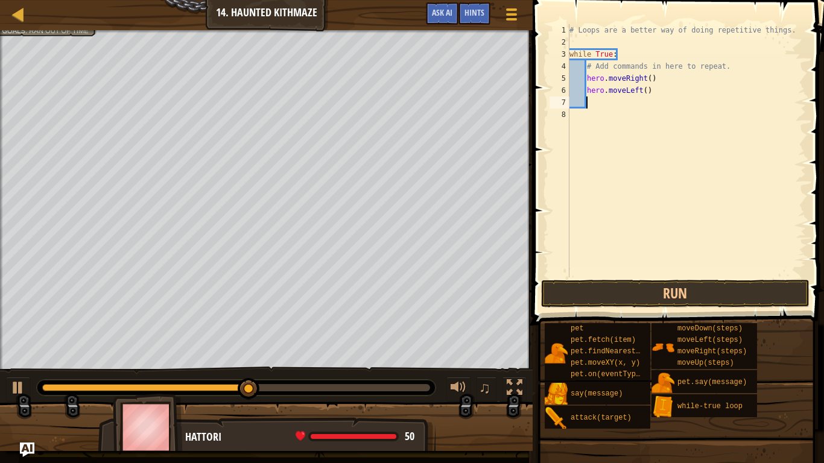
scroll to position [5, 2]
click at [597, 296] on button "Run" at bounding box center [675, 294] width 268 height 28
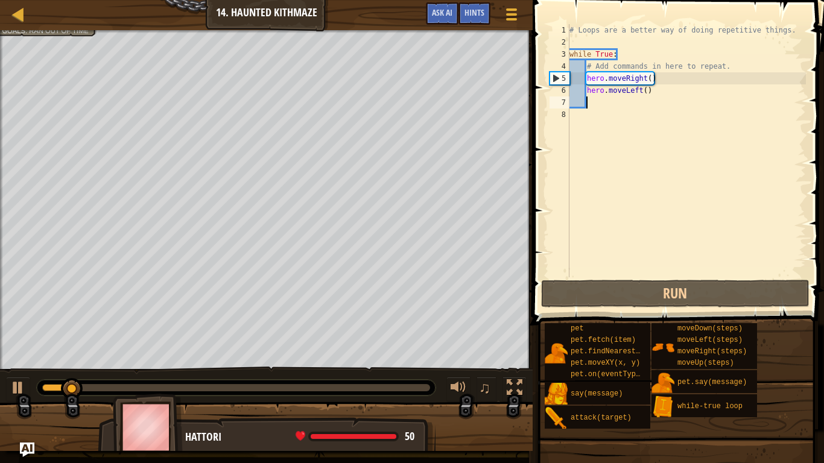
click at [658, 95] on div "# Loops are a better way of doing repetitive things. while True : # Add command…" at bounding box center [686, 163] width 239 height 278
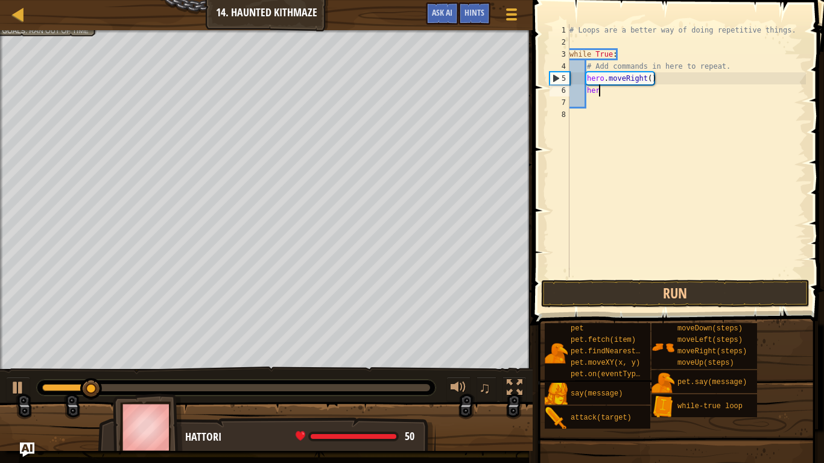
type textarea "h"
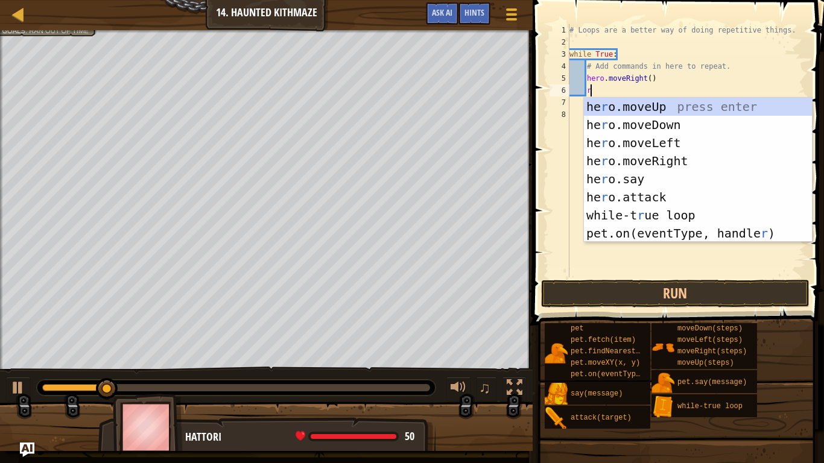
type textarea "ri"
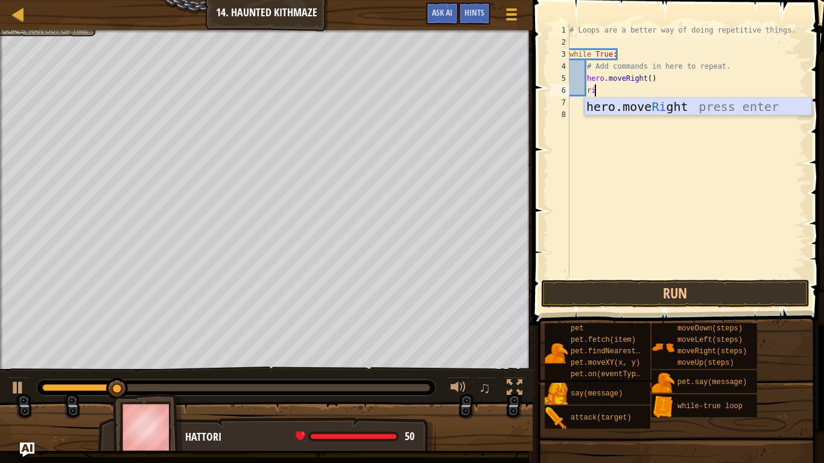
click at [685, 106] on div "hero.move Ri ght press enter" at bounding box center [698, 125] width 228 height 54
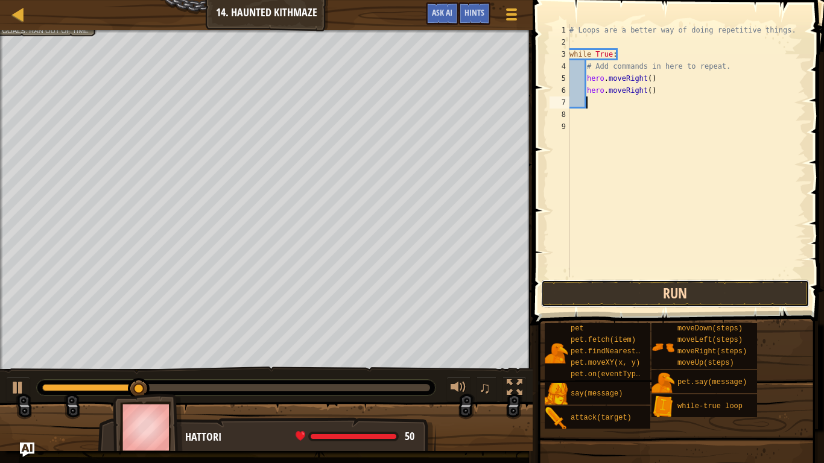
click at [620, 289] on button "Run" at bounding box center [675, 294] width 268 height 28
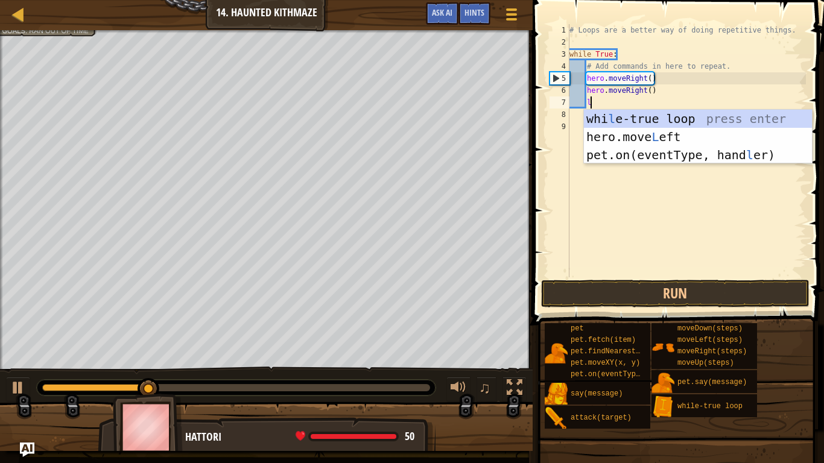
type textarea "le"
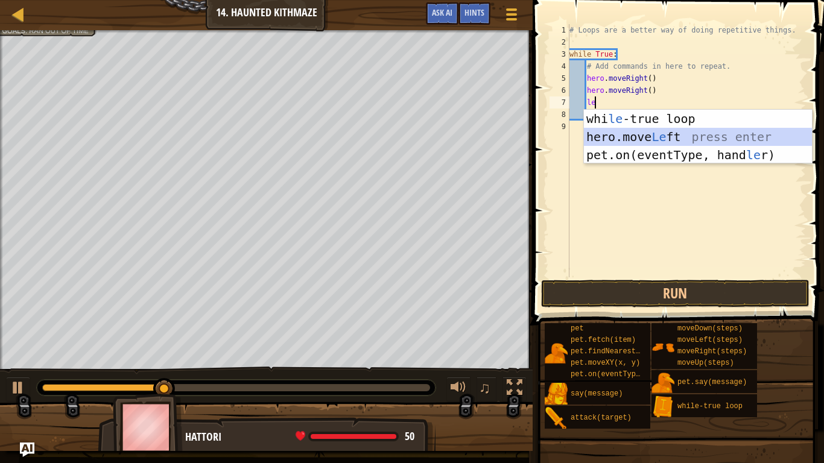
click at [668, 129] on div "whi le -true loop press enter hero.move Le ft press enter pet.on(eventType, han…" at bounding box center [698, 155] width 228 height 90
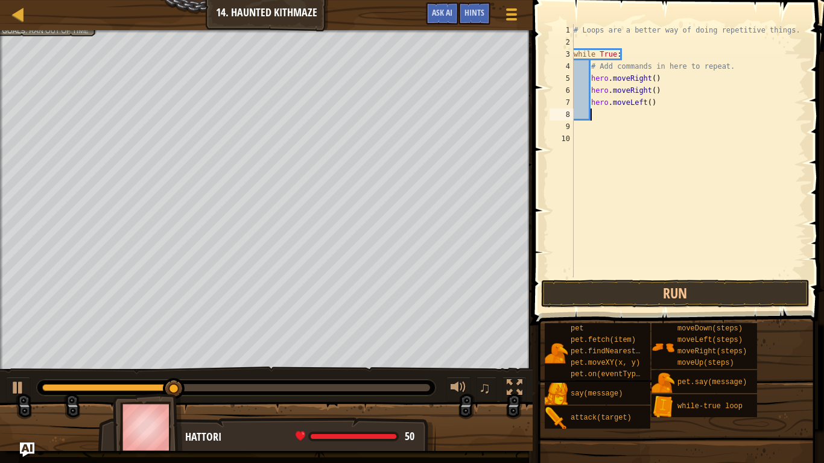
click at [652, 103] on div "# Loops are a better way of doing repetitive things. while True : # Add command…" at bounding box center [688, 163] width 235 height 278
type textarea "hero.moveLeft(4)"
click at [630, 288] on button "Run" at bounding box center [675, 294] width 268 height 28
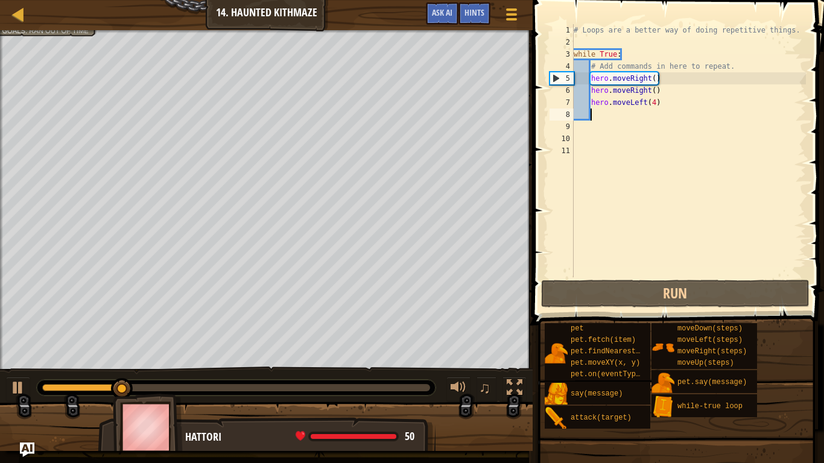
click at [652, 106] on div "# Loops are a better way of doing repetitive things. while True : # Add command…" at bounding box center [688, 163] width 235 height 278
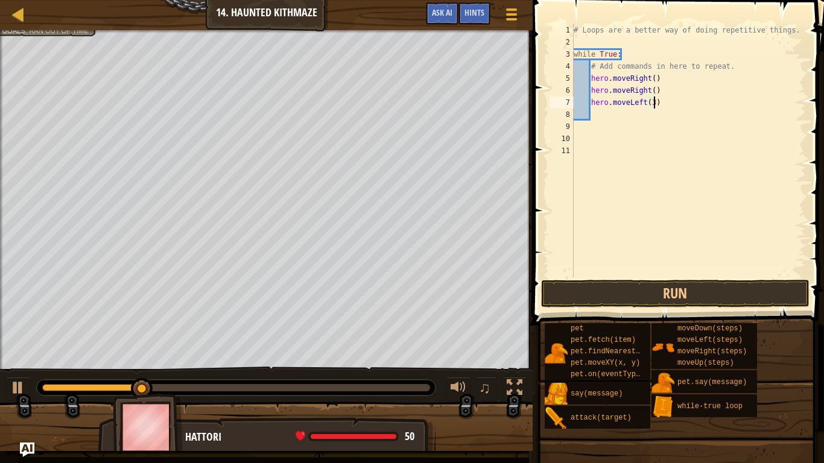
scroll to position [5, 11]
click at [641, 284] on button "Run" at bounding box center [675, 294] width 268 height 28
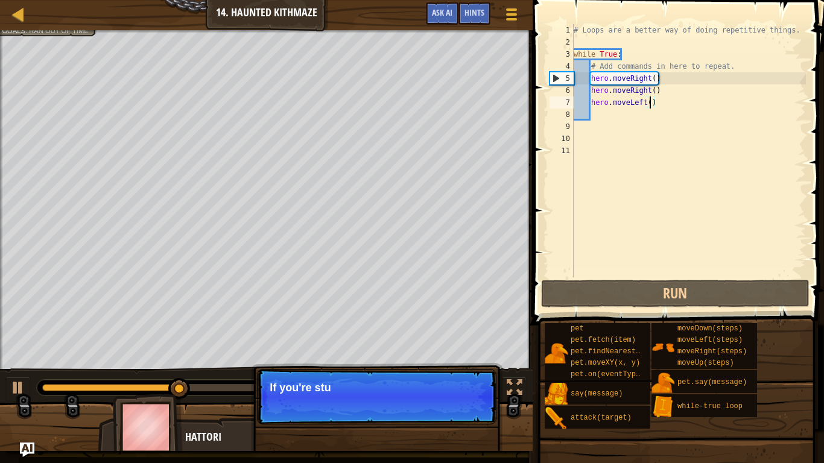
scroll to position [5, 11]
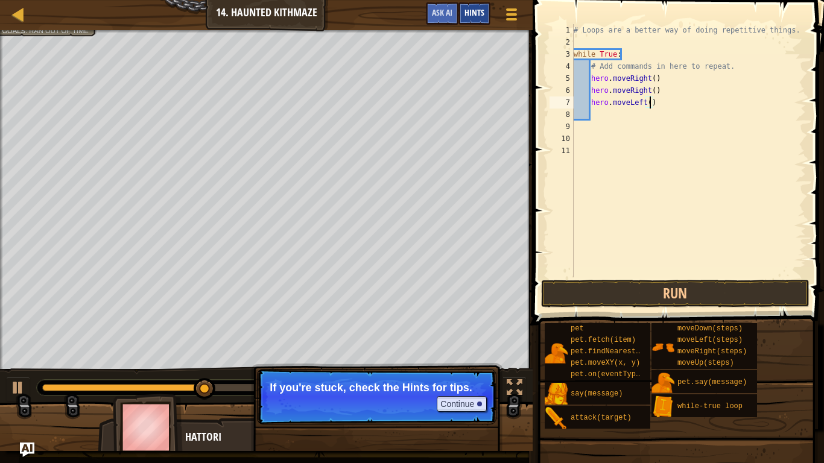
click at [475, 7] on span "Hints" at bounding box center [475, 12] width 20 height 11
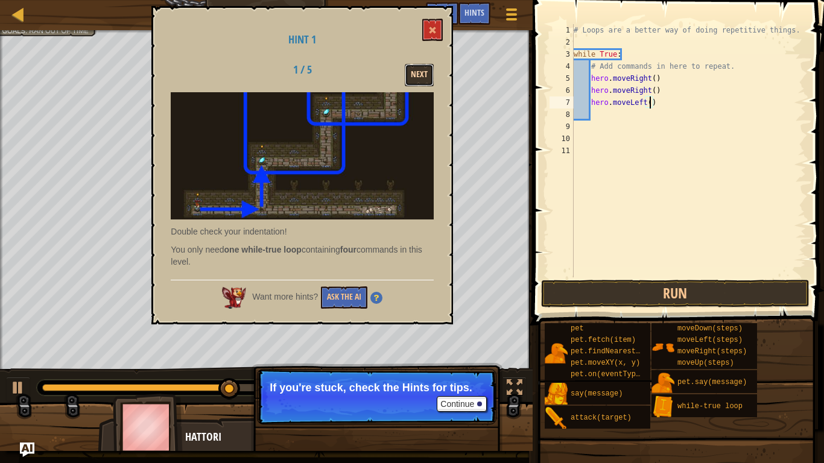
click at [425, 80] on button "Next" at bounding box center [419, 75] width 29 height 22
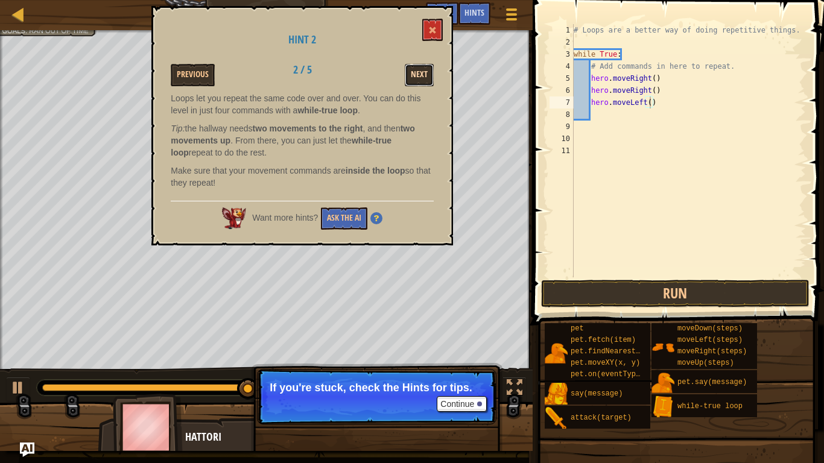
click at [422, 80] on button "Next" at bounding box center [419, 75] width 29 height 22
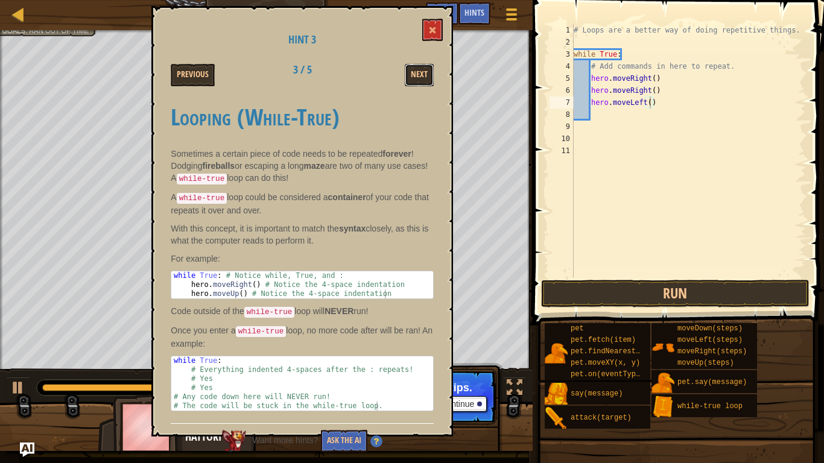
click at [422, 80] on button "Next" at bounding box center [419, 75] width 29 height 22
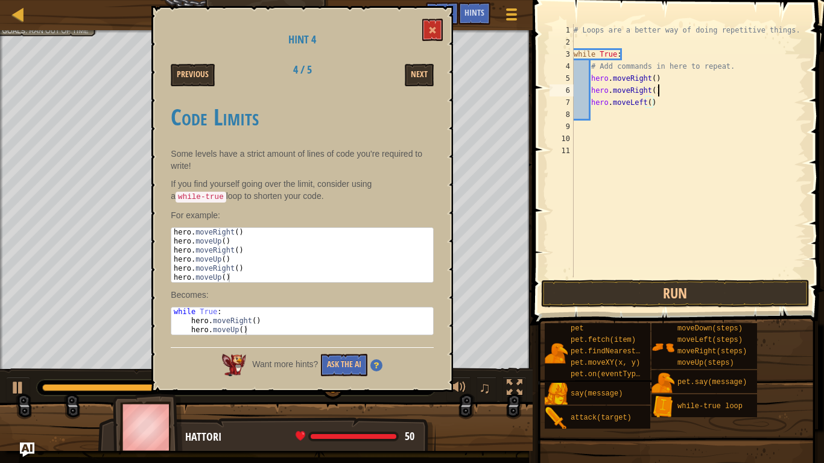
click at [658, 90] on div "# Loops are a better way of doing repetitive things. while True : # Add command…" at bounding box center [688, 163] width 235 height 278
type textarea "h"
type textarea "u"
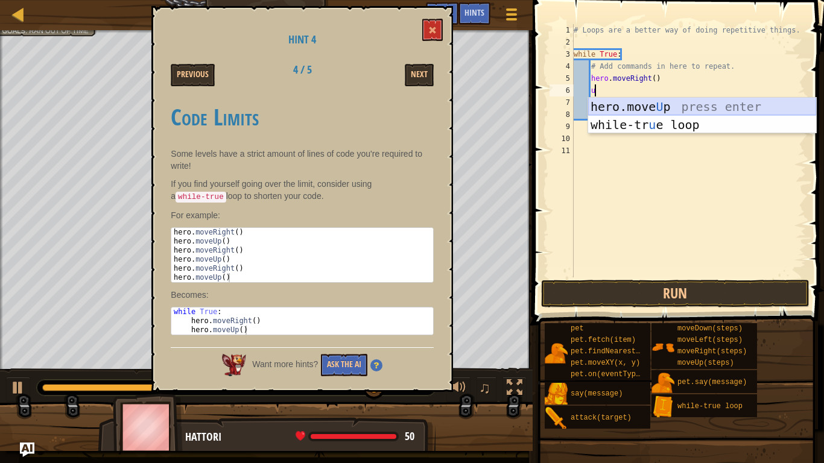
click at [679, 106] on div "hero.move U p press enter while-tr u e loop press enter" at bounding box center [702, 134] width 228 height 72
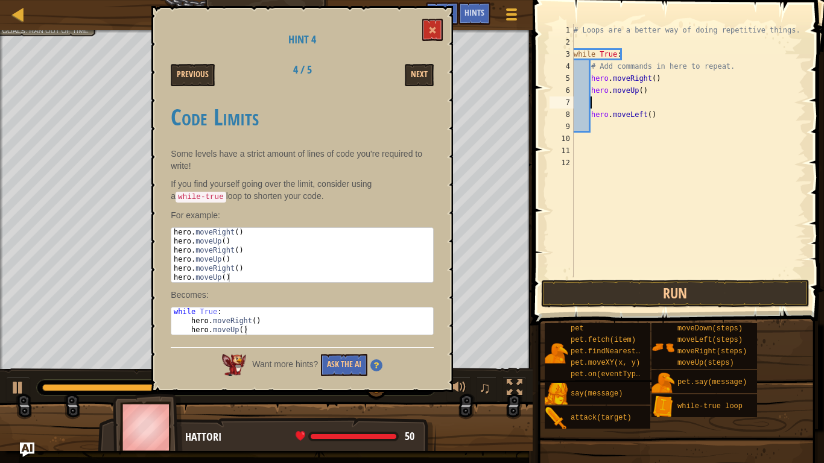
scroll to position [5, 2]
click at [661, 115] on div "# Loops are a better way of doing repetitive things. while True : # Add command…" at bounding box center [688, 163] width 235 height 278
type textarea "h"
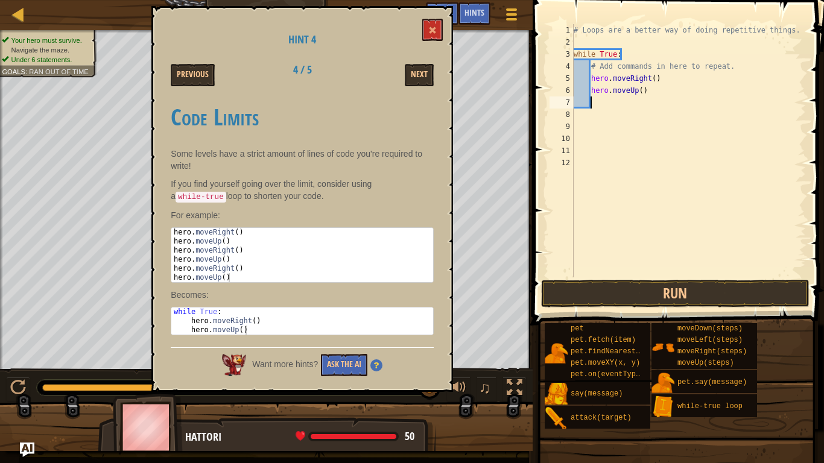
click at [597, 106] on div "# Loops are a better way of doing repetitive things. while True : # Add command…" at bounding box center [688, 163] width 235 height 278
type textarea "r"
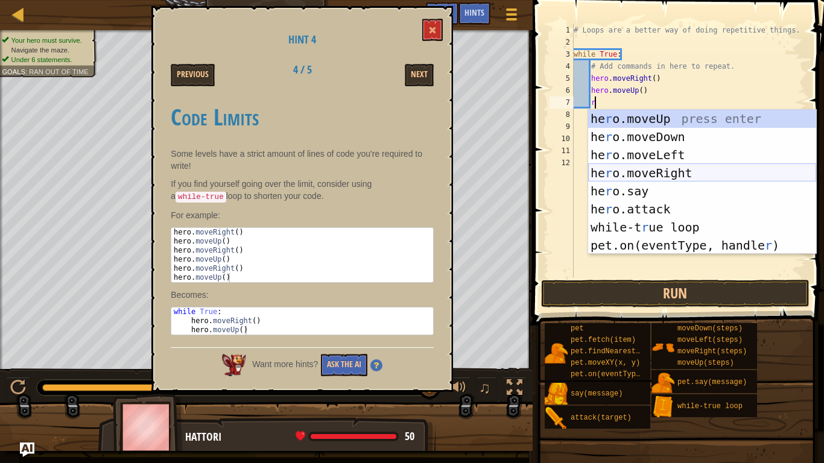
click at [649, 177] on div "he r o.moveUp press enter he r o.moveDown press enter he r o.moveLeft press ent…" at bounding box center [702, 200] width 228 height 181
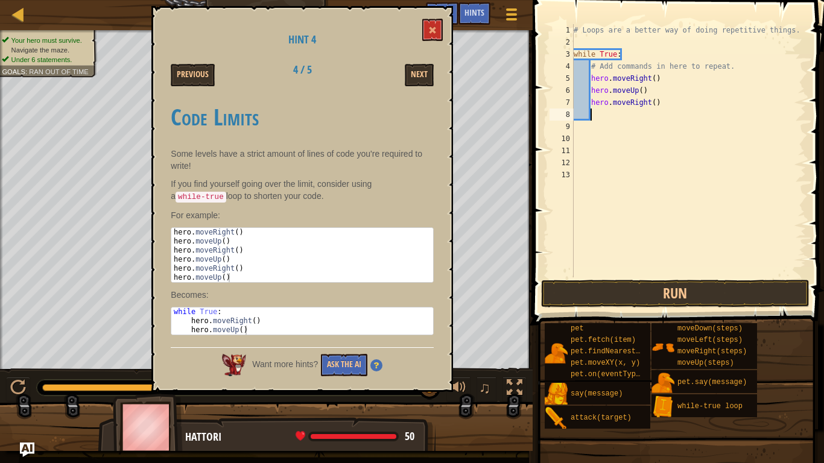
scroll to position [5, 2]
type textarea "y"
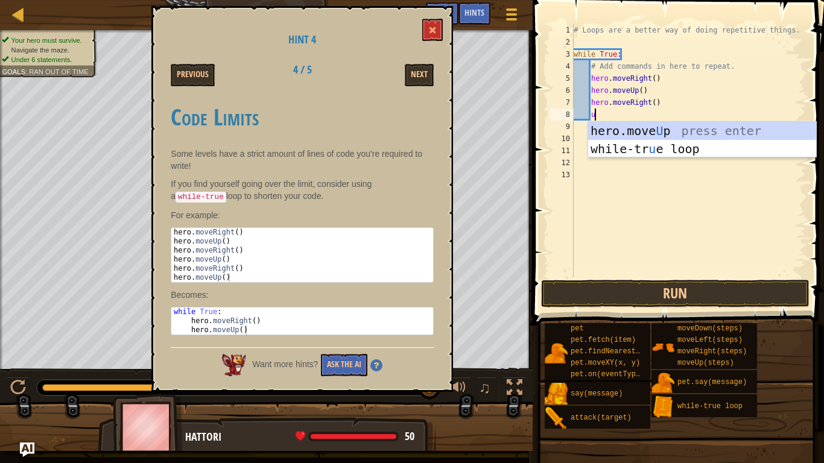
type textarea "up"
click at [617, 135] on div "hero.move Up press enter while-tr u e loo p press enter" at bounding box center [702, 158] width 228 height 72
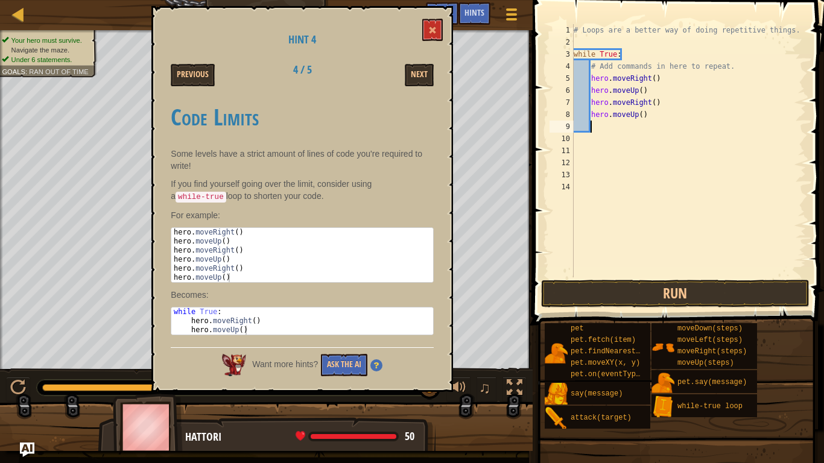
scroll to position [5, 2]
click at [589, 127] on div "# Loops are a better way of doing repetitive things. while True : # Add command…" at bounding box center [688, 163] width 235 height 278
click at [607, 133] on div "# Loops are a better way of doing repetitive things. while True : # Add command…" at bounding box center [688, 163] width 235 height 278
click at [605, 129] on div "# Loops are a better way of doing repetitive things. while True : # Add command…" at bounding box center [688, 163] width 235 height 278
type textarea "r"
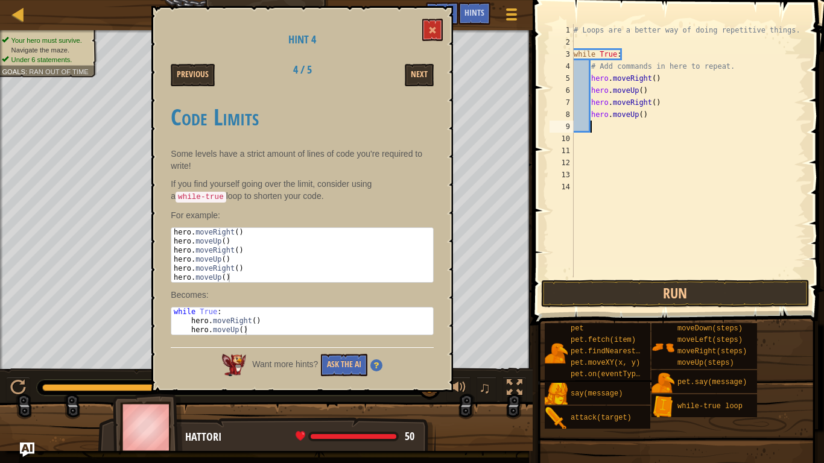
scroll to position [5, 2]
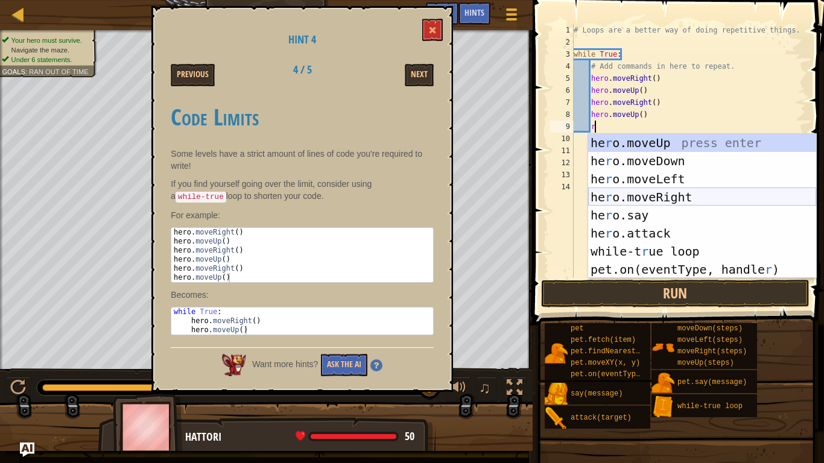
click at [643, 197] on div "he r o.moveUp press enter he r o.moveDown press enter he r o.moveLeft press ent…" at bounding box center [702, 224] width 228 height 181
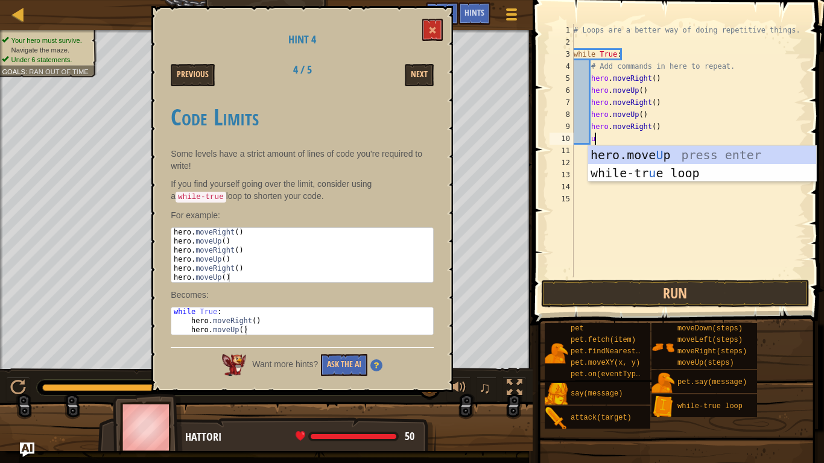
type textarea "up"
click at [630, 157] on div "hero.move Up press enter while-tr u e loo p press enter" at bounding box center [702, 182] width 228 height 72
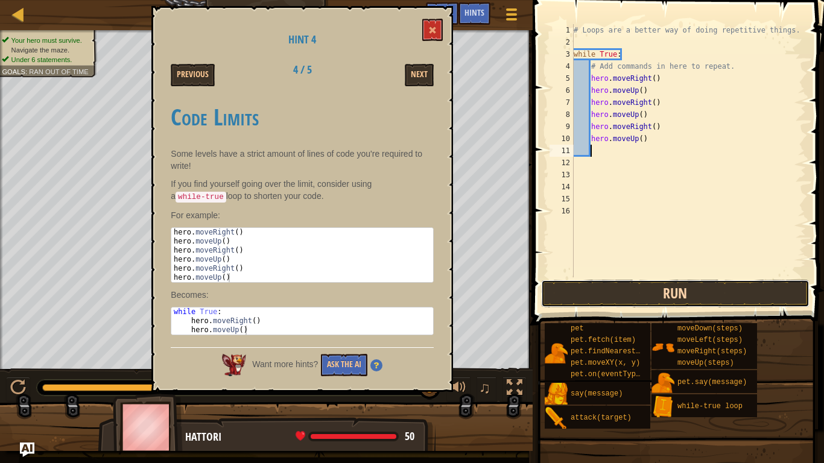
click at [594, 293] on button "Run" at bounding box center [675, 294] width 268 height 28
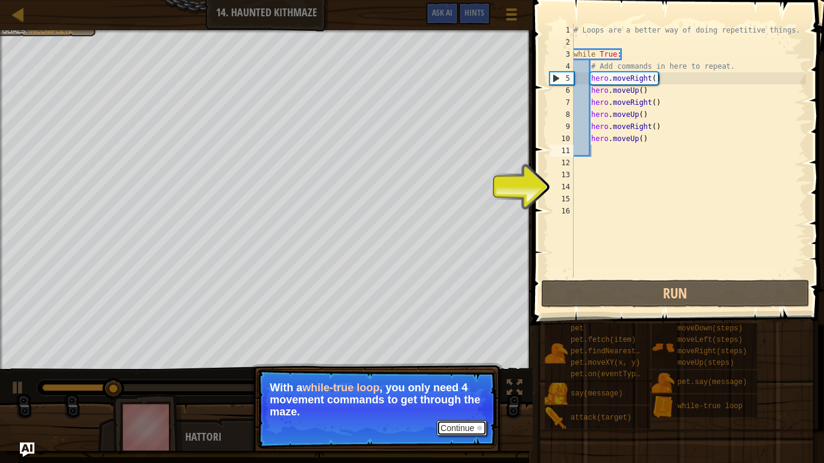
click at [457, 361] on button "Continue" at bounding box center [462, 428] width 50 height 16
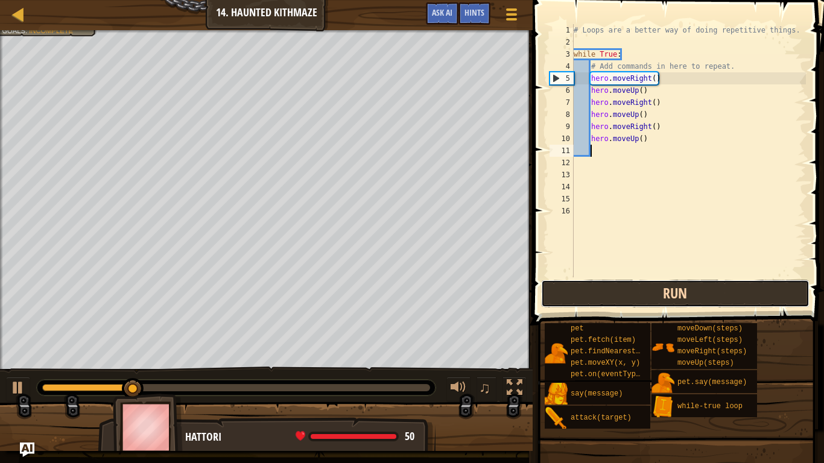
click at [596, 296] on button "Run" at bounding box center [675, 294] width 268 height 28
click at [596, 296] on button "Running" at bounding box center [675, 294] width 268 height 28
click at [613, 291] on button "Run" at bounding box center [675, 294] width 268 height 28
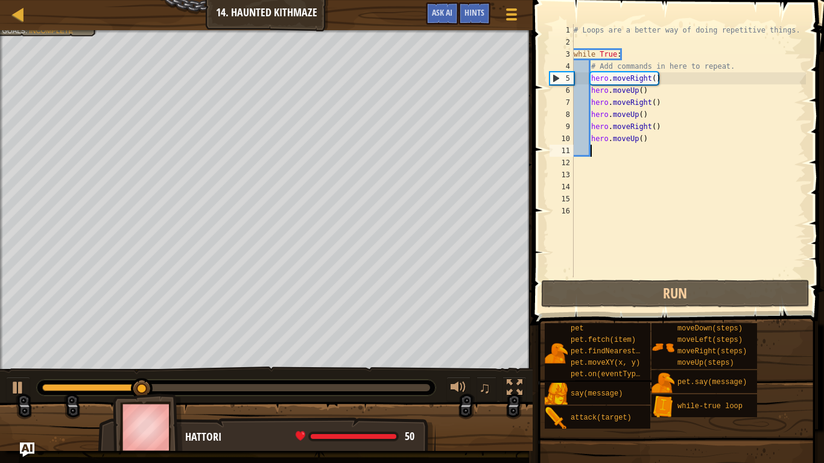
click at [650, 94] on div "# Loops are a better way of doing repetitive things. while True : # Add command…" at bounding box center [688, 163] width 235 height 278
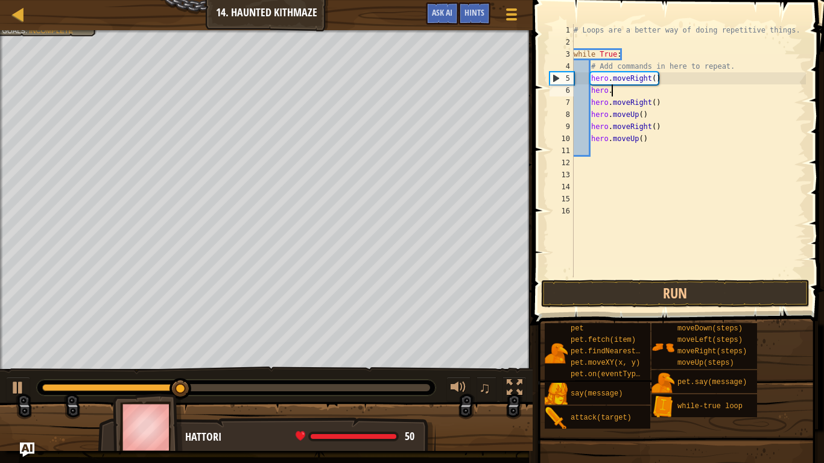
type textarea "h"
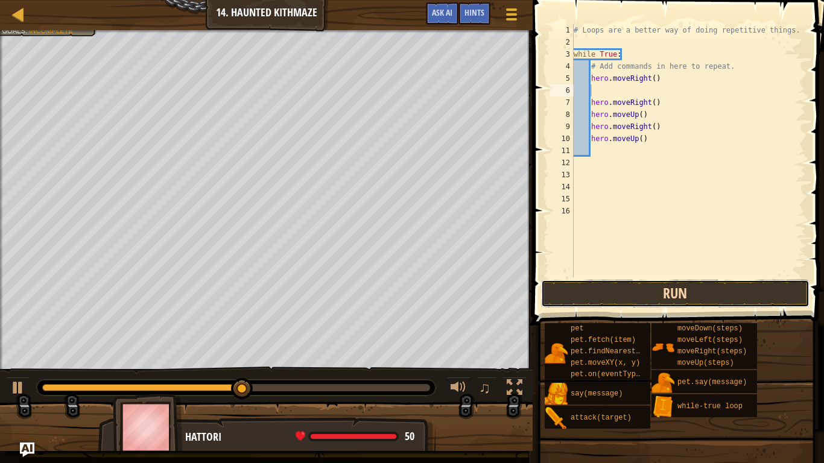
click at [615, 285] on button "Run" at bounding box center [675, 294] width 268 height 28
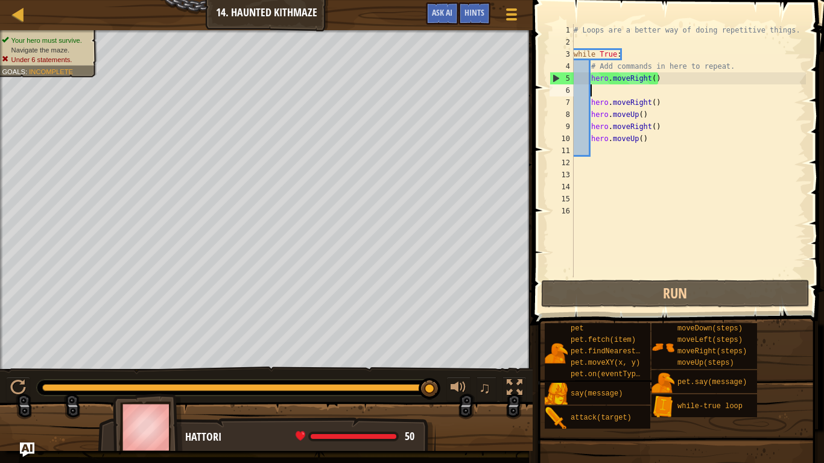
click at [648, 141] on div "# Loops are a better way of doing repetitive things. while True : # Add command…" at bounding box center [688, 163] width 235 height 278
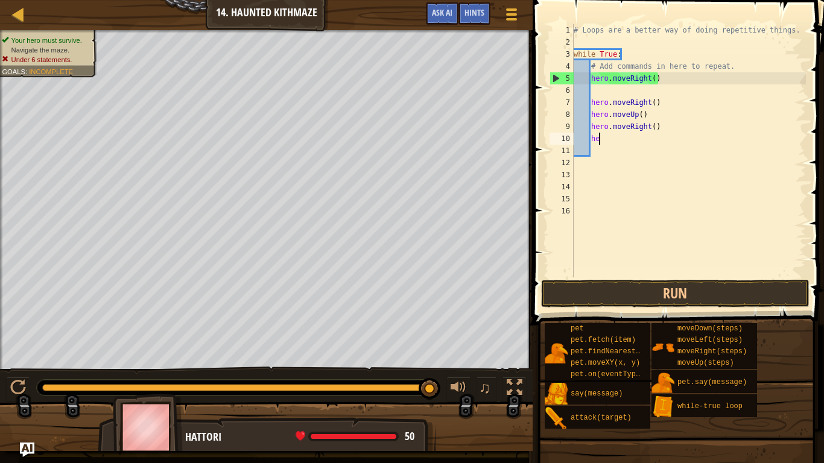
type textarea "h"
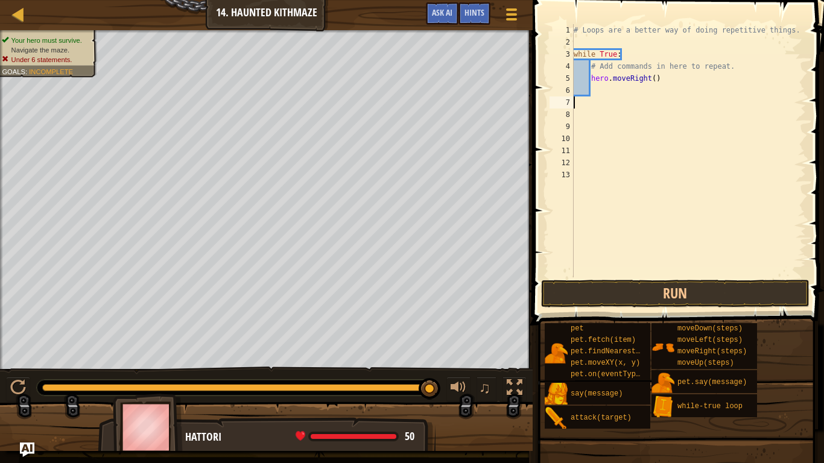
click at [649, 126] on div "# Loops are a better way of doing repetitive things. while True : # Add command…" at bounding box center [688, 163] width 235 height 278
click at [638, 86] on div "# Loops are a better way of doing repetitive things. while True : # Add command…" at bounding box center [688, 163] width 235 height 278
type textarea "h"
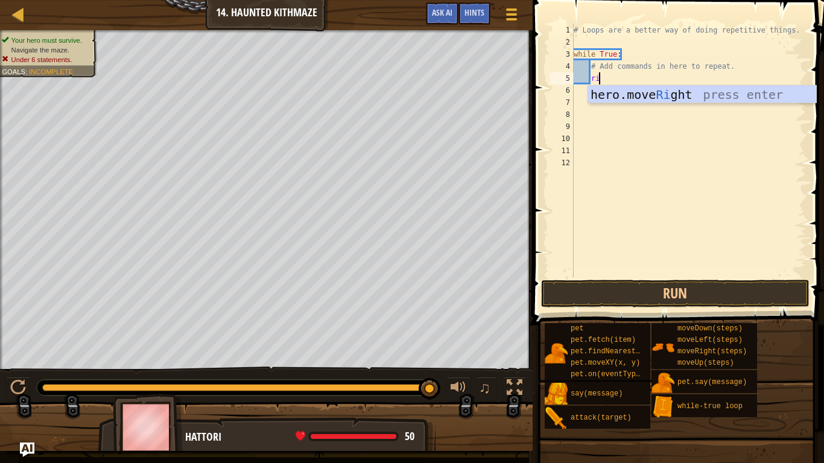
scroll to position [5, 4]
type textarea "righ"
click at [698, 98] on div "hero.move Righ t press enter" at bounding box center [702, 113] width 228 height 54
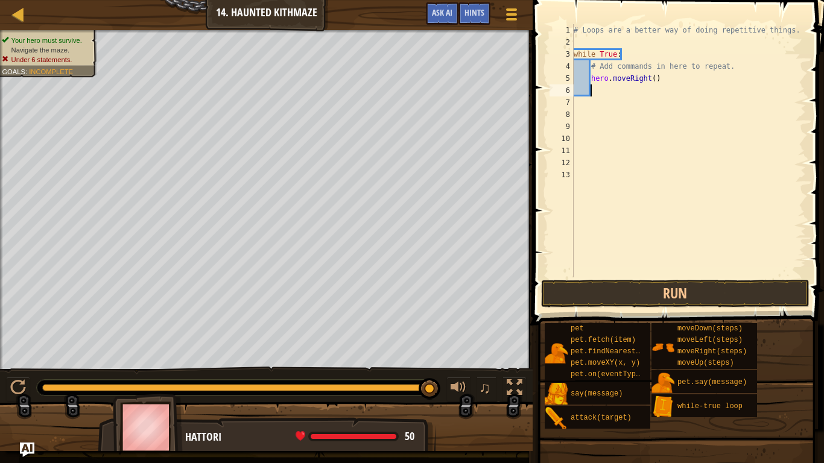
click at [650, 78] on div "# Loops are a better way of doing repetitive things. while True : # Add command…" at bounding box center [688, 163] width 235 height 278
click at [652, 78] on div "# Loops are a better way of doing repetitive things. while True : # Add command…" at bounding box center [688, 163] width 235 height 278
click at [670, 305] on button "Run" at bounding box center [675, 294] width 268 height 28
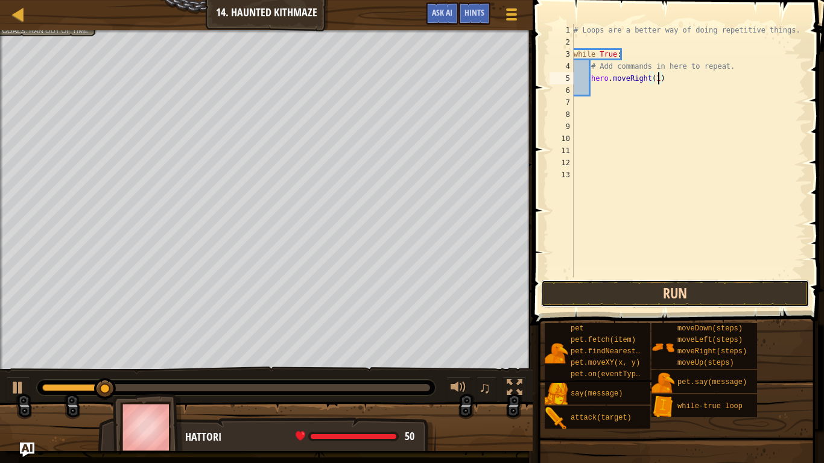
click at [629, 302] on button "Run" at bounding box center [675, 294] width 268 height 28
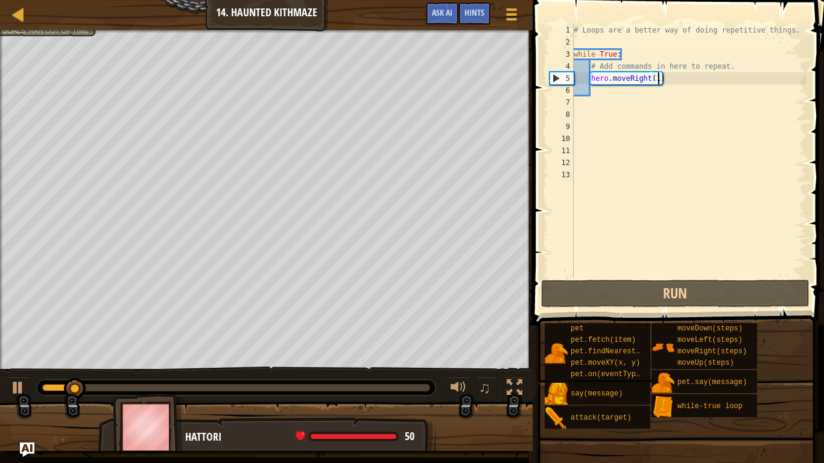
type textarea "hero.moveRight()"
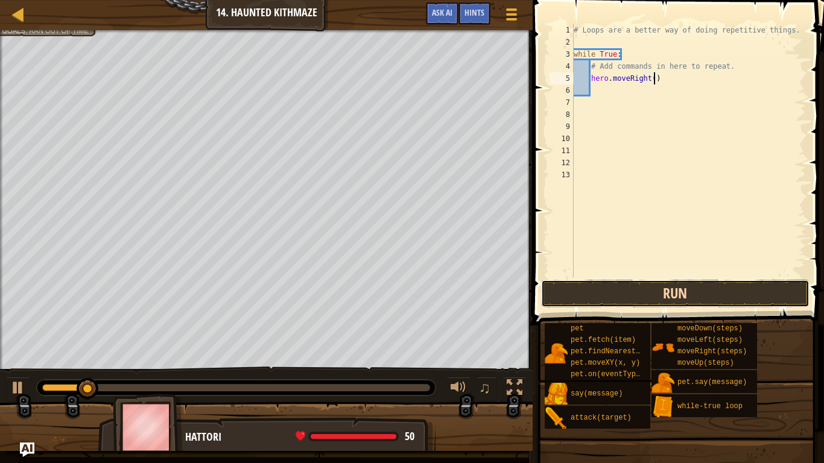
click at [655, 302] on button "Run" at bounding box center [675, 294] width 268 height 28
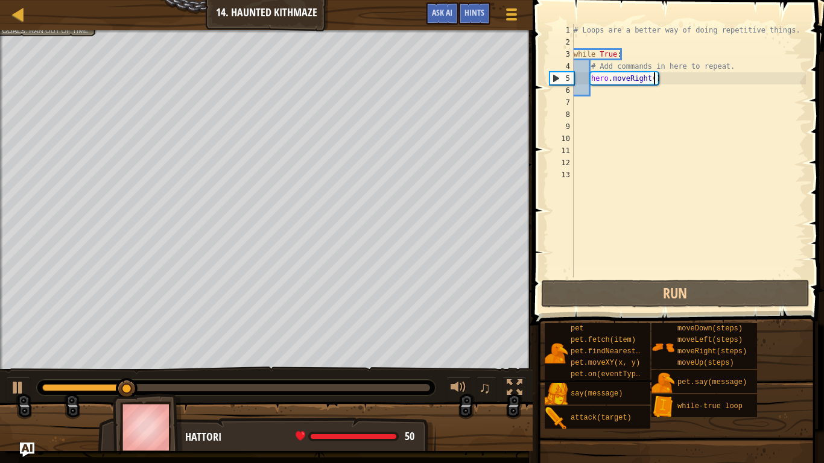
click at [601, 91] on div "# Loops are a better way of doing repetitive things. while True : # Add command…" at bounding box center [688, 163] width 235 height 278
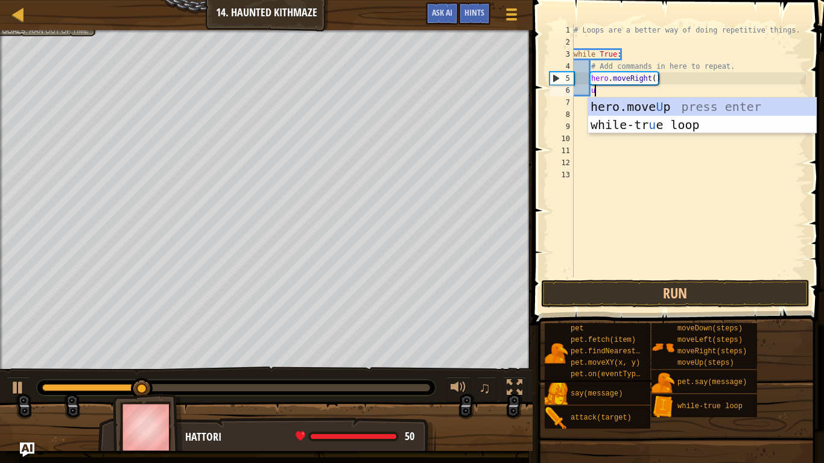
type textarea "up"
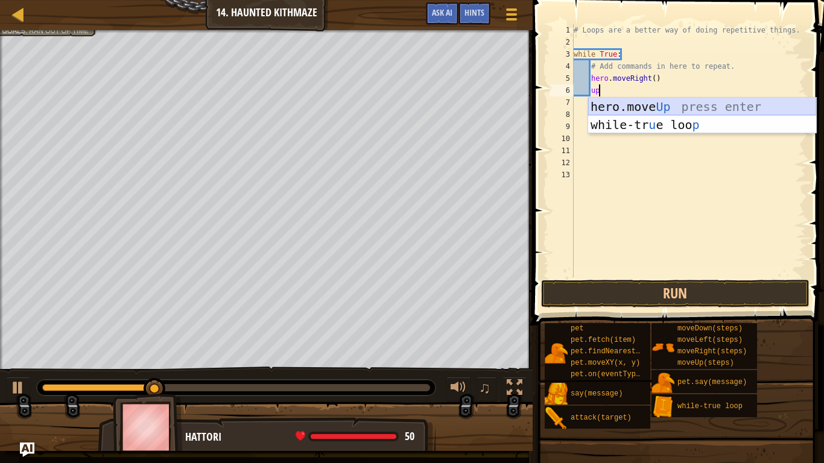
click at [635, 106] on div "hero.move Up press enter while-tr u e loo p press enter" at bounding box center [702, 134] width 228 height 72
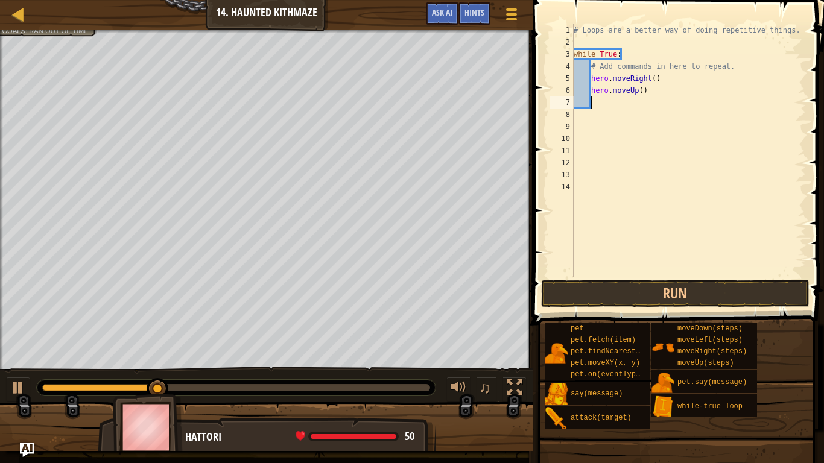
scroll to position [5, 2]
click at [641, 92] on div "# Loops are a better way of doing repetitive things. while True : # Add command…" at bounding box center [688, 163] width 235 height 278
type textarea "hero.moveUp(2)"
click at [586, 297] on button "Run" at bounding box center [675, 294] width 268 height 28
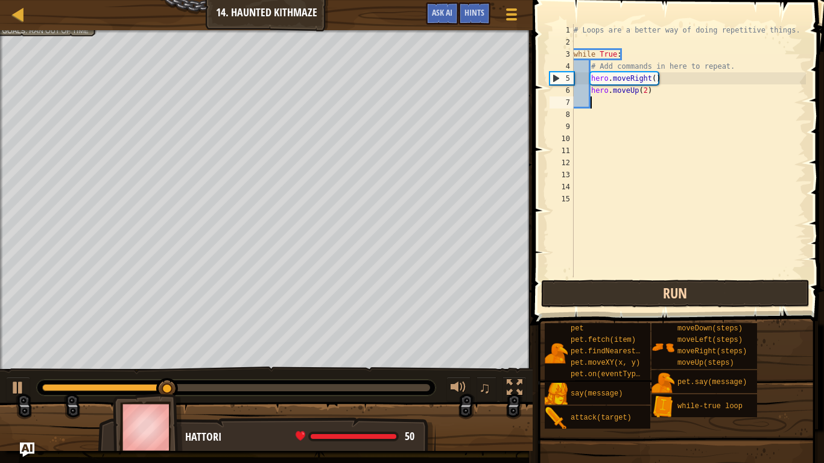
type textarea "u"
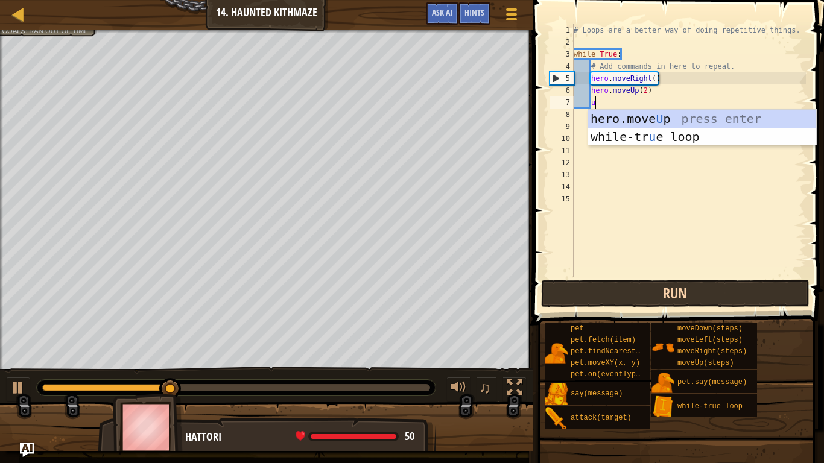
scroll to position [5, 2]
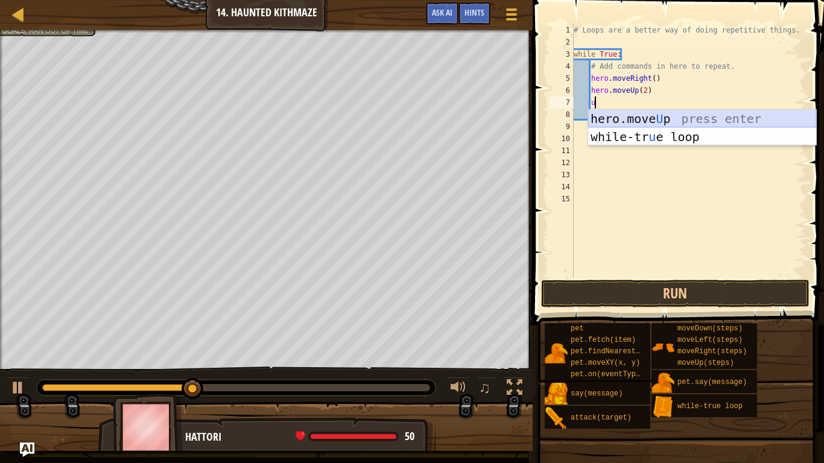
click at [665, 115] on div "hero.move U p press enter while-tr u e loop press enter" at bounding box center [702, 146] width 228 height 72
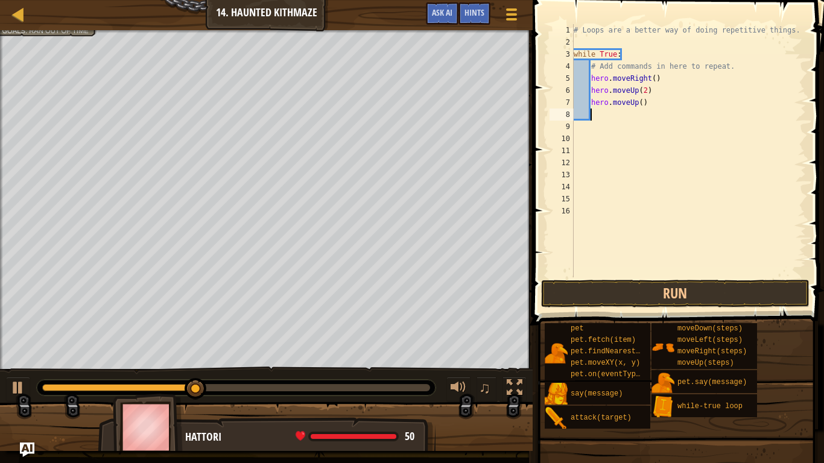
scroll to position [5, 2]
click at [603, 287] on button "Run" at bounding box center [675, 294] width 268 height 28
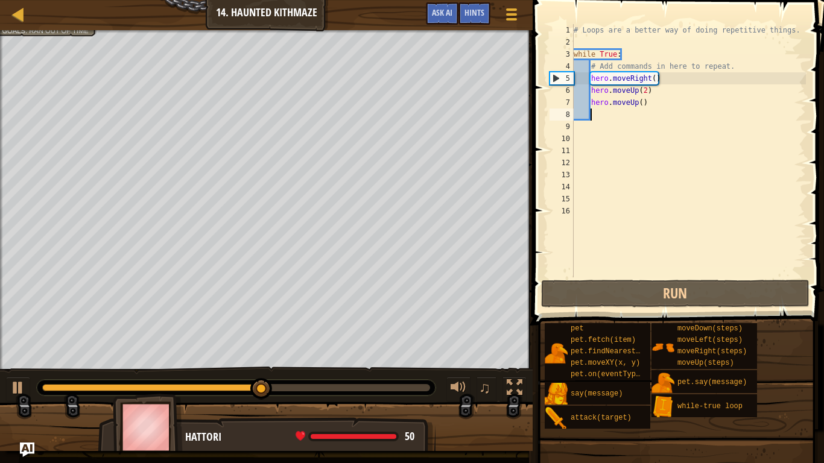
click at [659, 103] on div "# Loops are a better way of doing repetitive things. while True : # Add command…" at bounding box center [688, 163] width 235 height 278
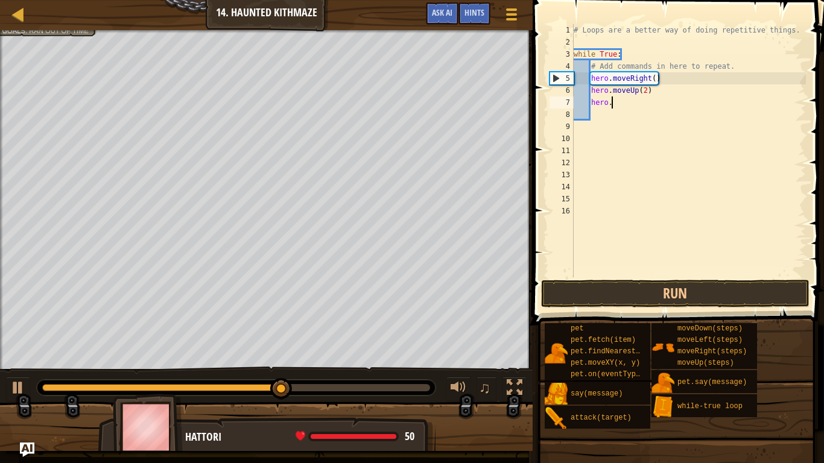
type textarea "h"
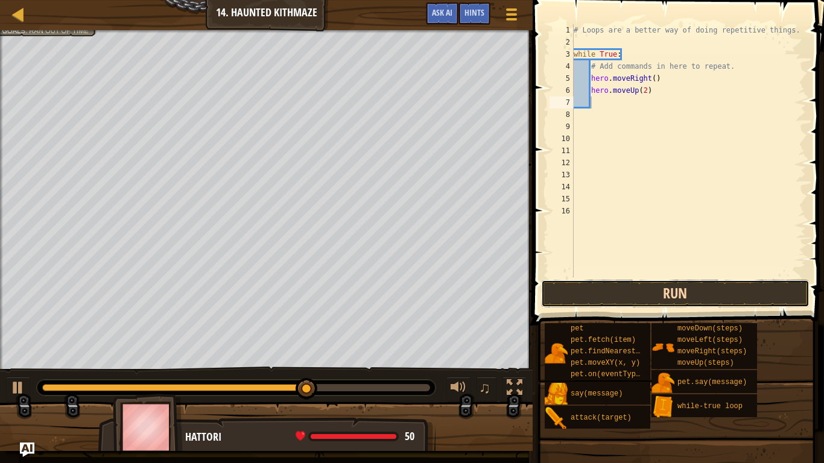
click at [636, 300] on button "Run" at bounding box center [675, 294] width 268 height 28
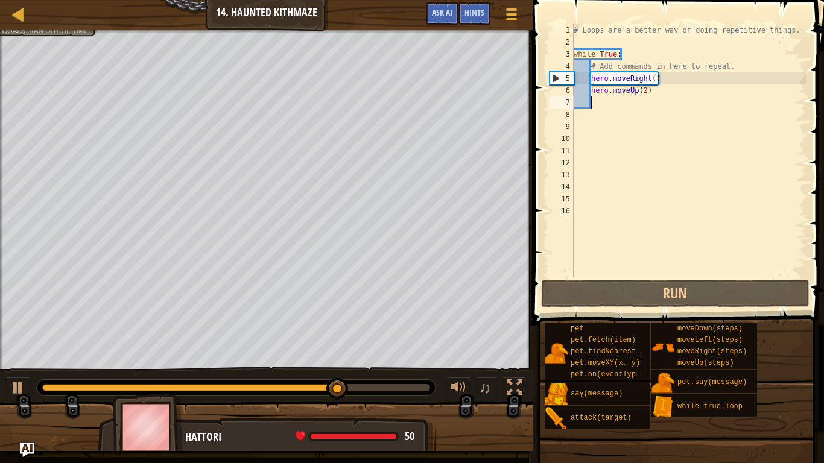
click at [647, 90] on div "# Loops are a better way of doing repetitive things. while True : # Add command…" at bounding box center [688, 163] width 235 height 278
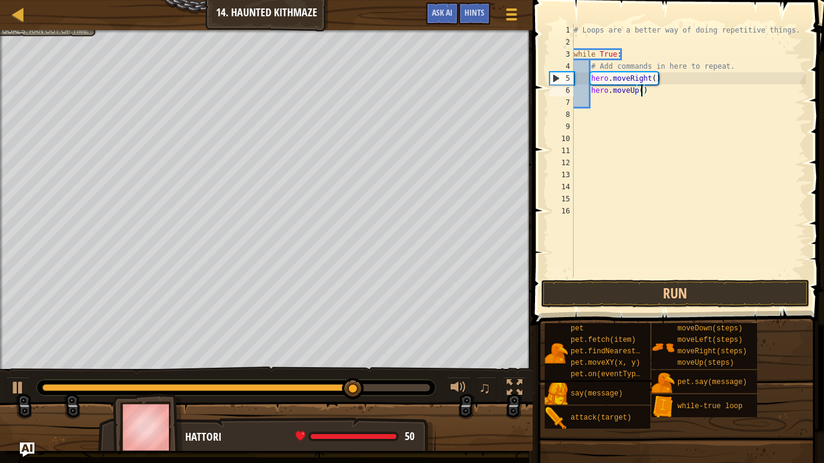
scroll to position [5, 10]
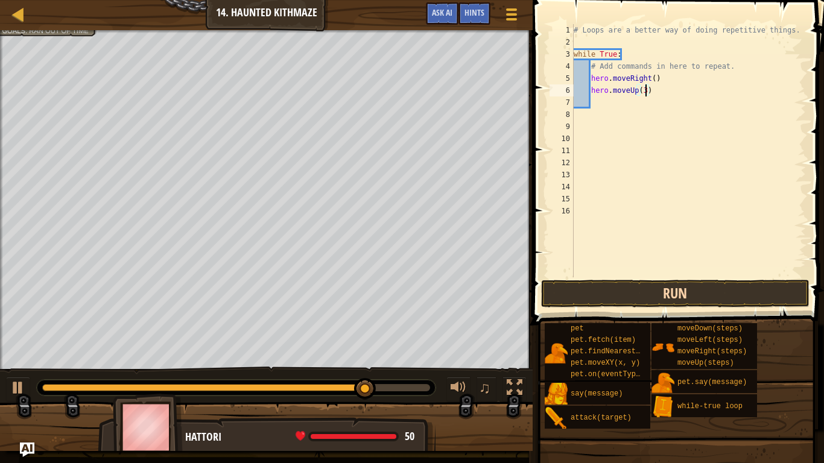
type textarea "hero.moveUp(3)"
click at [624, 293] on button "Run" at bounding box center [675, 294] width 268 height 28
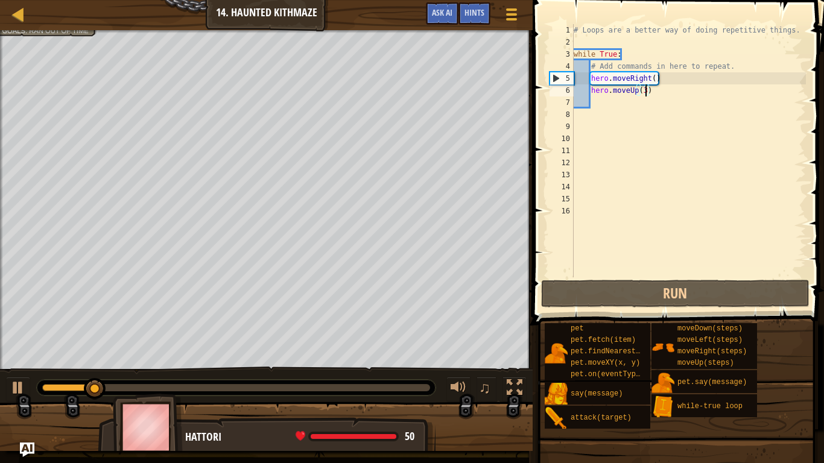
scroll to position [5, 10]
click at [604, 105] on div "# Loops are a better way of doing repetitive things. while True : # Add command…" at bounding box center [688, 163] width 235 height 278
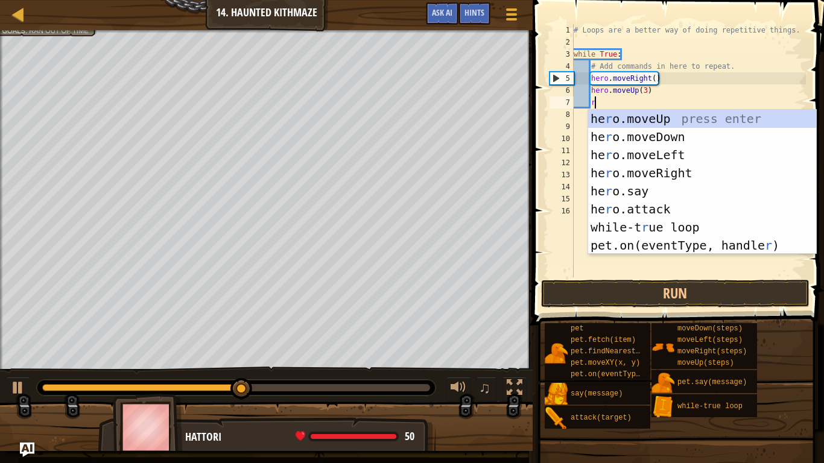
type textarea "ri"
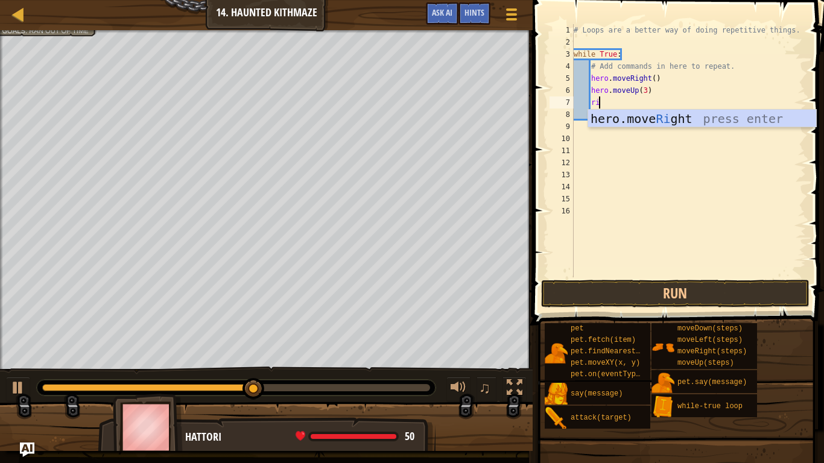
click at [636, 119] on div "hero.move Ri ght press enter" at bounding box center [702, 137] width 228 height 54
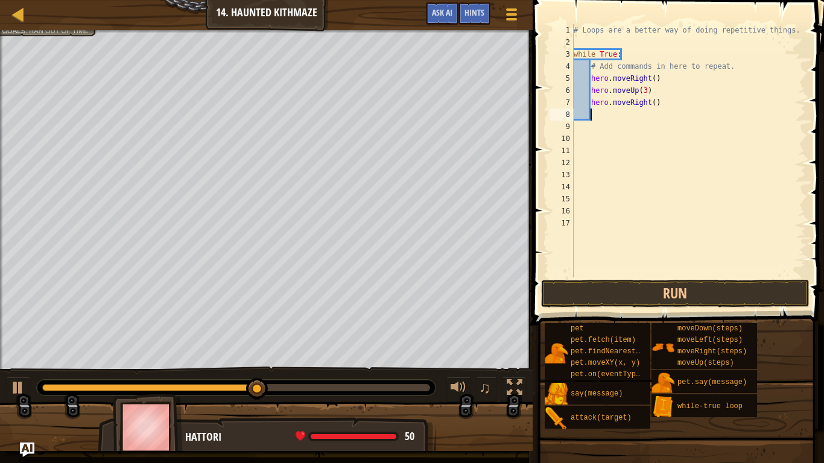
scroll to position [5, 2]
click at [566, 281] on button "Run" at bounding box center [675, 294] width 268 height 28
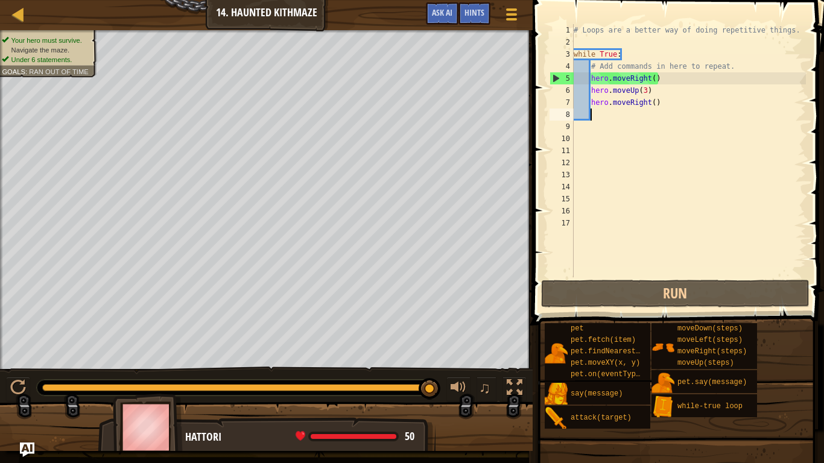
click at [684, 119] on div "# Loops are a better way of doing repetitive things. while True : # Add command…" at bounding box center [688, 163] width 235 height 278
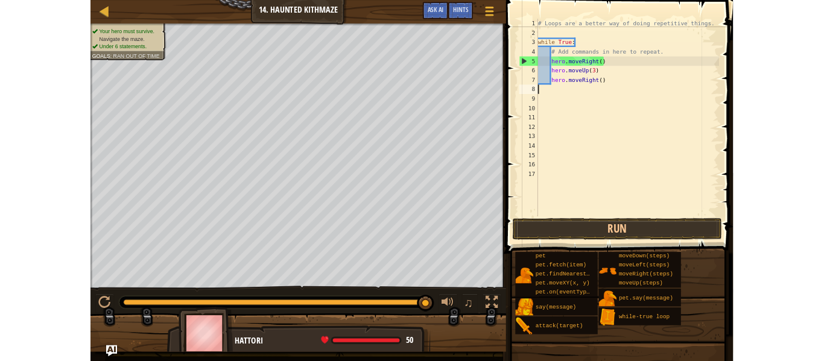
scroll to position [5, 0]
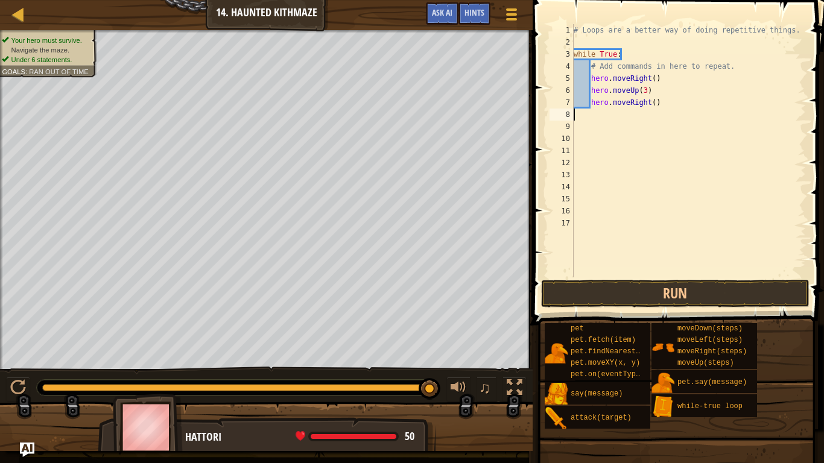
click at [684, 119] on div "# Loops are a better way of doing repetitive things. while True : # Add command…" at bounding box center [688, 163] width 235 height 278
type textarea "h"
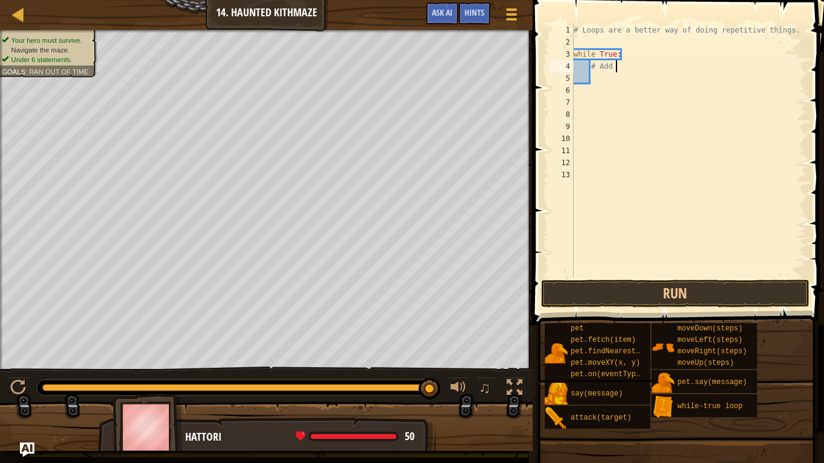
type textarea "#"
type textarea "w"
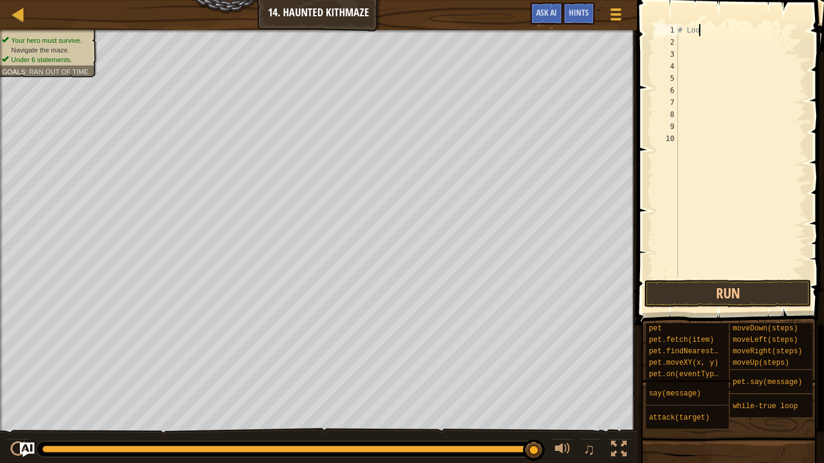
type textarea "#"
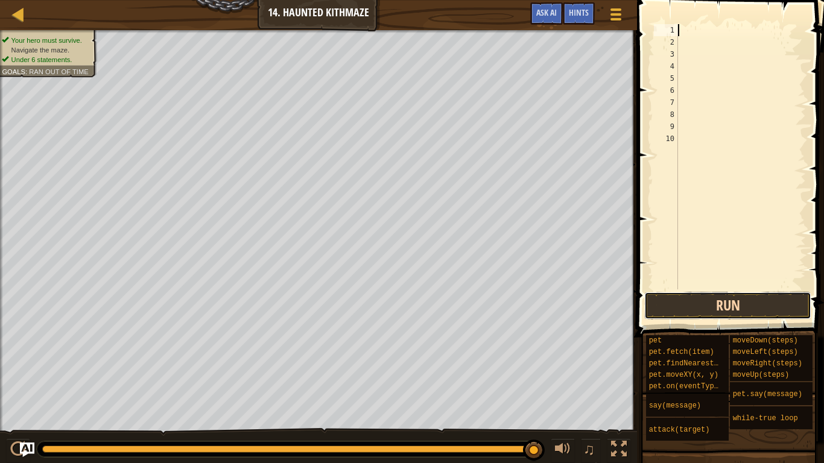
click at [744, 311] on button "Run" at bounding box center [727, 306] width 167 height 28
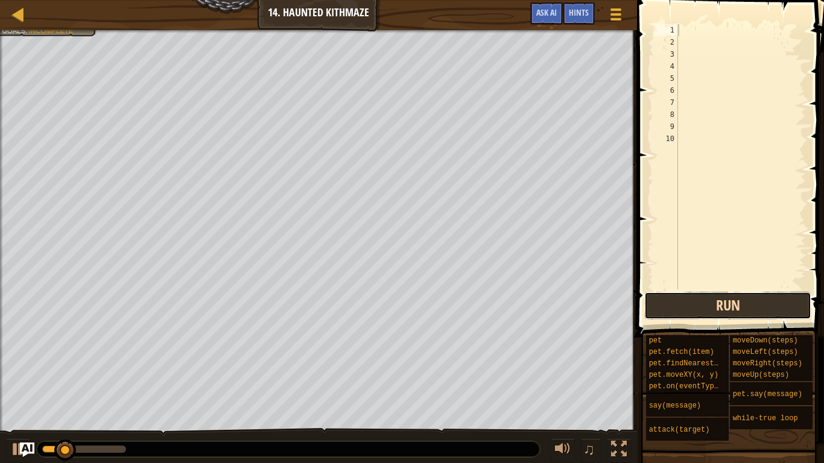
click at [744, 311] on button "Run" at bounding box center [727, 306] width 167 height 28
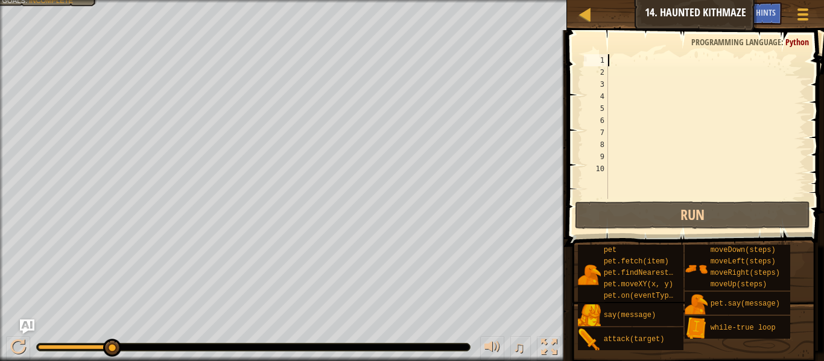
click at [805, 43] on span "Python" at bounding box center [797, 41] width 24 height 11
click at [585, 11] on div at bounding box center [584, 14] width 15 height 15
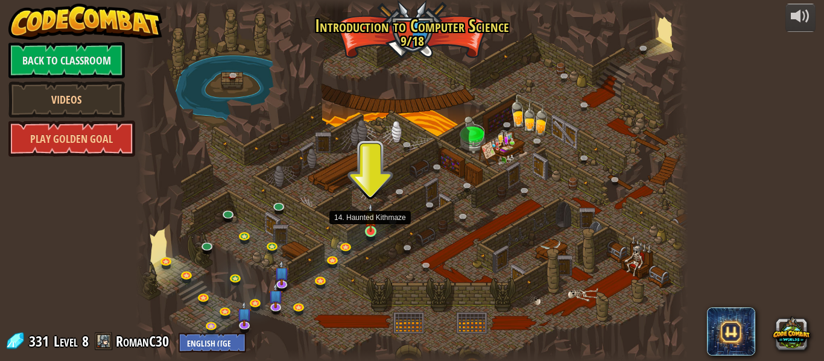
click at [372, 229] on img at bounding box center [370, 217] width 13 height 29
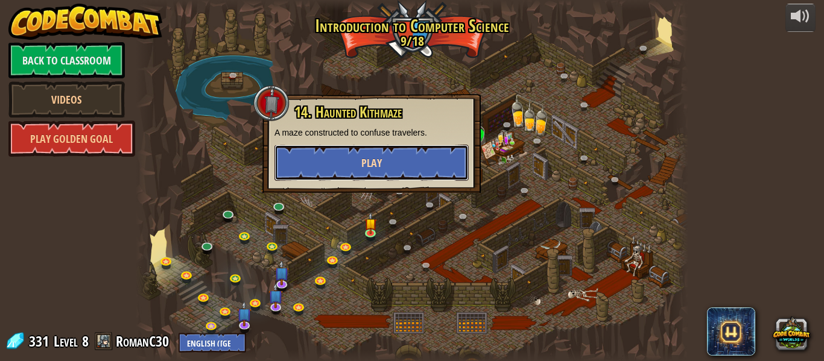
click at [381, 160] on span "Play" at bounding box center [371, 163] width 21 height 15
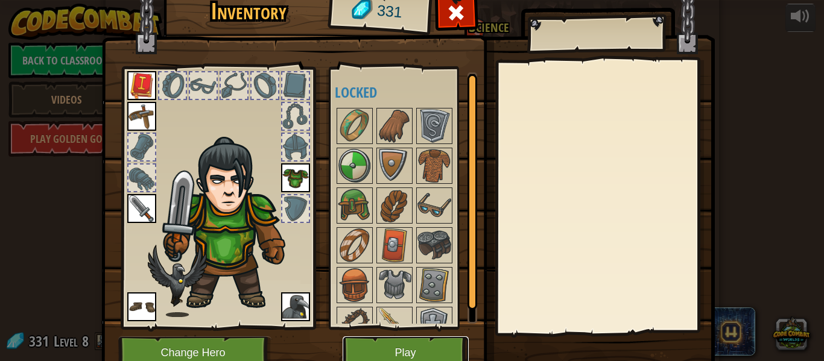
click at [403, 358] on button "Play" at bounding box center [406, 353] width 126 height 33
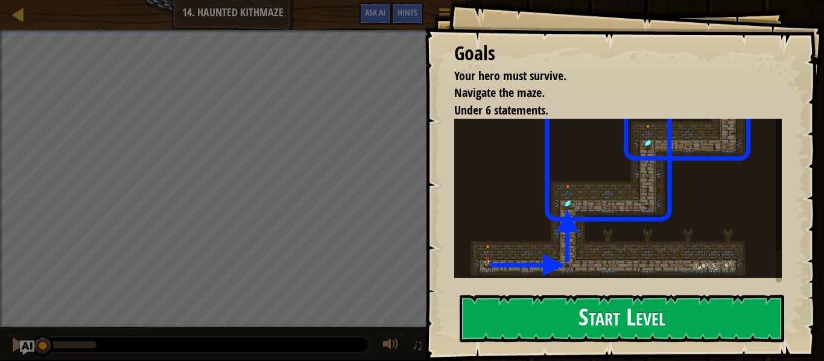
click at [714, 226] on img at bounding box center [618, 198] width 328 height 159
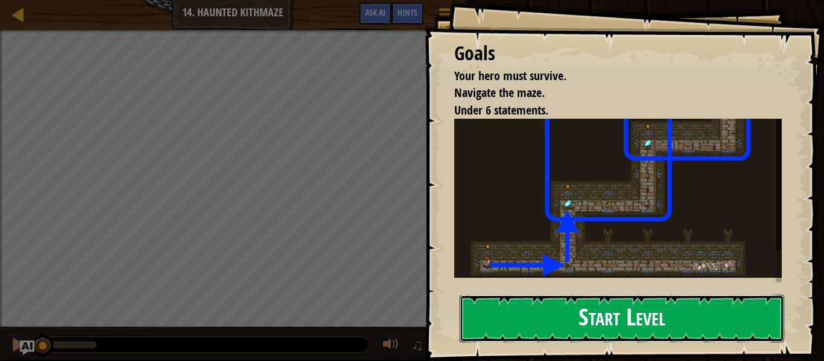
click at [638, 308] on button "Start Level" at bounding box center [622, 319] width 325 height 48
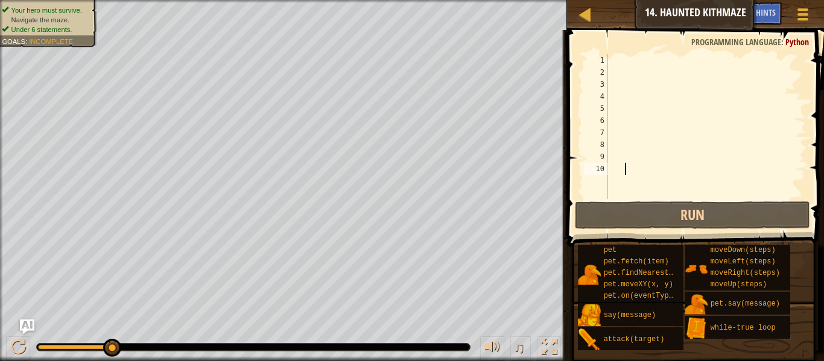
click at [607, 54] on div "1" at bounding box center [596, 60] width 24 height 12
click at [609, 82] on div at bounding box center [706, 138] width 200 height 169
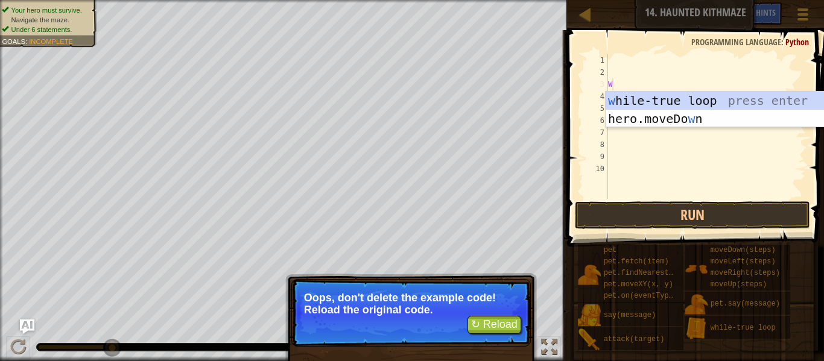
type textarea "W"
click at [503, 320] on button "↻ Reload" at bounding box center [495, 325] width 54 height 18
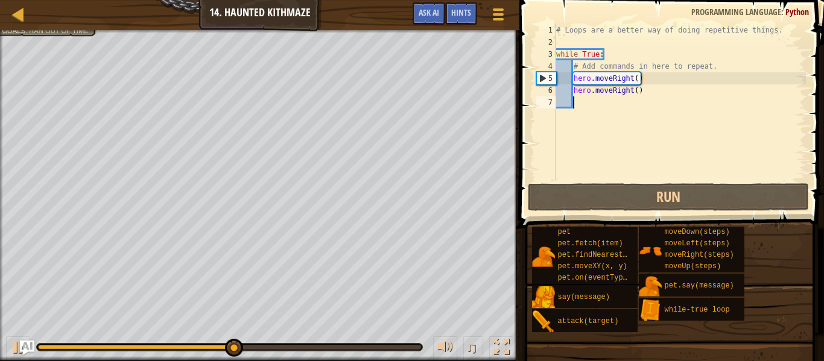
click at [577, 68] on div "# Loops are a better way of doing repetitive things. while True : # Add command…" at bounding box center [680, 114] width 252 height 181
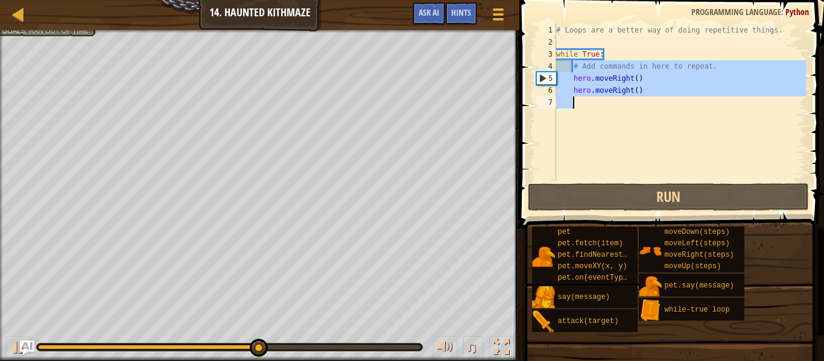
drag, startPoint x: 574, startPoint y: 67, endPoint x: 645, endPoint y: 97, distance: 77.3
click at [645, 97] on div "# Loops are a better way of doing repetitive things. while True : # Add command…" at bounding box center [680, 114] width 252 height 181
type textarea "hero.moveRight()"
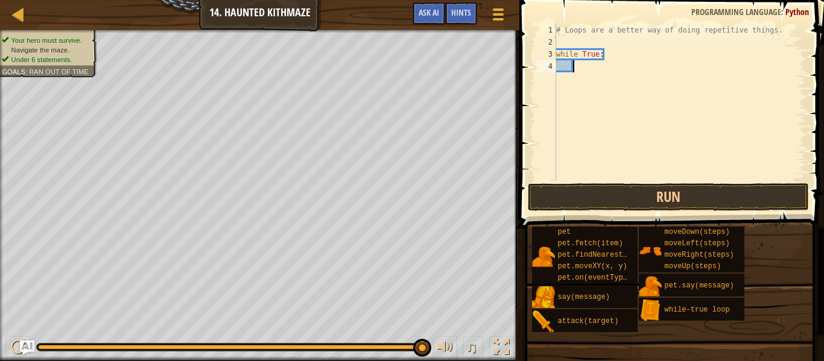
type textarea "="
type textarea "r"
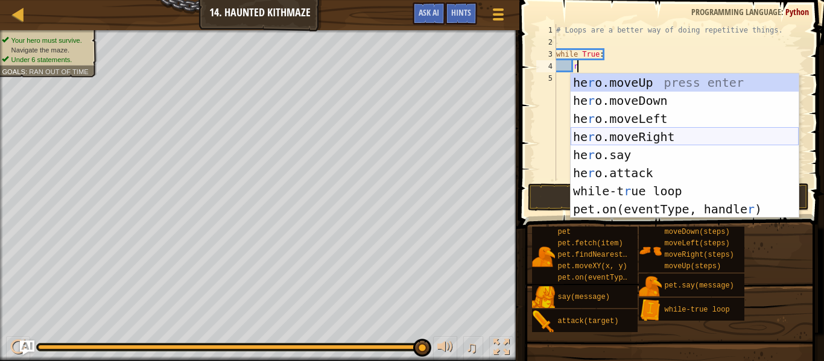
click at [640, 136] on div "he r o.moveUp press enter he r o.moveDown press enter he r o.moveLeft press ent…" at bounding box center [685, 164] width 228 height 181
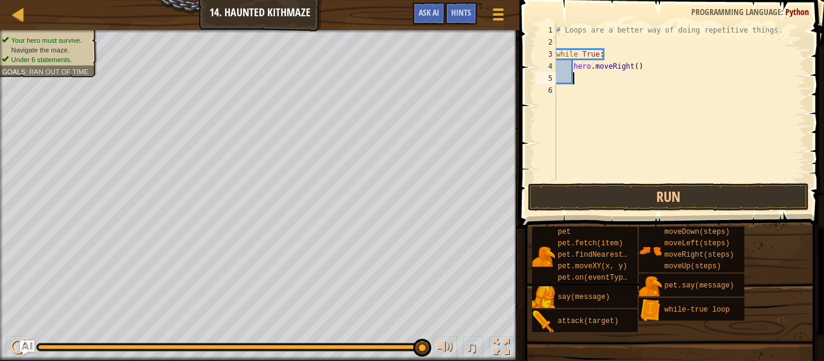
scroll to position [5, 2]
type textarea "r"
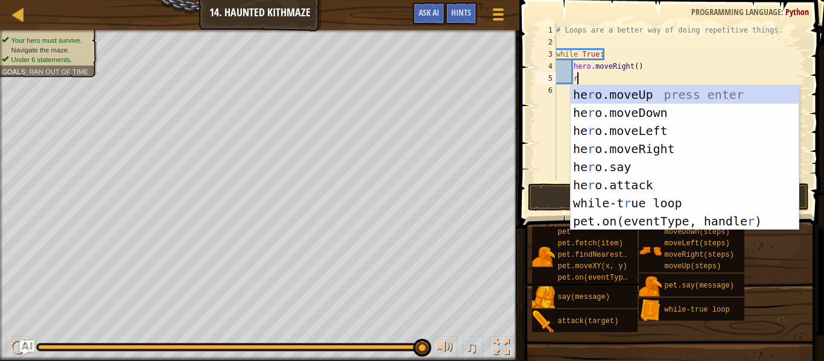
scroll to position [5, 2]
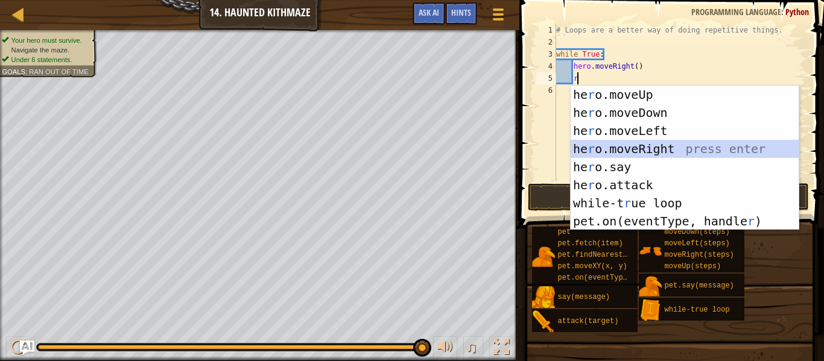
click at [633, 150] on div "he r o.moveUp press enter he r o.moveDown press enter he r o.moveLeft press ent…" at bounding box center [685, 176] width 228 height 181
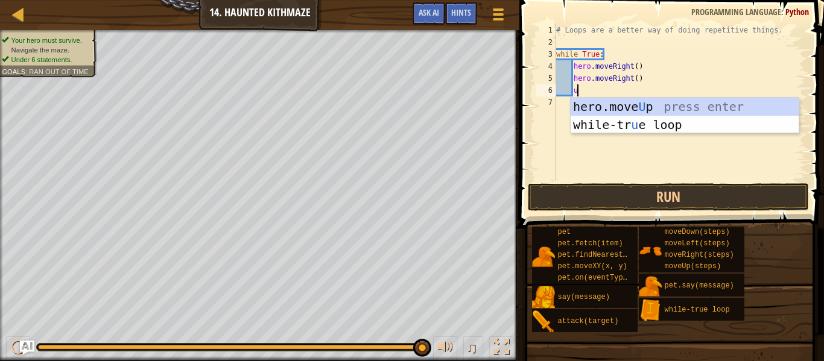
type textarea "up"
click at [602, 105] on div "hero.move Up press enter while-tr u e loo p press enter" at bounding box center [685, 134] width 228 height 72
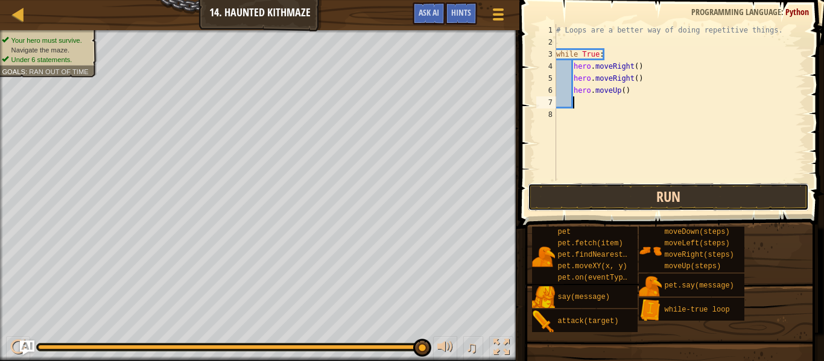
click at [616, 203] on button "Run" at bounding box center [668, 197] width 281 height 28
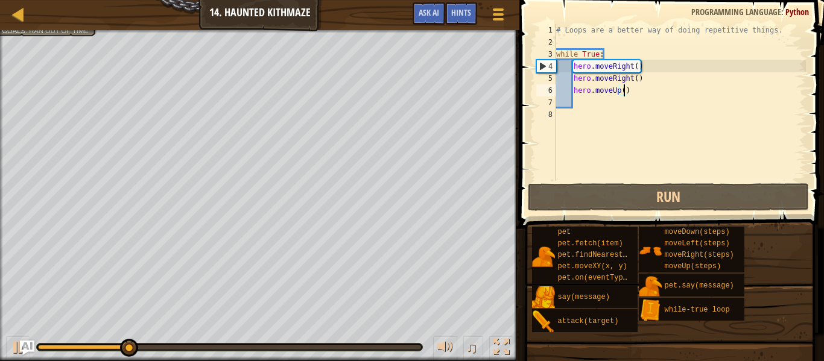
click at [626, 95] on div "# Loops are a better way of doing repetitive things. while True : hero . moveRi…" at bounding box center [680, 114] width 252 height 181
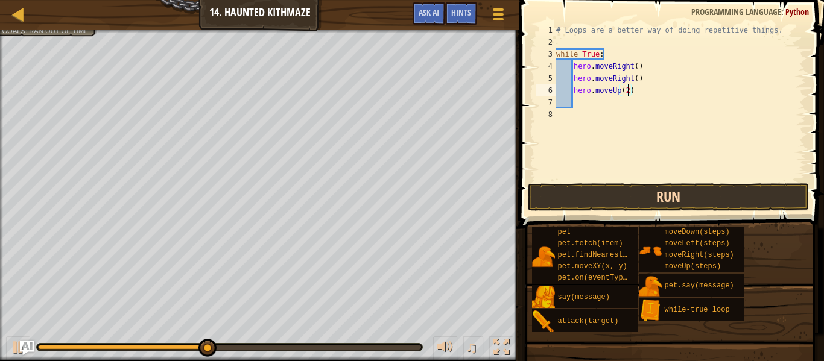
type textarea "hero.moveUp(2)"
click at [665, 200] on button "Run" at bounding box center [668, 197] width 281 height 28
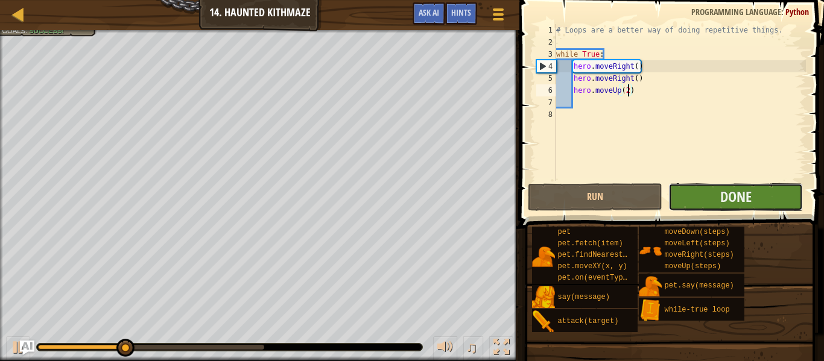
click at [709, 198] on button "Done" at bounding box center [735, 197] width 135 height 28
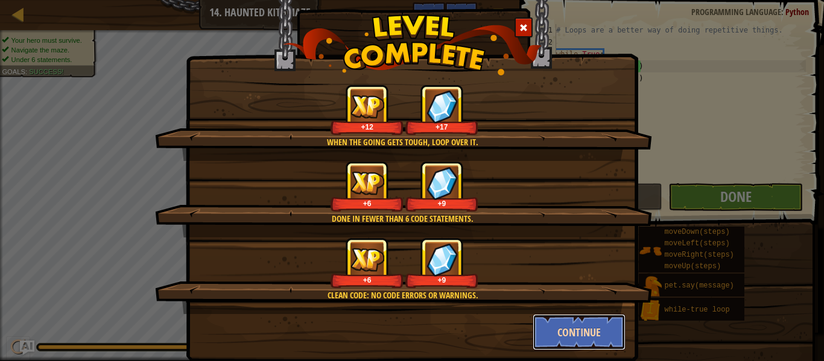
click at [583, 334] on button "Continue" at bounding box center [580, 332] width 94 height 36
